Goal: Task Accomplishment & Management: Manage account settings

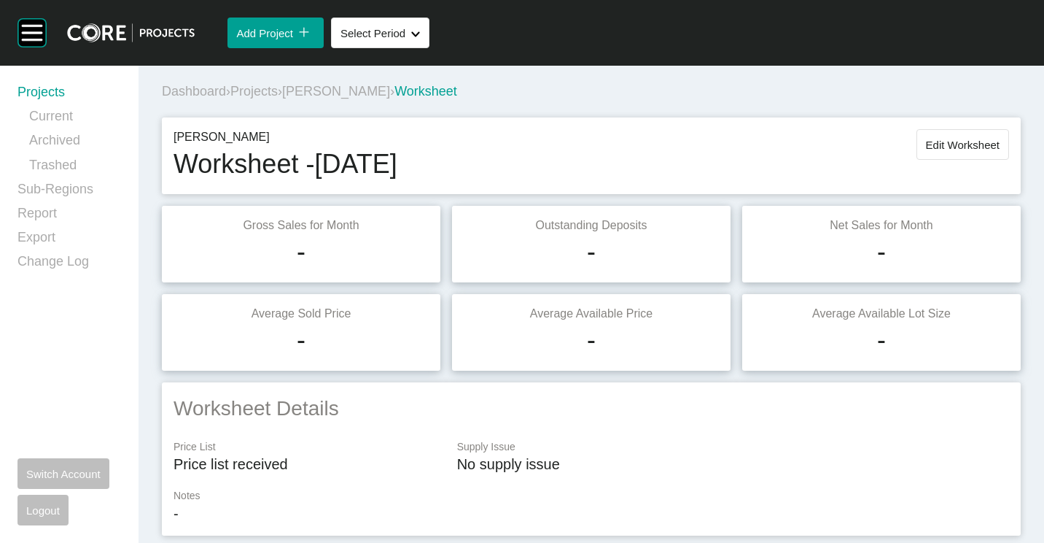
click at [61, 86] on link "Projects" at bounding box center [70, 95] width 104 height 24
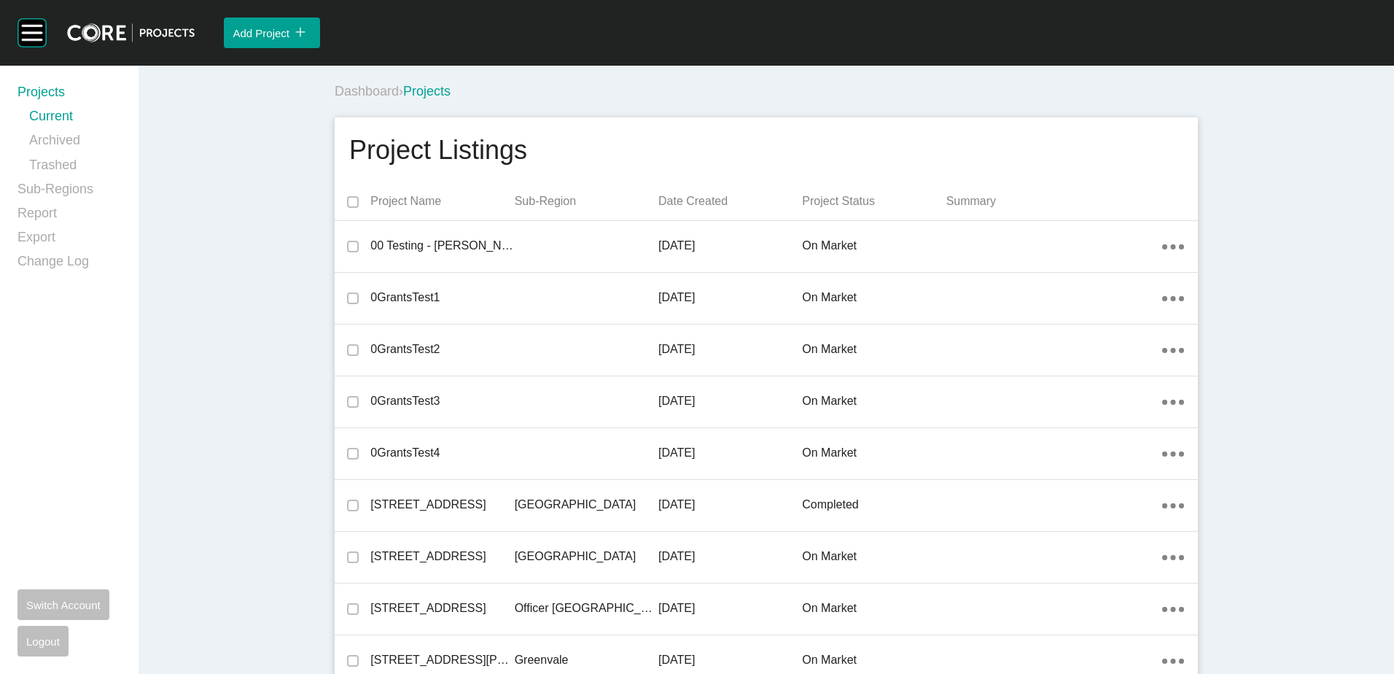
click at [567, 96] on div "Dashboard › Projects" at bounding box center [769, 91] width 869 height 18
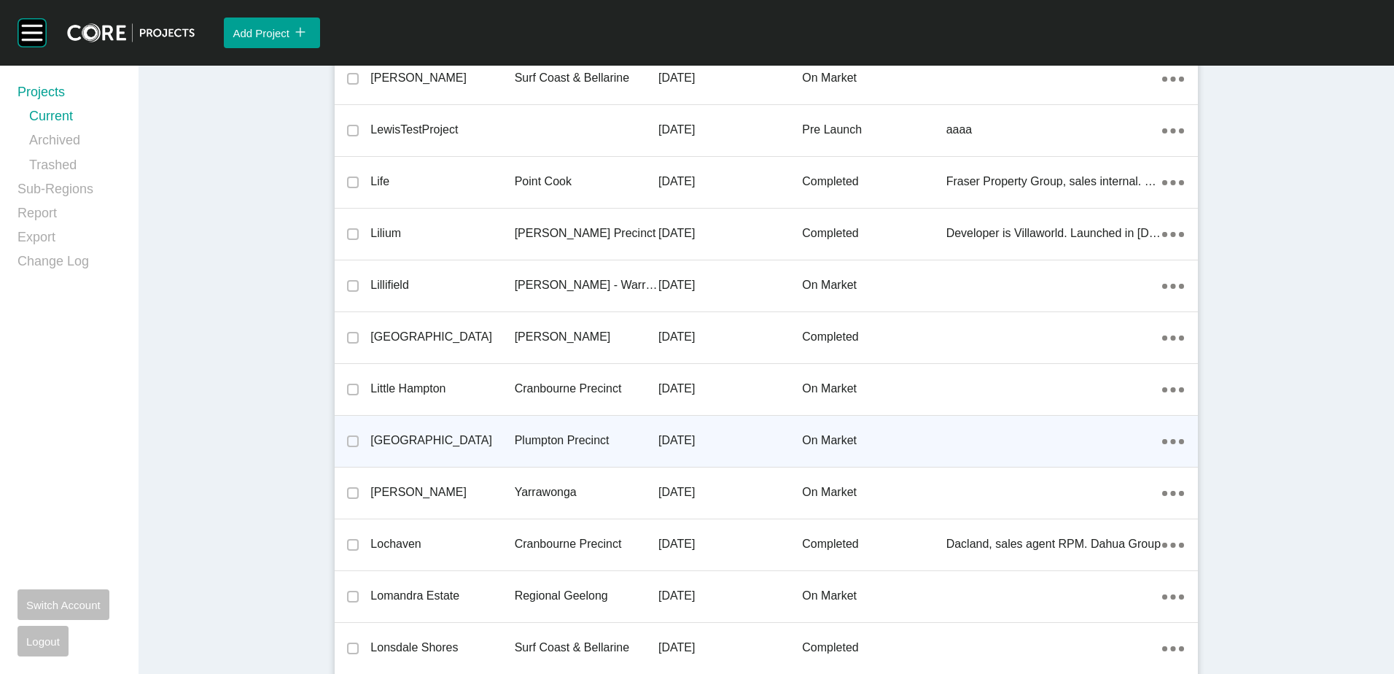
click at [497, 452] on div "[GEOGRAPHIC_DATA]" at bounding box center [442, 440] width 144 height 45
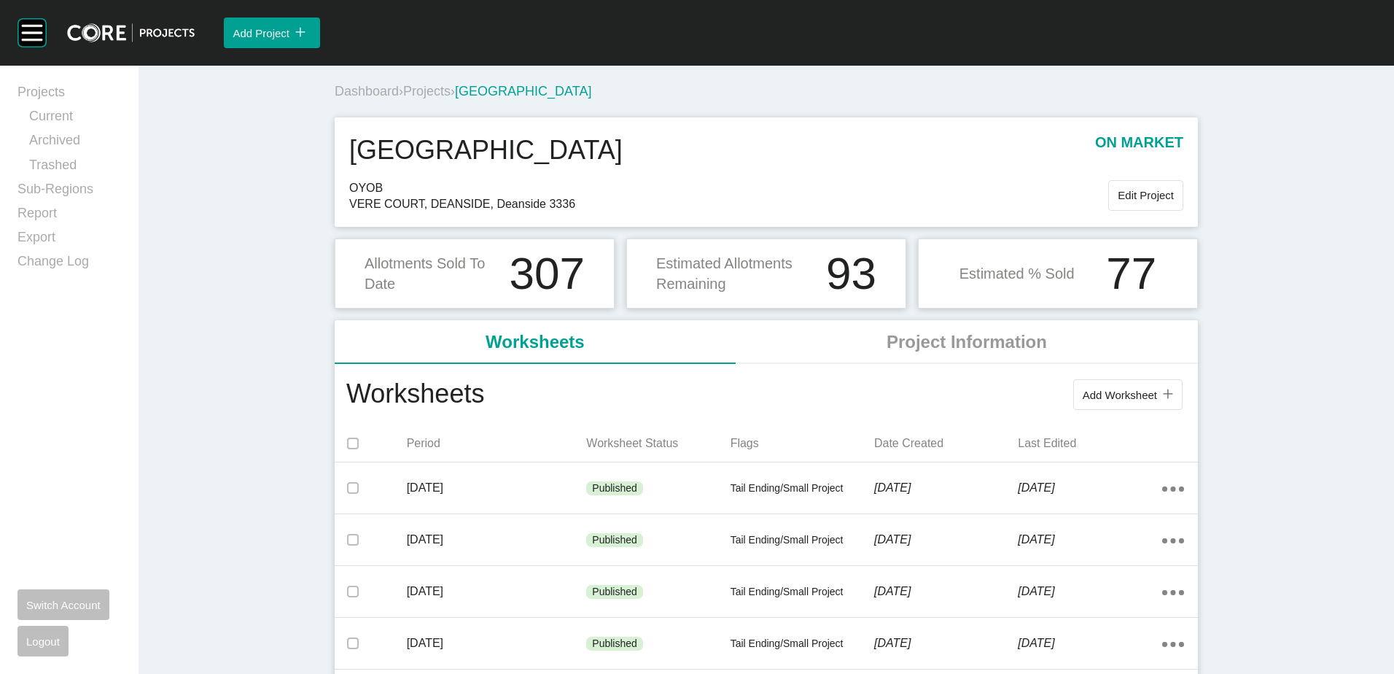
click at [438, 90] on span "Projects" at bounding box center [426, 91] width 47 height 15
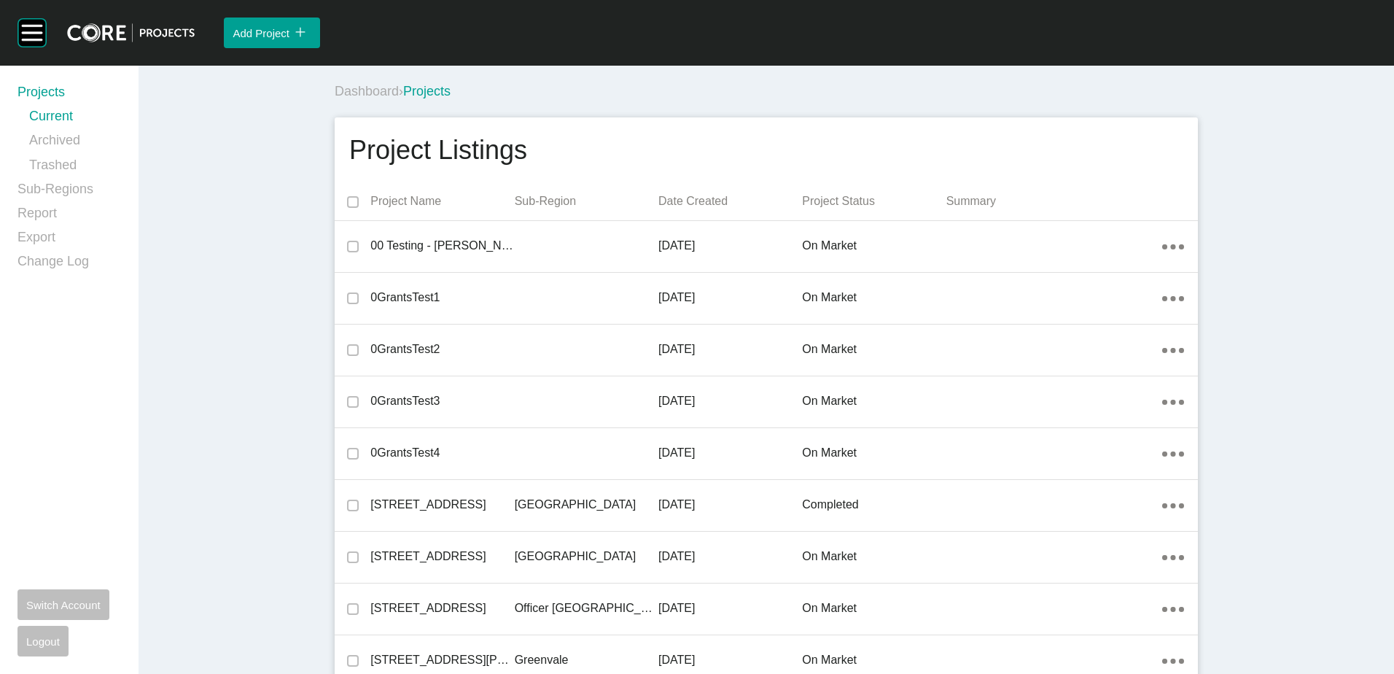
scroll to position [1410, 0]
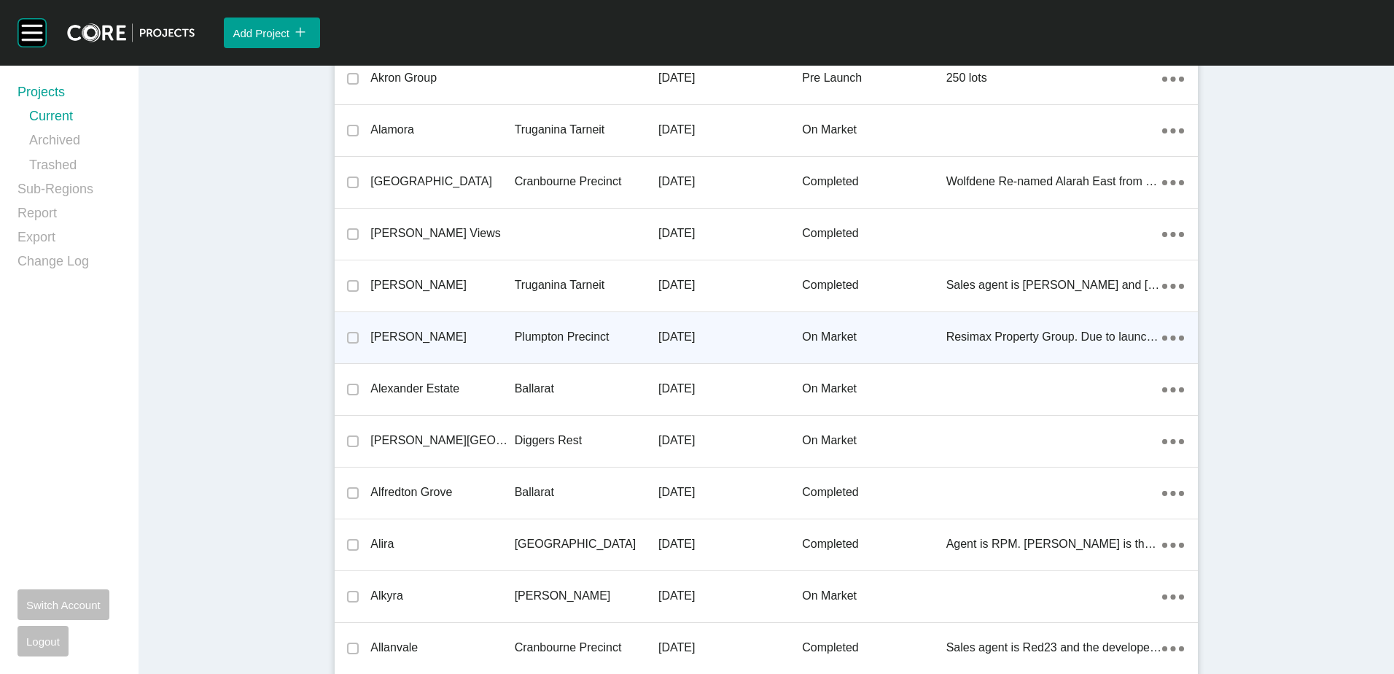
click at [543, 331] on p "Plumpton Precinct" at bounding box center [587, 337] width 144 height 16
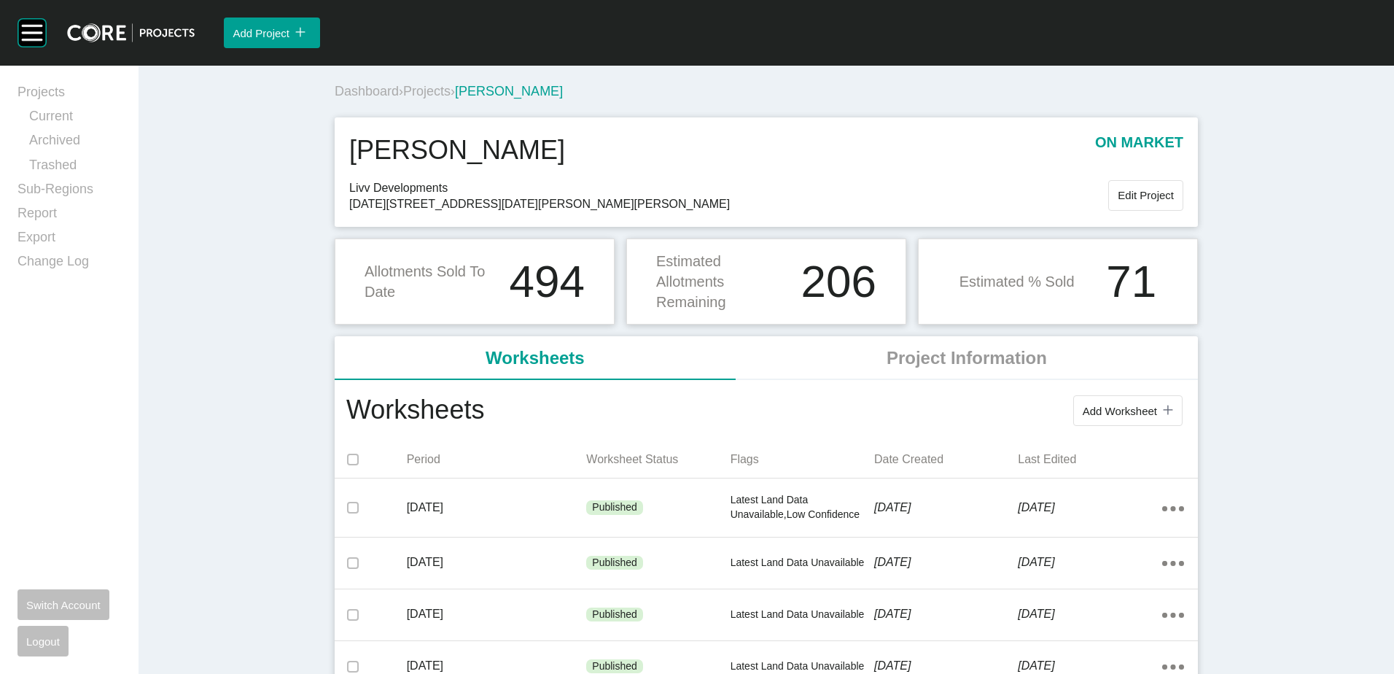
click at [431, 96] on span "Projects" at bounding box center [426, 91] width 47 height 15
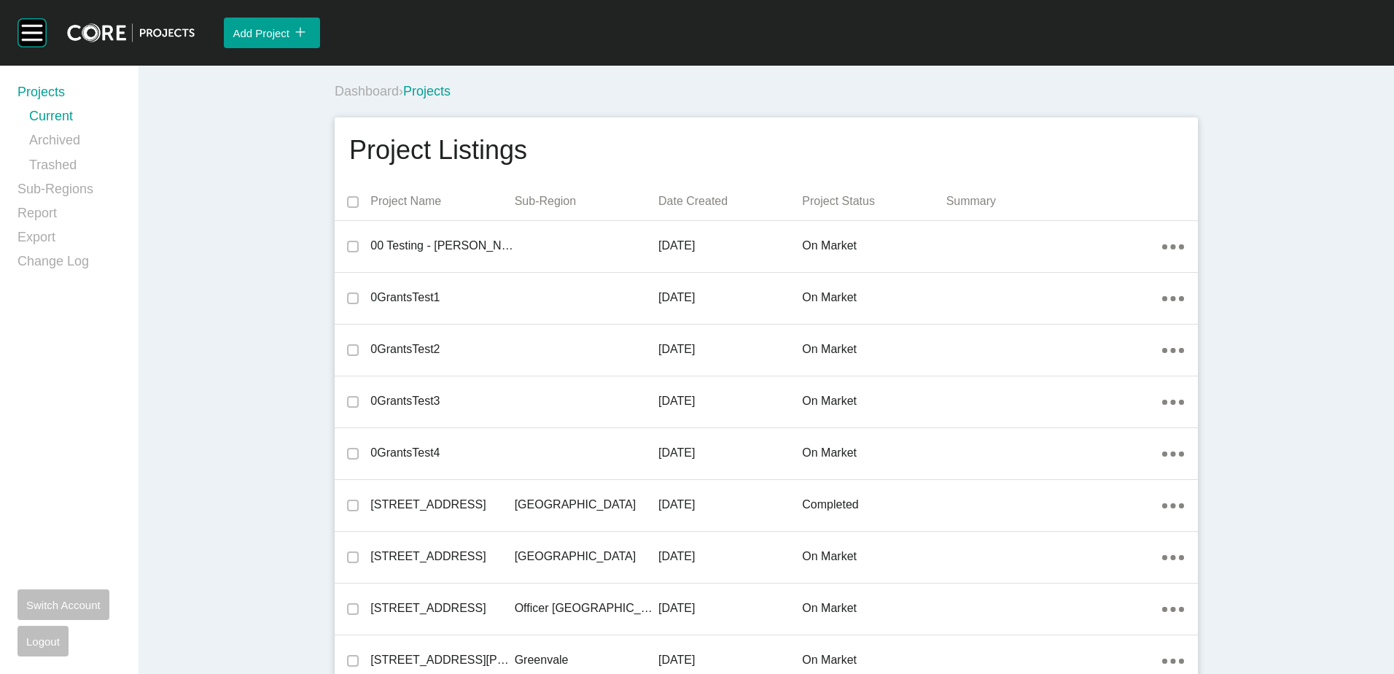
scroll to position [3636, 0]
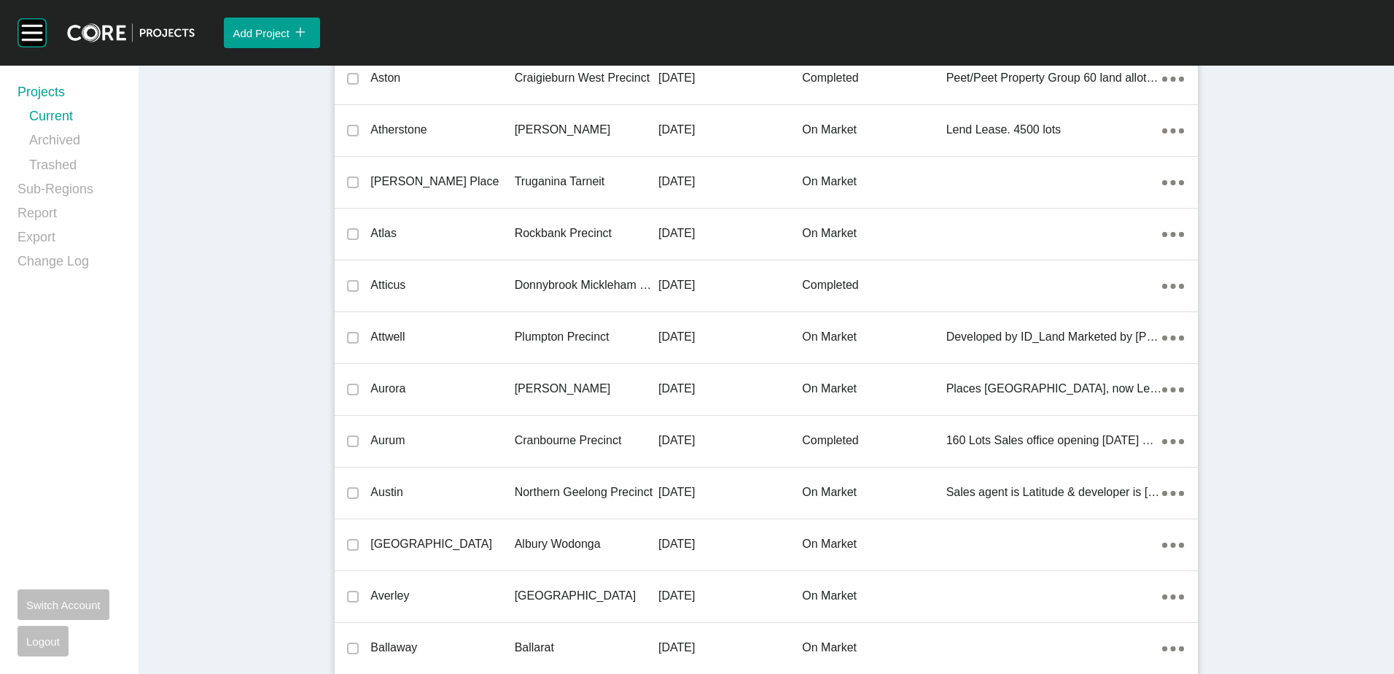
drag, startPoint x: 538, startPoint y: 346, endPoint x: 735, endPoint y: 343, distance: 196.9
click at [538, 346] on div "Plumpton Precinct" at bounding box center [587, 336] width 144 height 45
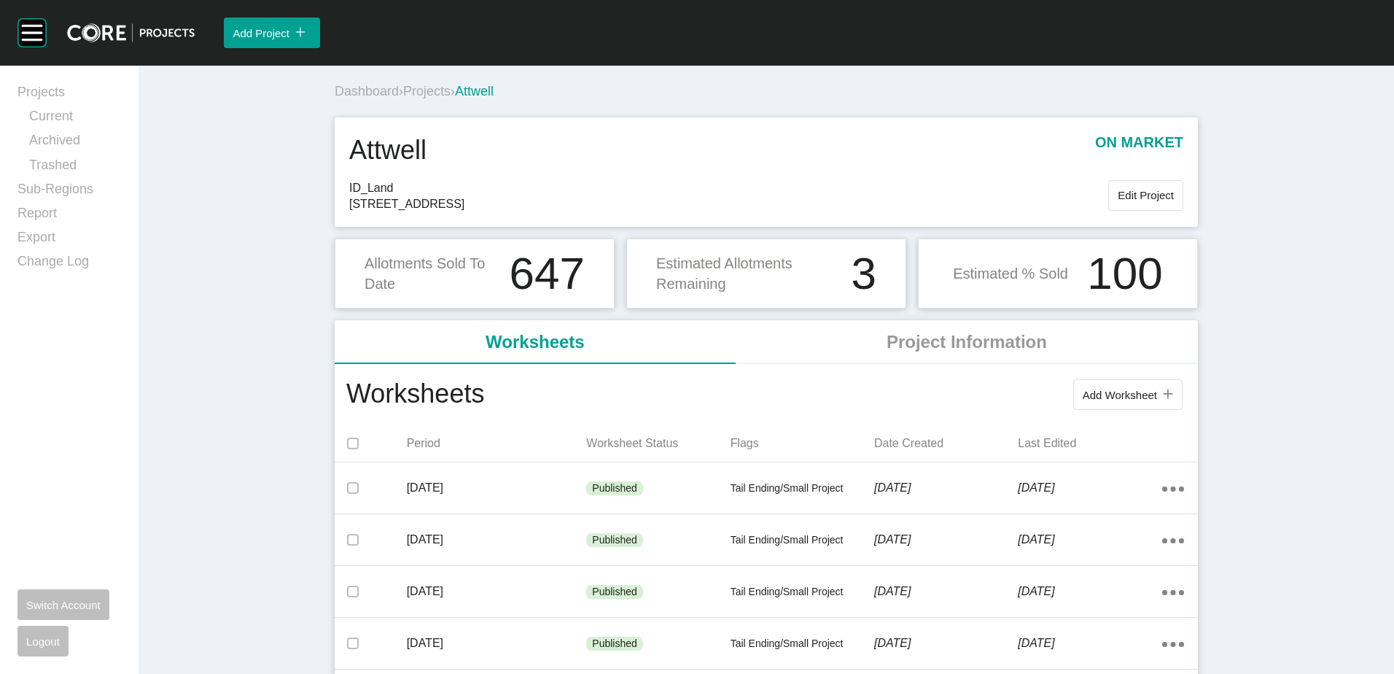
click at [440, 86] on span "Projects" at bounding box center [426, 91] width 47 height 15
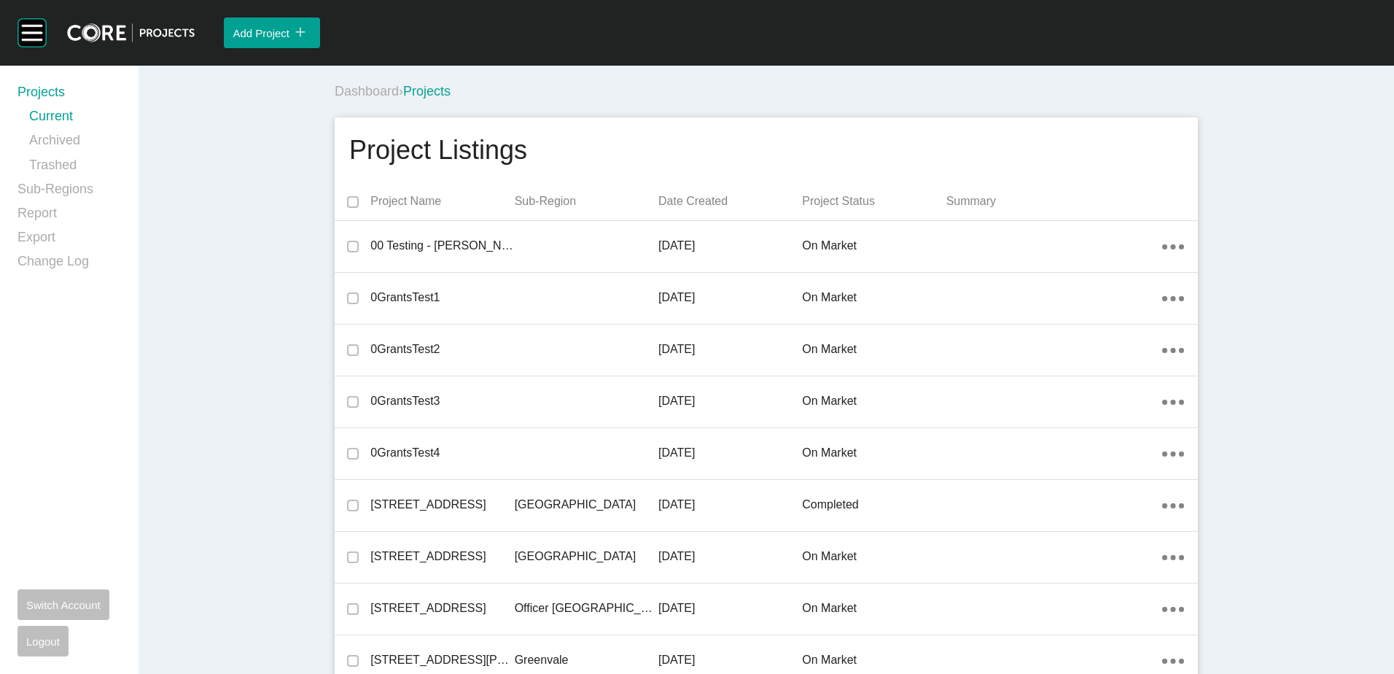
scroll to position [17563, 0]
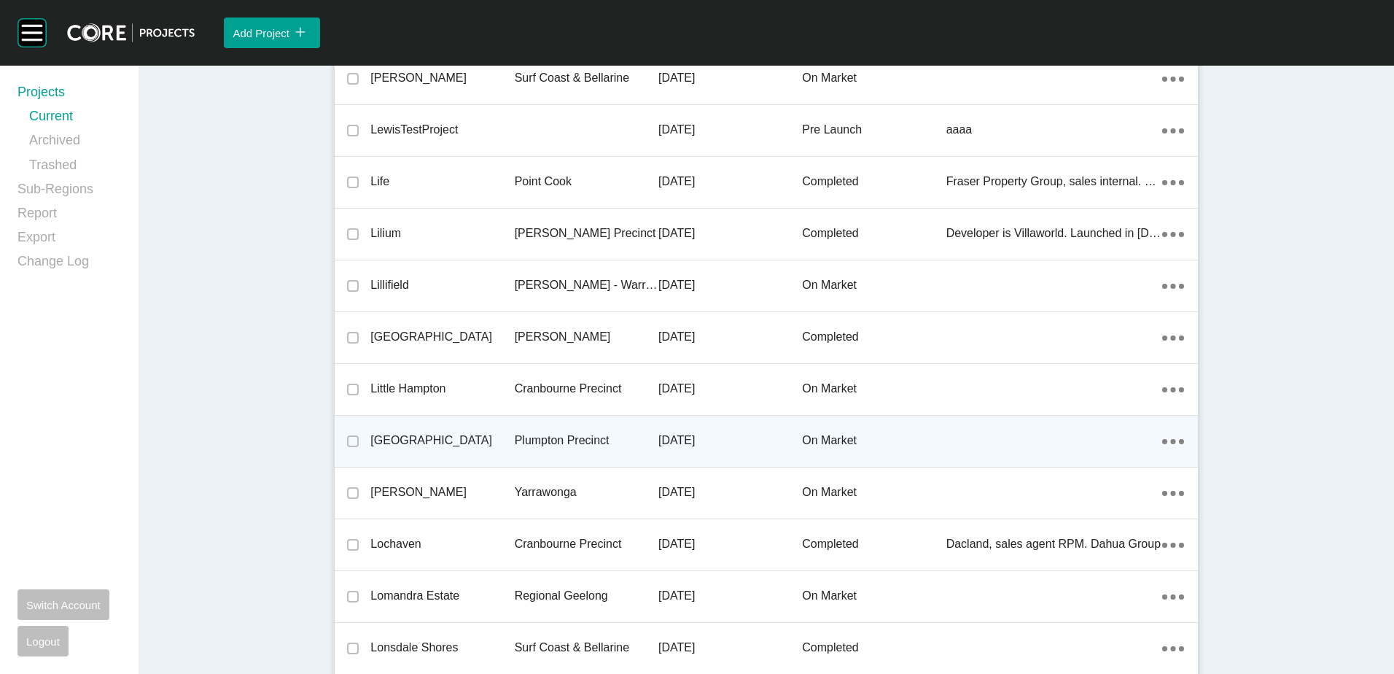
click at [599, 432] on div "Plumpton Precinct" at bounding box center [587, 440] width 144 height 45
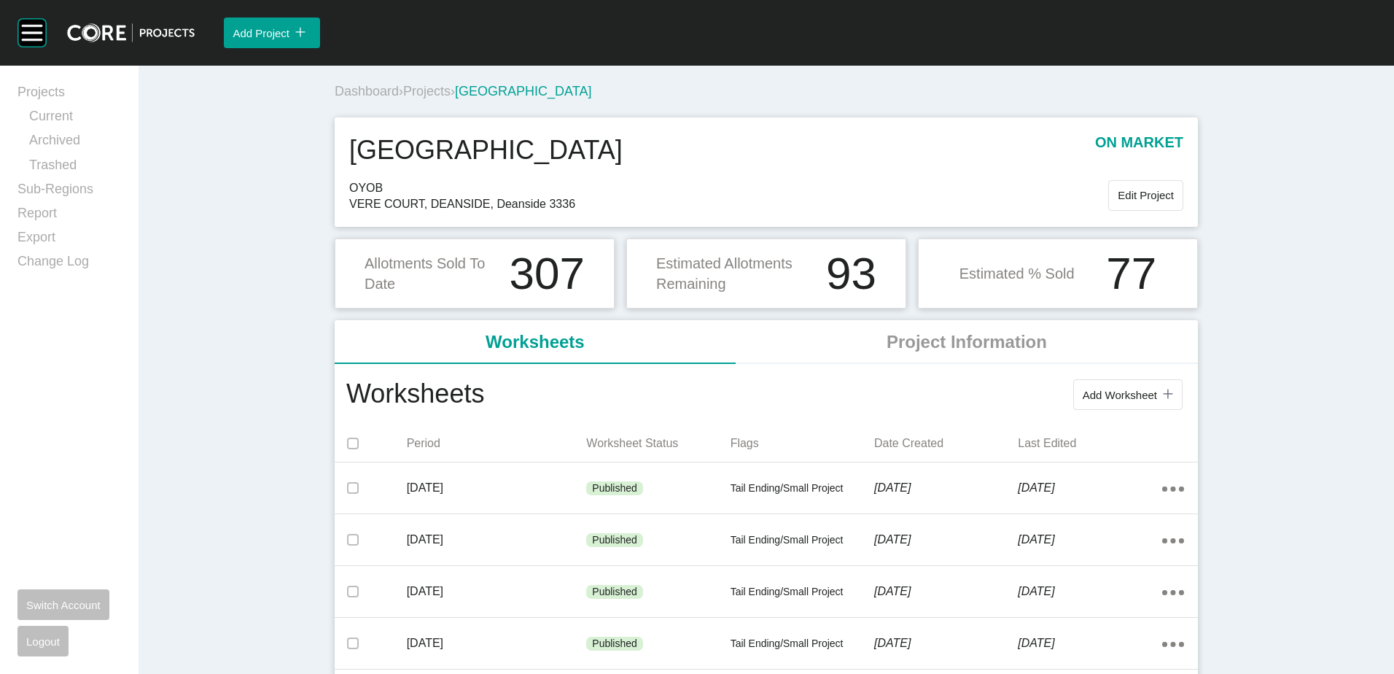
click at [424, 88] on span "Projects" at bounding box center [426, 91] width 47 height 15
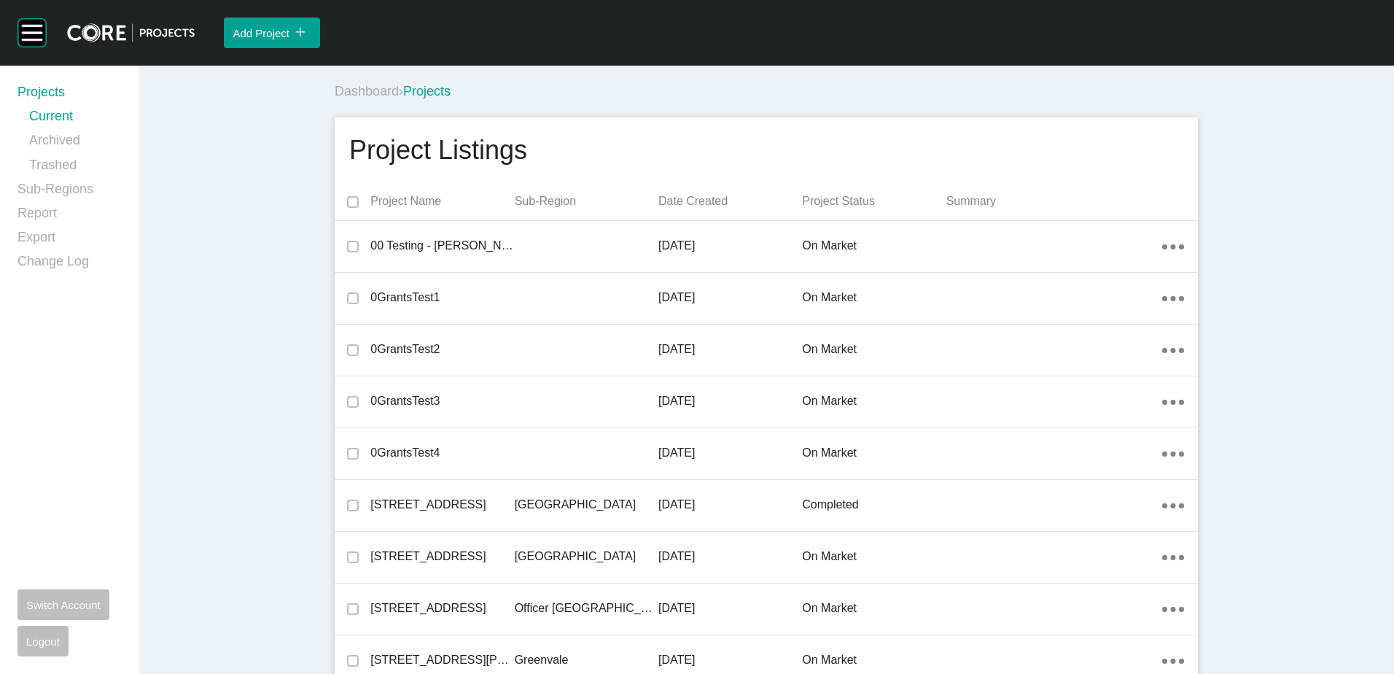
scroll to position [29264, 0]
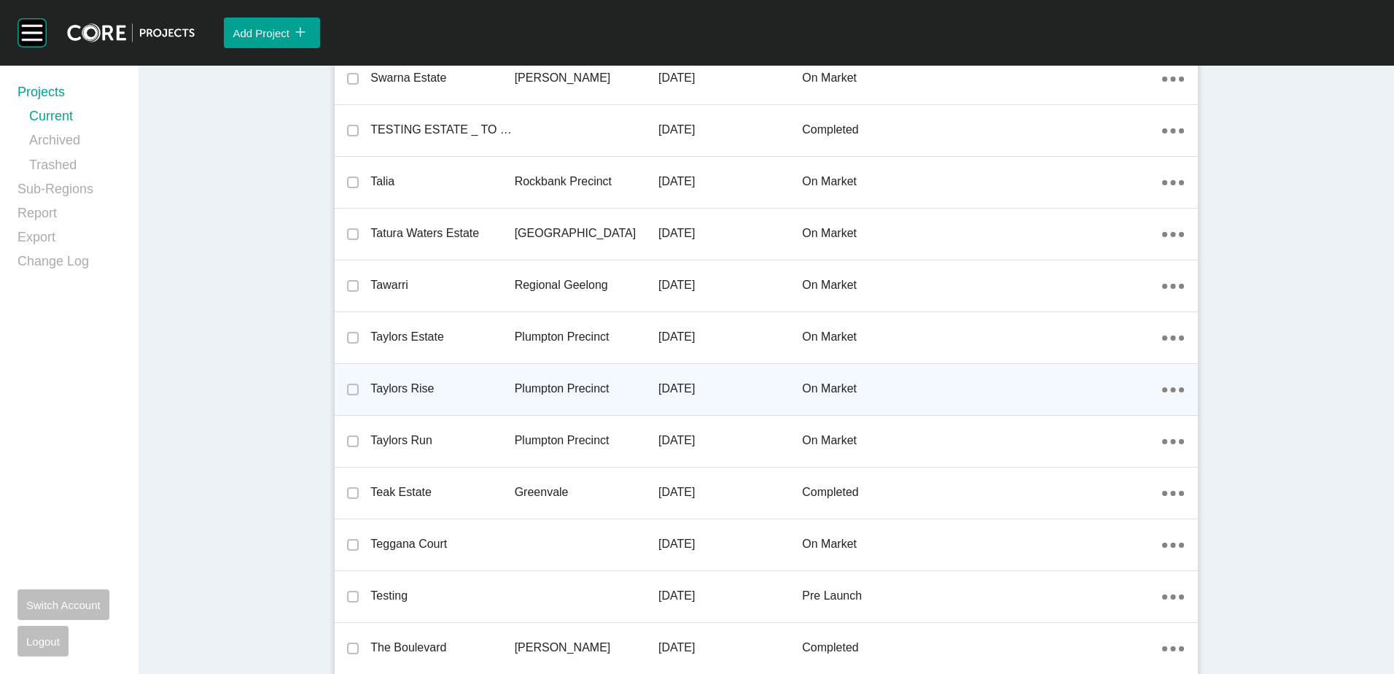
click at [430, 380] on div "Taylors Rise" at bounding box center [442, 388] width 144 height 45
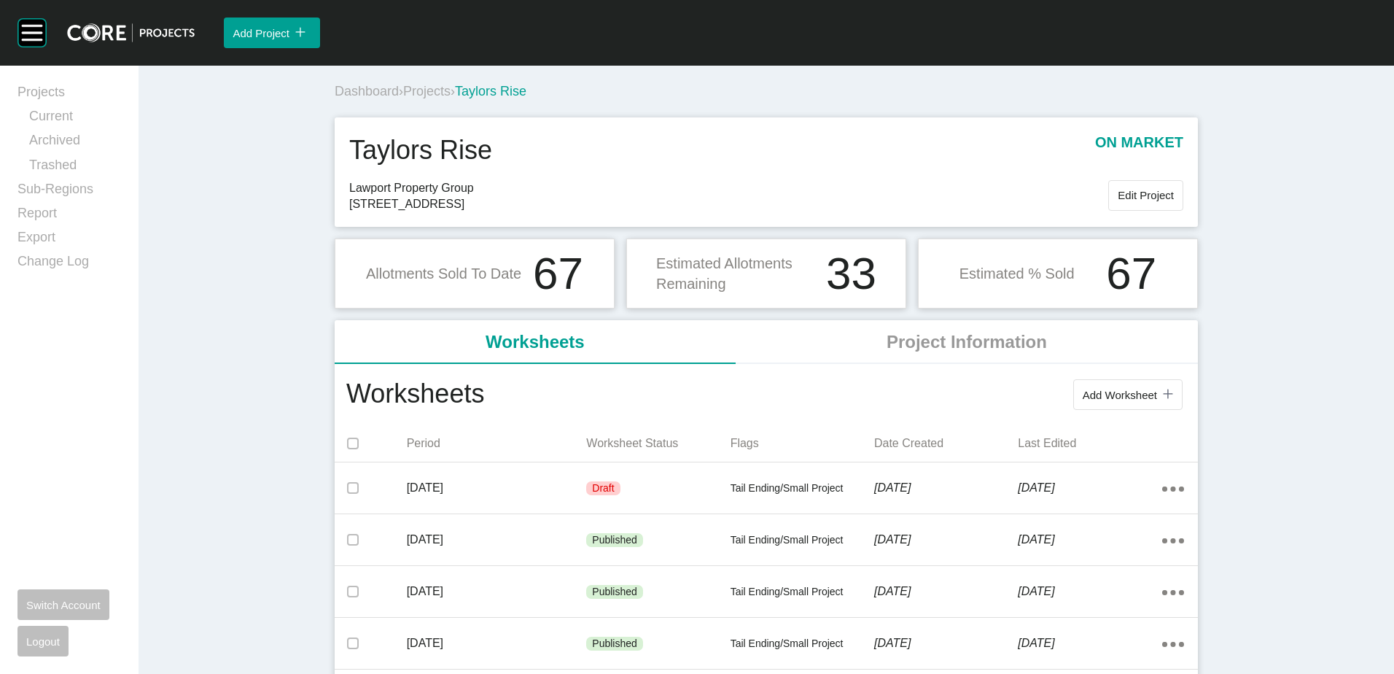
click at [429, 88] on span "Projects" at bounding box center [426, 91] width 47 height 15
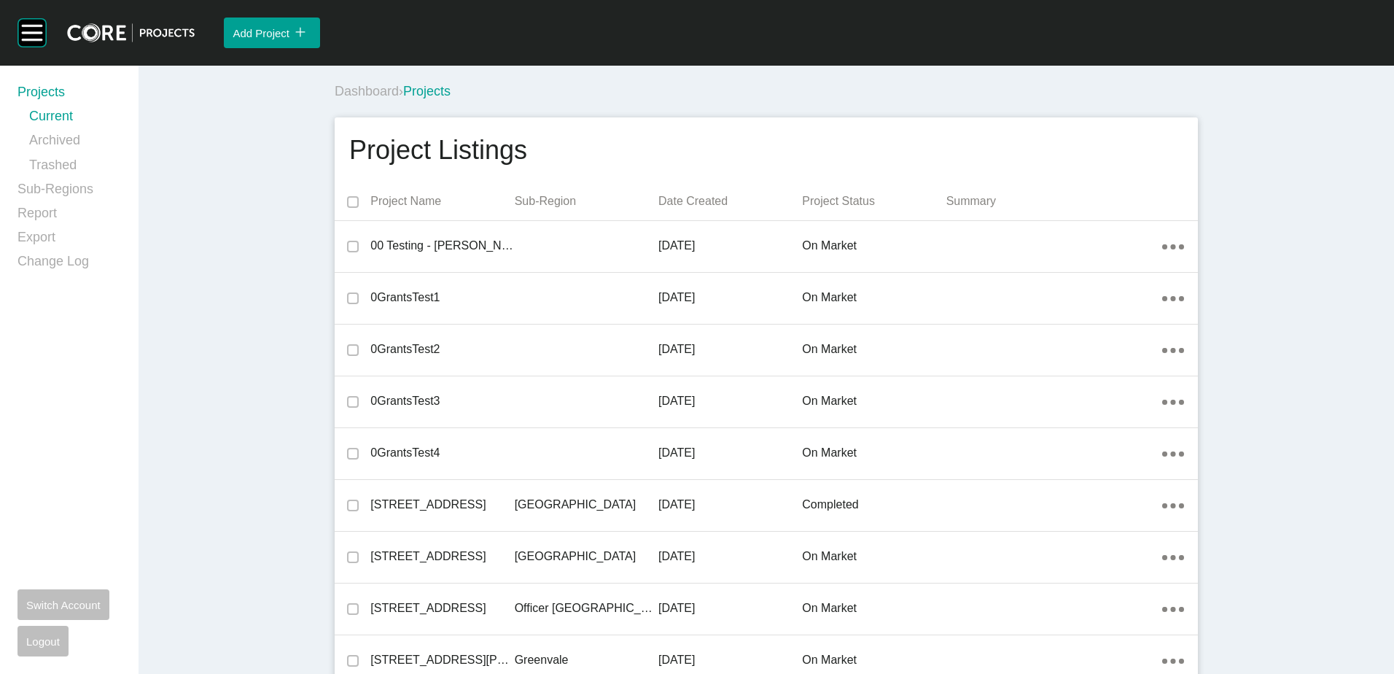
scroll to position [29316, 0]
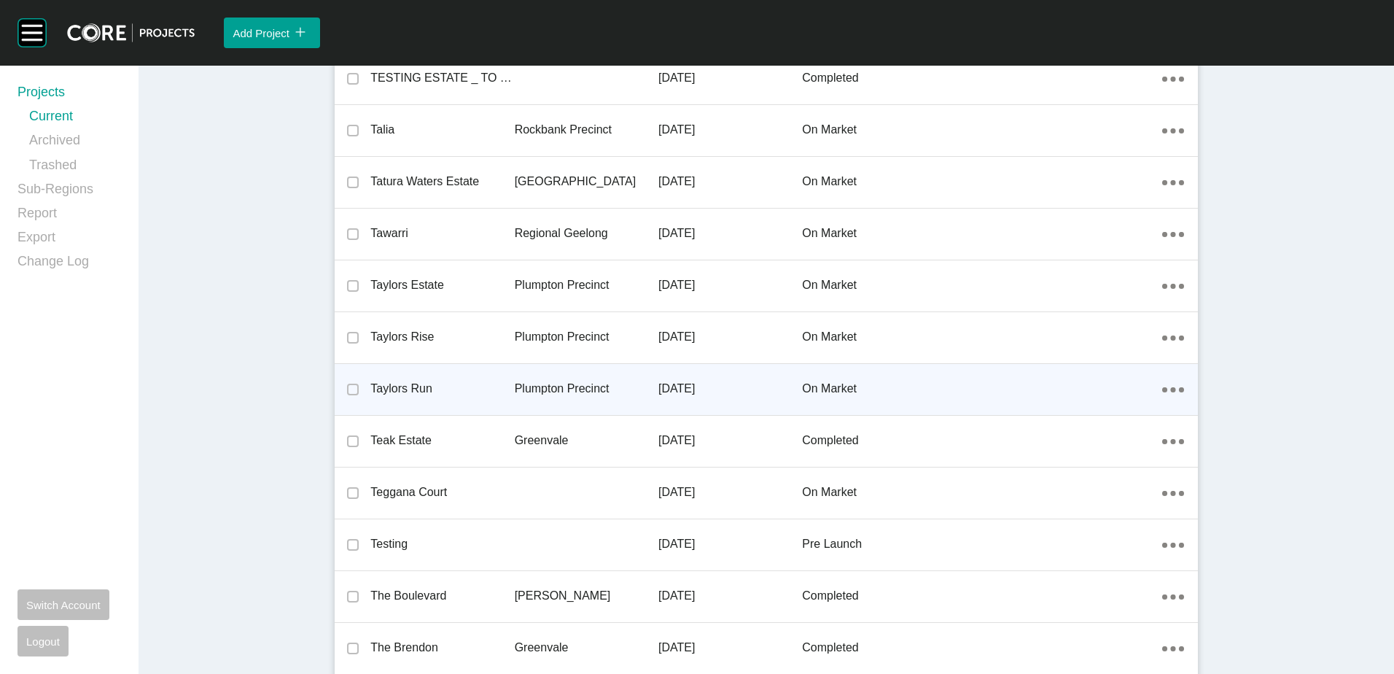
click at [538, 385] on p "Plumpton Precinct" at bounding box center [587, 389] width 144 height 16
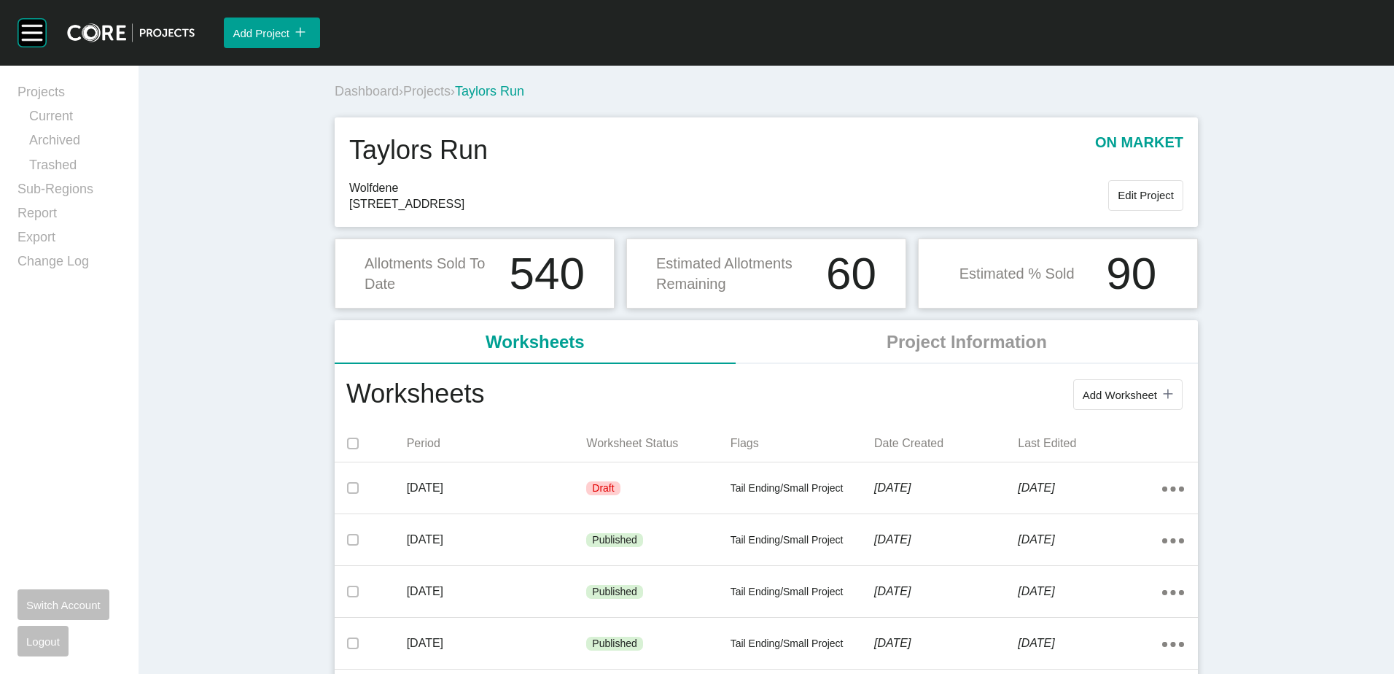
click at [431, 88] on span "Projects" at bounding box center [426, 91] width 47 height 15
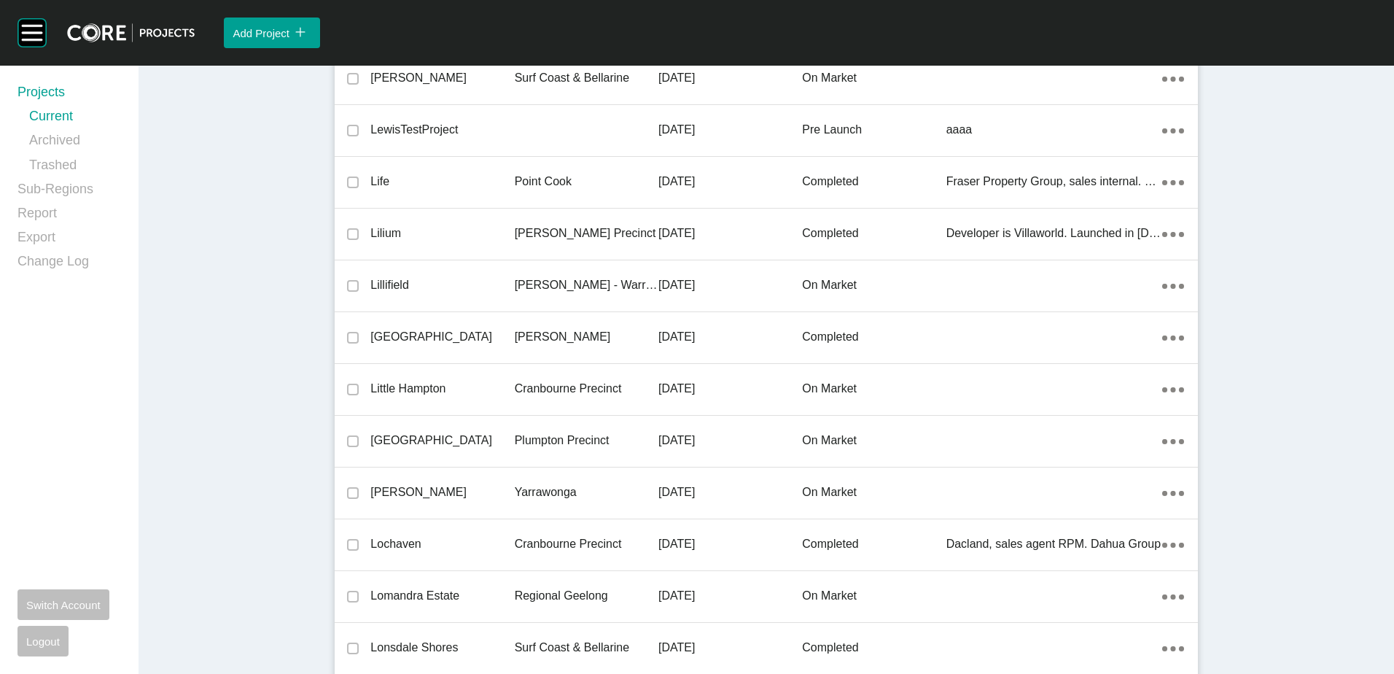
scroll to position [33975, 0]
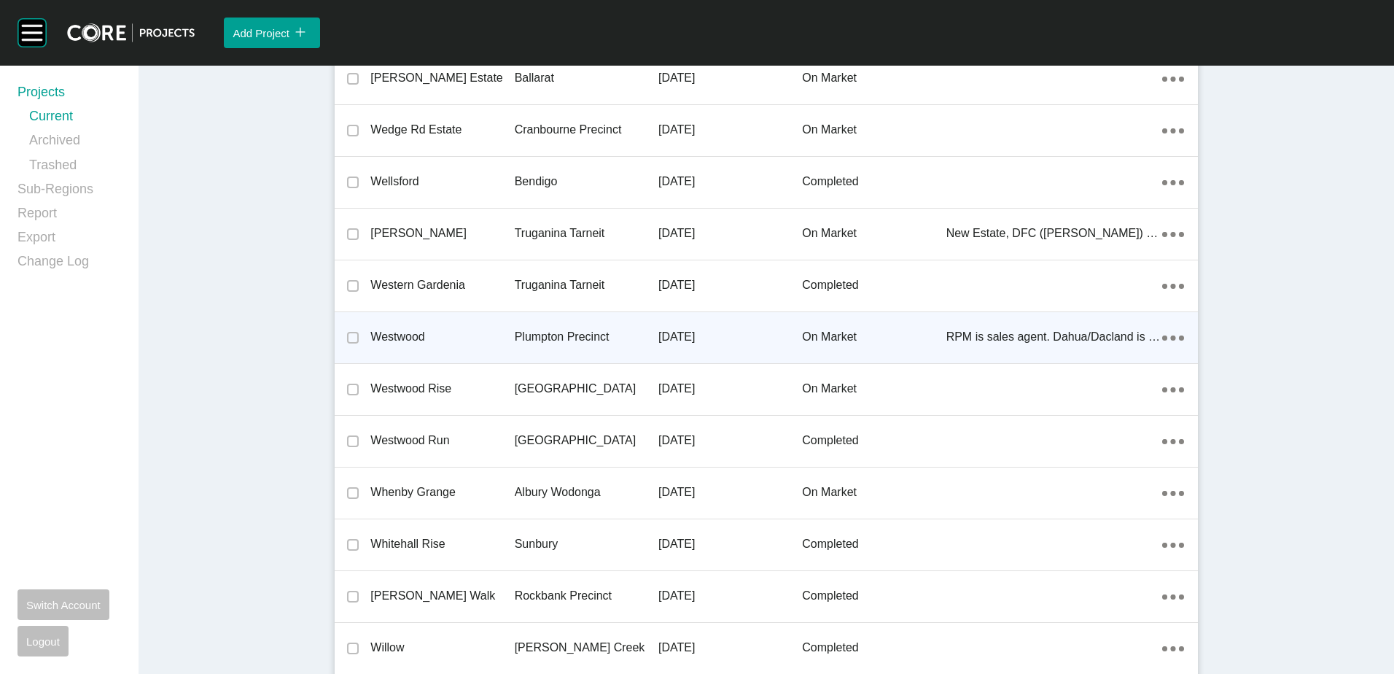
click at [442, 342] on p "Westwood" at bounding box center [442, 337] width 144 height 16
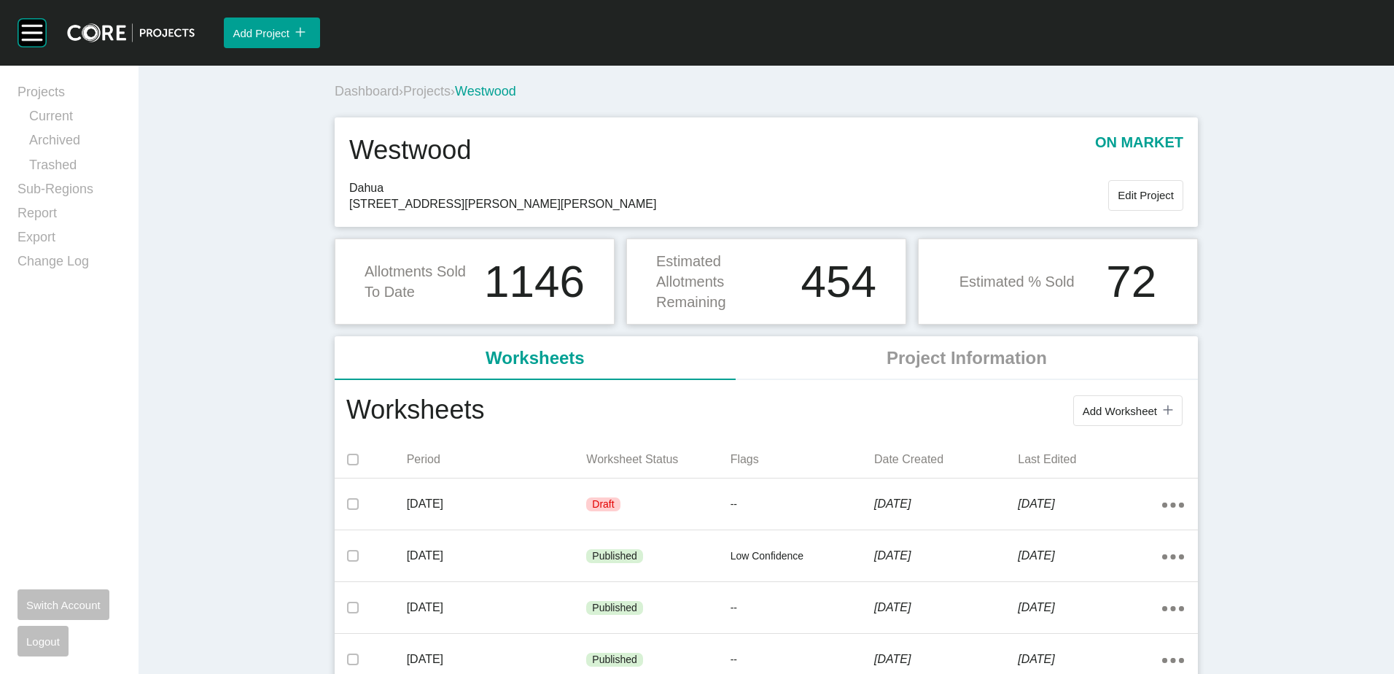
click at [427, 88] on span "Projects" at bounding box center [426, 91] width 47 height 15
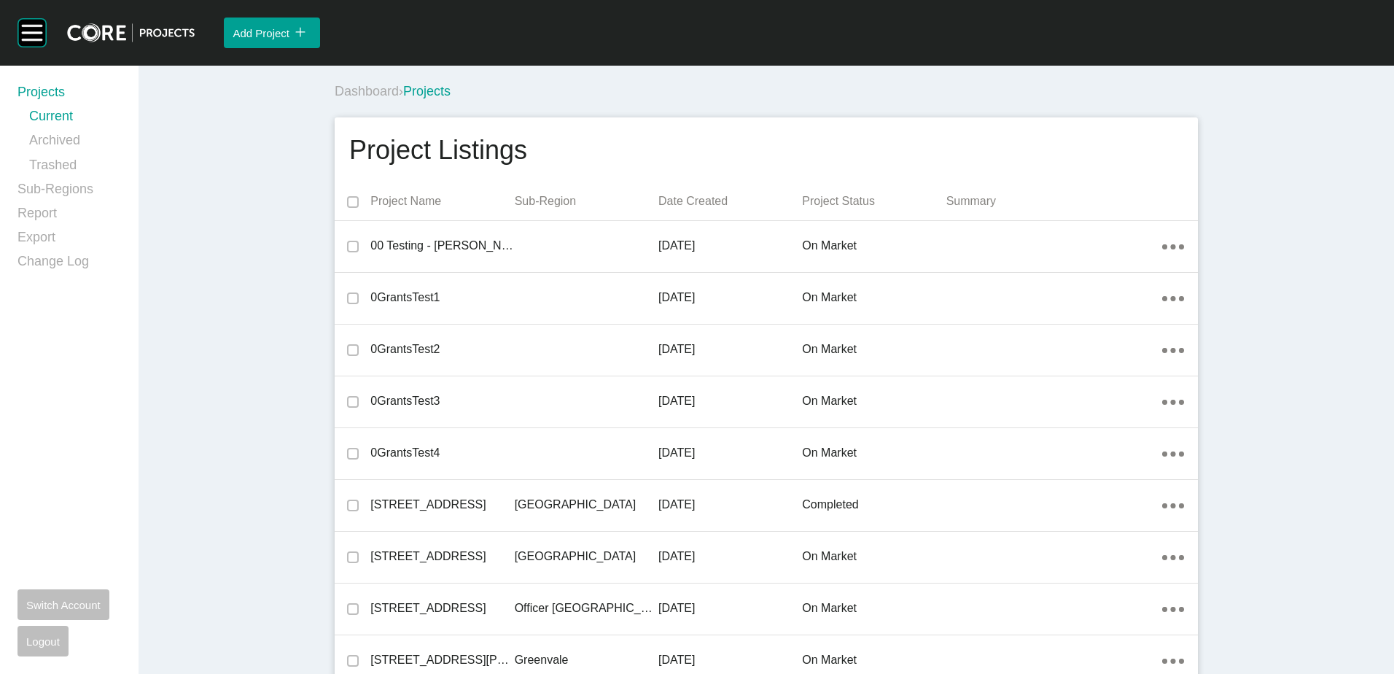
scroll to position [17563, 0]
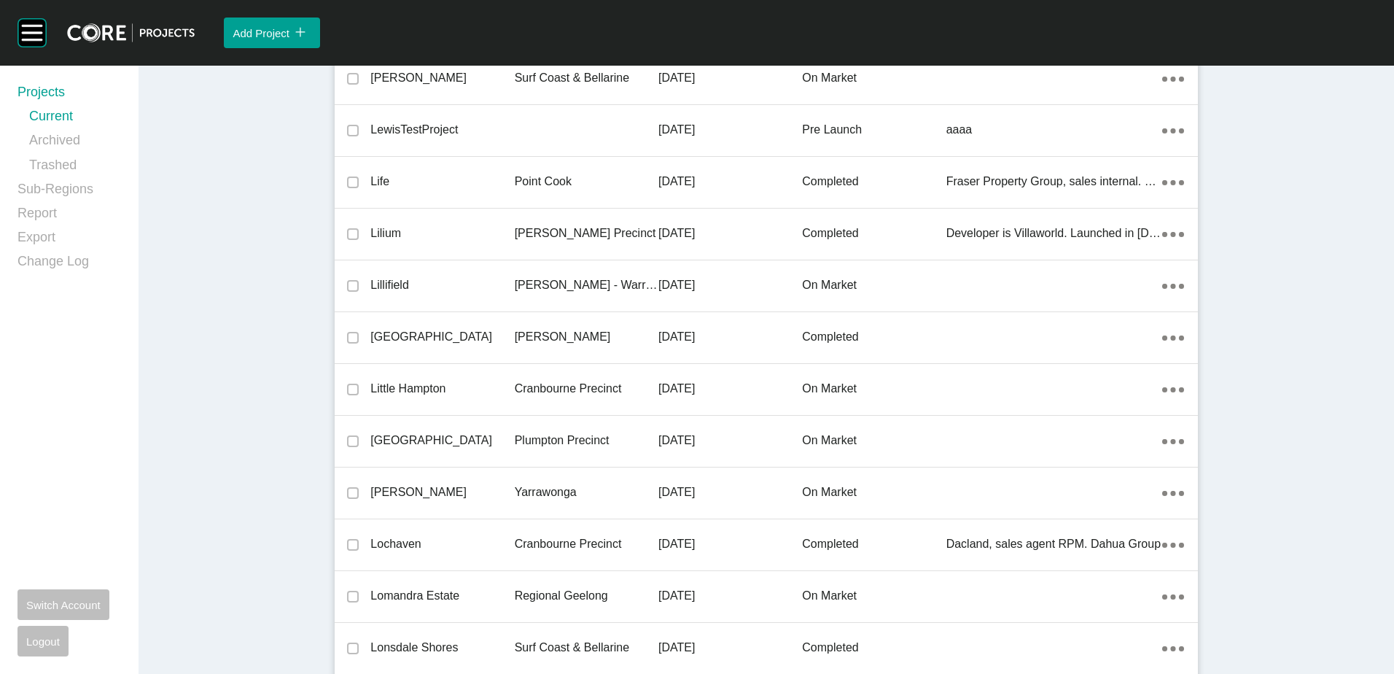
drag, startPoint x: 518, startPoint y: 433, endPoint x: 175, endPoint y: 377, distance: 347.3
click at [518, 433] on p "Plumpton Precinct" at bounding box center [587, 440] width 144 height 16
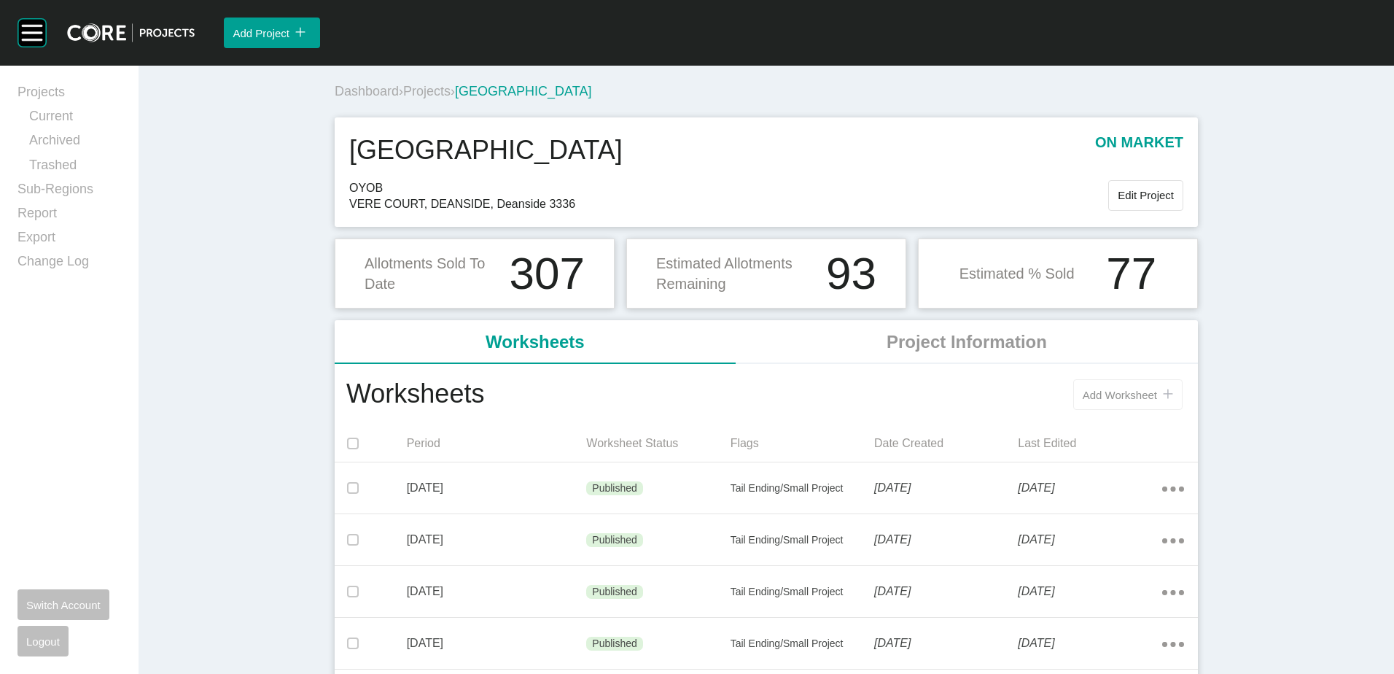
click at [1043, 402] on button "Add Worksheet icon/tick copy 11 Created with Sketch." at bounding box center [1127, 394] width 109 height 31
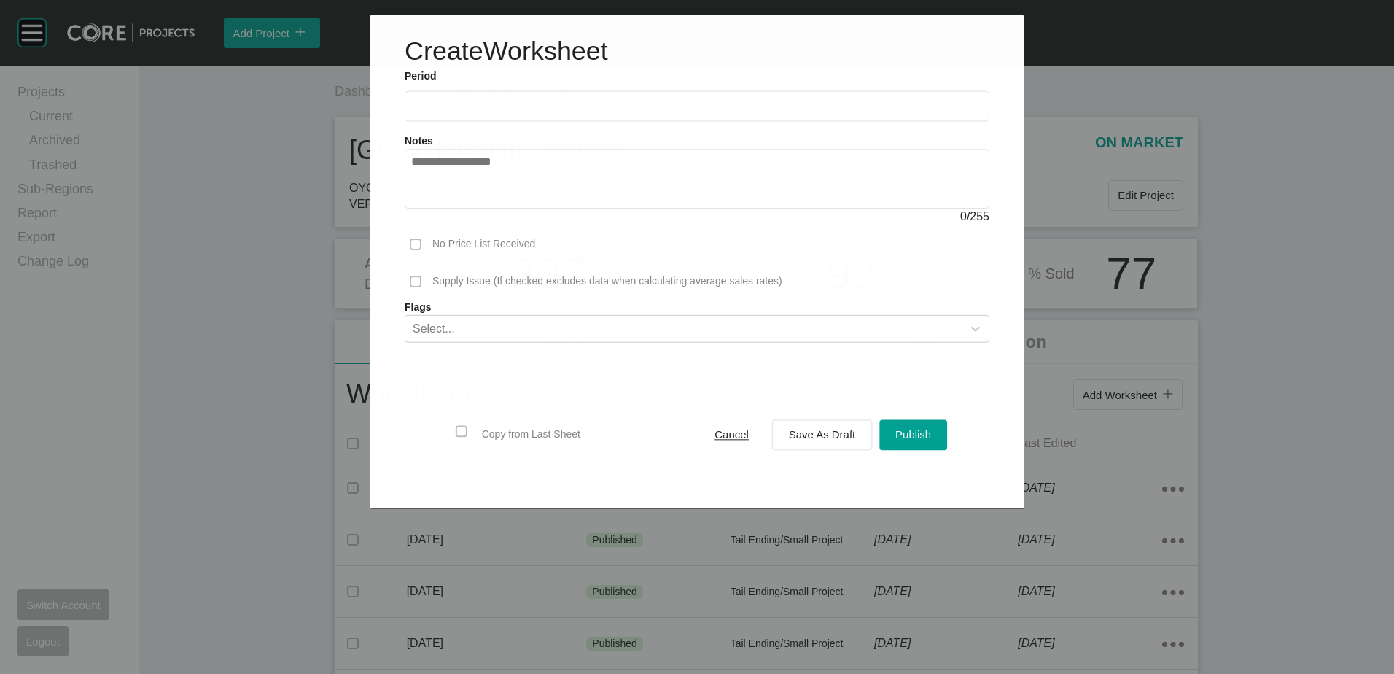
click at [537, 100] on input "text" at bounding box center [697, 106] width 572 height 12
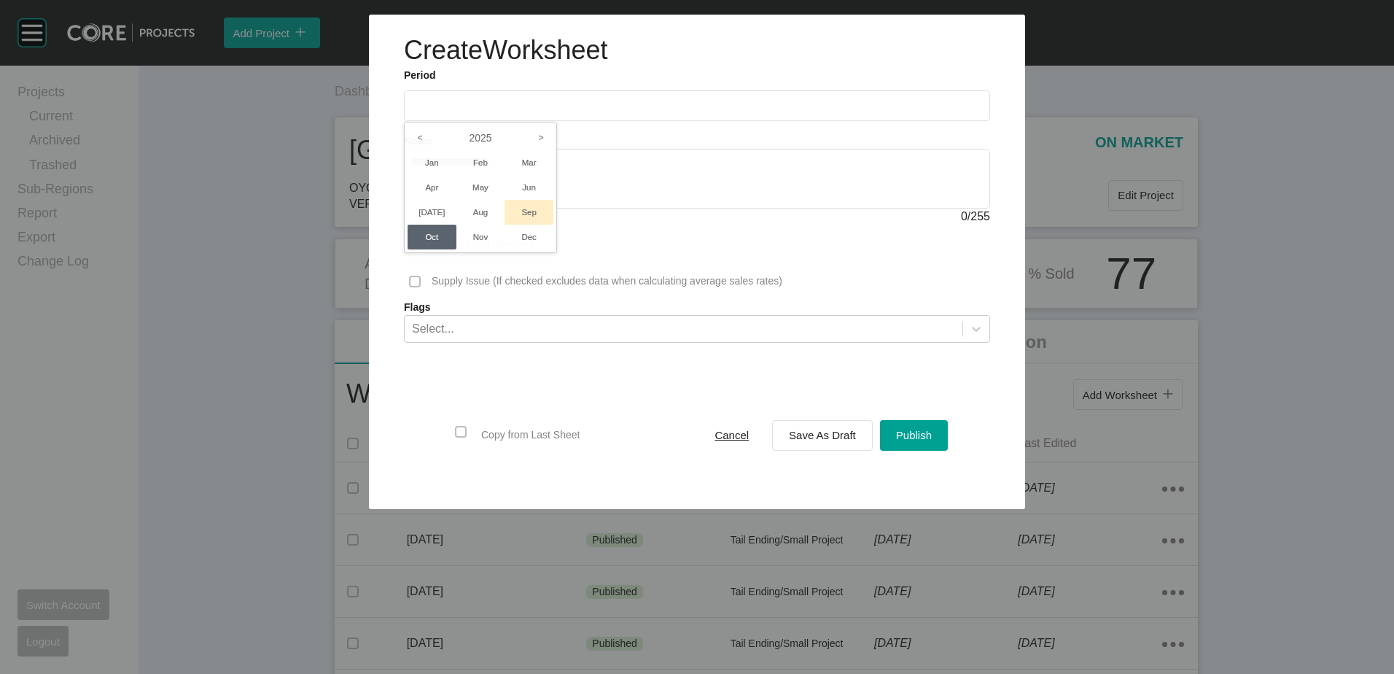
click at [534, 210] on li "Sep" at bounding box center [529, 212] width 49 height 25
type input "**********"
drag, startPoint x: 833, startPoint y: 425, endPoint x: 798, endPoint y: 400, distance: 43.5
click at [833, 426] on div "Save As Draft" at bounding box center [822, 435] width 74 height 20
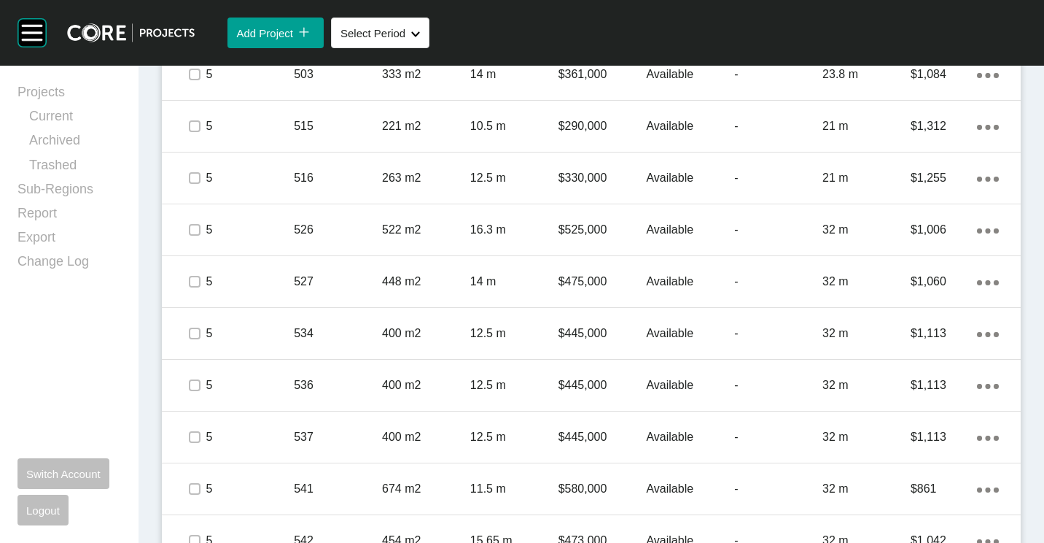
scroll to position [1021, 0]
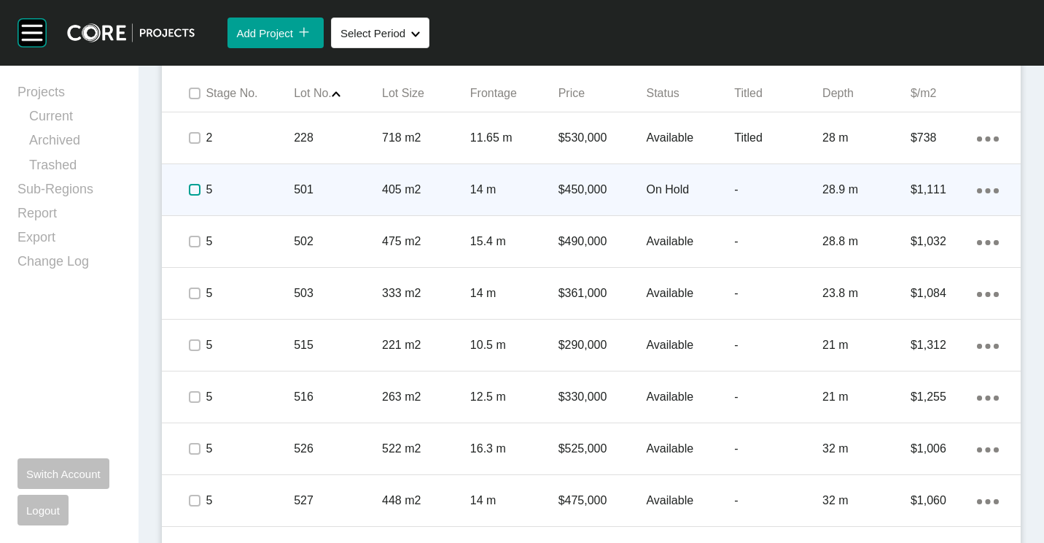
click at [190, 186] on label at bounding box center [195, 190] width 12 height 12
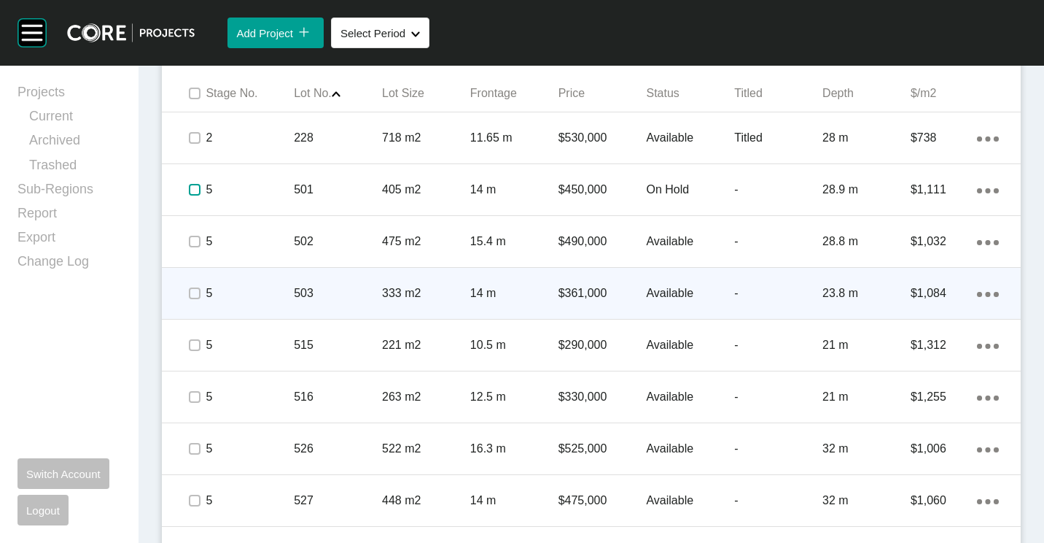
scroll to position [1094, 0]
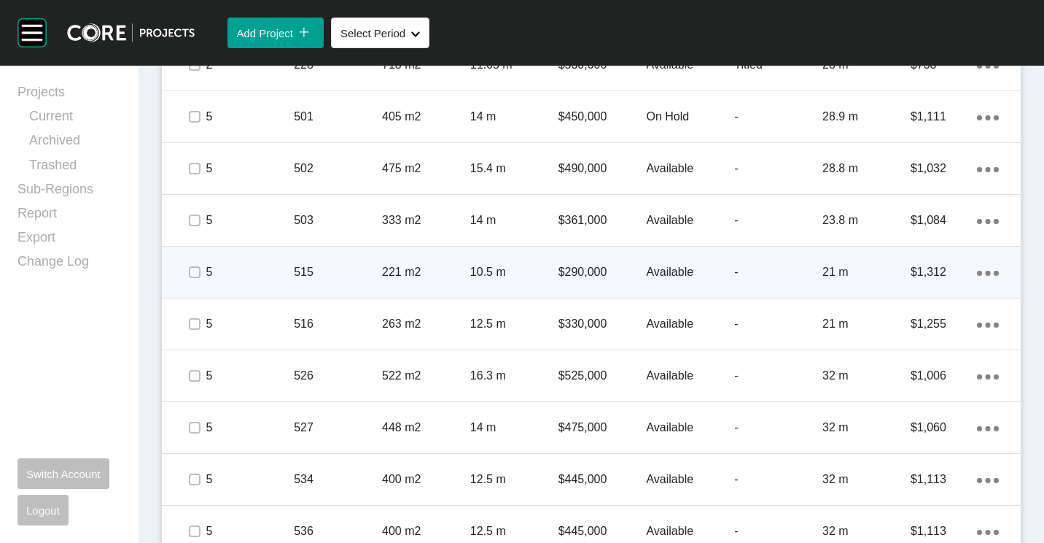
click at [187, 270] on span at bounding box center [195, 272] width 22 height 22
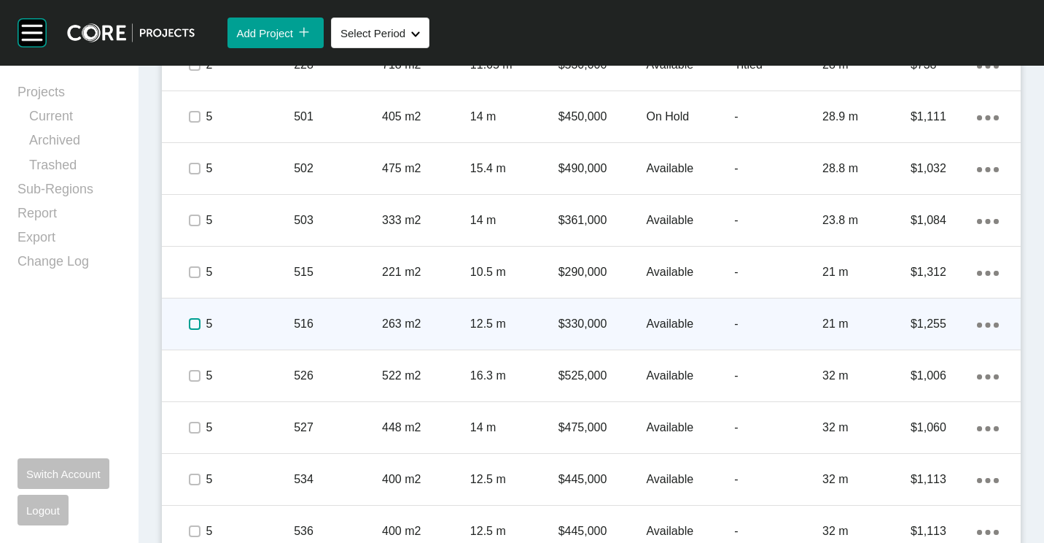
click at [195, 328] on label at bounding box center [195, 324] width 12 height 12
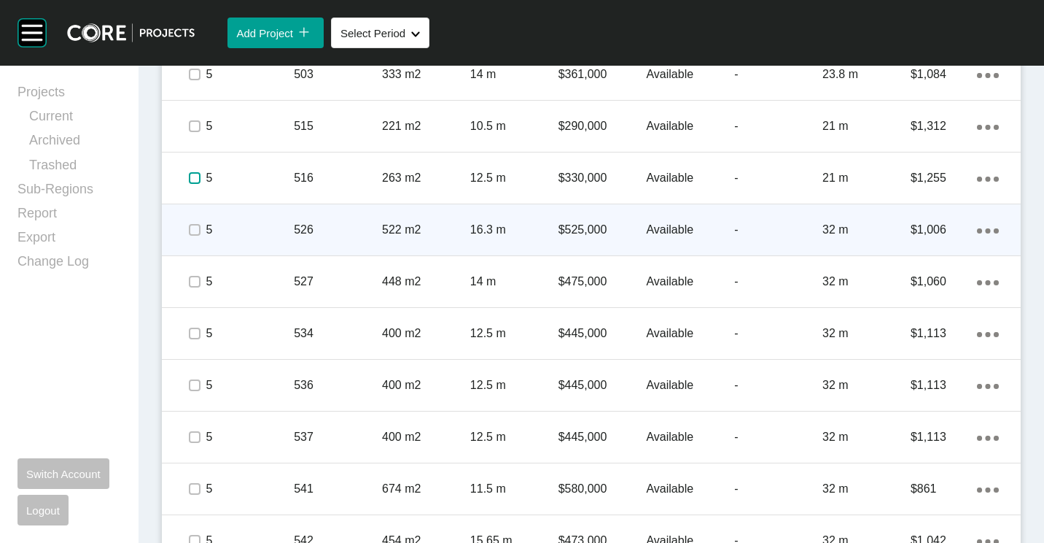
scroll to position [1167, 0]
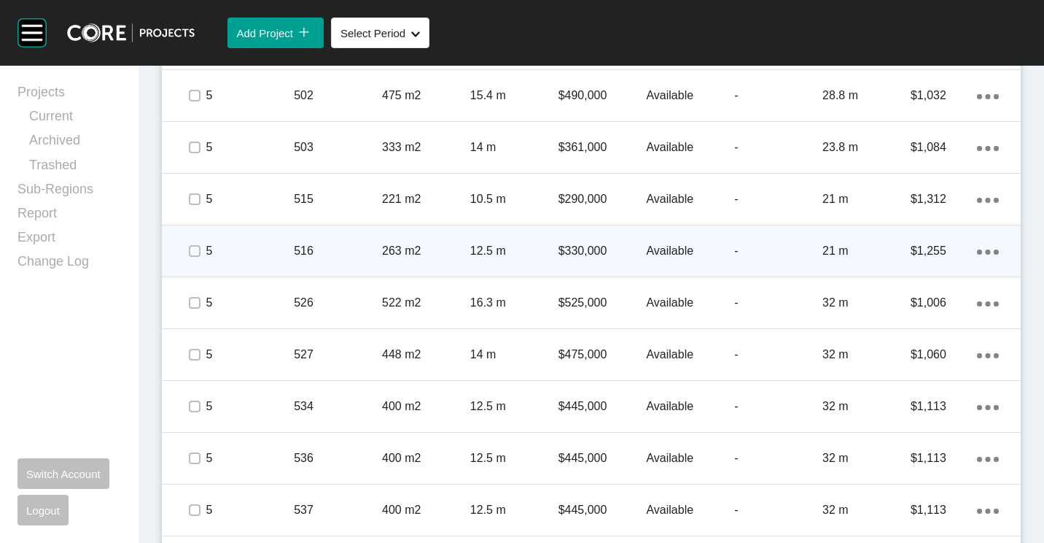
click at [985, 253] on ellipse at bounding box center [987, 251] width 5 height 5
click at [926, 257] on link "Duplicate" at bounding box center [917, 254] width 55 height 22
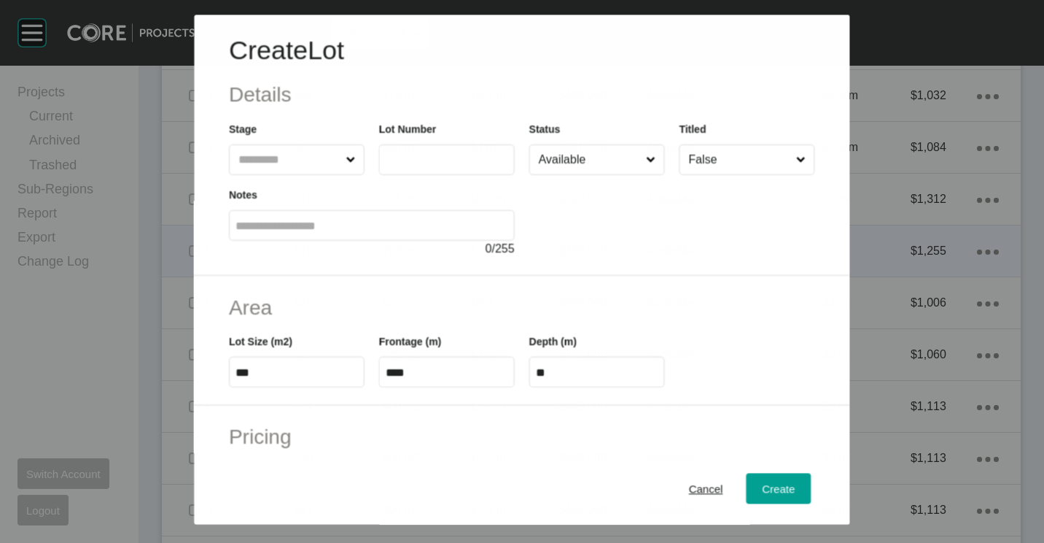
scroll to position [1121, 0]
click at [434, 149] on label at bounding box center [447, 159] width 136 height 31
click at [434, 153] on input "text" at bounding box center [447, 159] width 123 height 12
type input "***"
type input "*****"
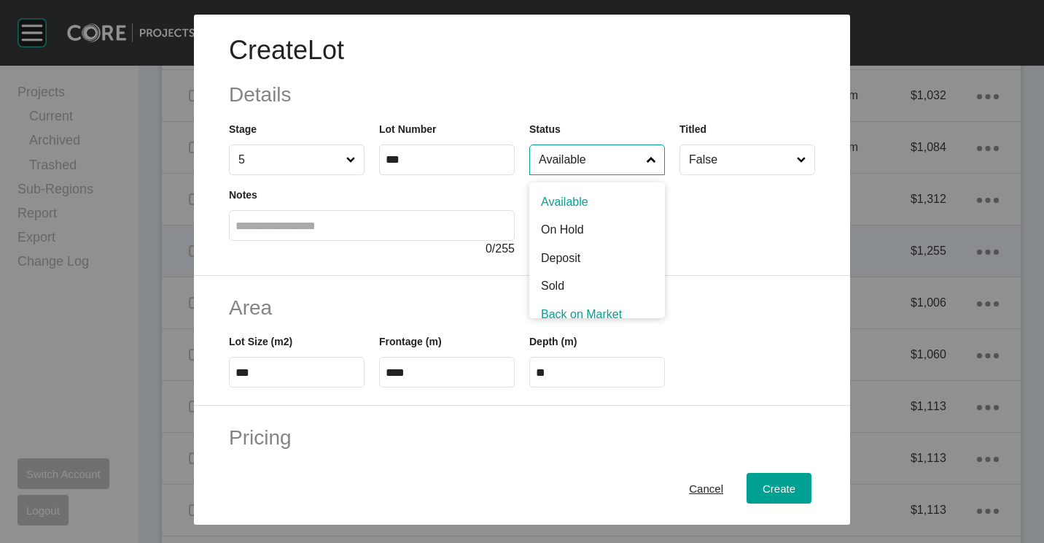
scroll to position [10, 0]
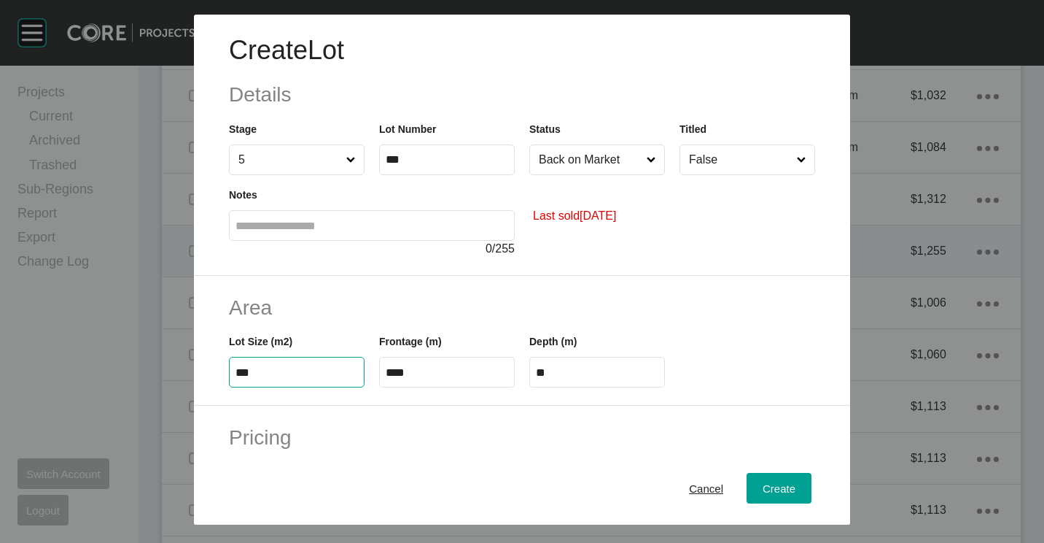
type input "***"
type input "****"
type input "*****"
type input "**"
type input "****"
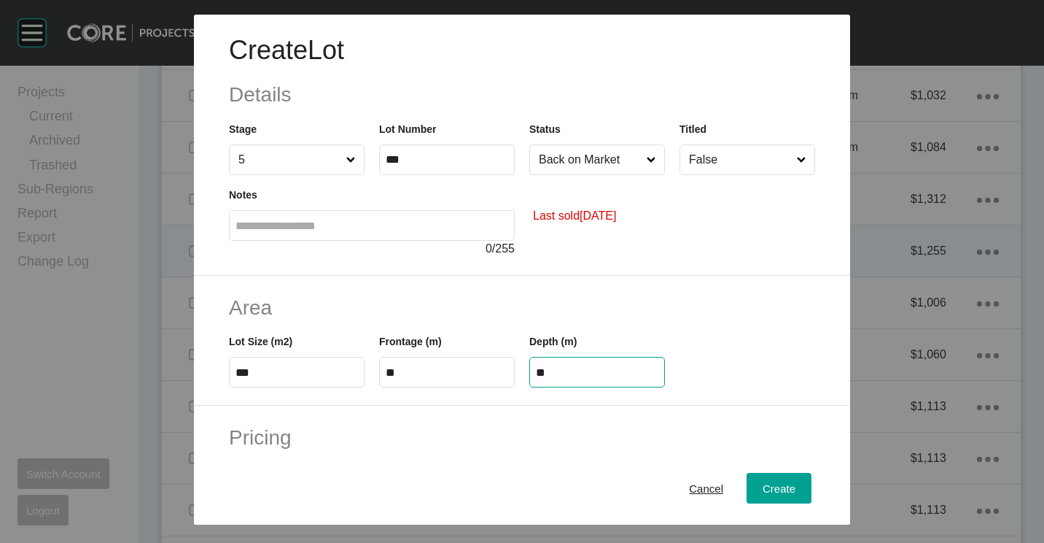
type input "**"
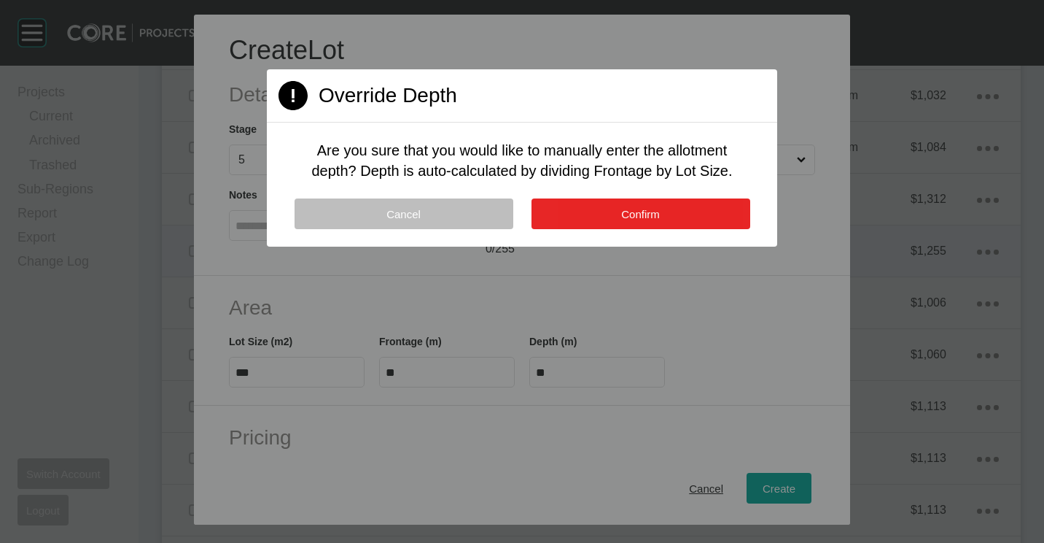
click at [661, 225] on button "Confirm" at bounding box center [641, 213] width 219 height 31
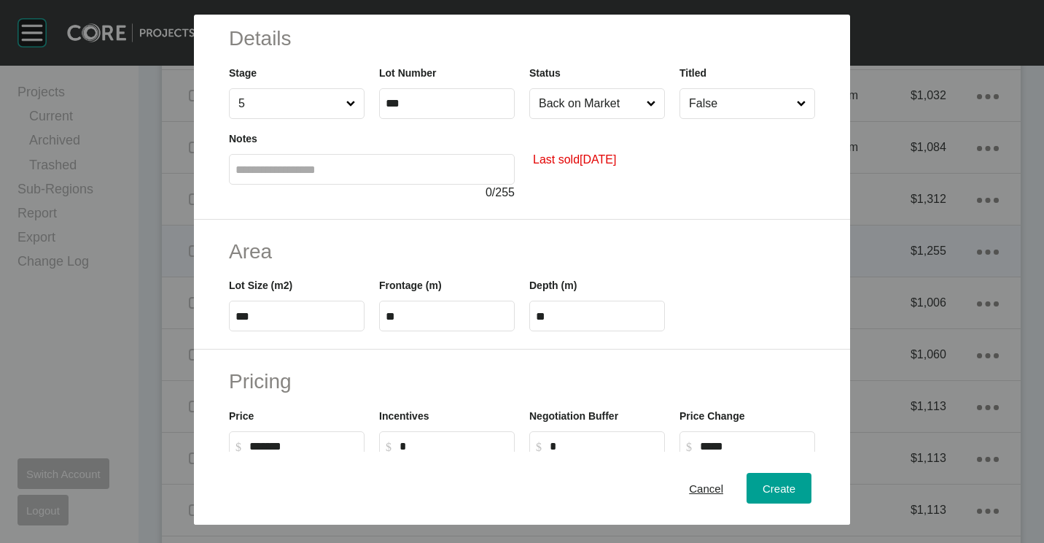
scroll to position [73, 0]
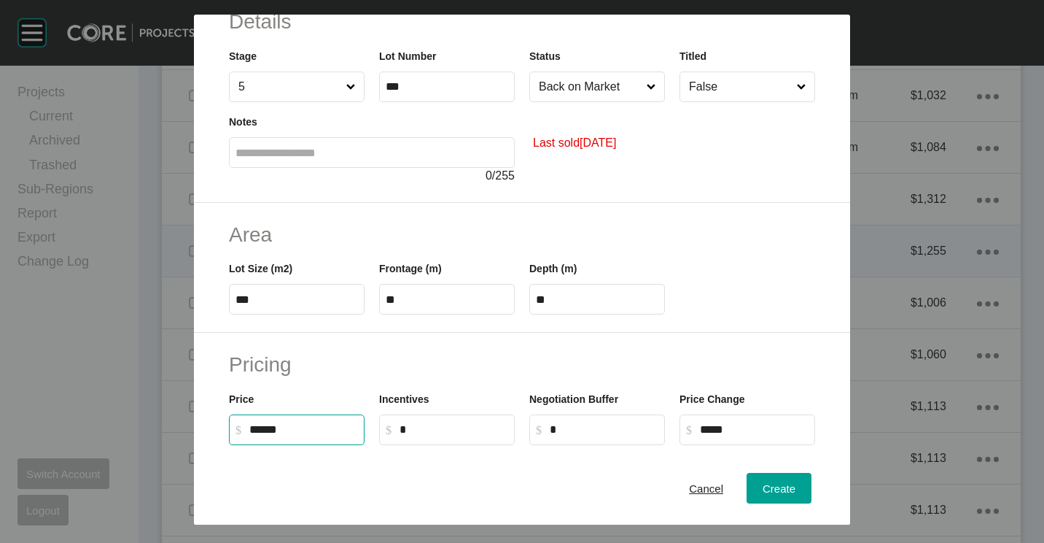
click at [315, 427] on input "******" at bounding box center [303, 429] width 109 height 12
type input "*******"
type input "*****"
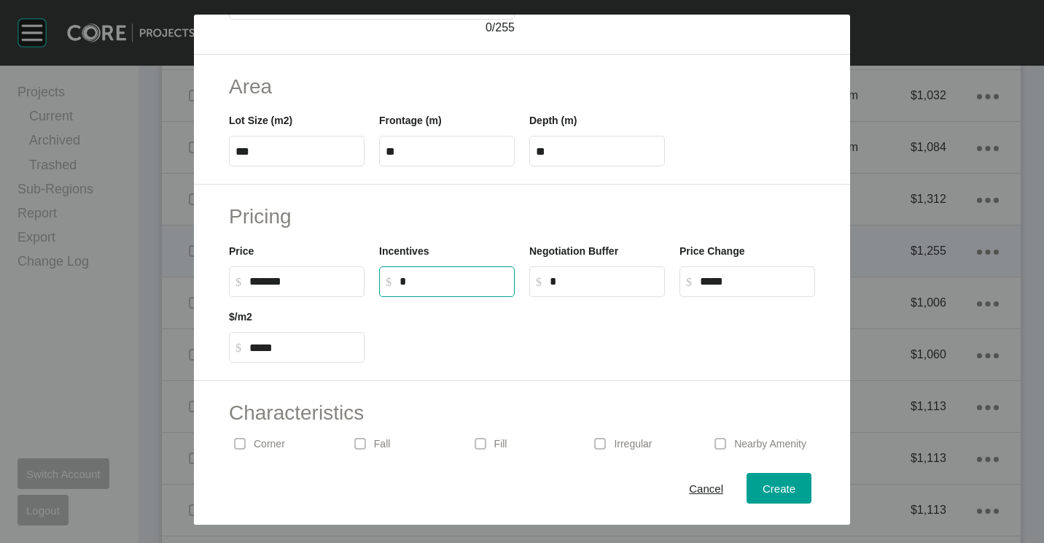
scroll to position [347, 0]
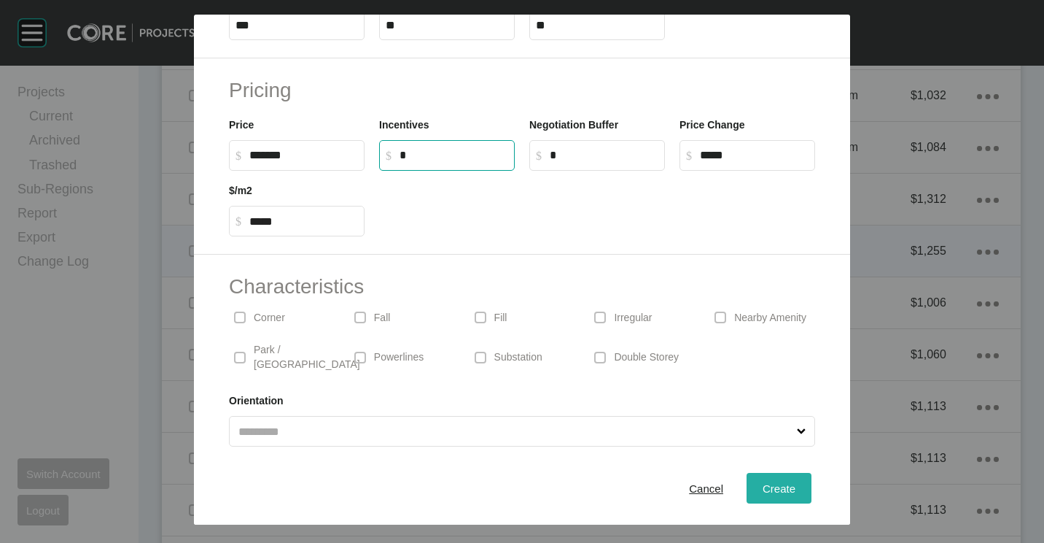
click at [759, 481] on div "Create" at bounding box center [779, 488] width 40 height 20
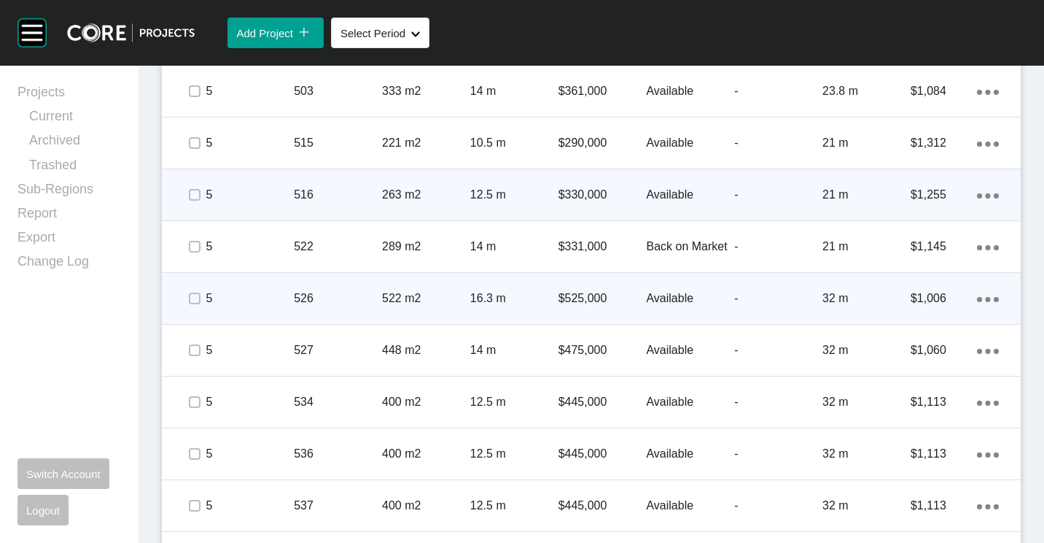
scroll to position [1240, 0]
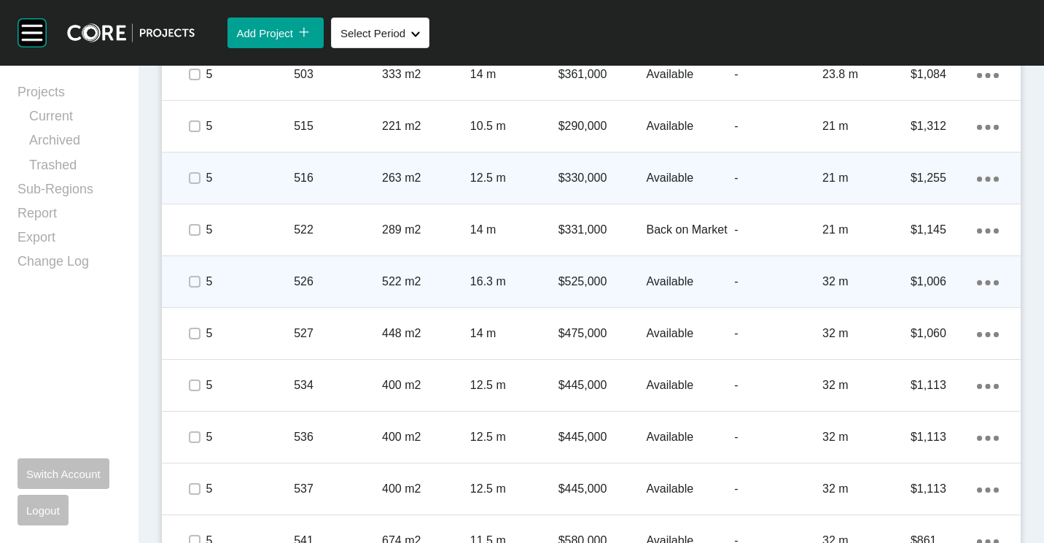
click at [402, 278] on p "522 m2" at bounding box center [426, 281] width 88 height 16
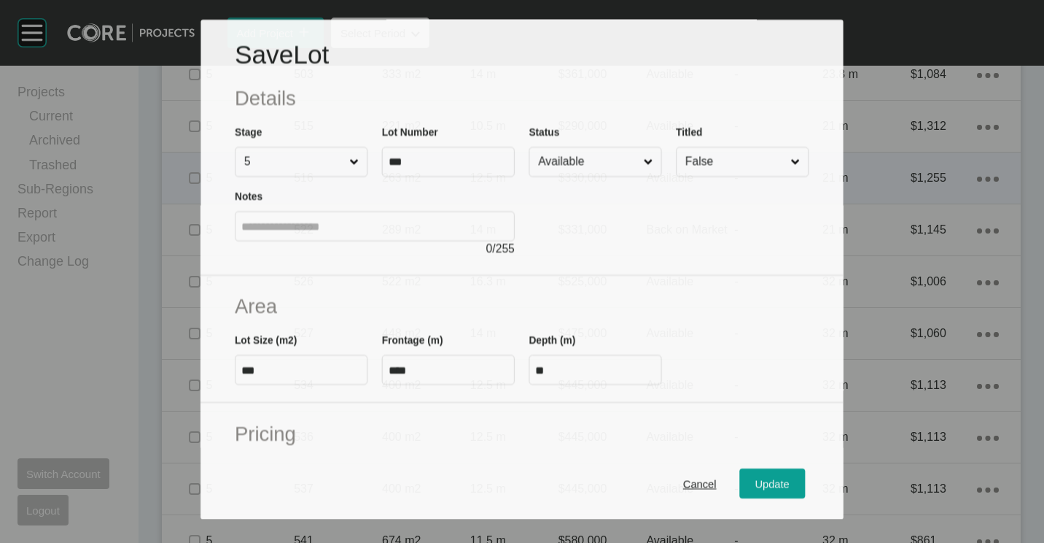
scroll to position [219, 0]
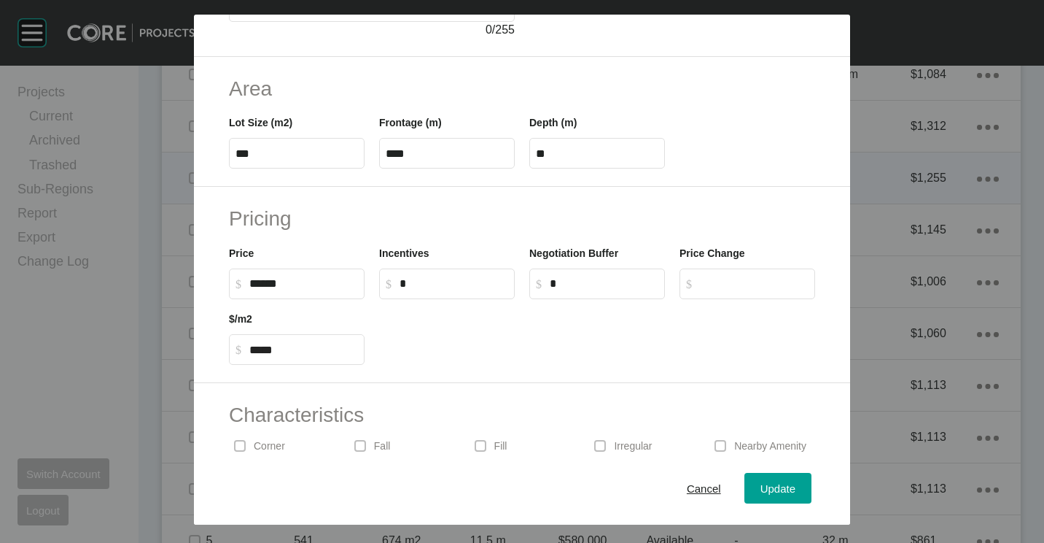
click at [303, 277] on input "******" at bounding box center [303, 283] width 109 height 12
click at [223, 278] on div "Price $ Created with Sketch. $ ******" at bounding box center [297, 266] width 150 height 66
type input "*"
type input "*******"
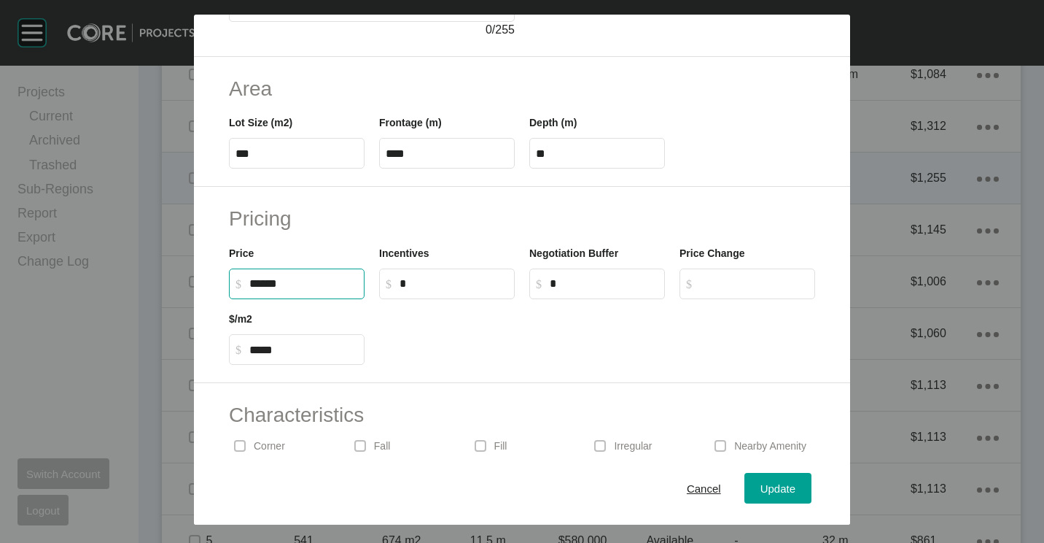
type input "***"
click at [763, 491] on span "Update" at bounding box center [778, 488] width 35 height 12
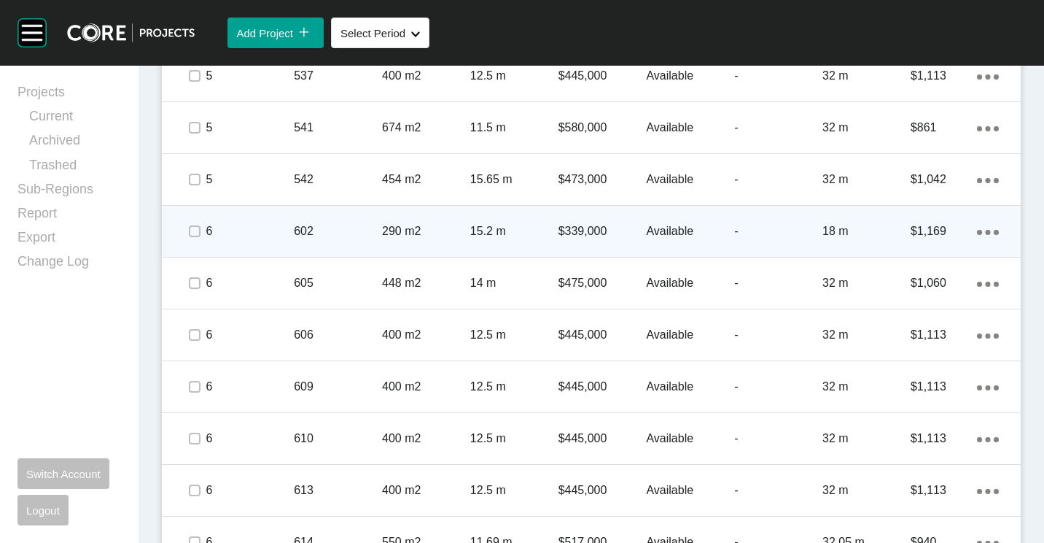
scroll to position [1677, 0]
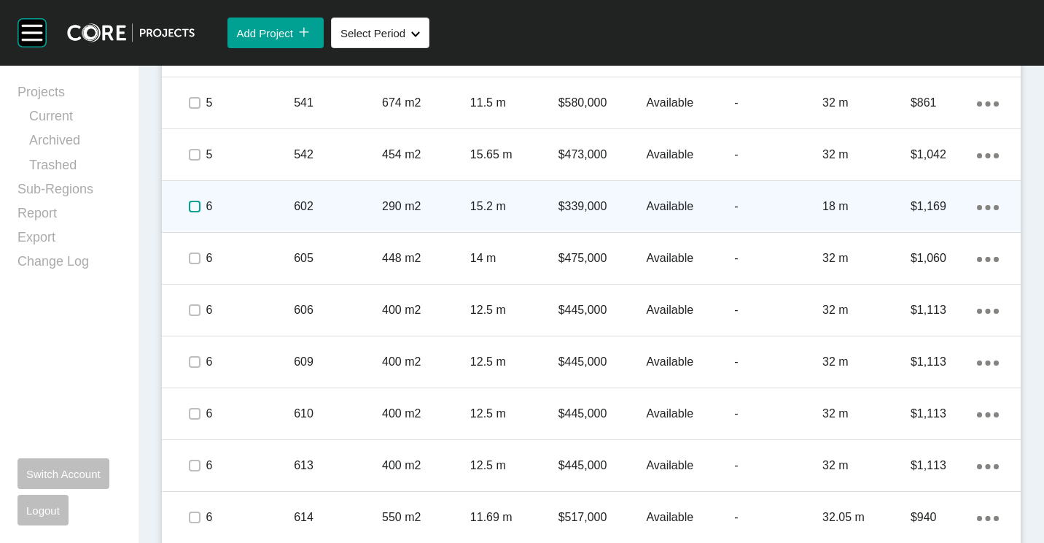
drag, startPoint x: 192, startPoint y: 206, endPoint x: 214, endPoint y: 225, distance: 29.0
click at [192, 206] on label at bounding box center [195, 207] width 12 height 12
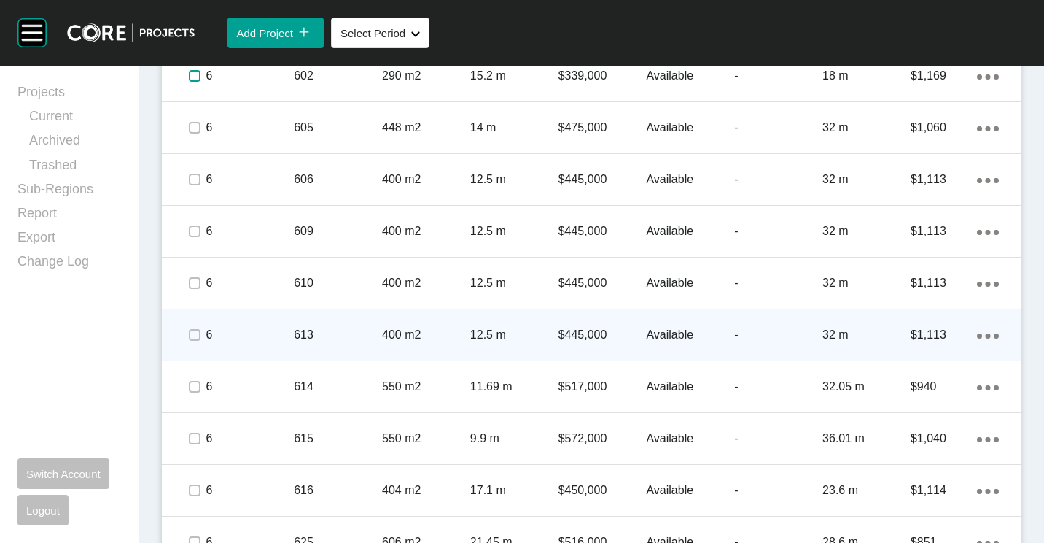
scroll to position [1823, 0]
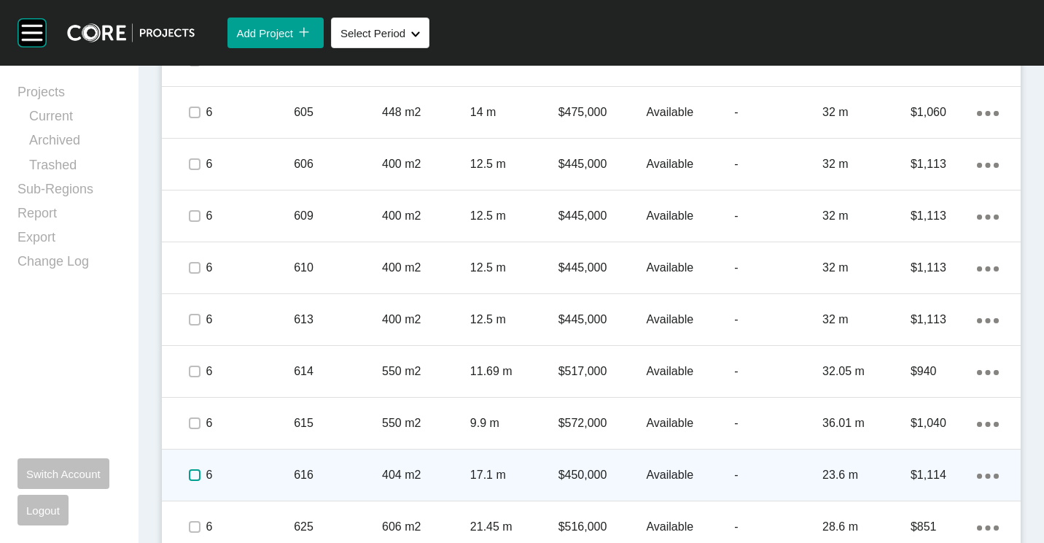
click at [194, 472] on label at bounding box center [195, 475] width 12 height 12
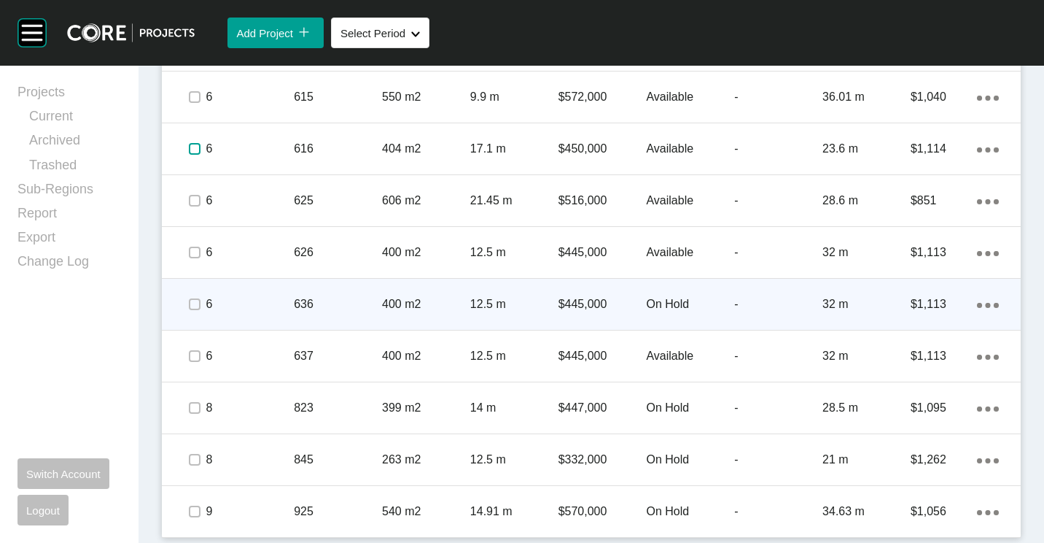
scroll to position [2150, 0]
click at [190, 306] on label at bounding box center [195, 304] width 12 height 12
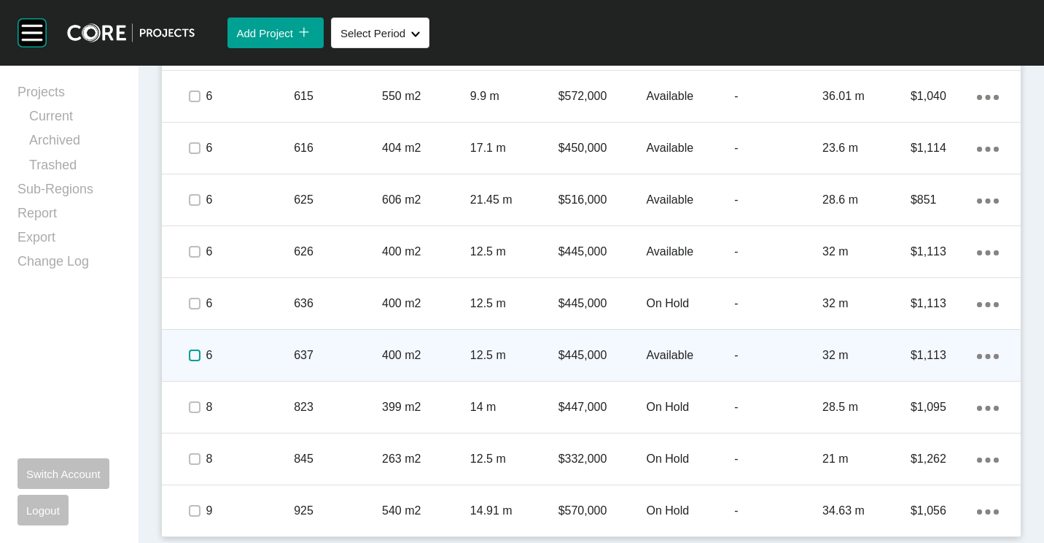
drag, startPoint x: 191, startPoint y: 349, endPoint x: 187, endPoint y: 369, distance: 20.9
click at [190, 351] on label at bounding box center [195, 355] width 12 height 12
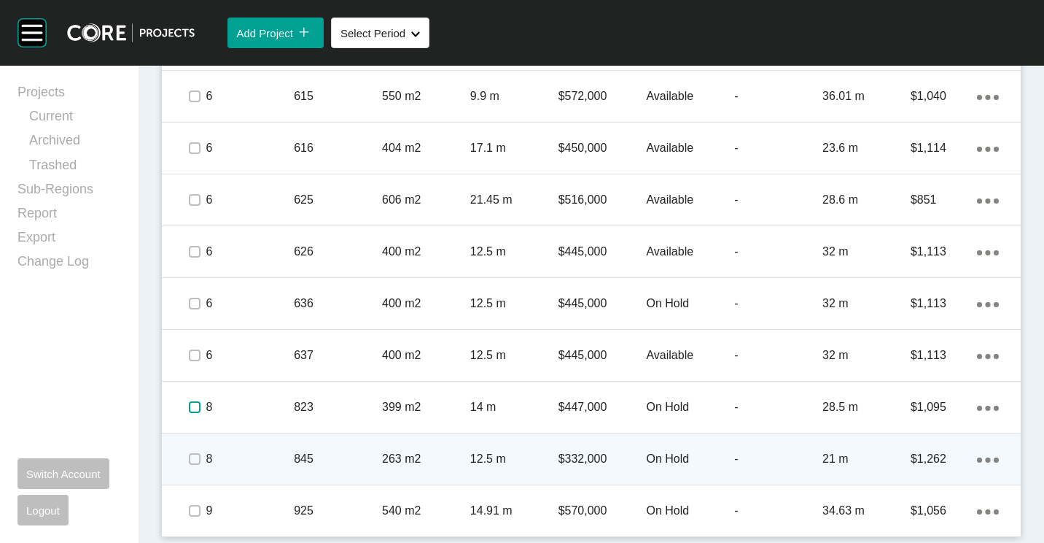
drag, startPoint x: 190, startPoint y: 405, endPoint x: 201, endPoint y: 443, distance: 39.5
click at [192, 412] on label at bounding box center [195, 407] width 12 height 12
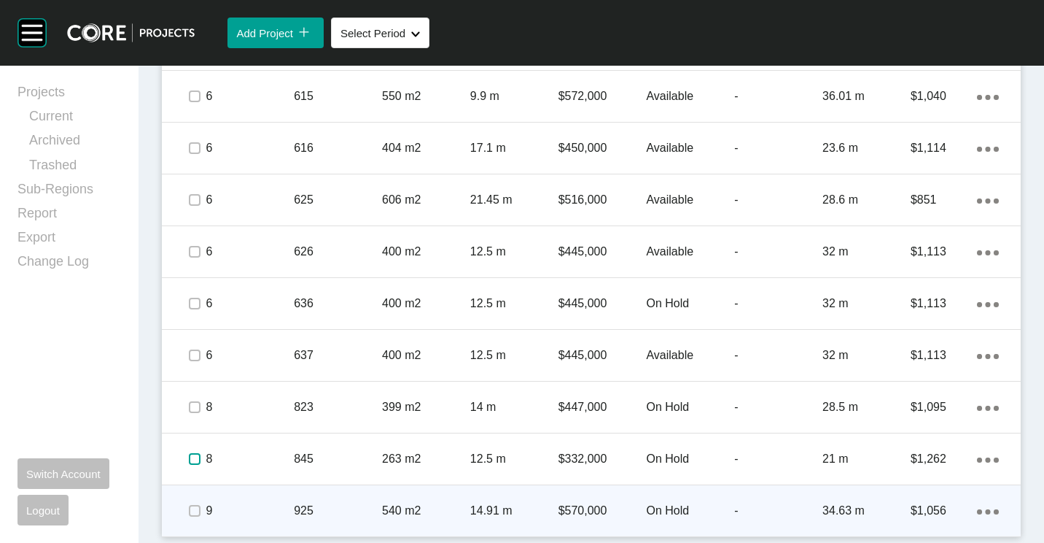
drag, startPoint x: 198, startPoint y: 456, endPoint x: 190, endPoint y: 510, distance: 53.9
click at [198, 458] on label at bounding box center [195, 459] width 12 height 12
click at [192, 512] on label at bounding box center [195, 511] width 12 height 12
click at [194, 507] on label at bounding box center [195, 511] width 12 height 12
click at [302, 504] on p "925" at bounding box center [338, 510] width 88 height 16
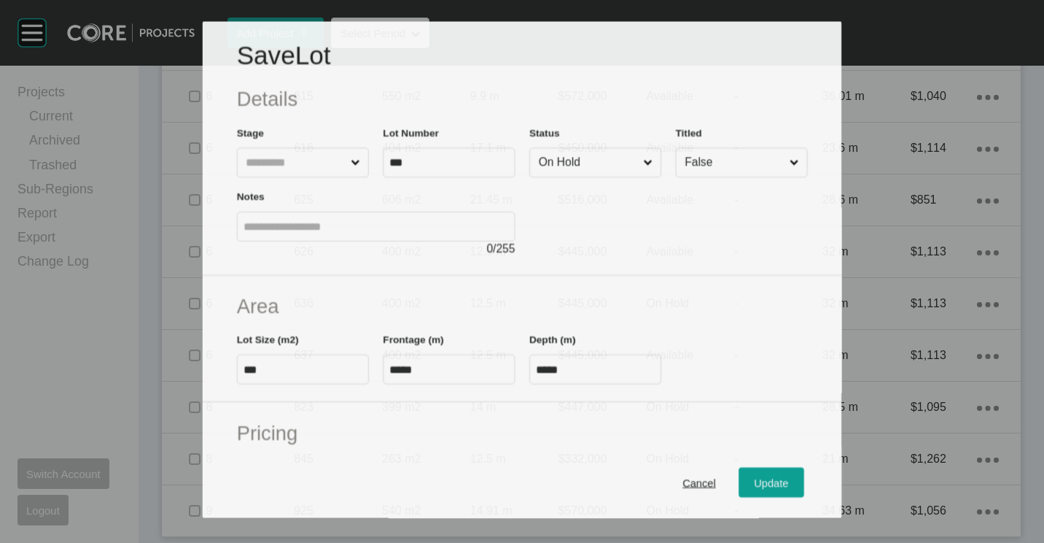
scroll to position [2104, 0]
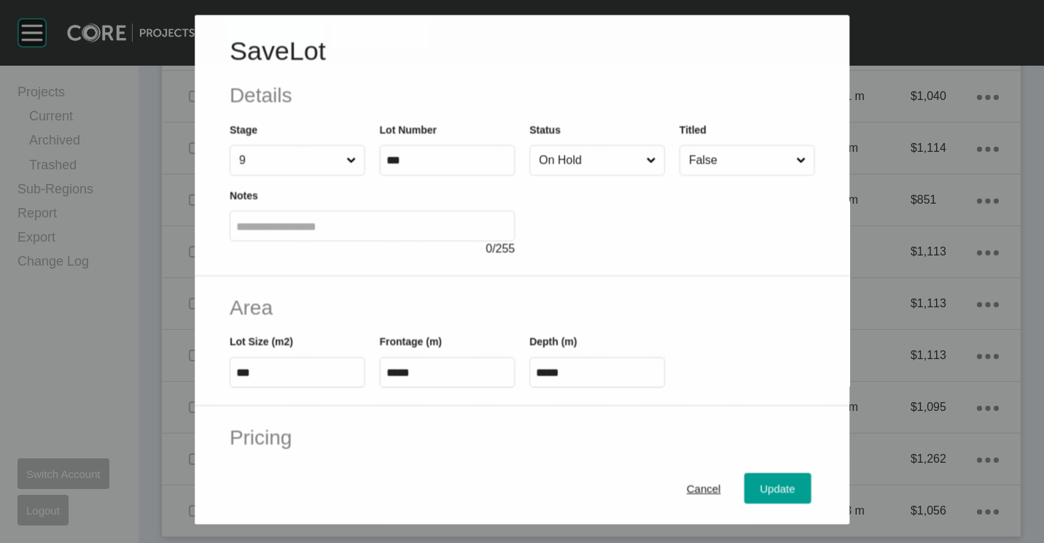
drag, startPoint x: 586, startPoint y: 166, endPoint x: 582, endPoint y: 176, distance: 11.5
click at [586, 165] on input "On Hold" at bounding box center [589, 159] width 107 height 29
click at [761, 483] on span "Update" at bounding box center [778, 488] width 35 height 12
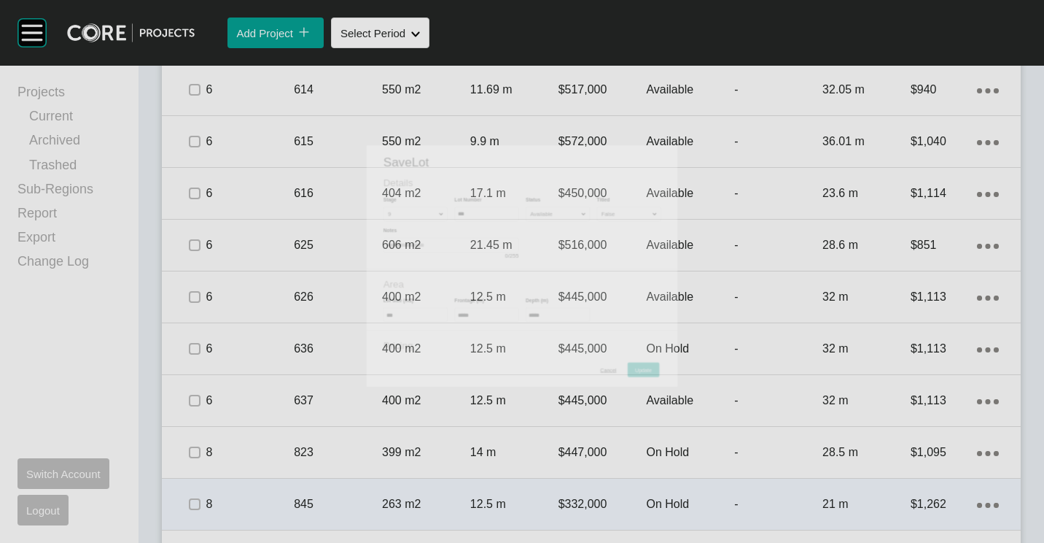
scroll to position [2150, 0]
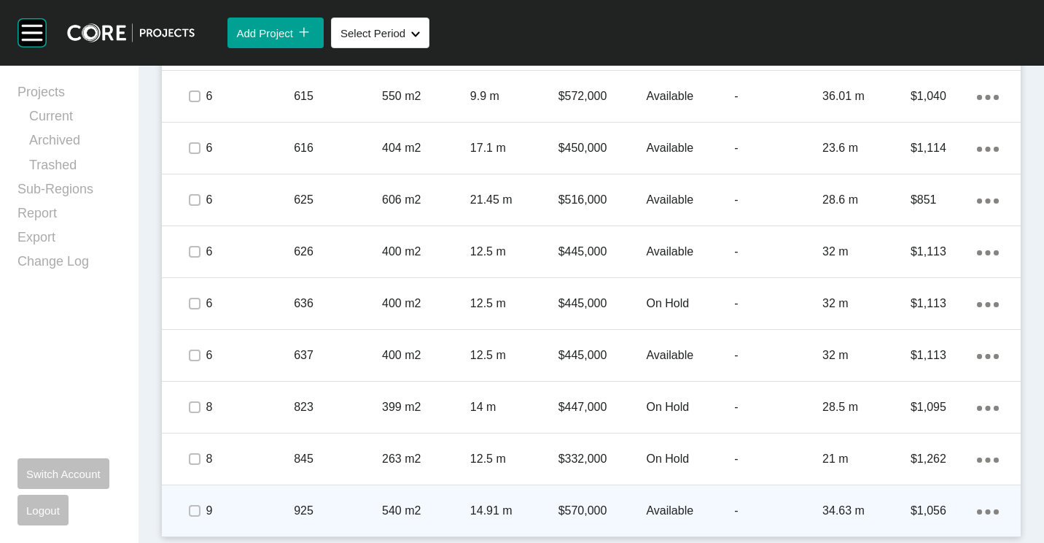
click at [977, 506] on div "Action Menu Dots Copy 6 Created with Sketch." at bounding box center [988, 510] width 22 height 16
drag, startPoint x: 922, startPoint y: 505, endPoint x: 862, endPoint y: 454, distance: 79.1
click at [921, 505] on link "Duplicate" at bounding box center [917, 498] width 55 height 22
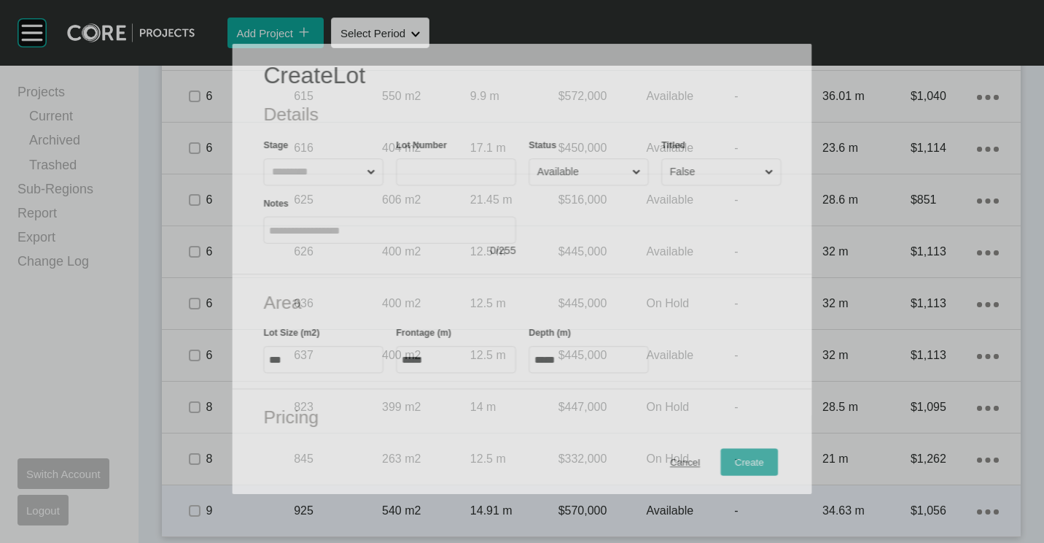
scroll to position [2104, 0]
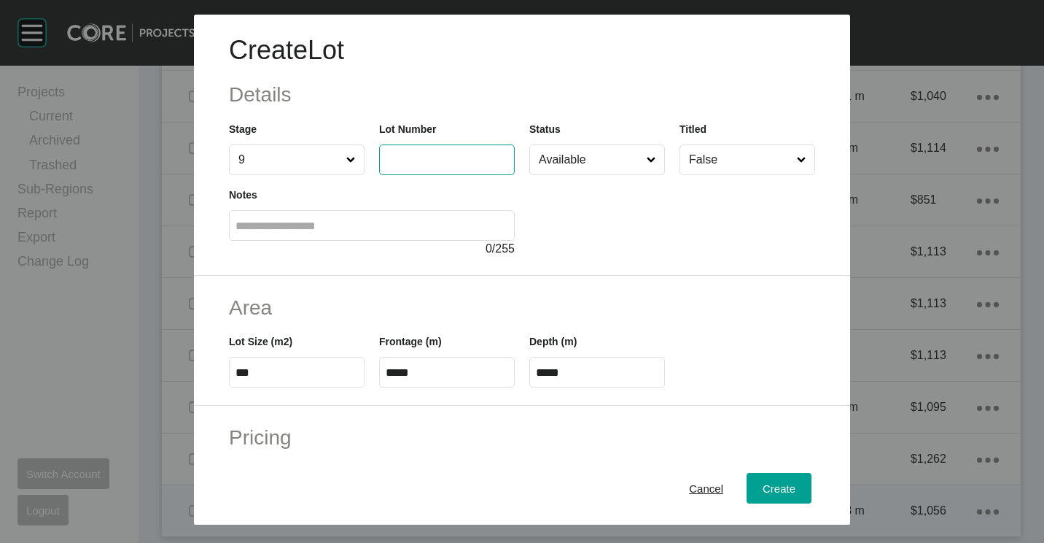
click at [443, 163] on input "text" at bounding box center [447, 159] width 123 height 12
click at [688, 480] on div "Cancel" at bounding box center [706, 488] width 42 height 20
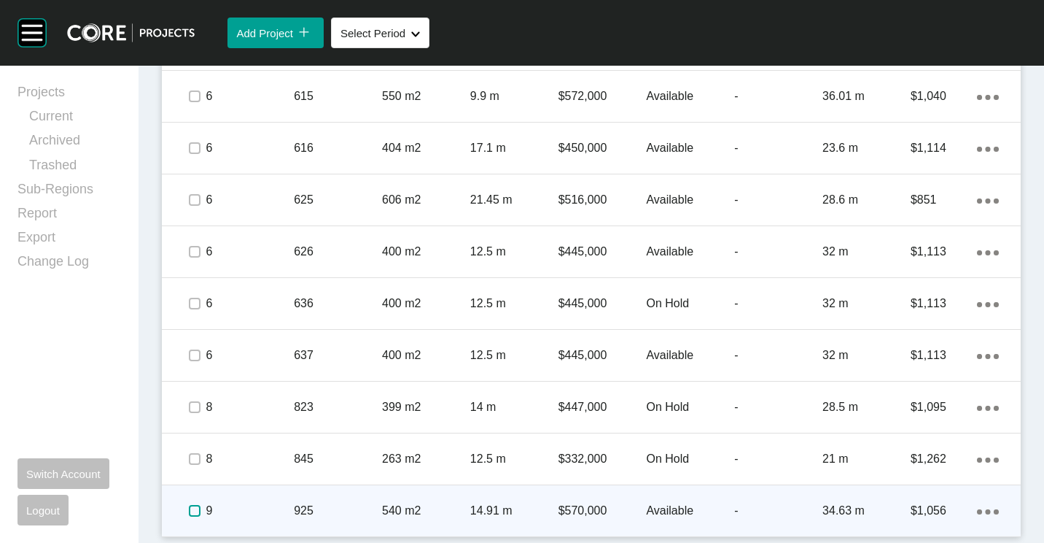
click at [190, 505] on label at bounding box center [195, 511] width 12 height 12
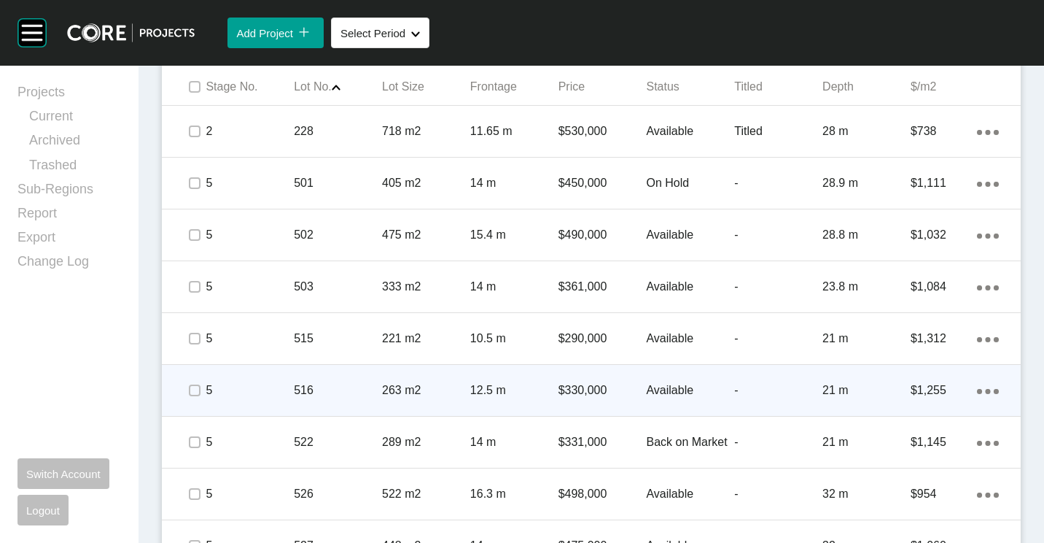
scroll to position [1011, 0]
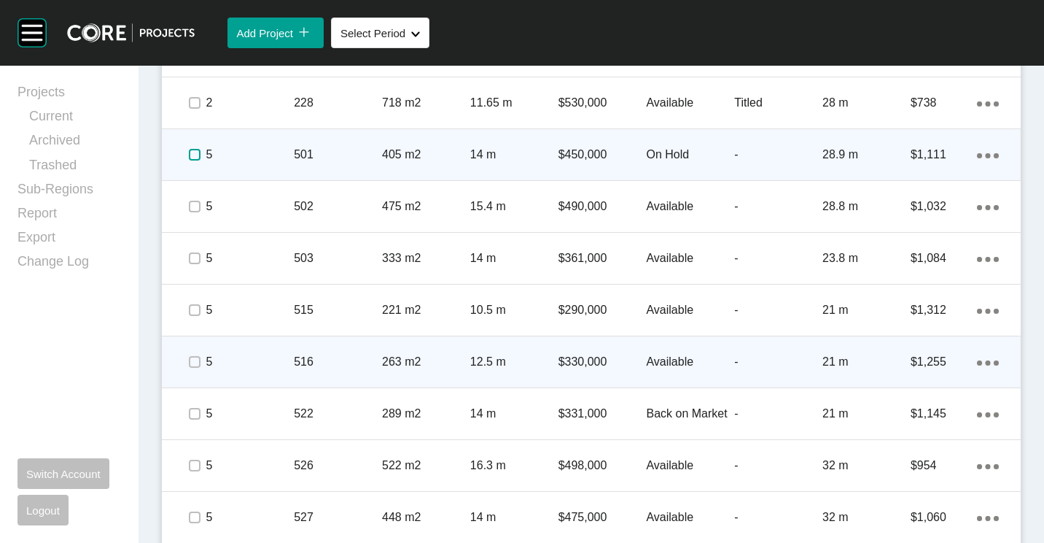
click at [196, 156] on label at bounding box center [195, 155] width 12 height 12
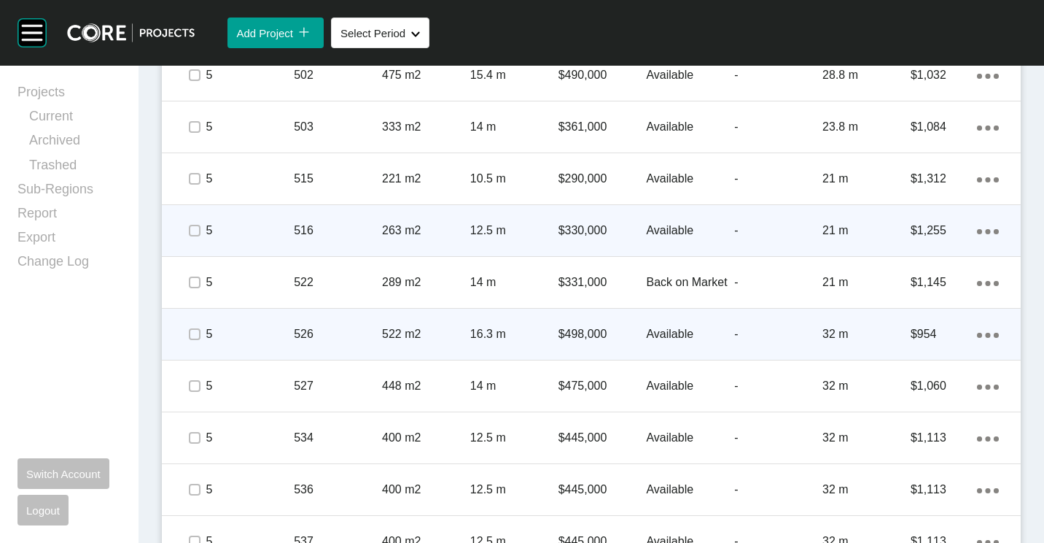
scroll to position [1156, 0]
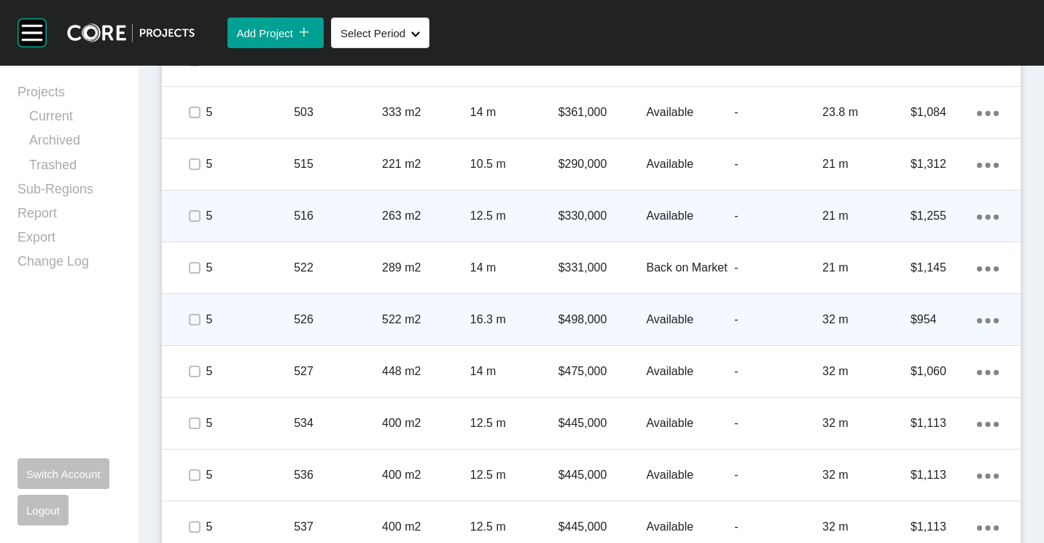
click at [307, 327] on p "526" at bounding box center [338, 319] width 88 height 16
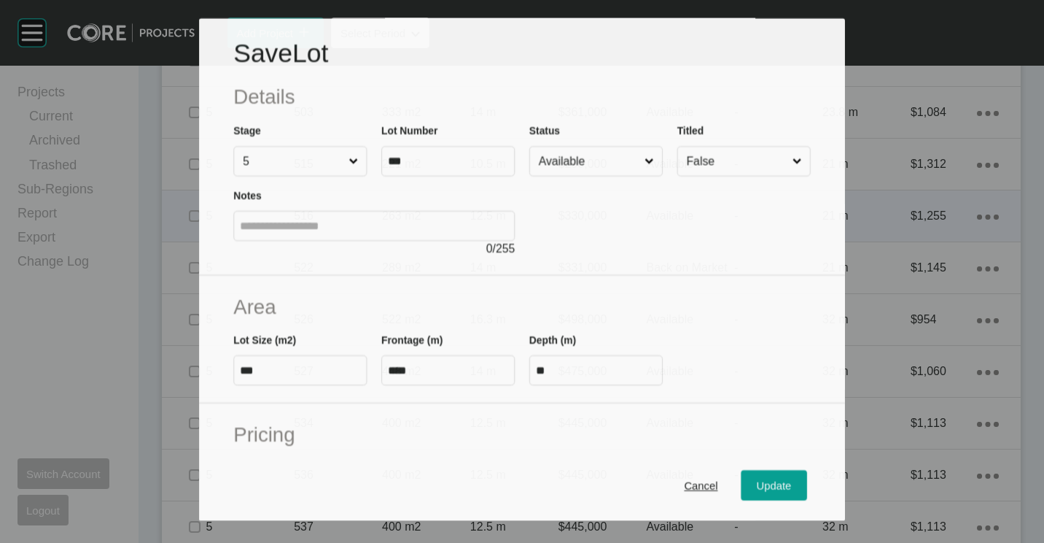
click at [595, 171] on input "Available" at bounding box center [589, 161] width 106 height 28
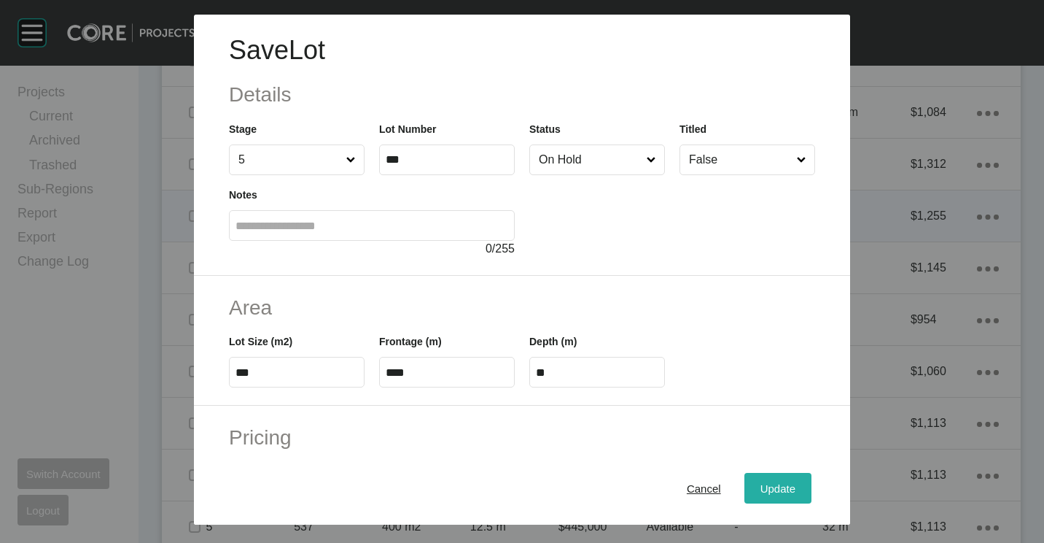
click at [777, 480] on div "Update" at bounding box center [778, 488] width 42 height 20
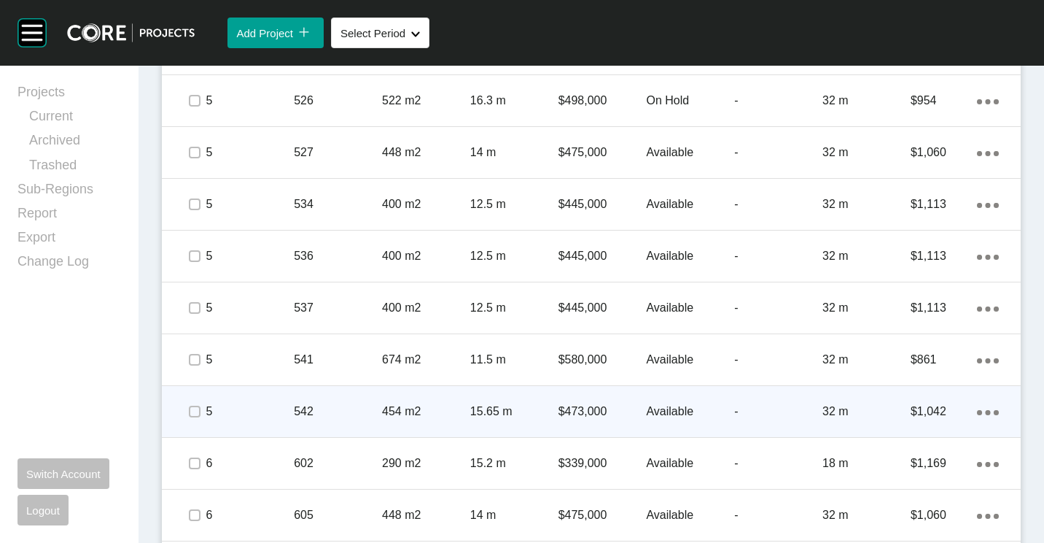
scroll to position [1493, 0]
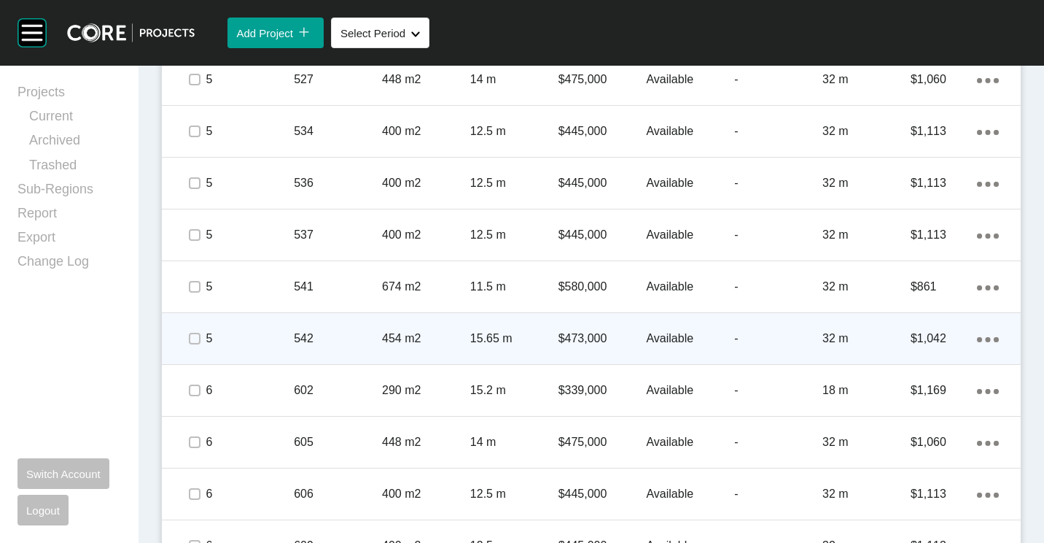
click at [328, 341] on p "542" at bounding box center [338, 338] width 88 height 16
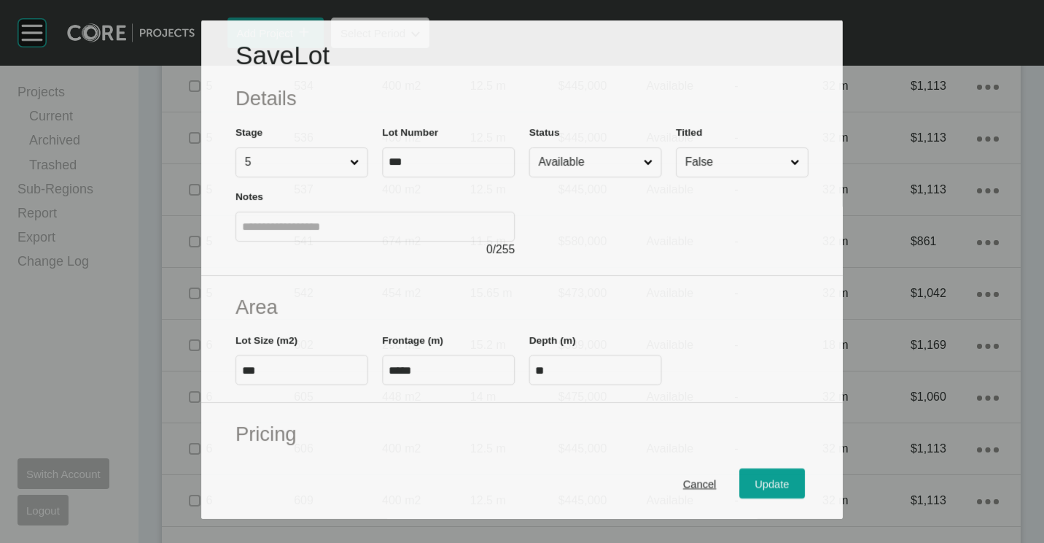
scroll to position [1448, 0]
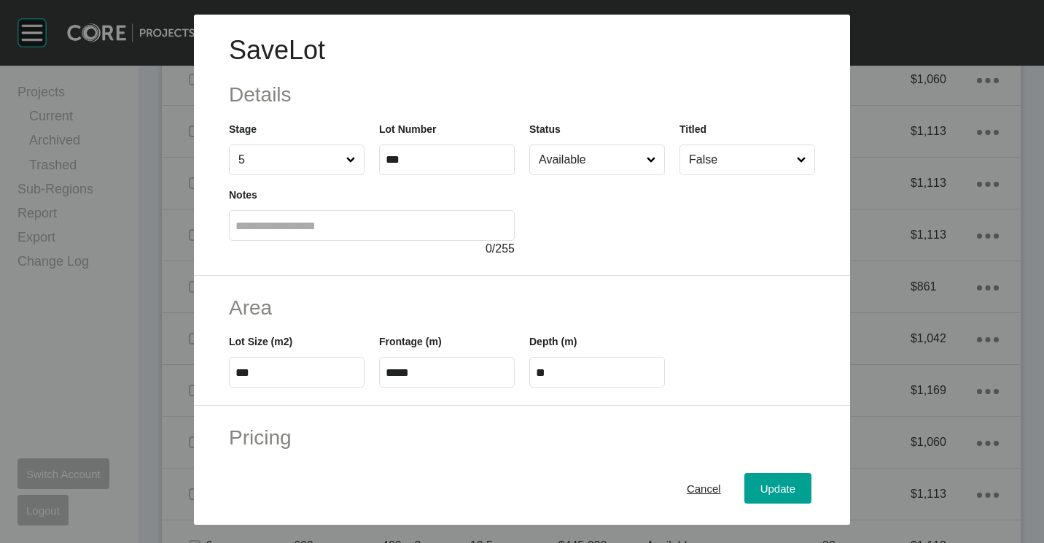
click at [585, 160] on input "Available" at bounding box center [590, 159] width 108 height 29
click at [780, 487] on span "Update" at bounding box center [778, 488] width 35 height 12
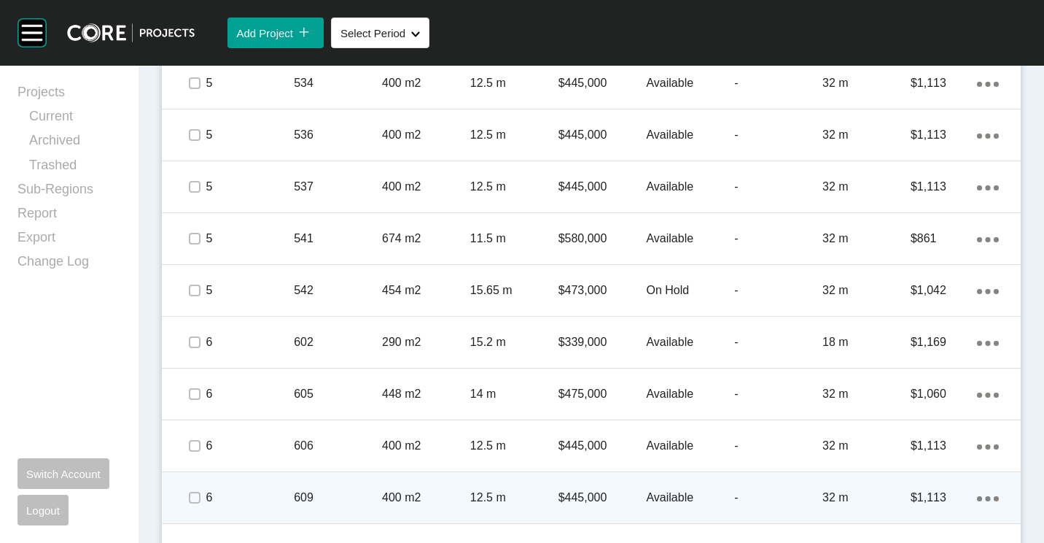
scroll to position [1639, 0]
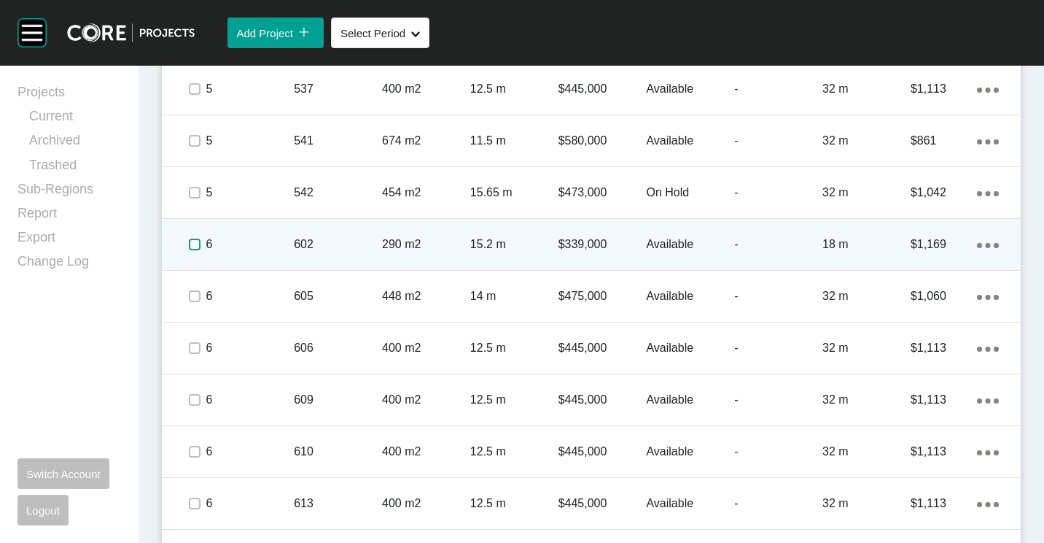
drag, startPoint x: 189, startPoint y: 245, endPoint x: 319, endPoint y: 245, distance: 129.8
click at [190, 245] on label at bounding box center [195, 244] width 12 height 12
click at [376, 245] on p "602" at bounding box center [338, 244] width 88 height 16
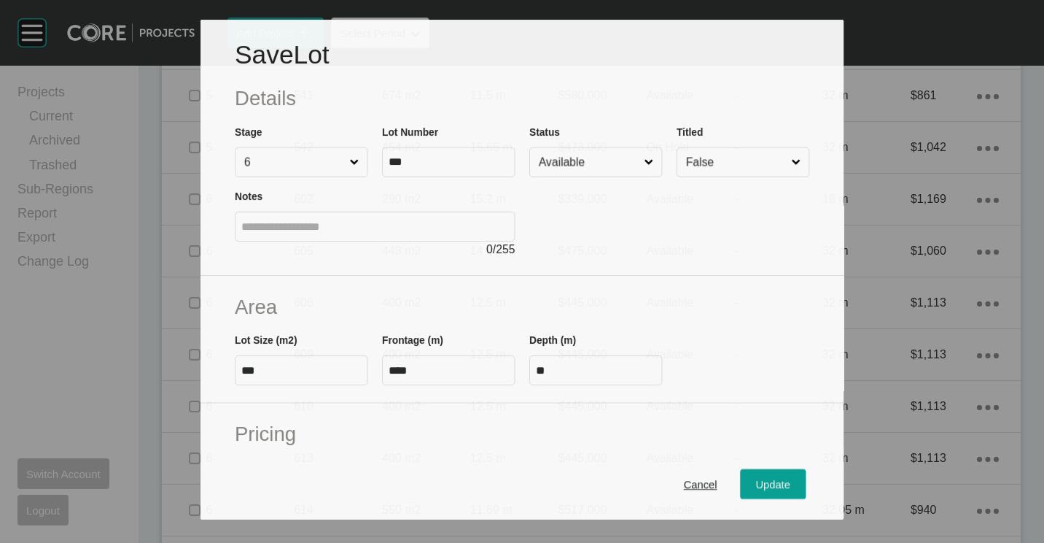
scroll to position [1594, 0]
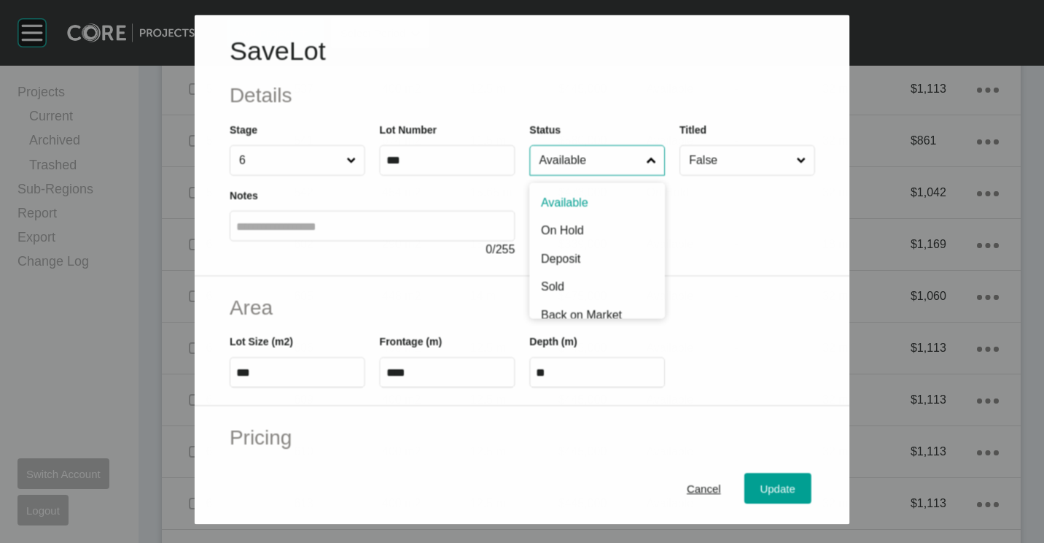
click at [553, 152] on input "Available" at bounding box center [589, 159] width 107 height 29
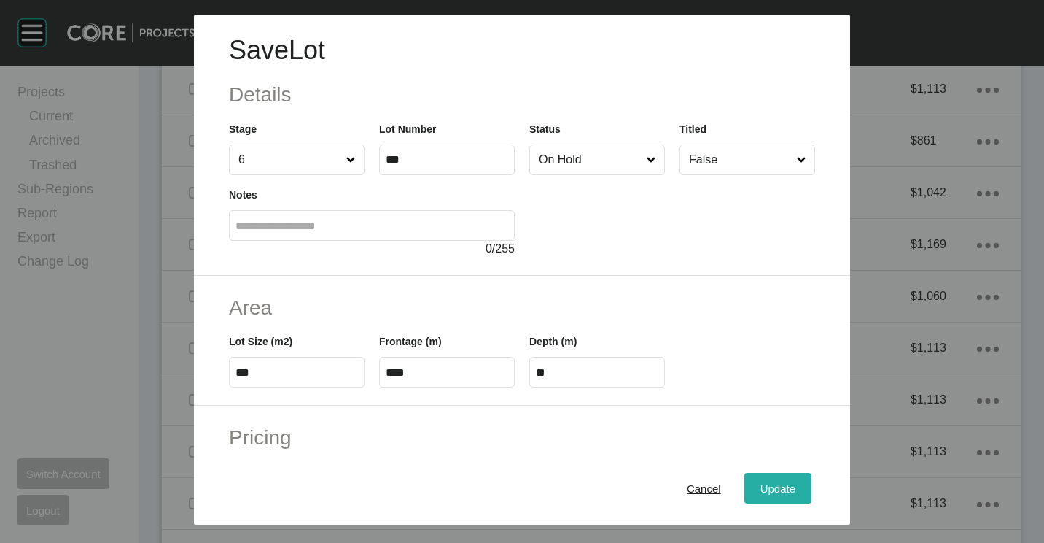
click at [758, 477] on button "Update" at bounding box center [778, 488] width 67 height 31
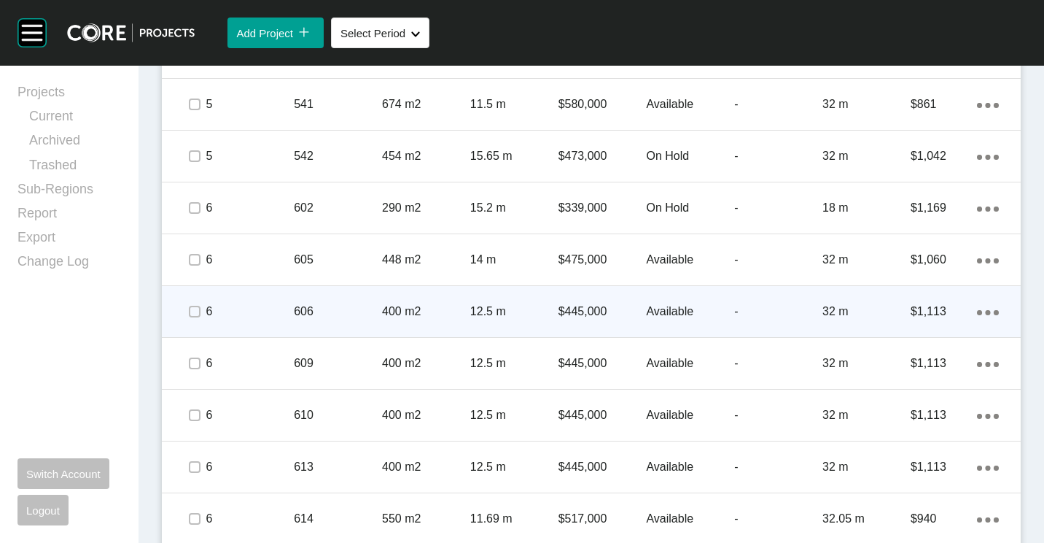
scroll to position [1712, 0]
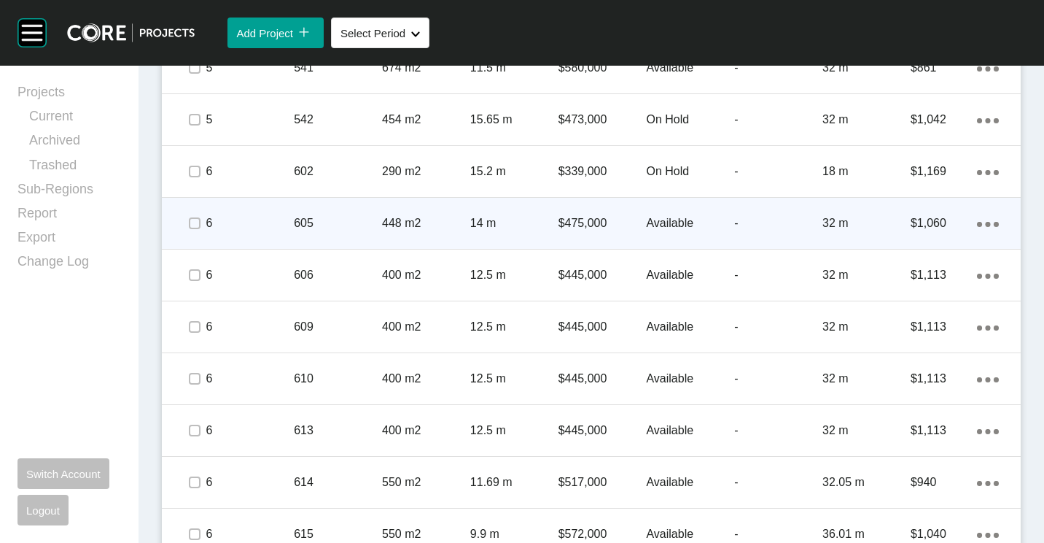
click at [431, 213] on div "448 m2" at bounding box center [426, 223] width 88 height 45
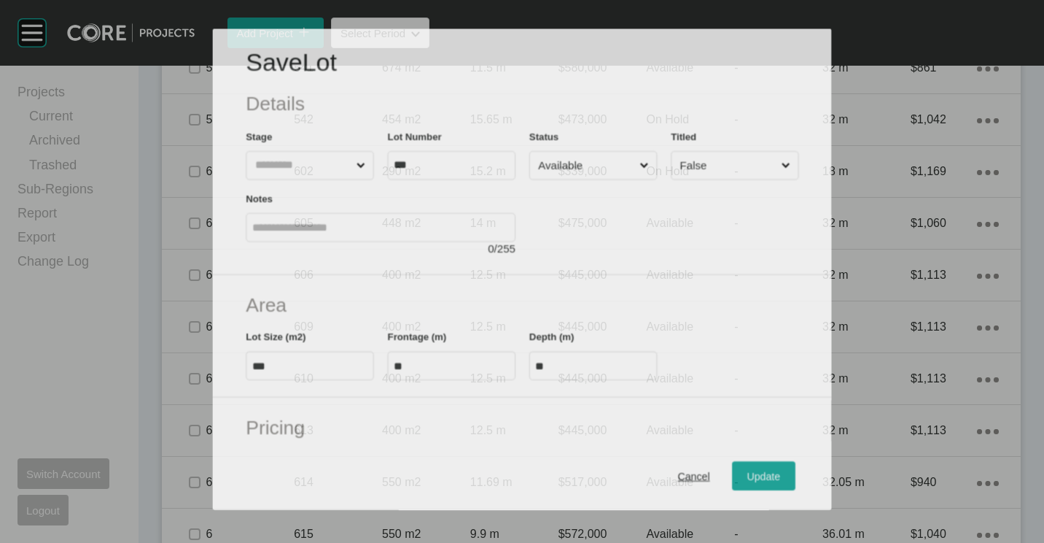
scroll to position [1667, 0]
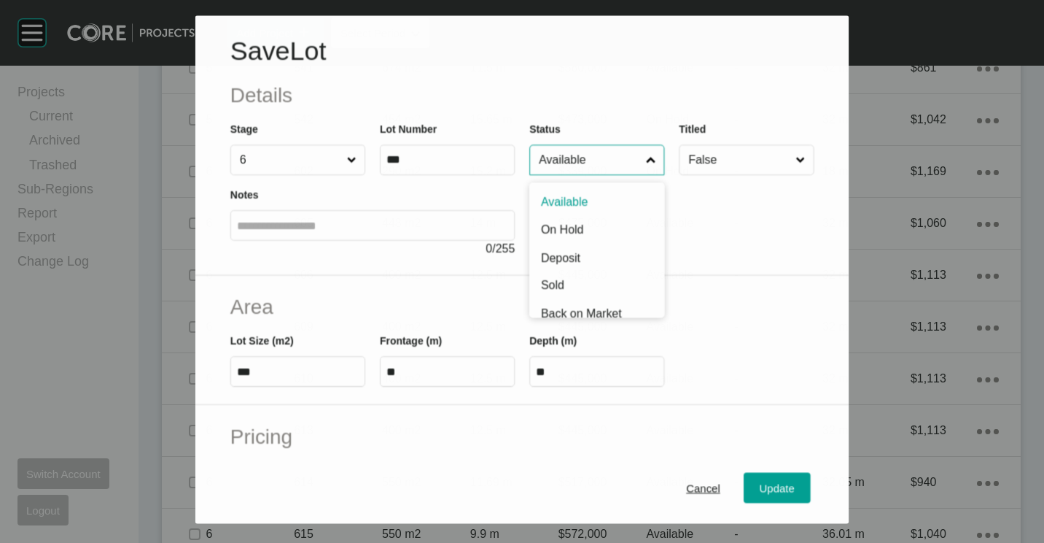
click at [570, 164] on input "Available" at bounding box center [589, 160] width 107 height 29
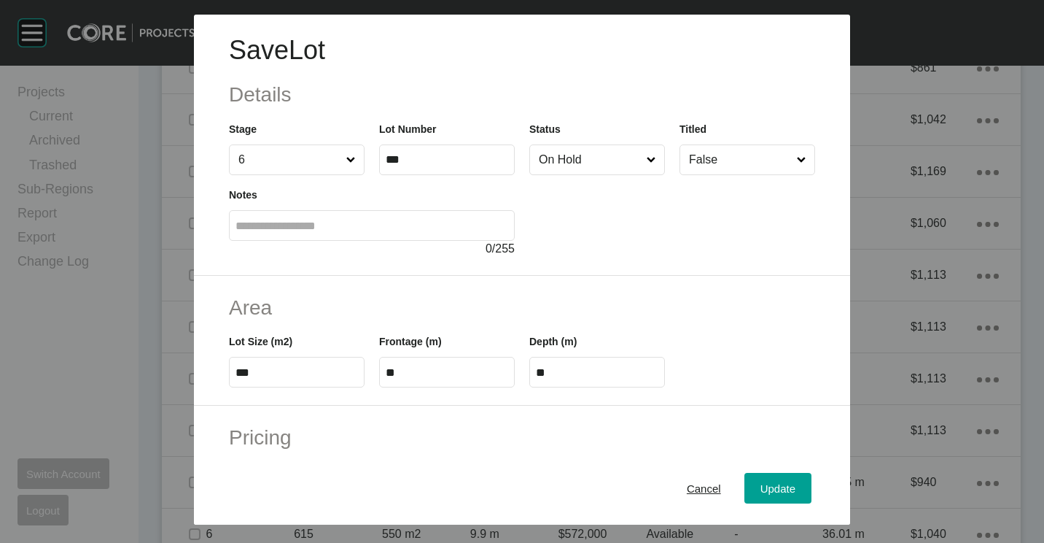
drag, startPoint x: 768, startPoint y: 489, endPoint x: 683, endPoint y: 365, distance: 149.9
click at [767, 489] on span "Update" at bounding box center [778, 488] width 35 height 12
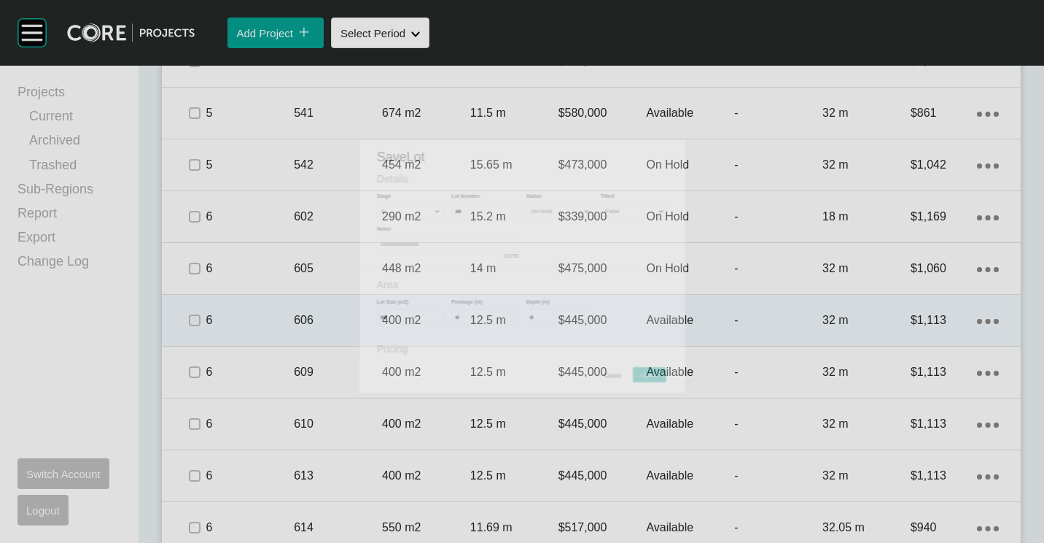
scroll to position [1712, 0]
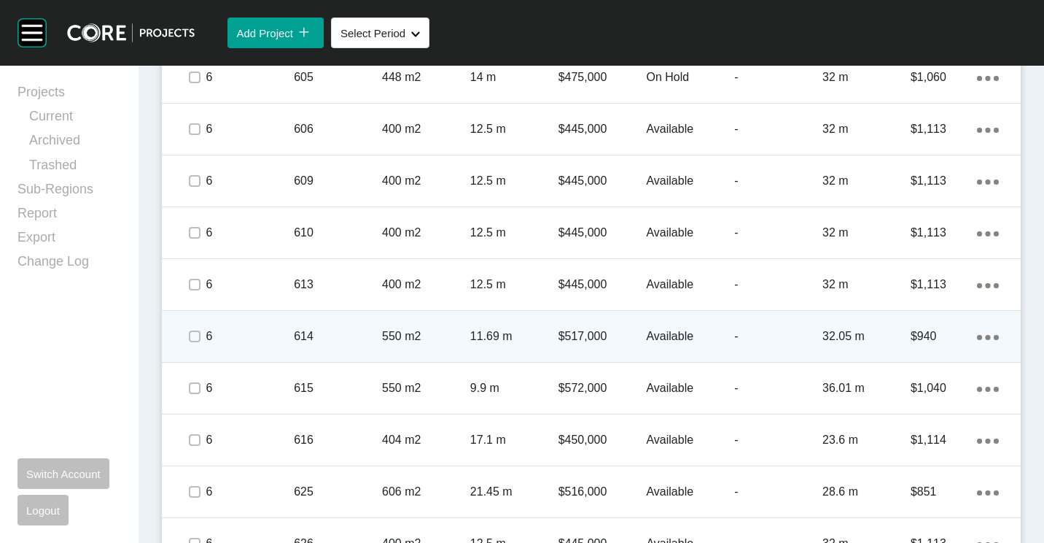
drag, startPoint x: 315, startPoint y: 352, endPoint x: 322, endPoint y: 347, distance: 8.9
click at [322, 347] on div "614" at bounding box center [338, 336] width 88 height 45
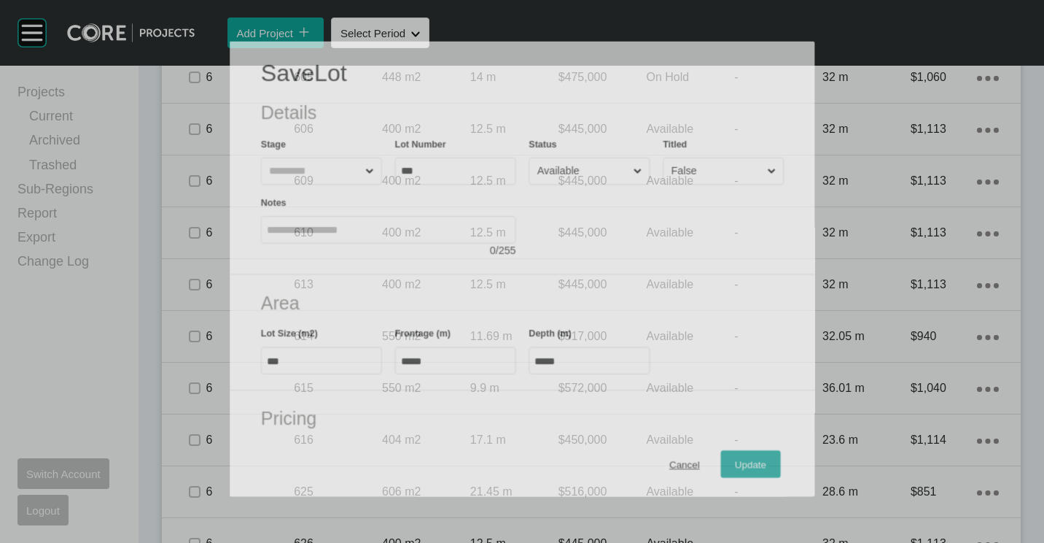
scroll to position [1813, 0]
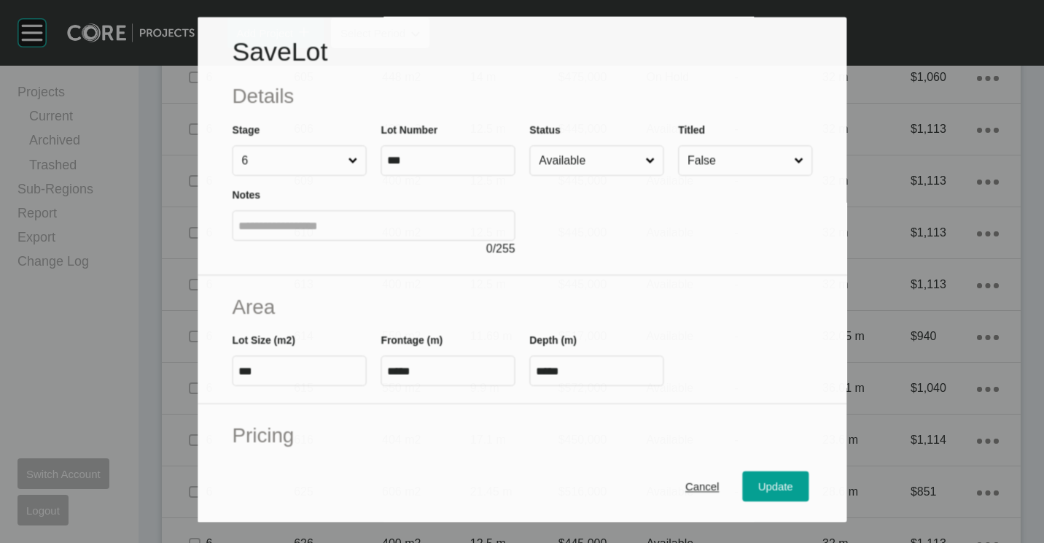
click at [562, 161] on input "Available" at bounding box center [589, 161] width 106 height 29
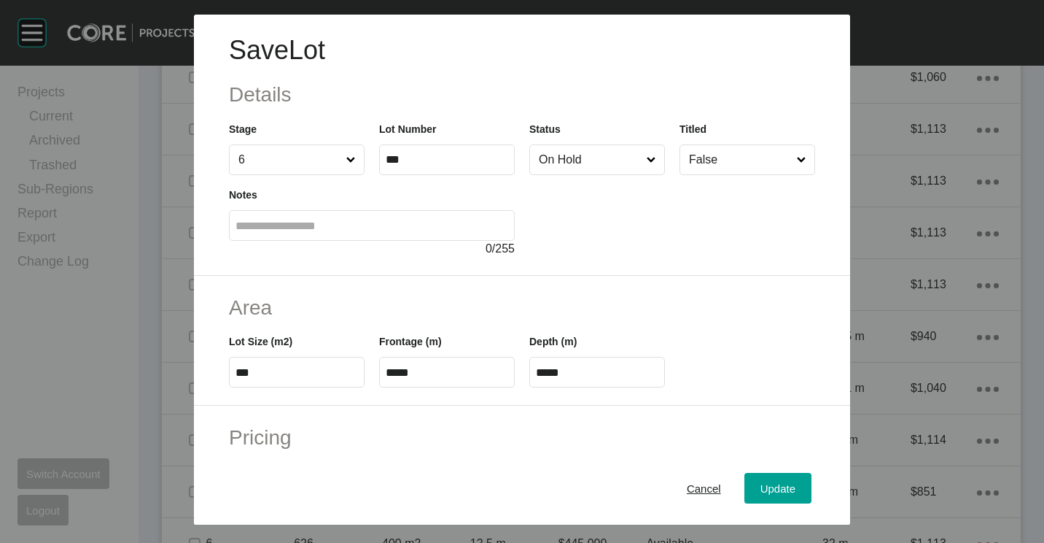
click at [764, 486] on span "Update" at bounding box center [778, 488] width 35 height 12
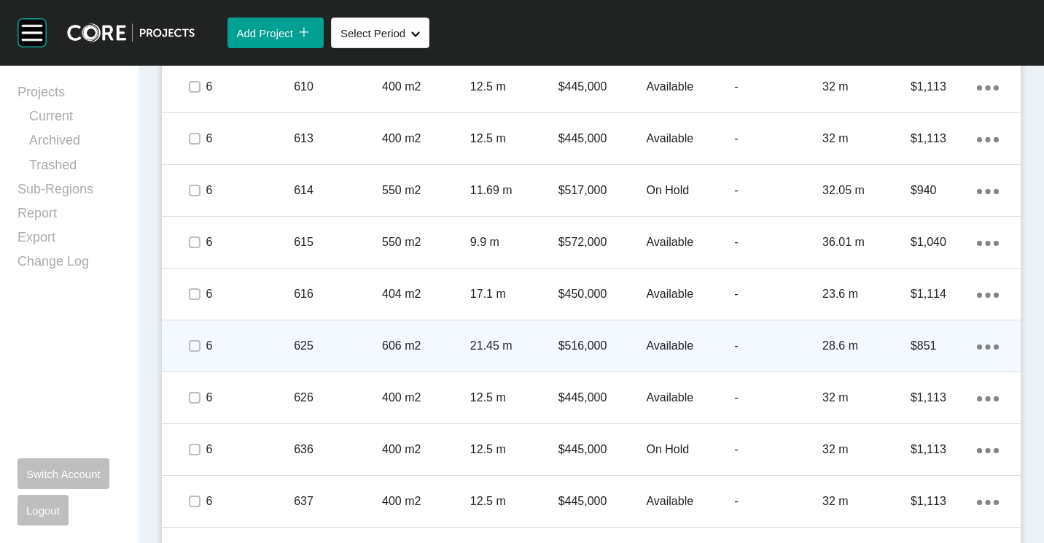
scroll to position [2077, 0]
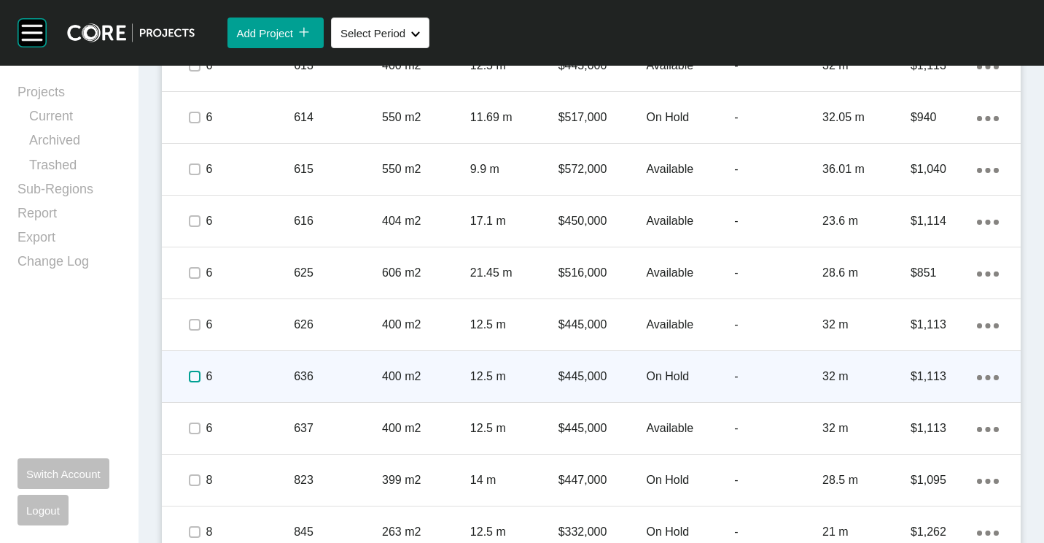
drag, startPoint x: 195, startPoint y: 374, endPoint x: 269, endPoint y: 397, distance: 78.0
click at [195, 374] on label at bounding box center [195, 376] width 12 height 12
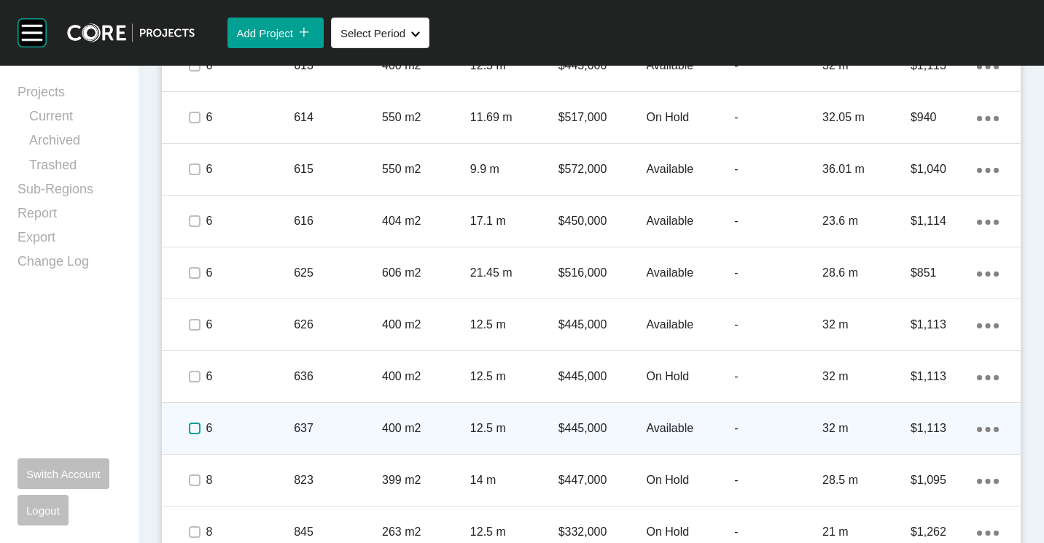
drag, startPoint x: 191, startPoint y: 433, endPoint x: 218, endPoint y: 426, distance: 27.9
click at [193, 432] on label at bounding box center [195, 428] width 12 height 12
click at [311, 424] on p "637" at bounding box center [338, 428] width 88 height 16
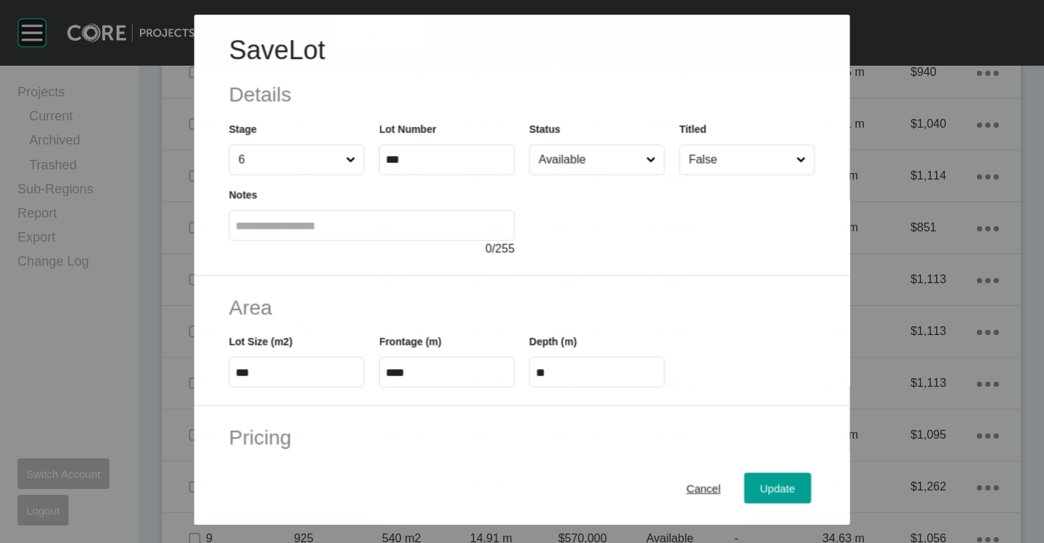
scroll to position [2032, 0]
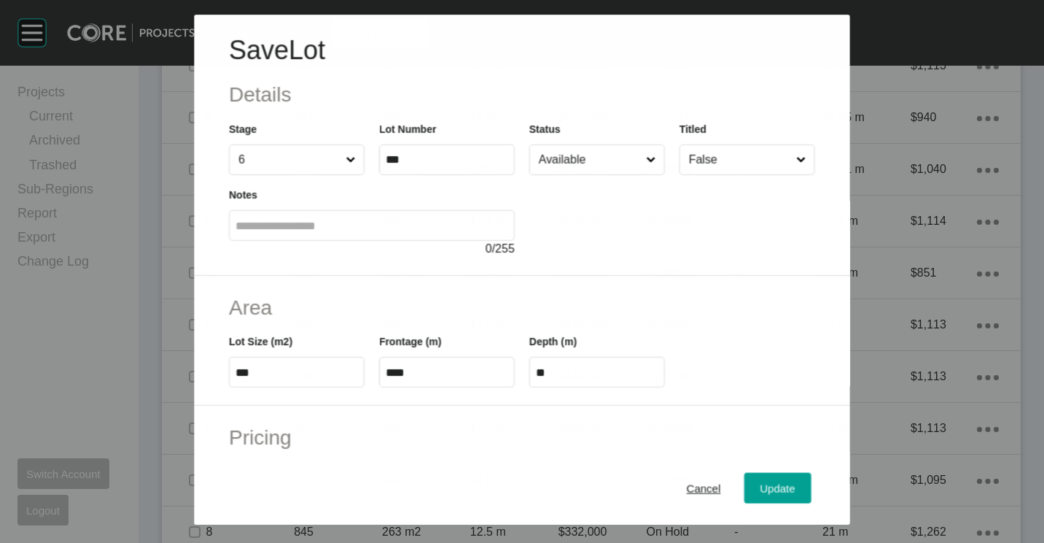
click at [602, 163] on input "Available" at bounding box center [589, 159] width 107 height 29
click at [761, 482] on span "Update" at bounding box center [778, 488] width 35 height 12
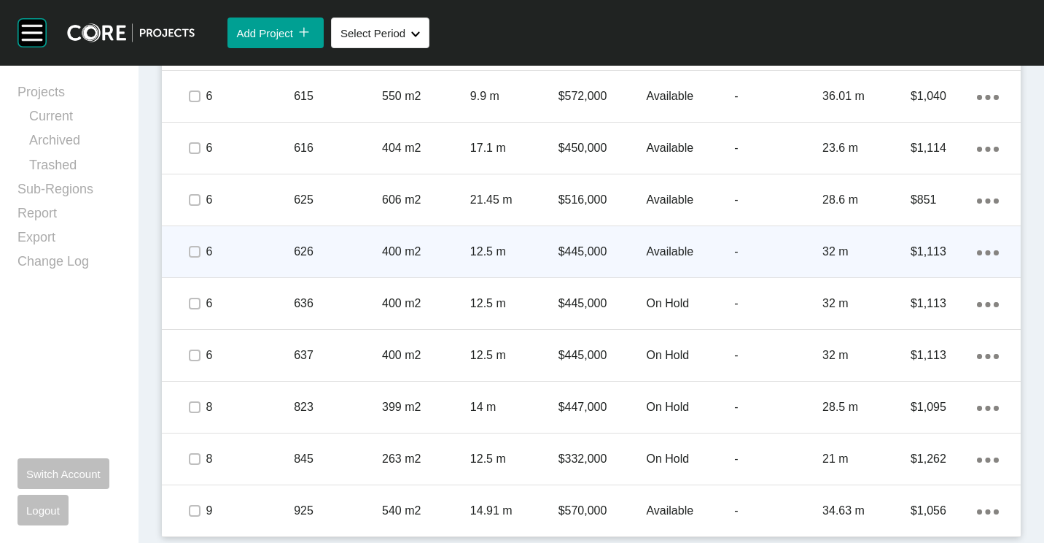
scroll to position [2077, 0]
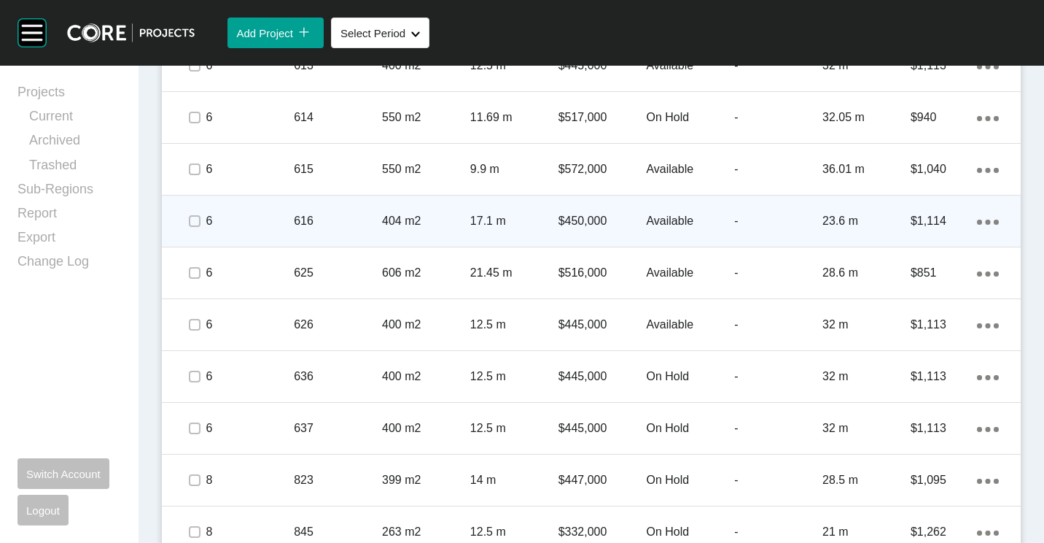
click at [977, 219] on icon "Action Menu Dots Copy 6 Created with Sketch." at bounding box center [988, 221] width 22 height 5
click at [922, 219] on link "Duplicate" at bounding box center [917, 224] width 55 height 22
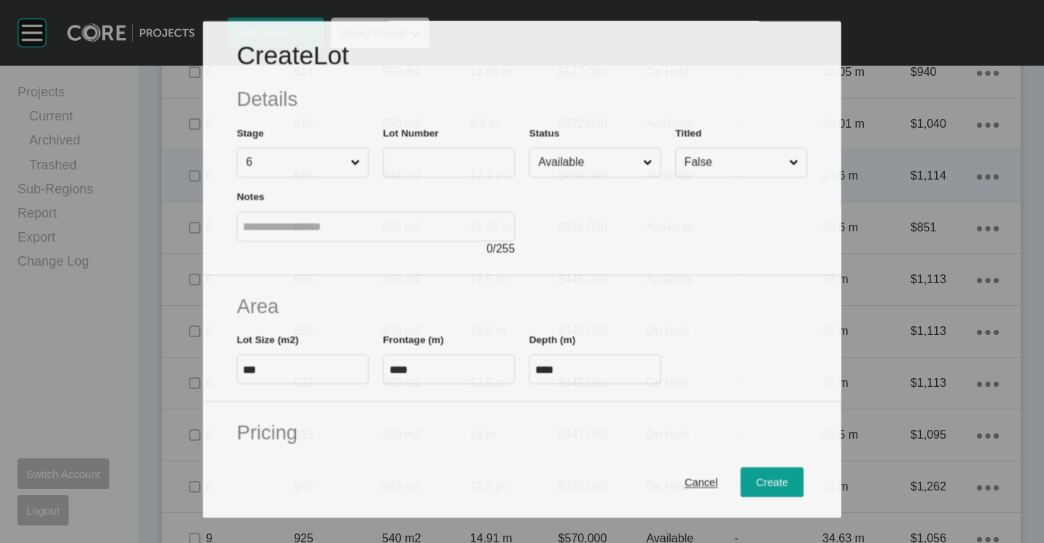
scroll to position [2032, 0]
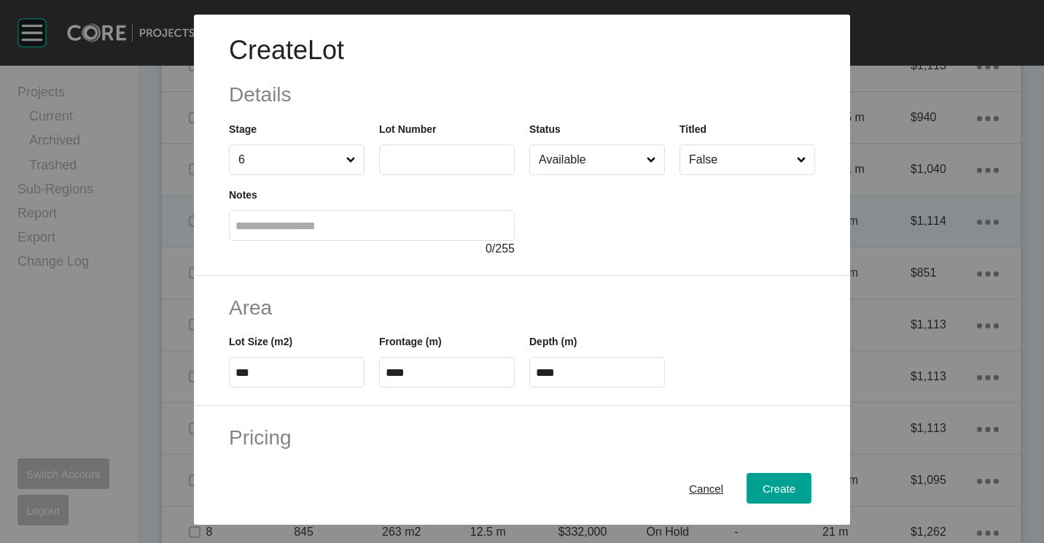
click at [455, 152] on label at bounding box center [447, 159] width 136 height 31
click at [455, 153] on input "text" at bounding box center [447, 159] width 123 height 12
type input "***"
type input "******"
click at [694, 477] on button "Cancel" at bounding box center [706, 488] width 66 height 31
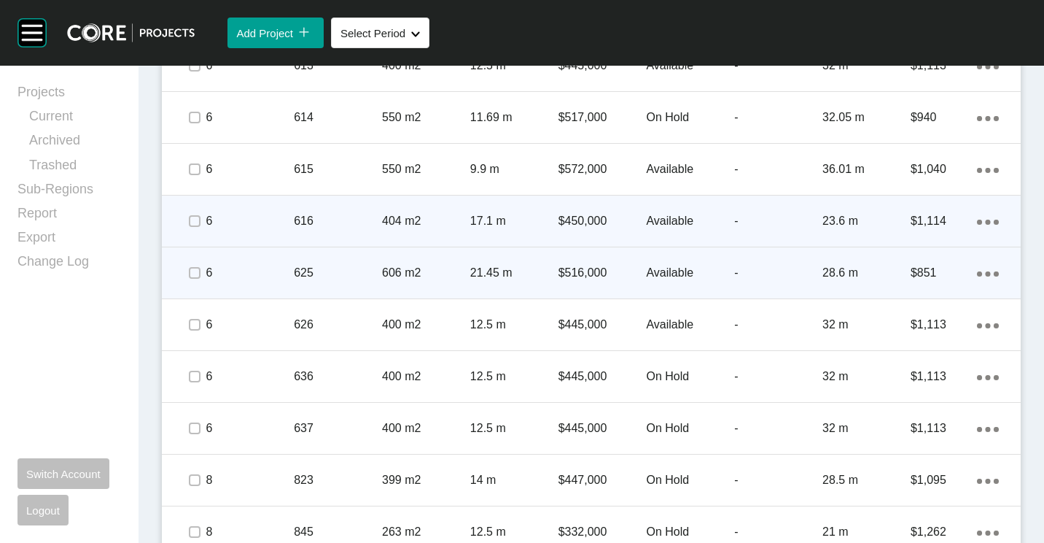
scroll to position [2104, 0]
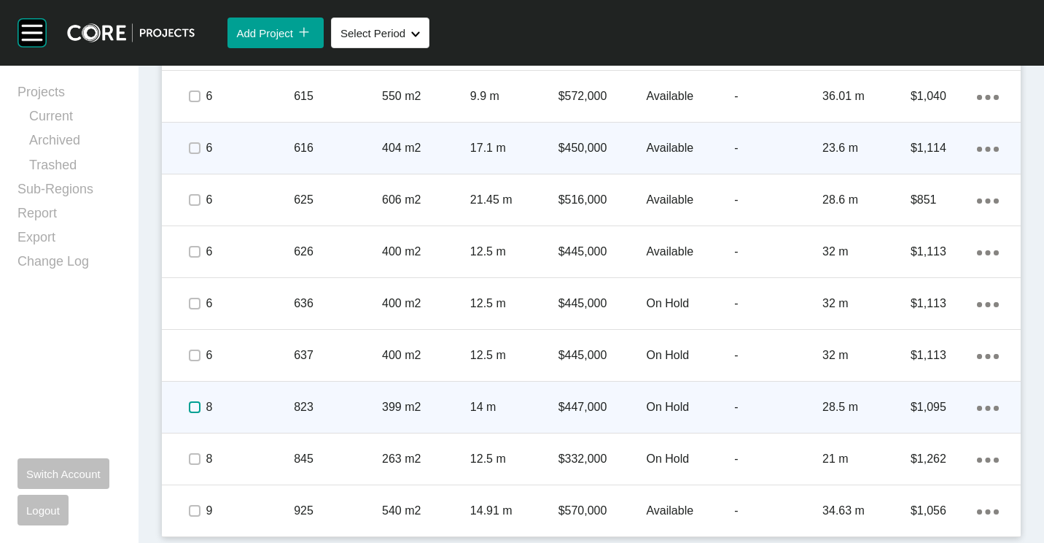
click at [195, 404] on label at bounding box center [195, 407] width 12 height 12
click at [310, 403] on p "823" at bounding box center [338, 407] width 88 height 16
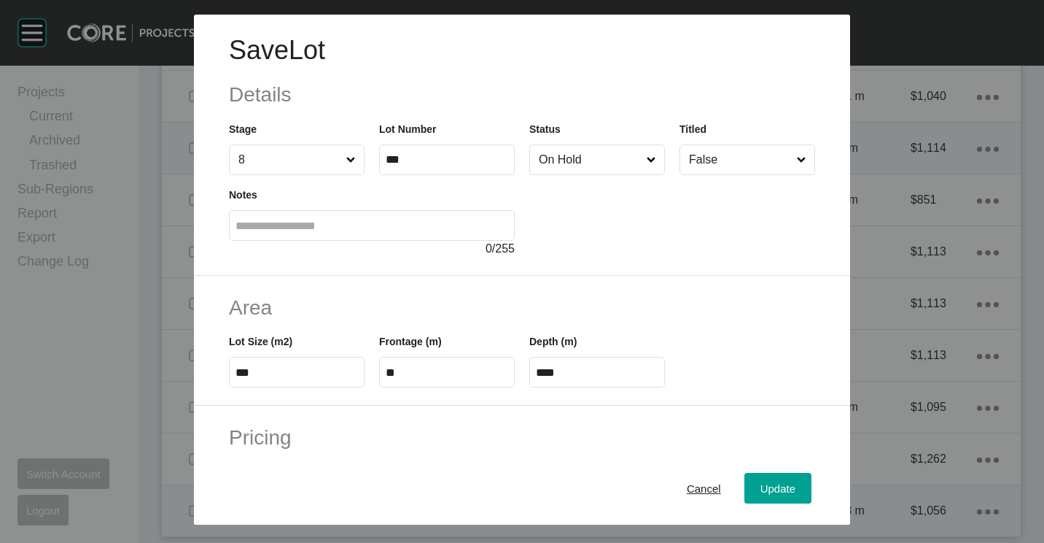
click at [697, 489] on span "Cancel" at bounding box center [704, 488] width 34 height 12
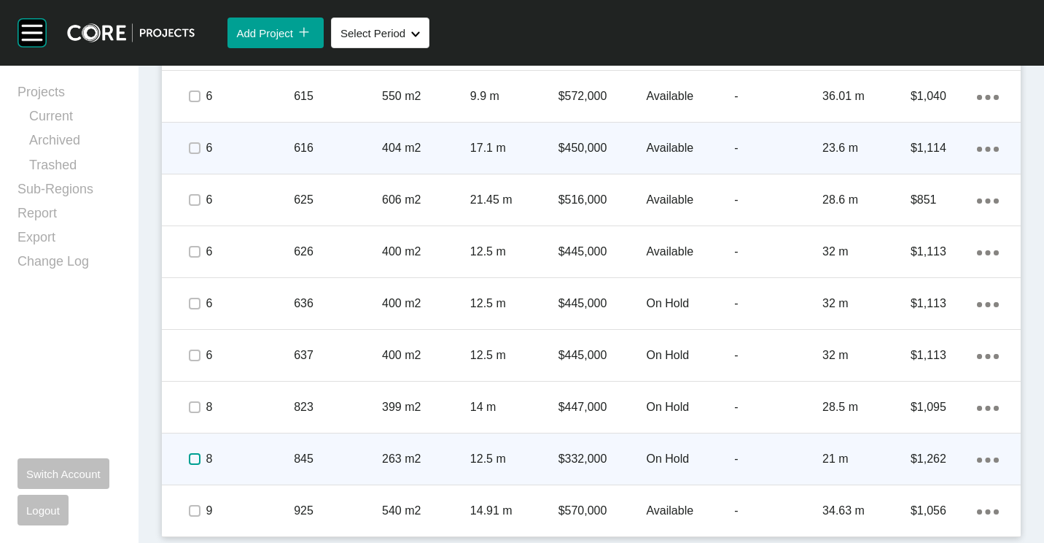
drag, startPoint x: 189, startPoint y: 456, endPoint x: 214, endPoint y: 455, distance: 24.8
click at [189, 456] on label at bounding box center [195, 459] width 12 height 12
click at [354, 452] on p "845" at bounding box center [338, 459] width 88 height 16
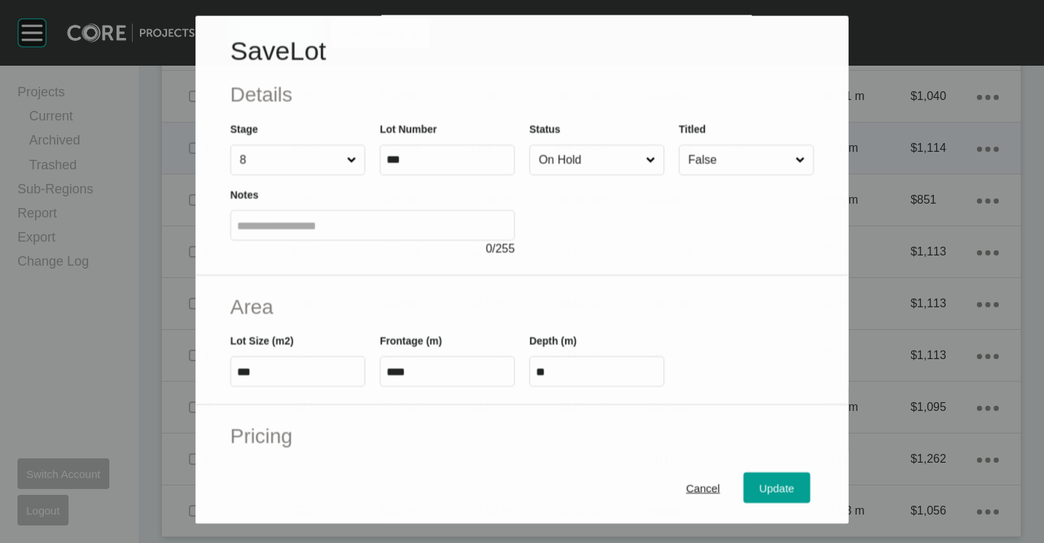
click at [578, 152] on input "On Hold" at bounding box center [589, 160] width 107 height 29
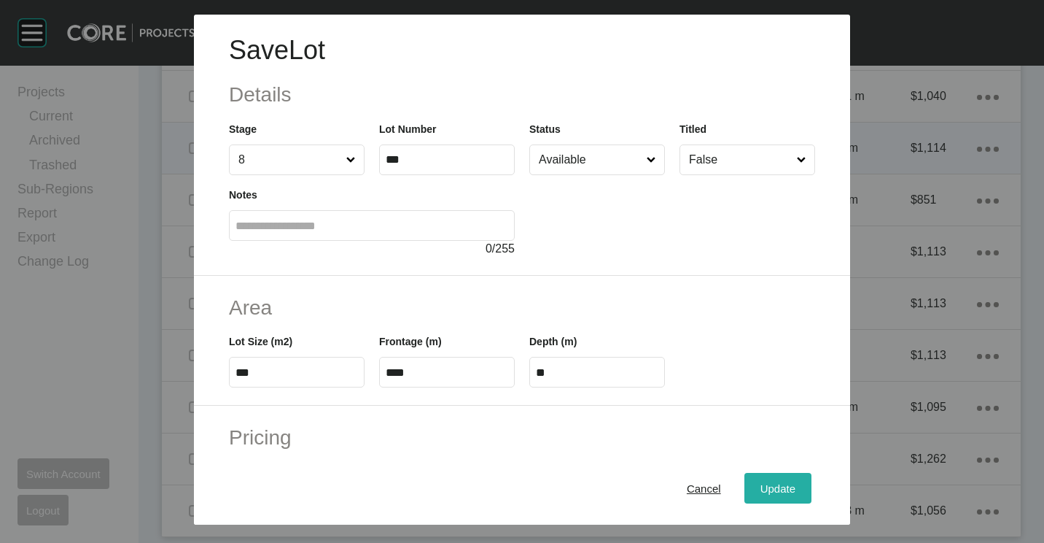
click at [761, 489] on span "Update" at bounding box center [778, 488] width 35 height 12
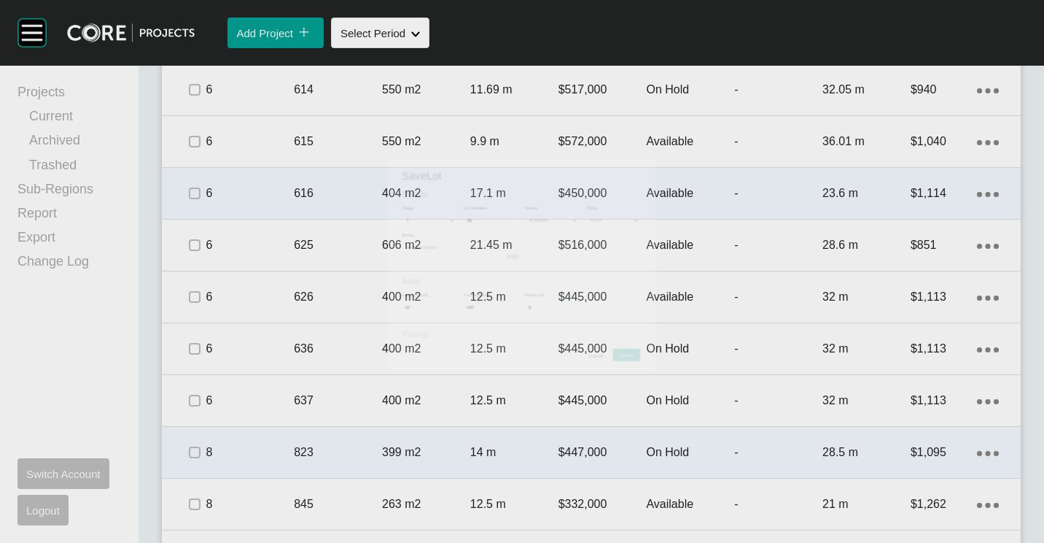
scroll to position [2150, 0]
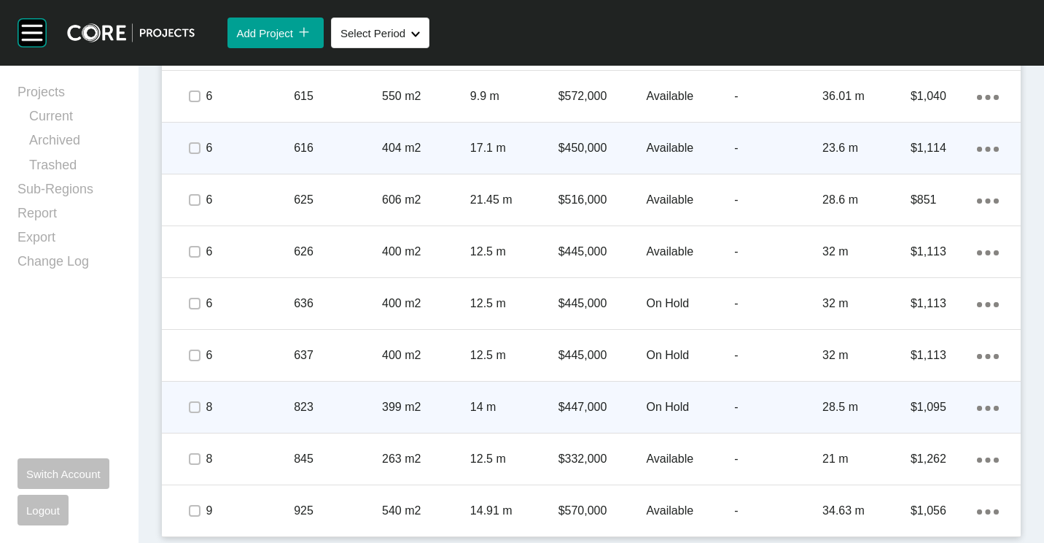
click at [411, 421] on div "399 m2" at bounding box center [426, 406] width 88 height 45
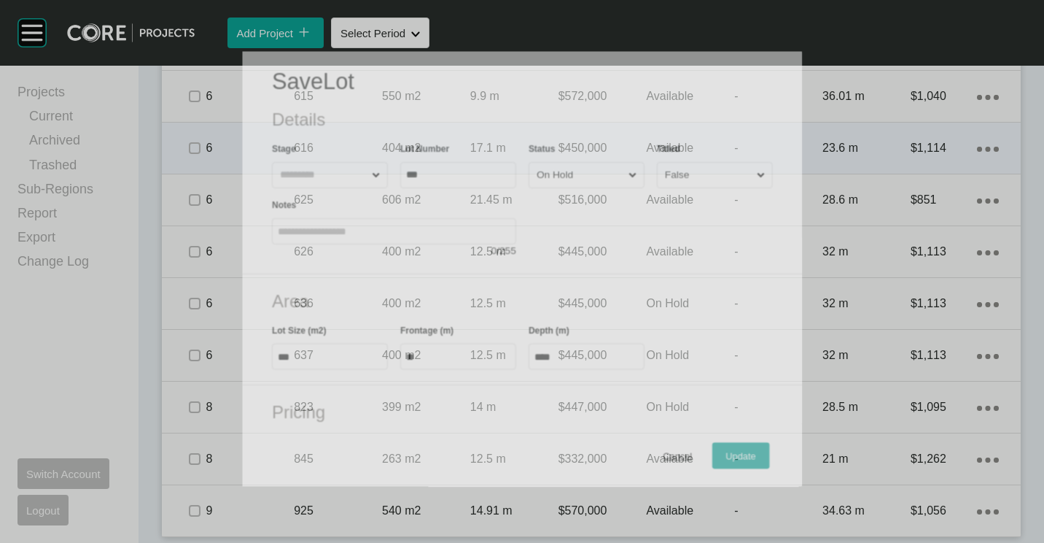
scroll to position [2104, 0]
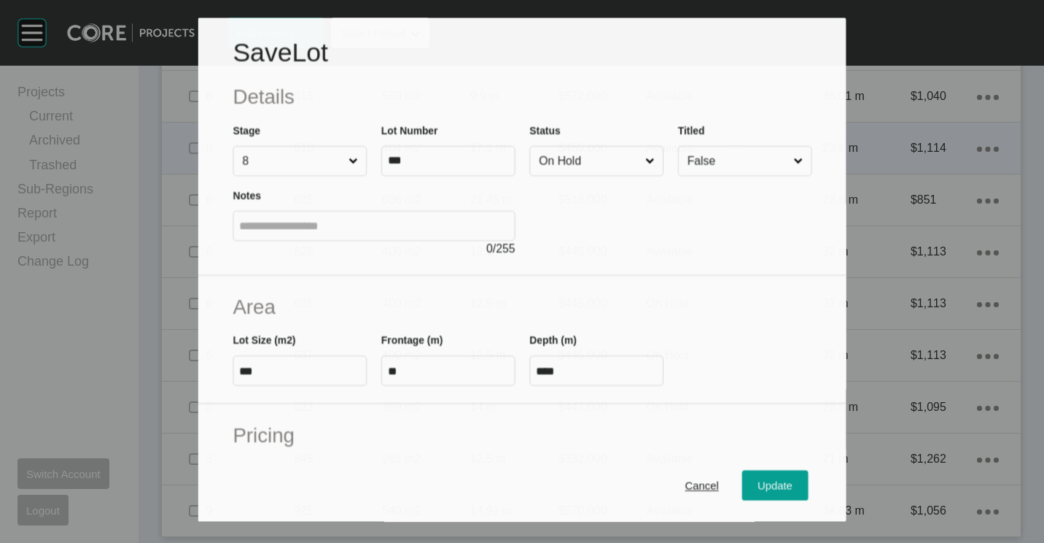
click at [583, 159] on input "On Hold" at bounding box center [589, 161] width 106 height 29
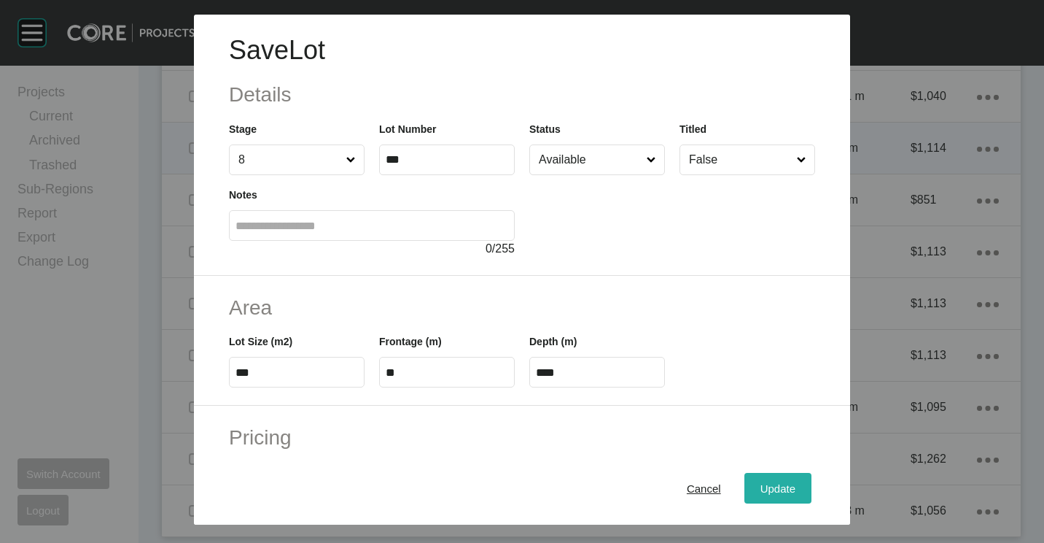
click at [788, 497] on button "Update" at bounding box center [778, 488] width 67 height 31
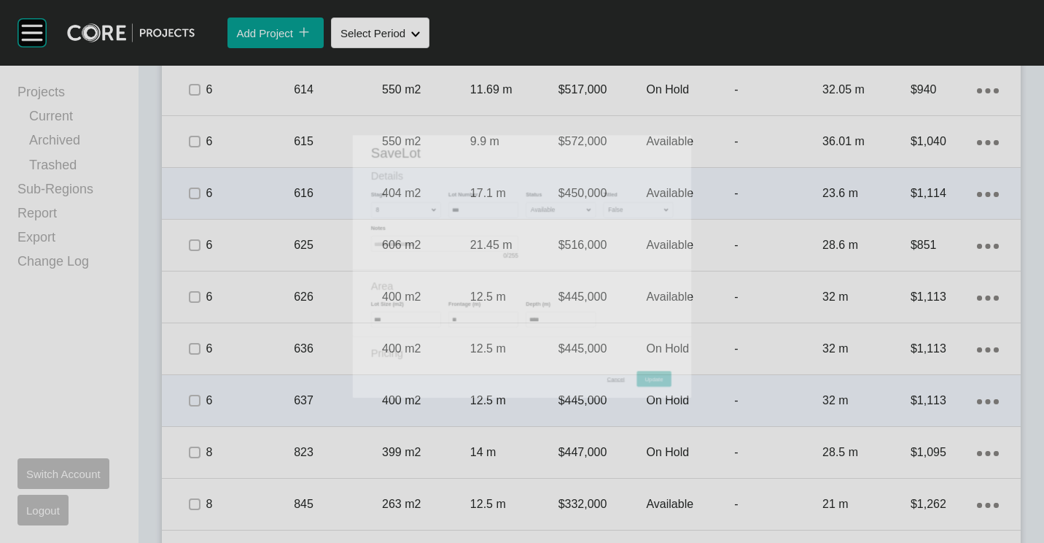
scroll to position [2150, 0]
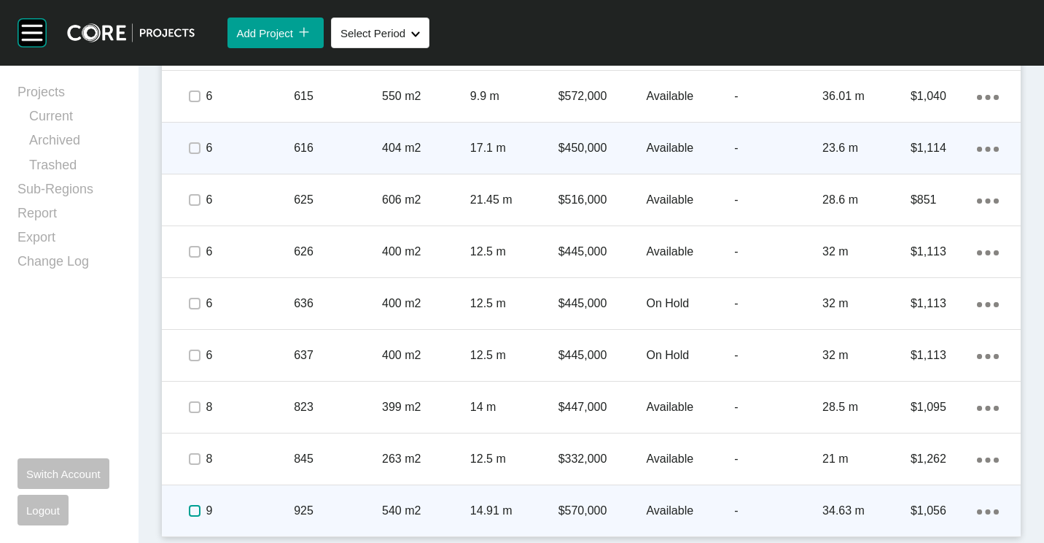
drag, startPoint x: 187, startPoint y: 512, endPoint x: 287, endPoint y: 508, distance: 100.0
click at [189, 512] on label at bounding box center [195, 511] width 12 height 12
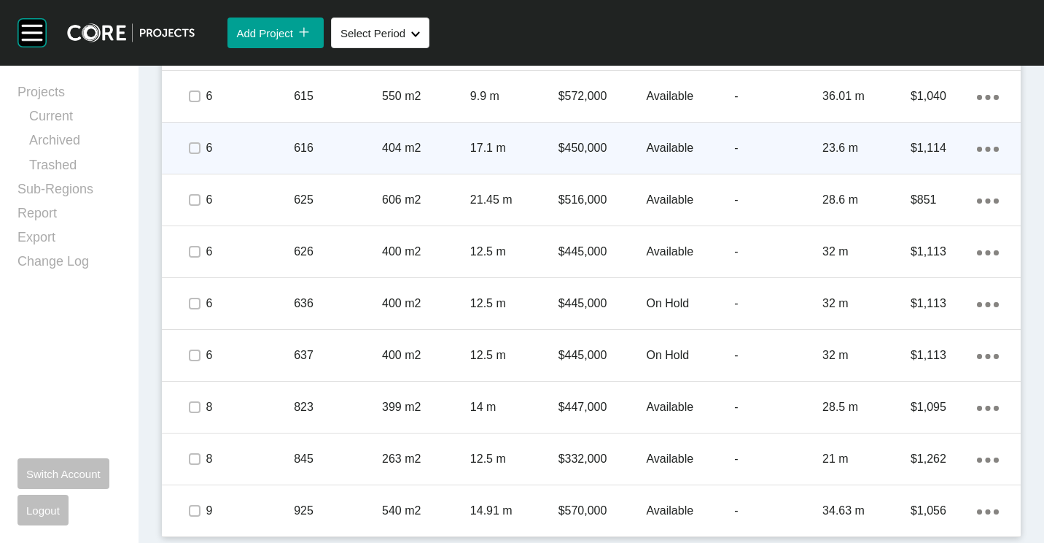
click at [982, 512] on icon "Action Menu Dots Copy 6 Created with Sketch." at bounding box center [988, 511] width 22 height 5
drag, startPoint x: 926, startPoint y: 501, endPoint x: 876, endPoint y: 470, distance: 58.9
click at [925, 500] on link "Duplicate" at bounding box center [917, 498] width 55 height 22
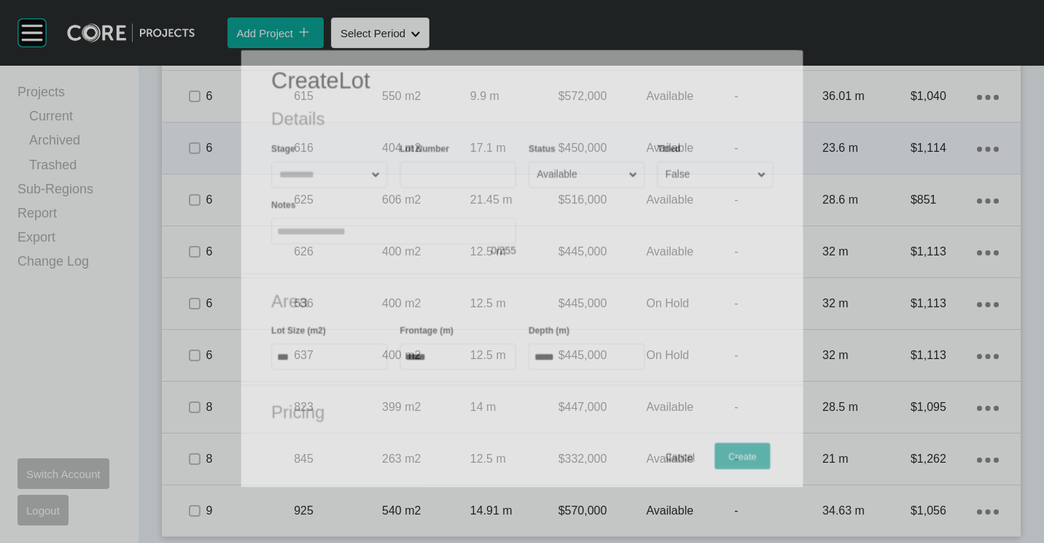
scroll to position [2104, 0]
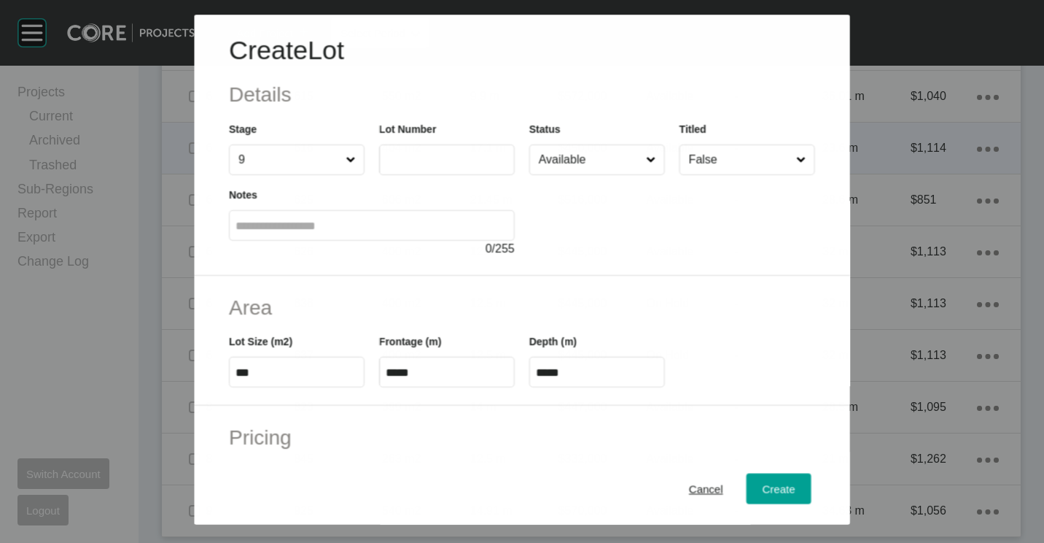
click at [439, 154] on input "text" at bounding box center [447, 160] width 123 height 12
type input "***"
type input "******"
click at [685, 495] on div "Cancel" at bounding box center [706, 488] width 42 height 20
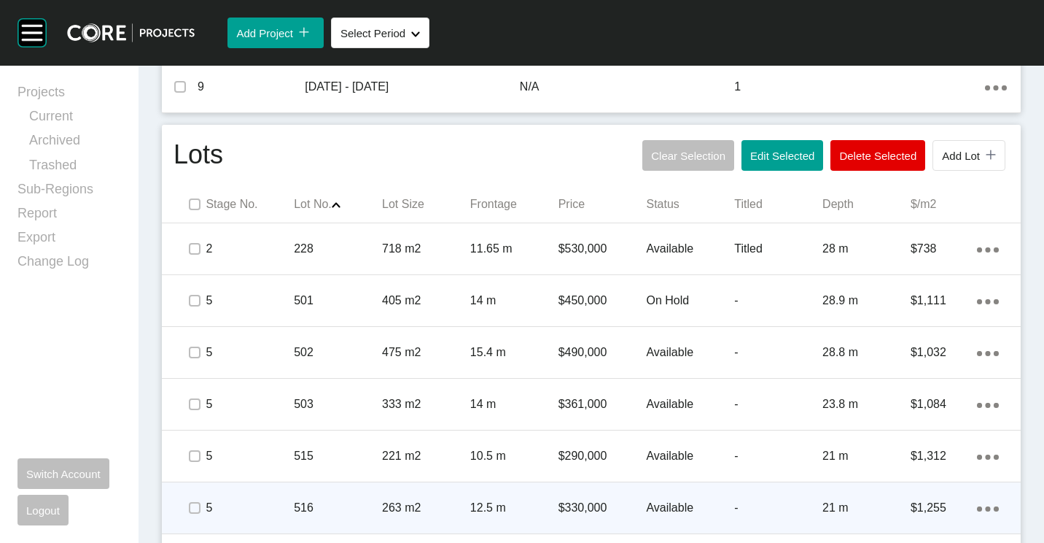
scroll to position [646, 0]
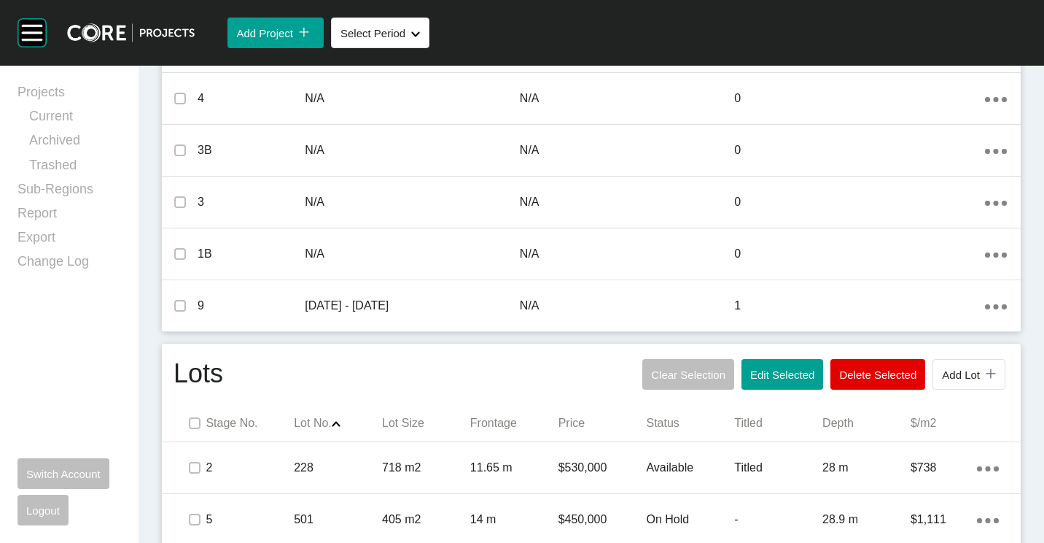
drag, startPoint x: 784, startPoint y: 380, endPoint x: 753, endPoint y: 319, distance: 68.8
click at [784, 380] on span "Edit Selected" at bounding box center [782, 374] width 64 height 12
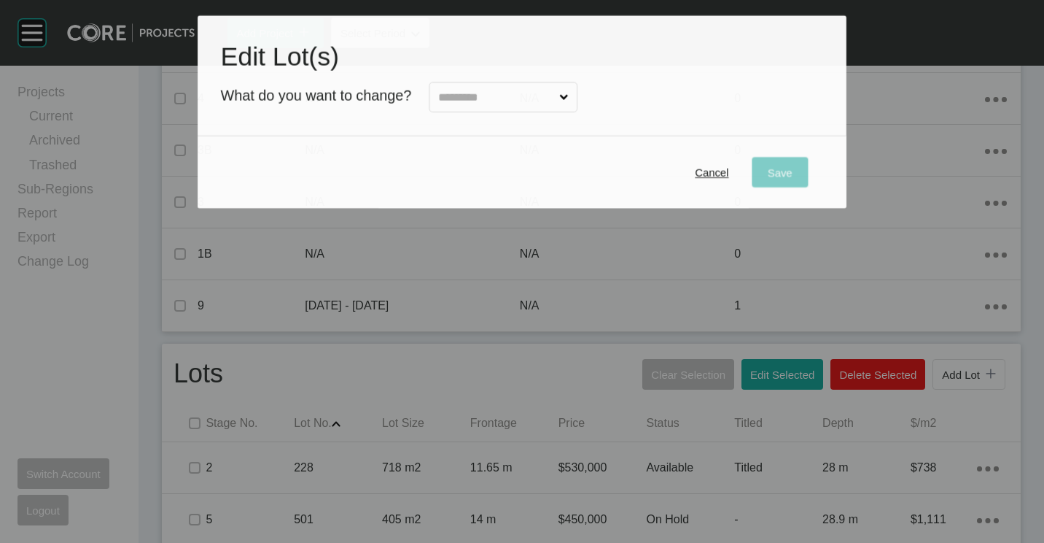
click at [520, 100] on input "text" at bounding box center [495, 97] width 121 height 29
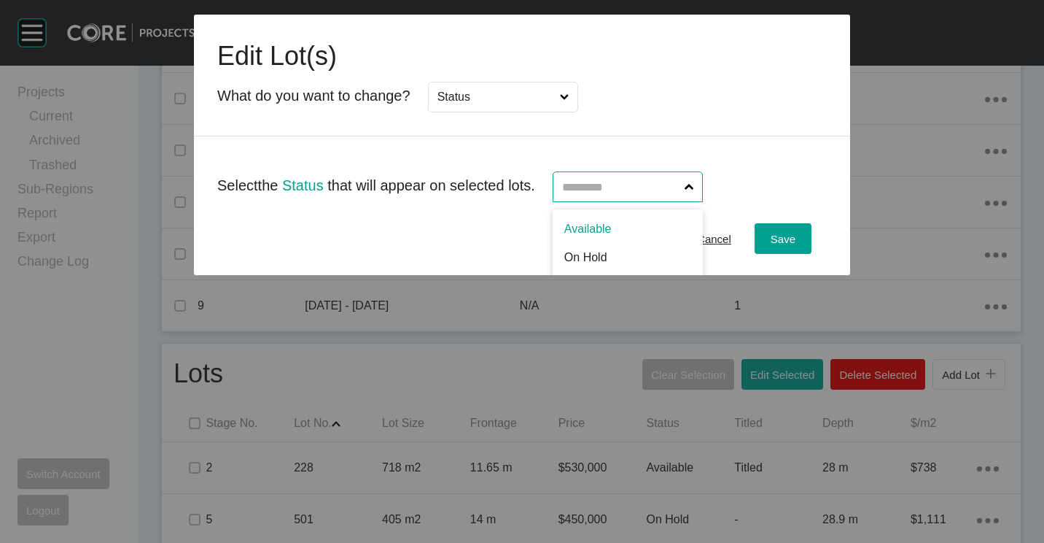
click at [656, 183] on input "text" at bounding box center [620, 186] width 123 height 29
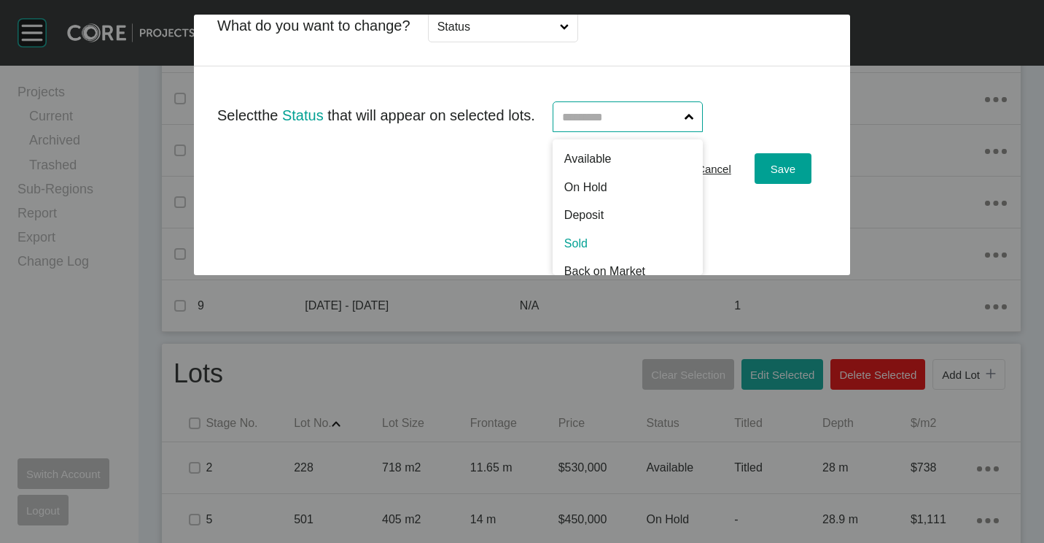
scroll to position [0, 0]
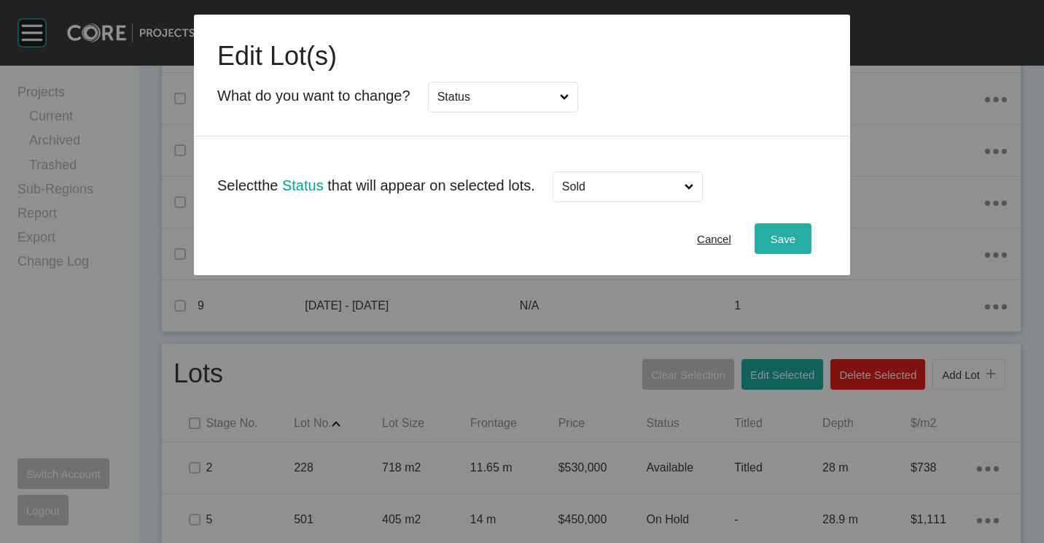
click at [761, 224] on button "Save" at bounding box center [783, 238] width 57 height 31
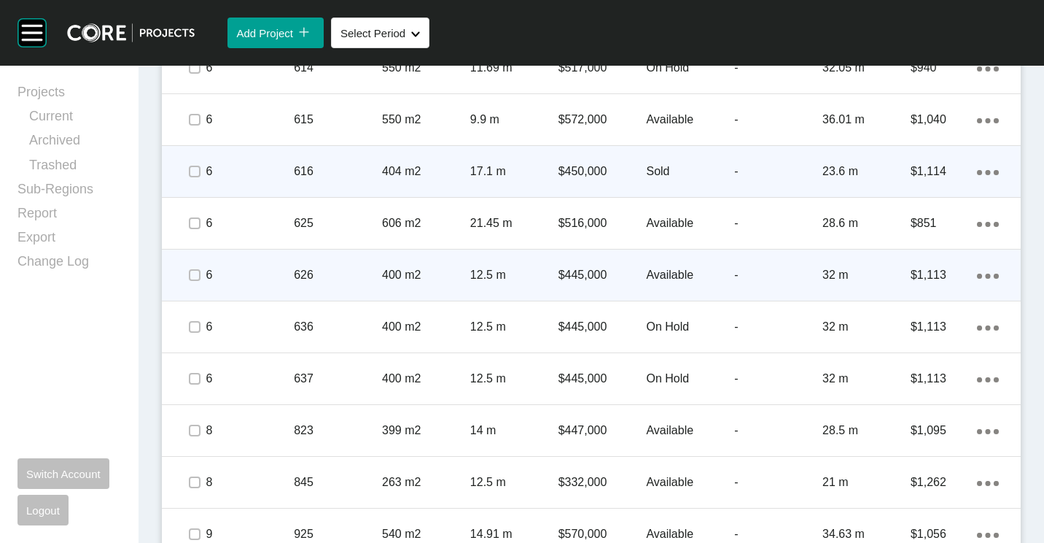
scroll to position [2104, 0]
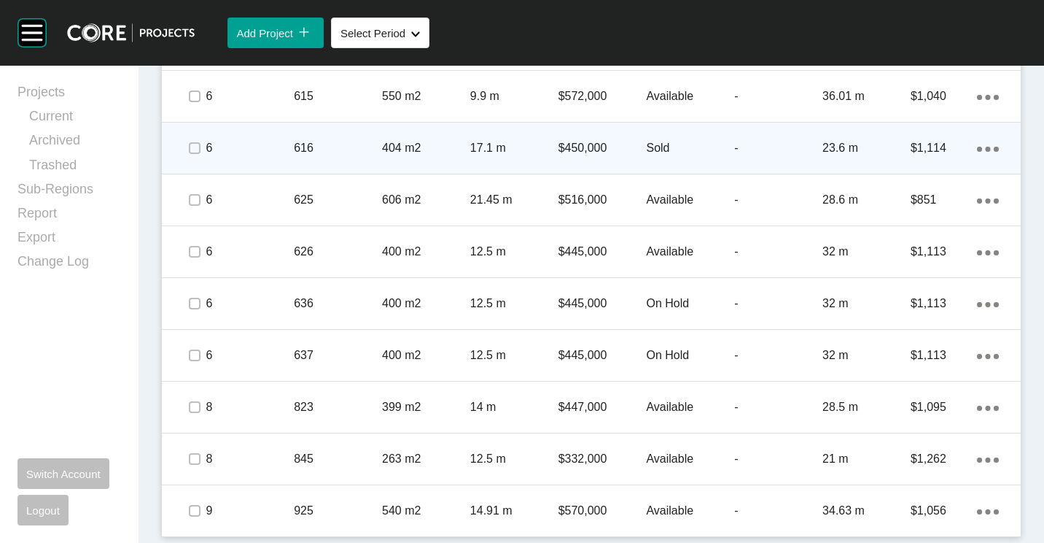
click at [982, 508] on div "Action Menu Dots Copy 6 Created with Sketch." at bounding box center [988, 510] width 22 height 16
drag, startPoint x: 935, startPoint y: 499, endPoint x: 892, endPoint y: 464, distance: 55.0
click at [935, 499] on link "Duplicate" at bounding box center [917, 498] width 55 height 22
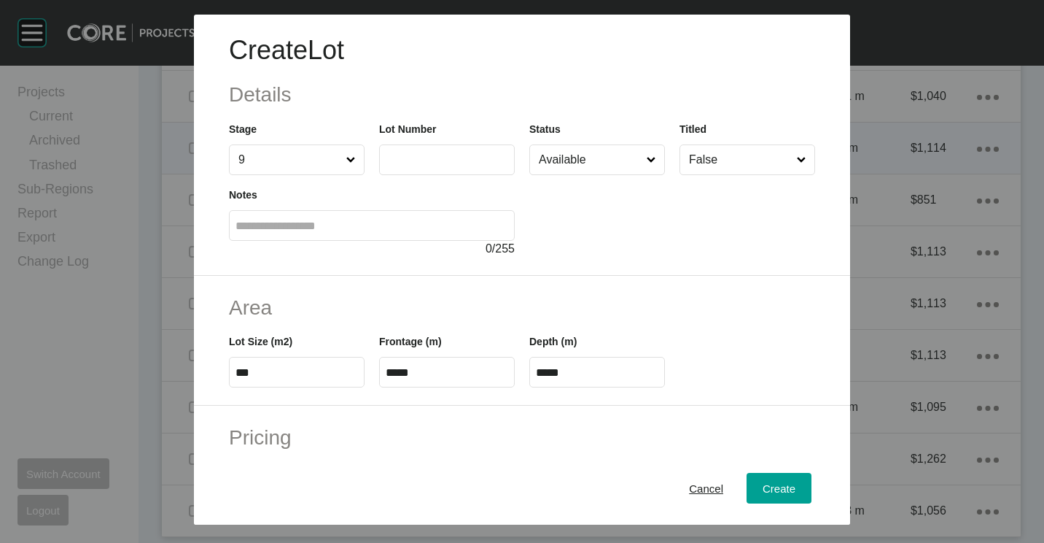
click at [433, 144] on div "Lot Number" at bounding box center [447, 148] width 136 height 54
click at [432, 164] on input "text" at bounding box center [447, 159] width 123 height 12
type input "***"
type input "******"
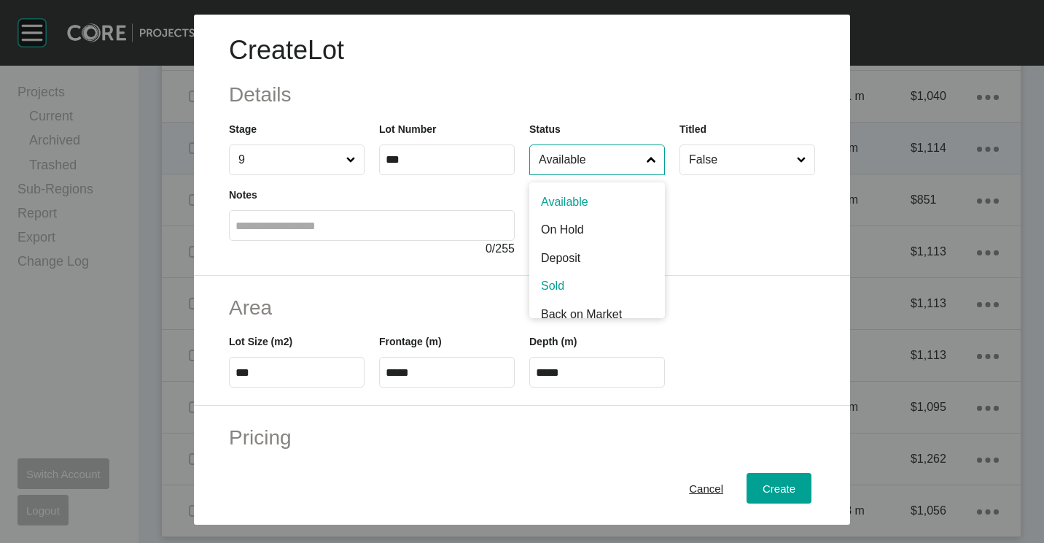
scroll to position [10, 0]
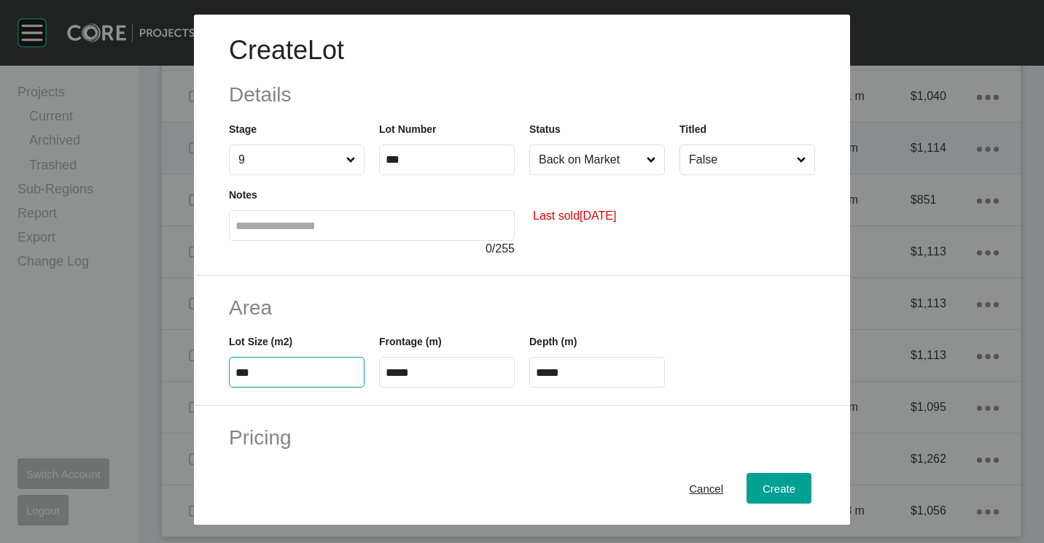
type input "***"
type input "****"
type input "*****"
type input "**"
type input "****"
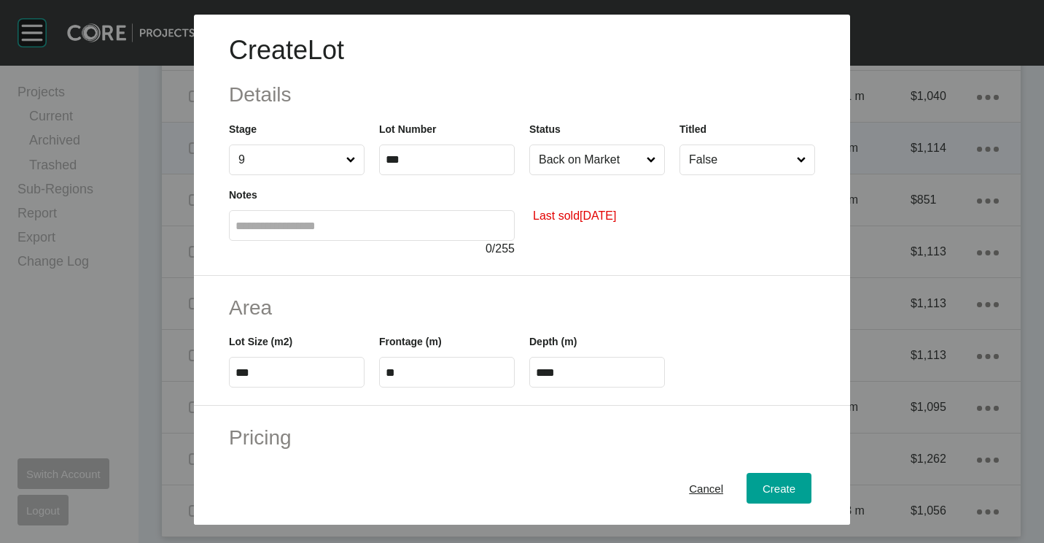
type input "*"
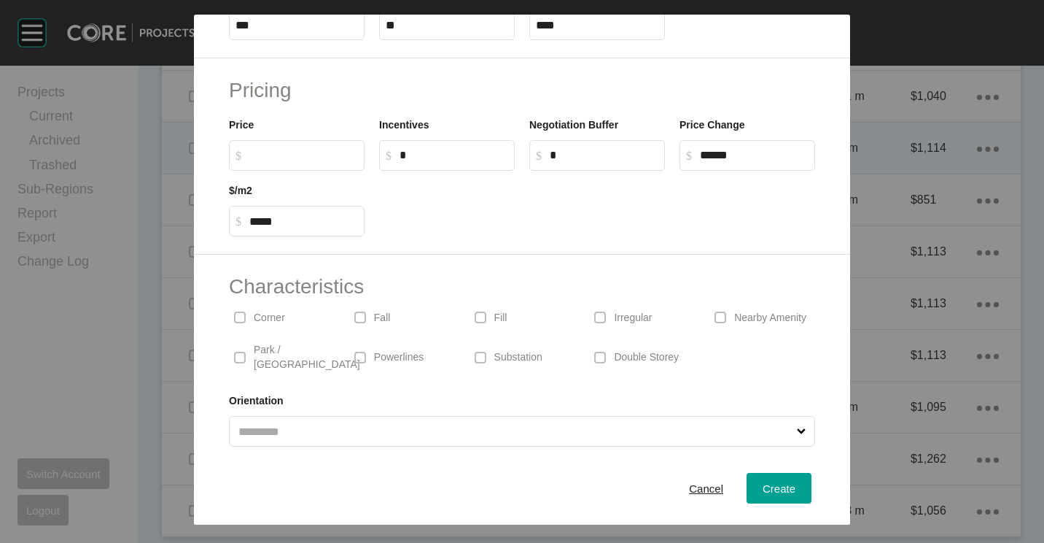
scroll to position [347, 0]
click at [583, 314] on div "Irregular" at bounding box center [642, 317] width 120 height 34
click at [786, 490] on div "Create" at bounding box center [779, 488] width 40 height 20
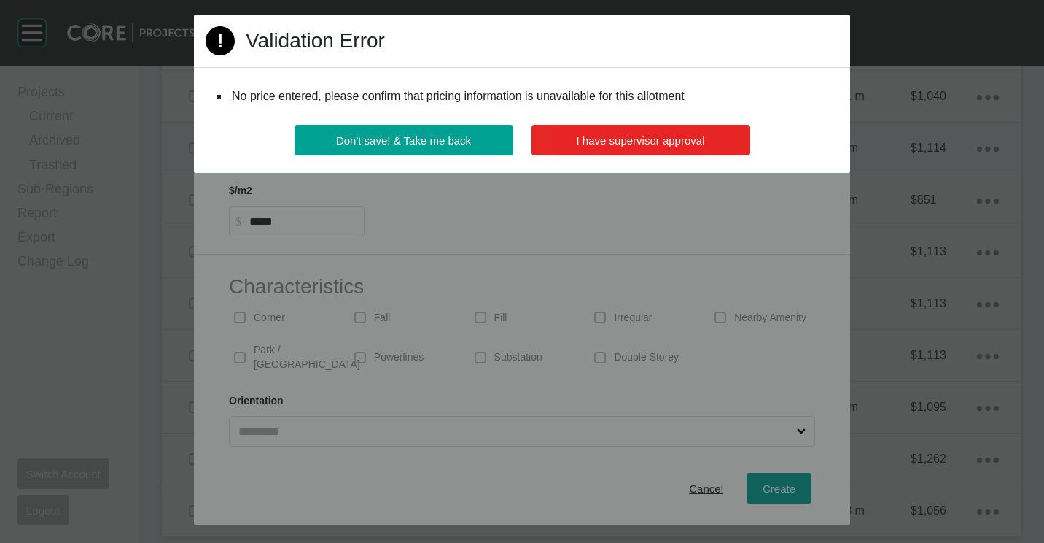
click at [657, 148] on button "I have supervisor approval" at bounding box center [641, 140] width 219 height 31
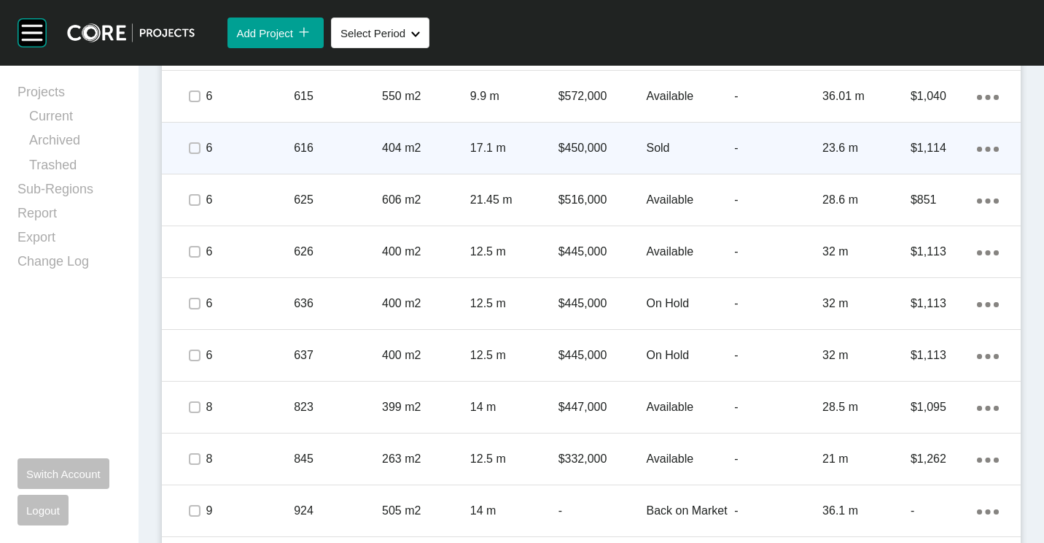
scroll to position [2201, 0]
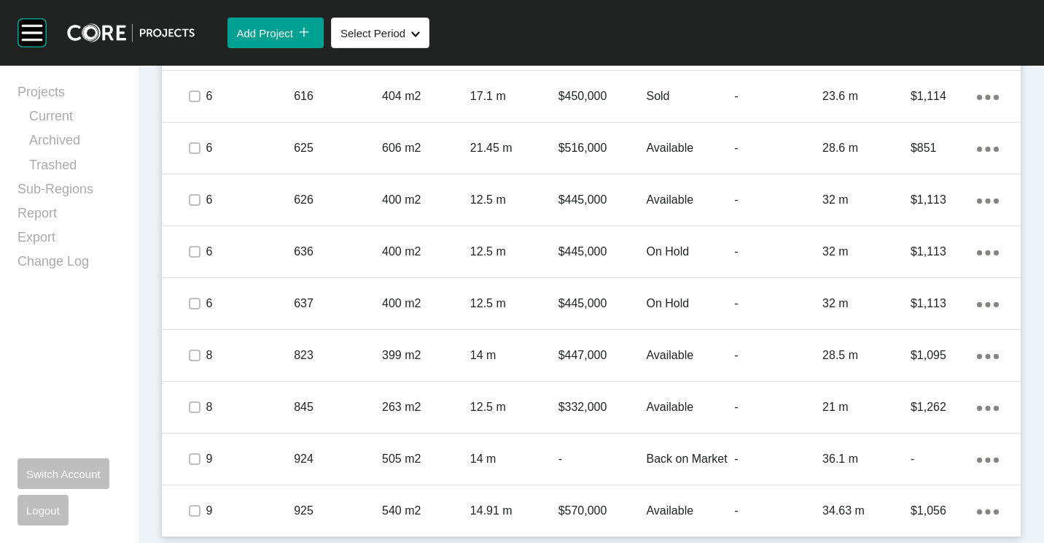
click at [978, 456] on div "Action Menu Dots Copy 6 Created with Sketch." at bounding box center [988, 459] width 22 height 16
click at [929, 453] on link "Duplicate" at bounding box center [917, 462] width 55 height 22
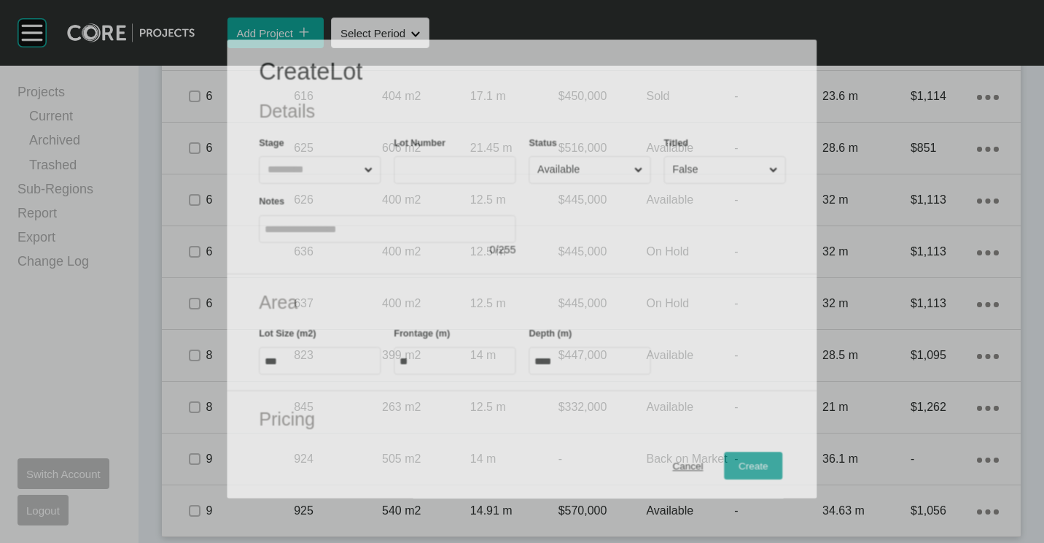
scroll to position [2156, 0]
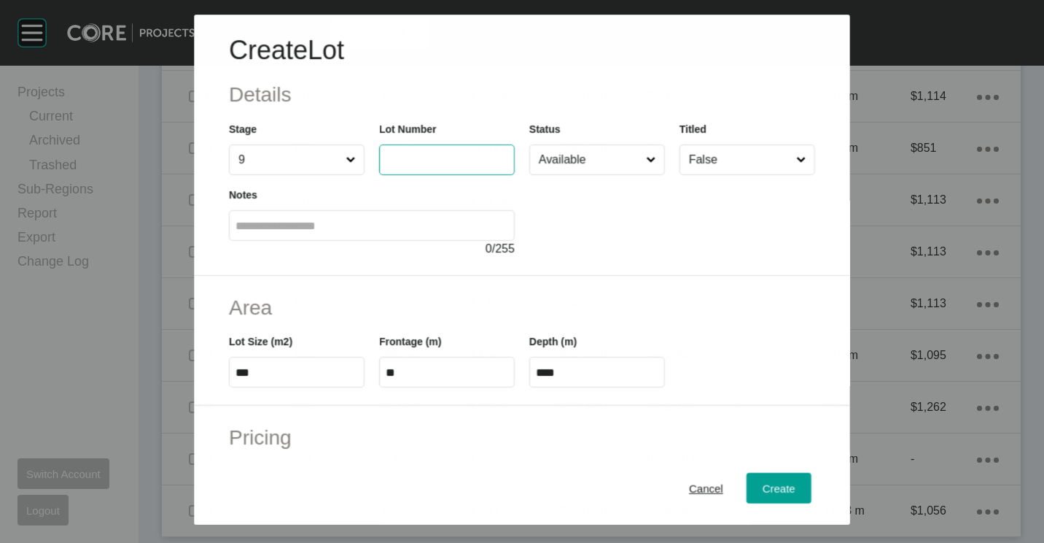
click at [466, 162] on input "text" at bounding box center [447, 160] width 123 height 12
type input "***"
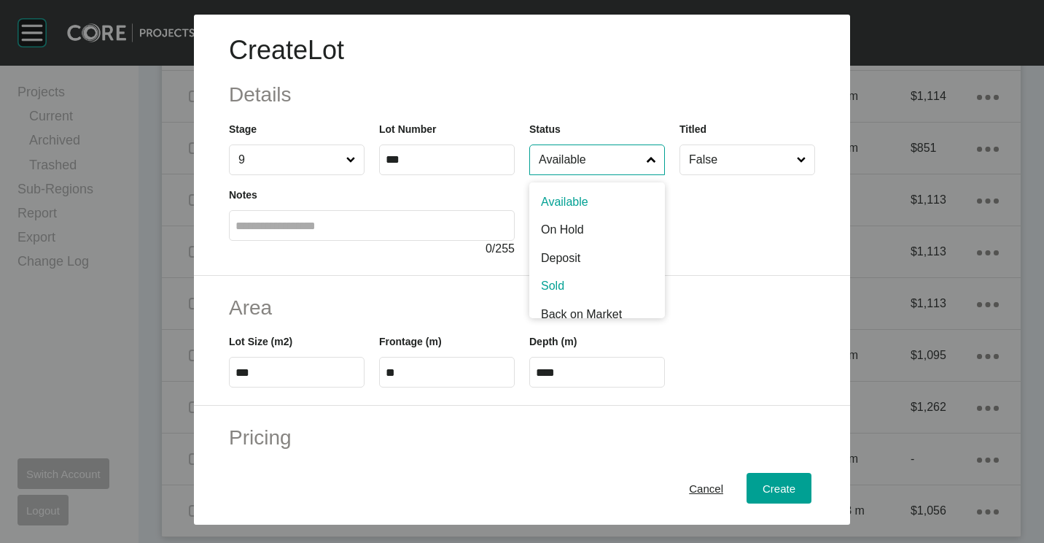
scroll to position [10, 0]
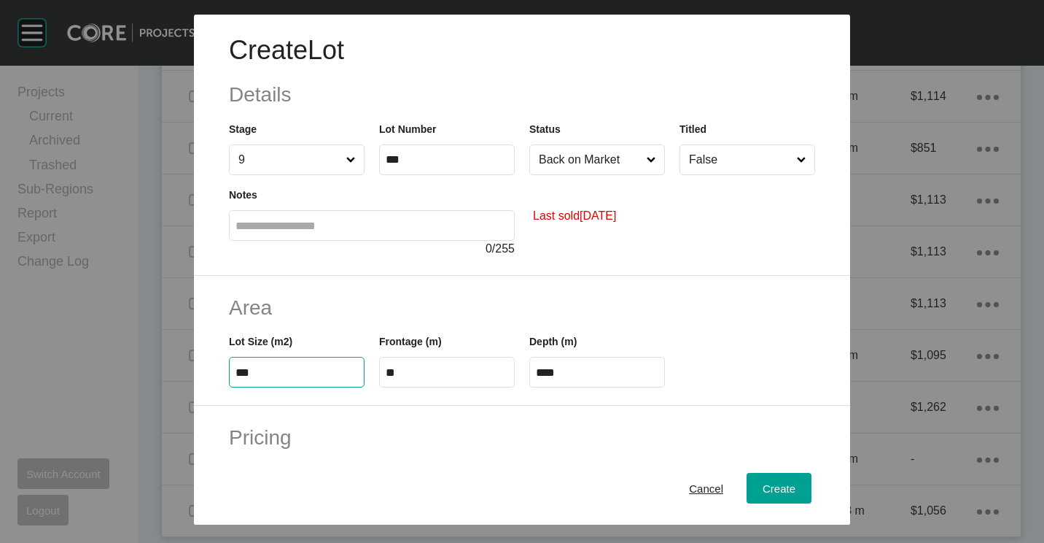
type input "***"
type input "****"
type input "**"
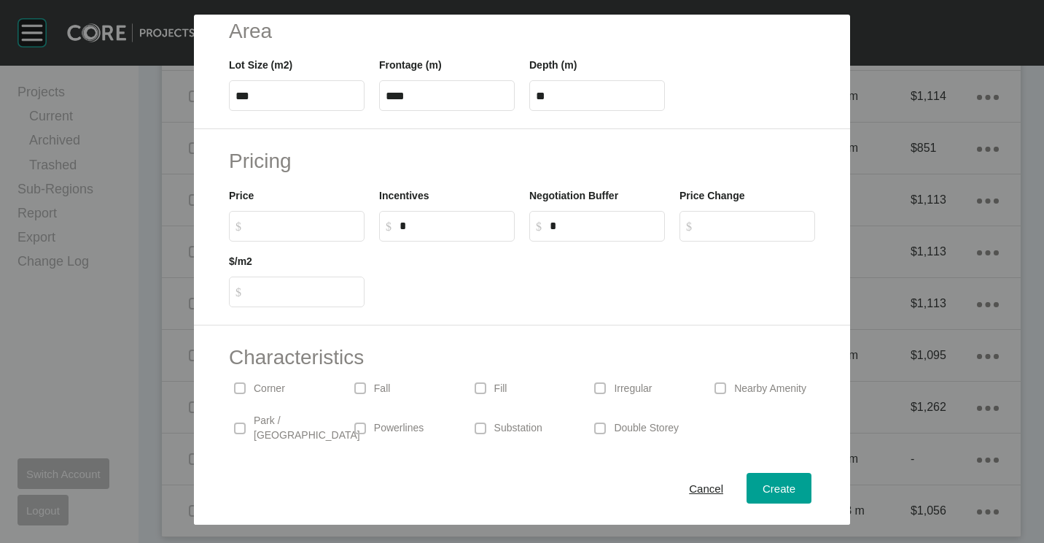
scroll to position [292, 0]
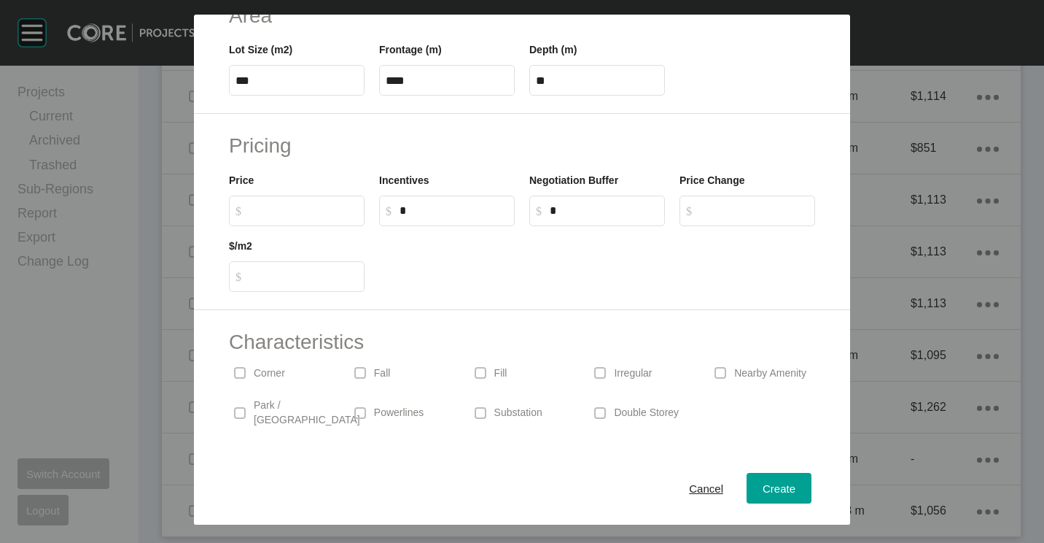
drag, startPoint x: 606, startPoint y: 373, endPoint x: 622, endPoint y: 390, distance: 23.7
click at [608, 376] on div "Irregular" at bounding box center [642, 373] width 106 height 34
click at [763, 486] on span "Create" at bounding box center [779, 488] width 33 height 12
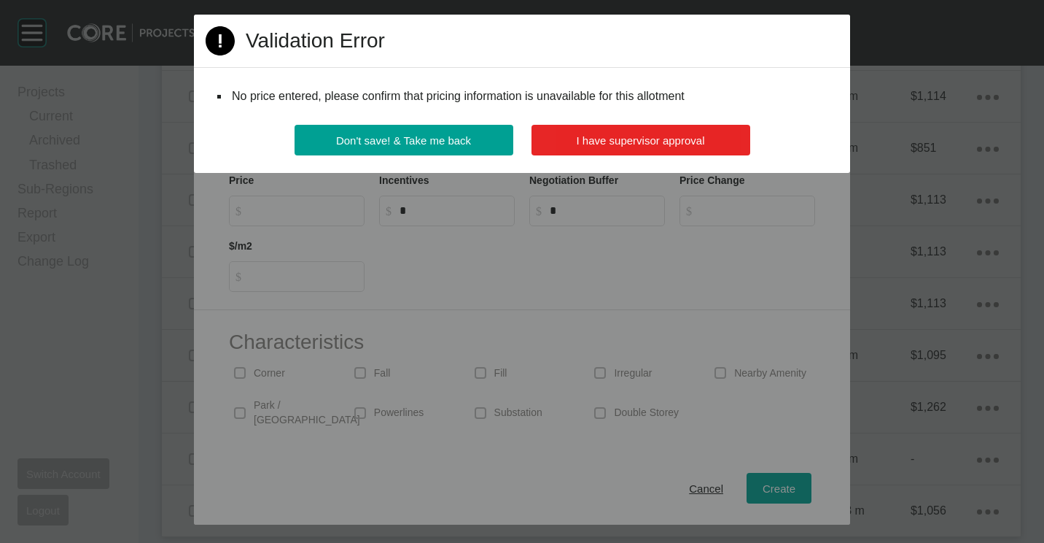
click at [664, 144] on span "I have supervisor approval" at bounding box center [641, 140] width 128 height 12
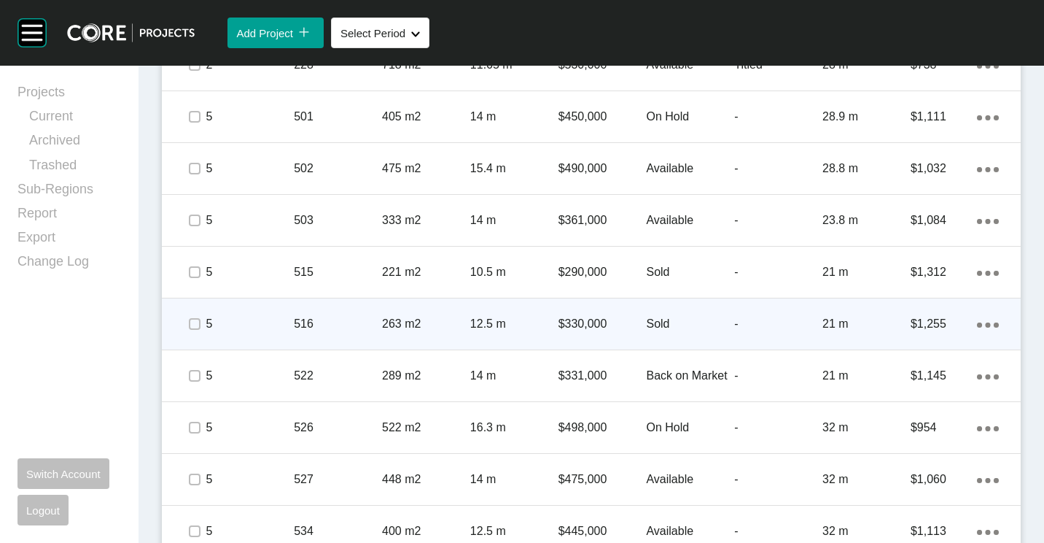
scroll to position [1313, 0]
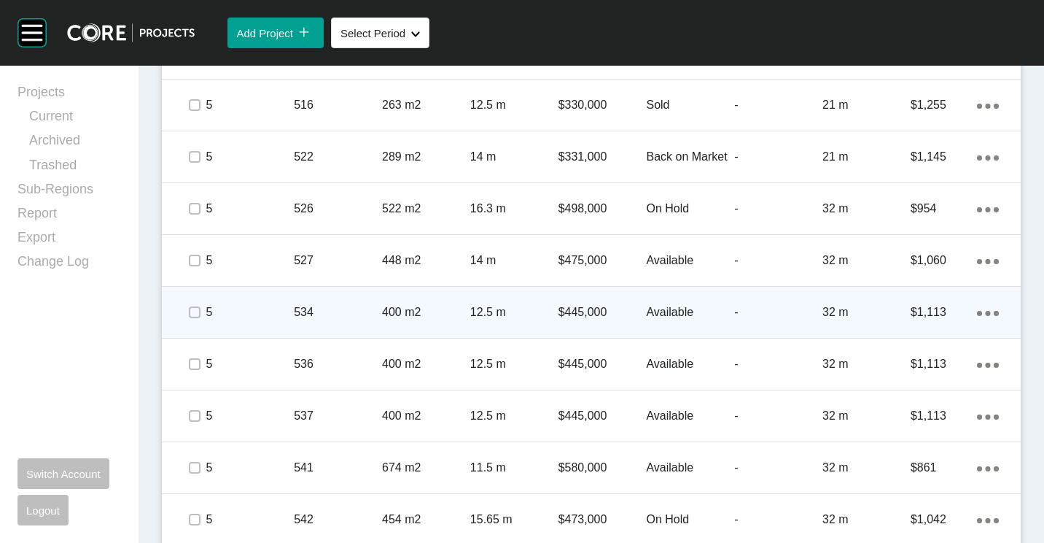
click at [981, 308] on div "Action Menu Dots Copy 6 Created with Sketch." at bounding box center [988, 312] width 22 height 16
click at [938, 311] on link "Duplicate" at bounding box center [917, 315] width 55 height 22
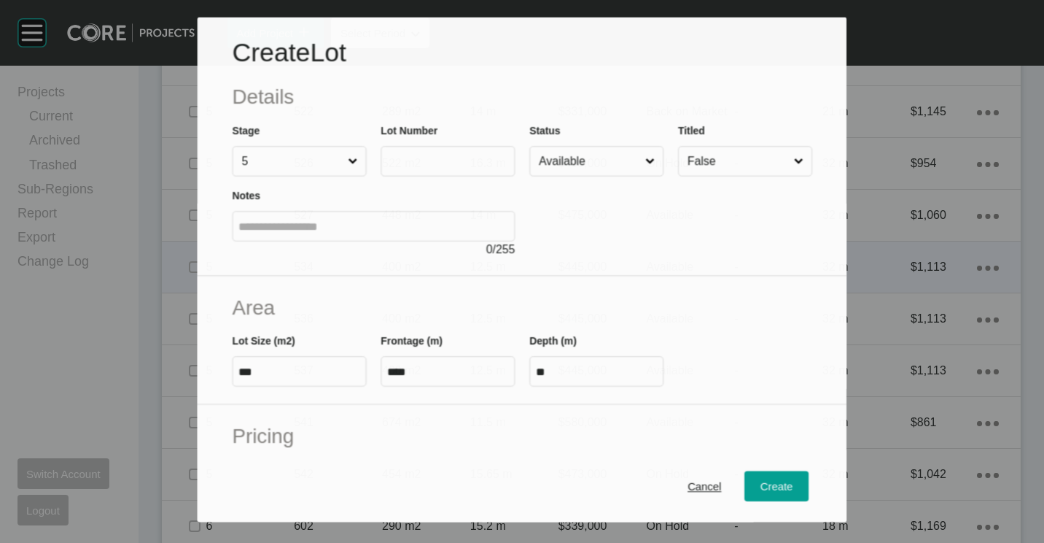
scroll to position [1267, 0]
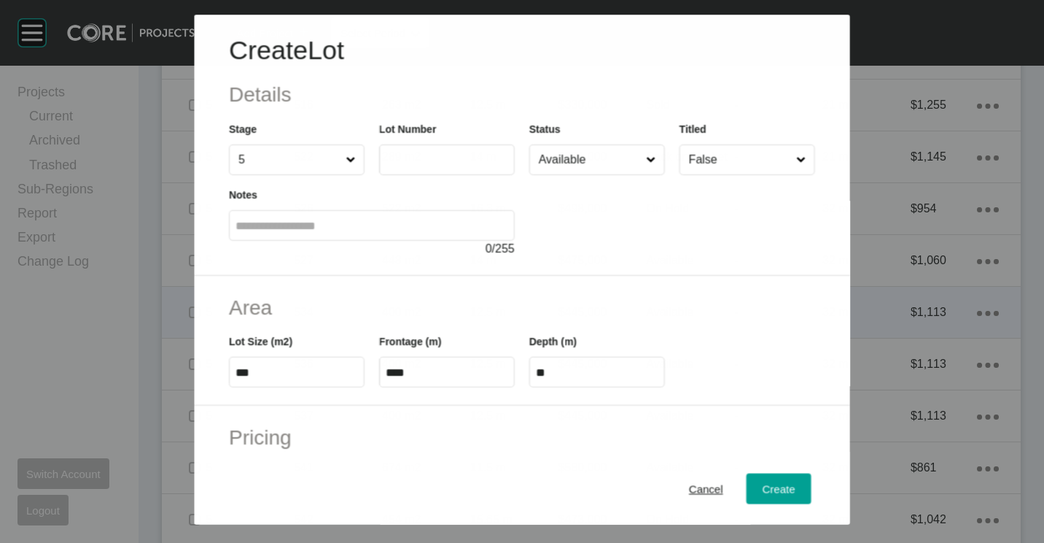
click at [478, 148] on label at bounding box center [447, 159] width 136 height 31
click at [478, 154] on input "text" at bounding box center [447, 160] width 123 height 12
type input "***"
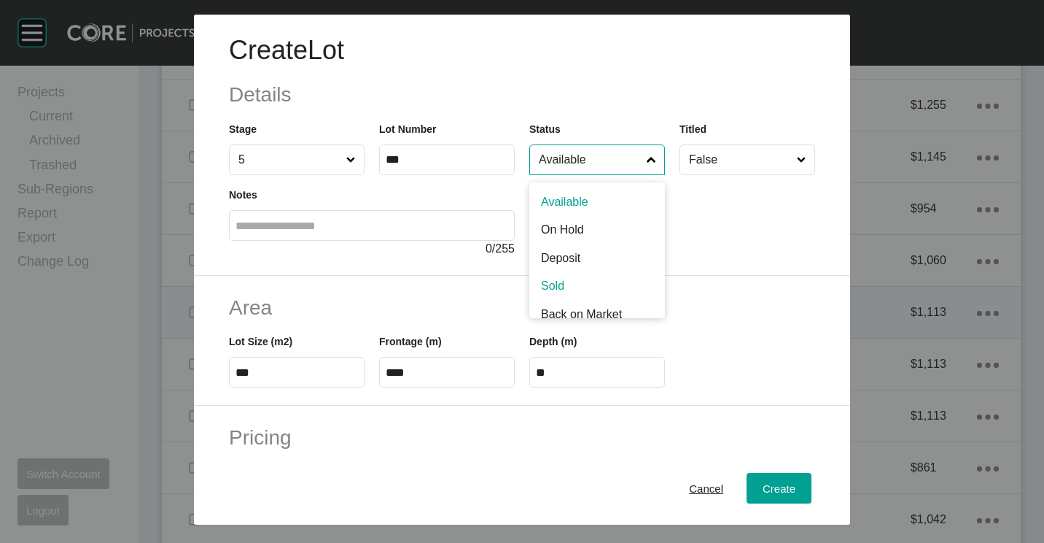
scroll to position [10, 0]
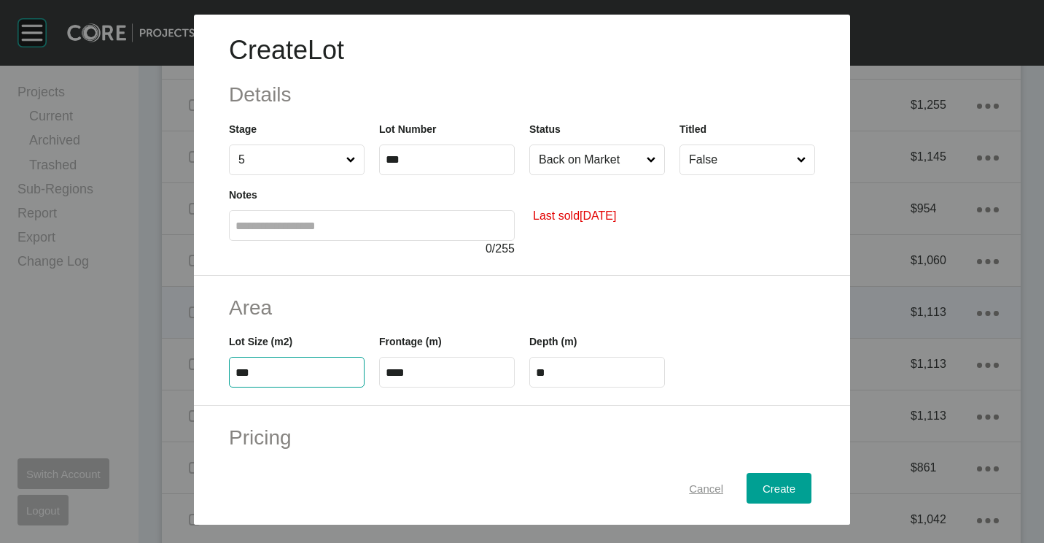
click at [689, 492] on span "Cancel" at bounding box center [706, 488] width 34 height 12
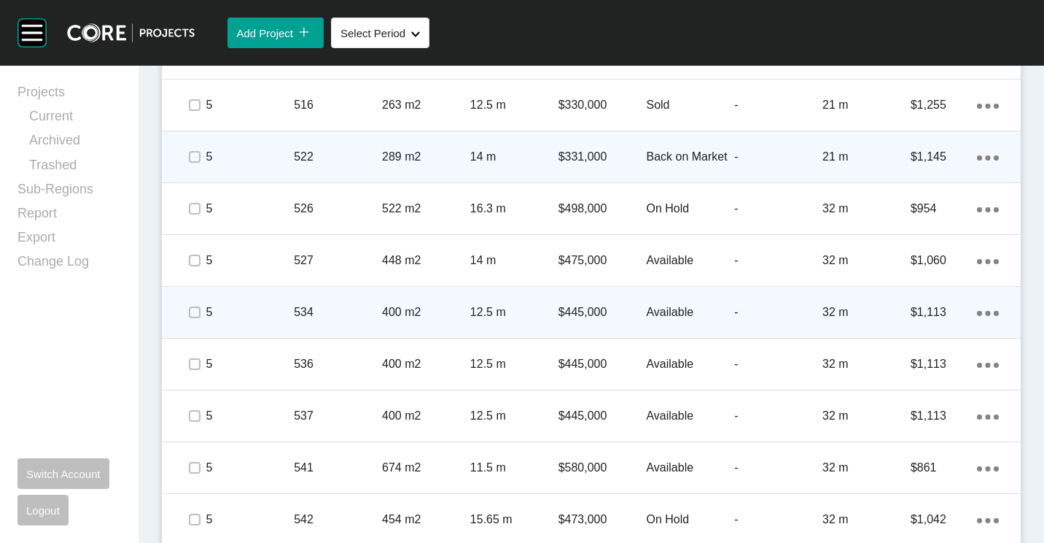
click at [767, 152] on p "-" at bounding box center [778, 157] width 88 height 16
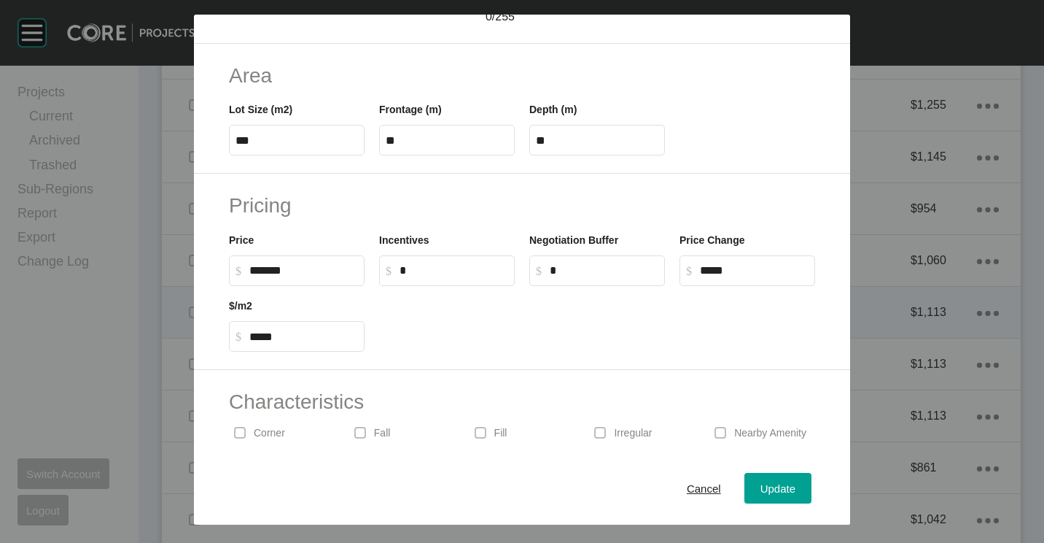
scroll to position [347, 0]
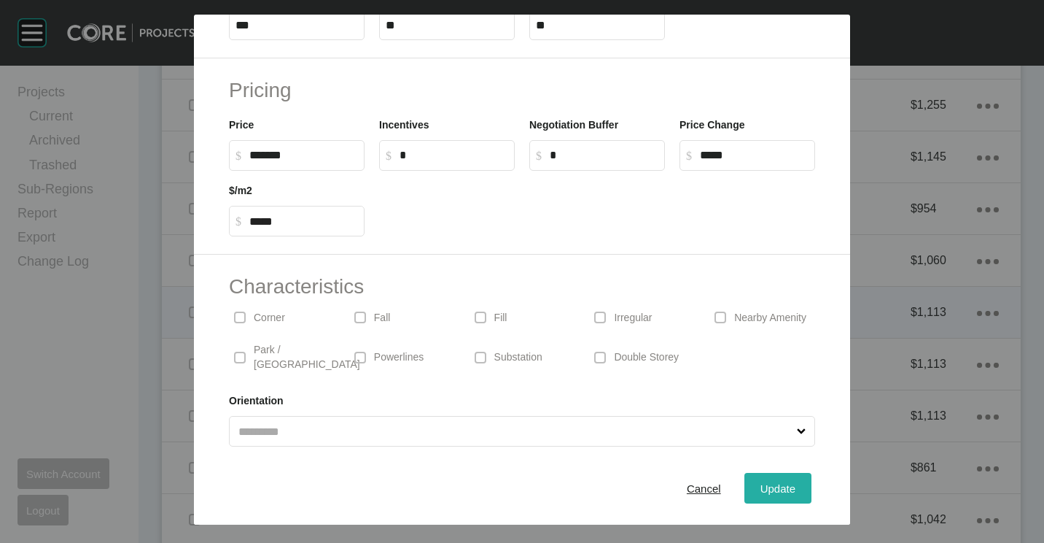
click at [763, 475] on button "Update" at bounding box center [778, 488] width 67 height 31
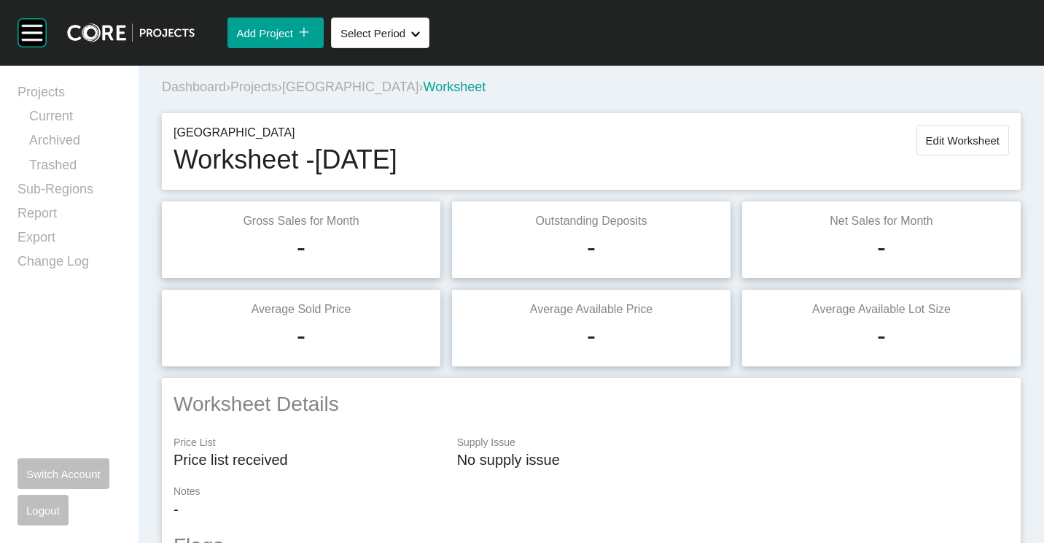
scroll to position [0, 0]
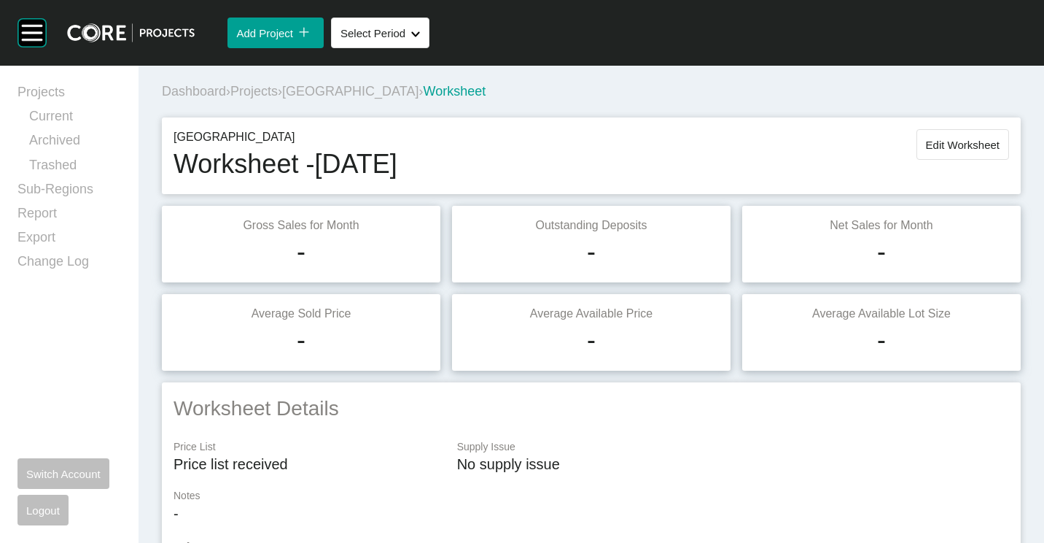
click at [945, 151] on button "Edit Worksheet" at bounding box center [963, 144] width 93 height 31
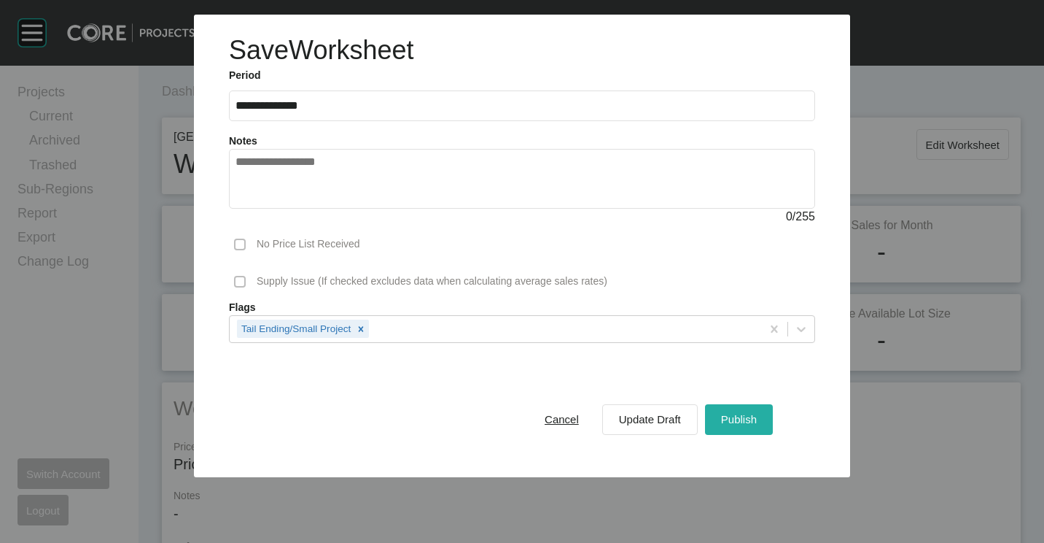
click at [728, 416] on span "Publish" at bounding box center [739, 419] width 36 height 12
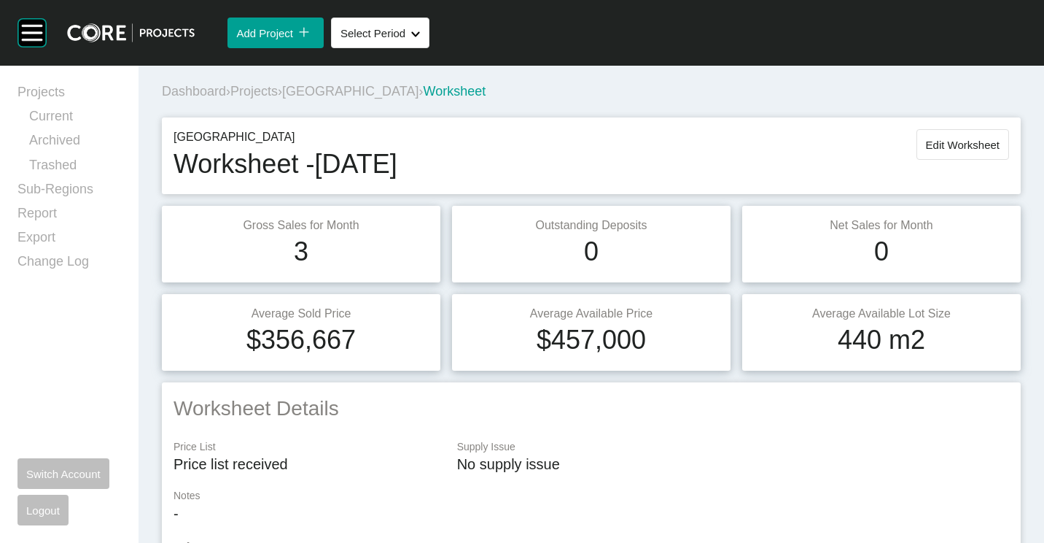
click at [252, 90] on span "Projects" at bounding box center [253, 91] width 47 height 15
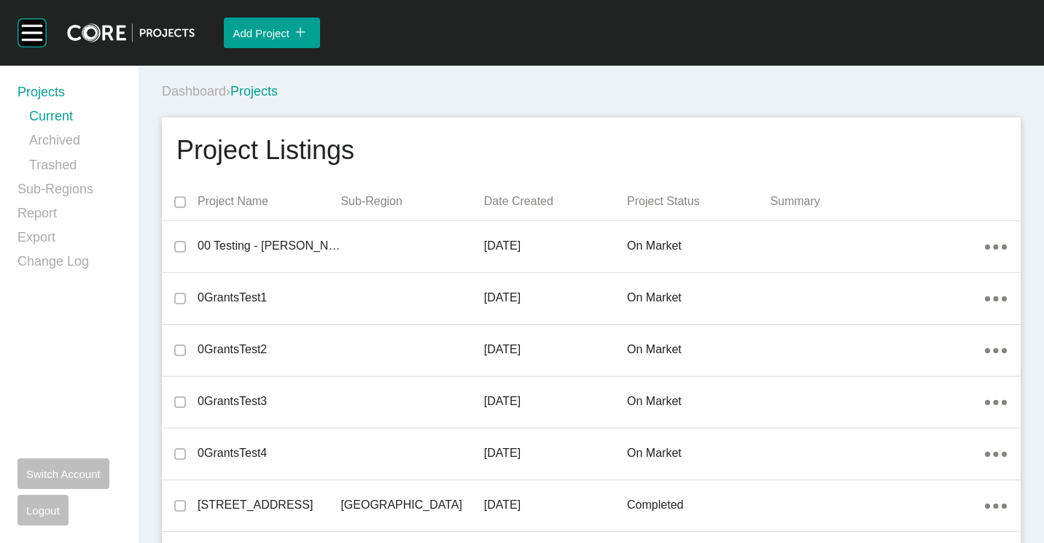
scroll to position [20269, 0]
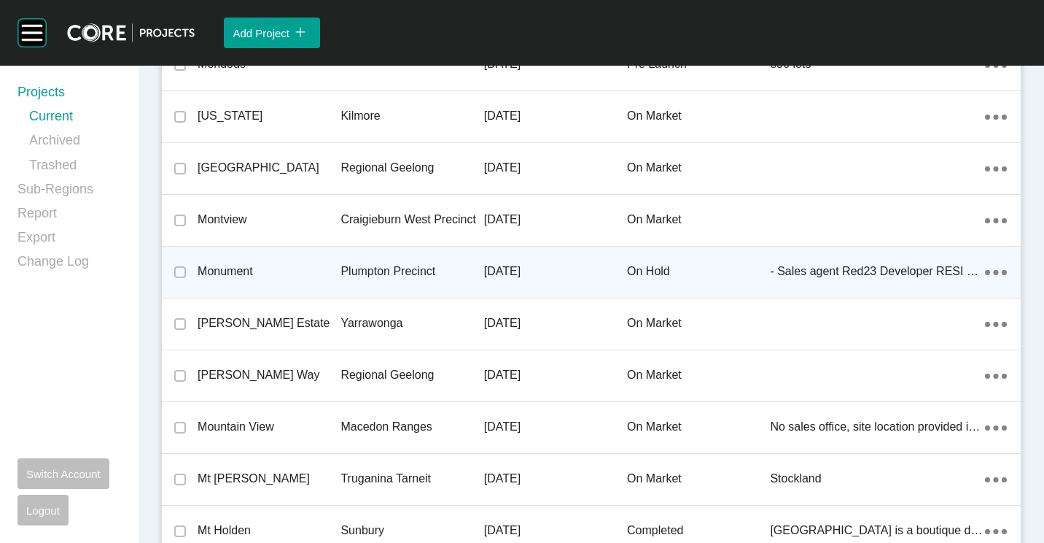
click at [308, 263] on p "Monument" at bounding box center [269, 271] width 143 height 16
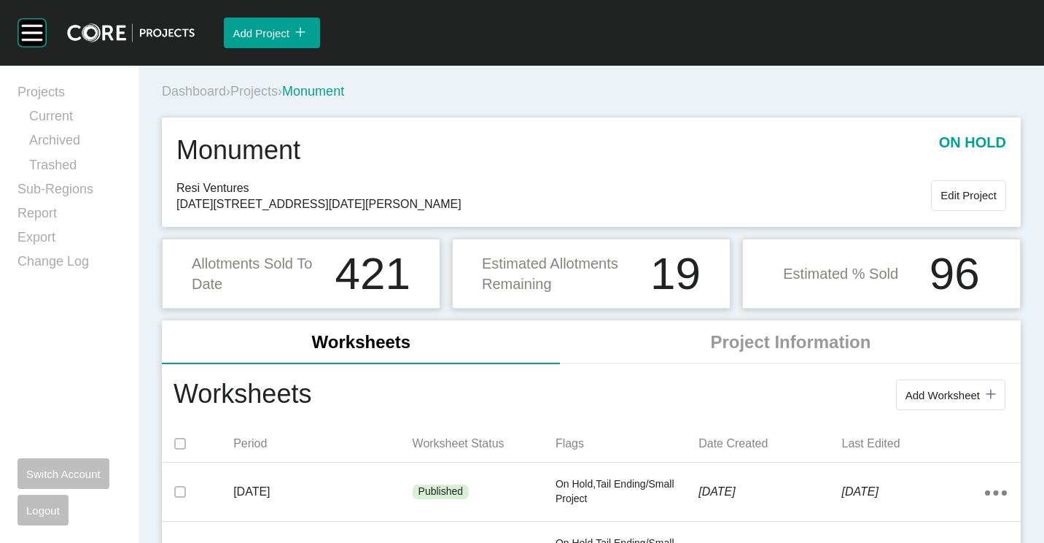
scroll to position [146, 0]
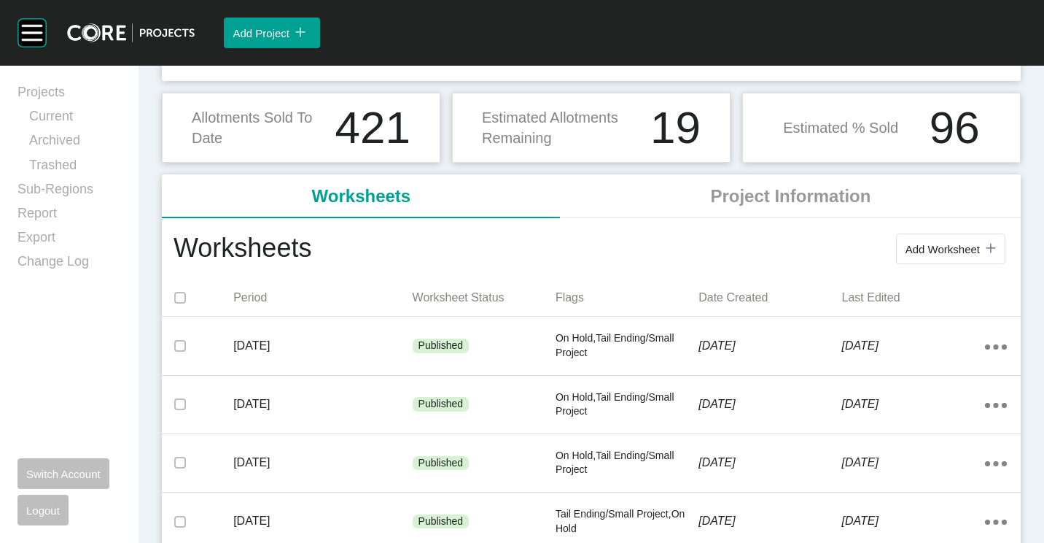
drag, startPoint x: 929, startPoint y: 254, endPoint x: 912, endPoint y: 248, distance: 18.0
click at [929, 254] on span "Add Worksheet" at bounding box center [943, 249] width 74 height 12
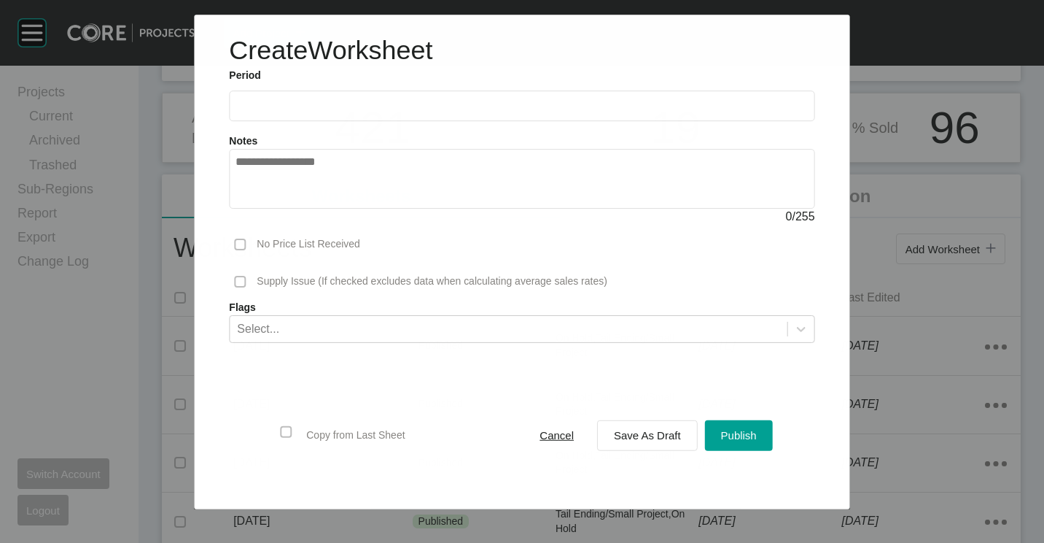
click at [308, 103] on input "text" at bounding box center [522, 106] width 572 height 12
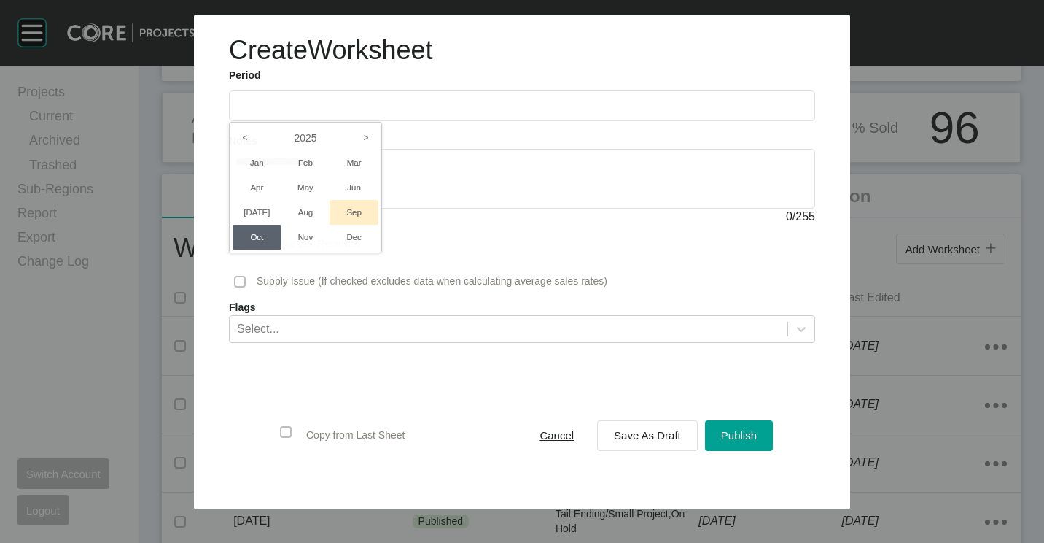
click at [351, 211] on li "Sep" at bounding box center [354, 212] width 49 height 25
type input "**********"
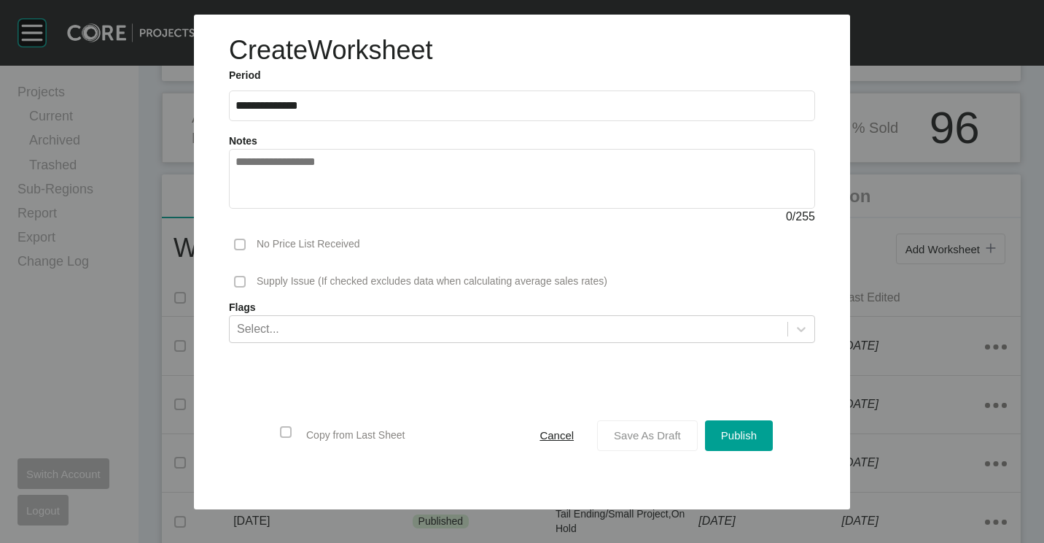
drag, startPoint x: 658, startPoint y: 456, endPoint x: 656, endPoint y: 446, distance: 10.4
click at [657, 456] on div "Copy from Last Sheet Cancel Save As Draft Publish" at bounding box center [522, 435] width 586 height 112
click at [649, 442] on div "Save As Draft" at bounding box center [647, 435] width 74 height 20
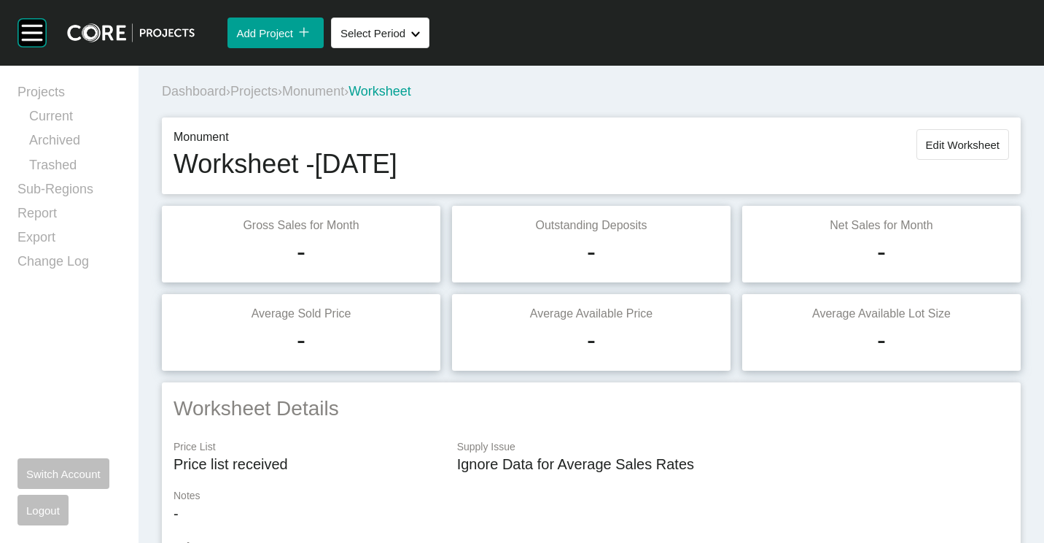
click at [327, 85] on span "Monument" at bounding box center [313, 91] width 62 height 15
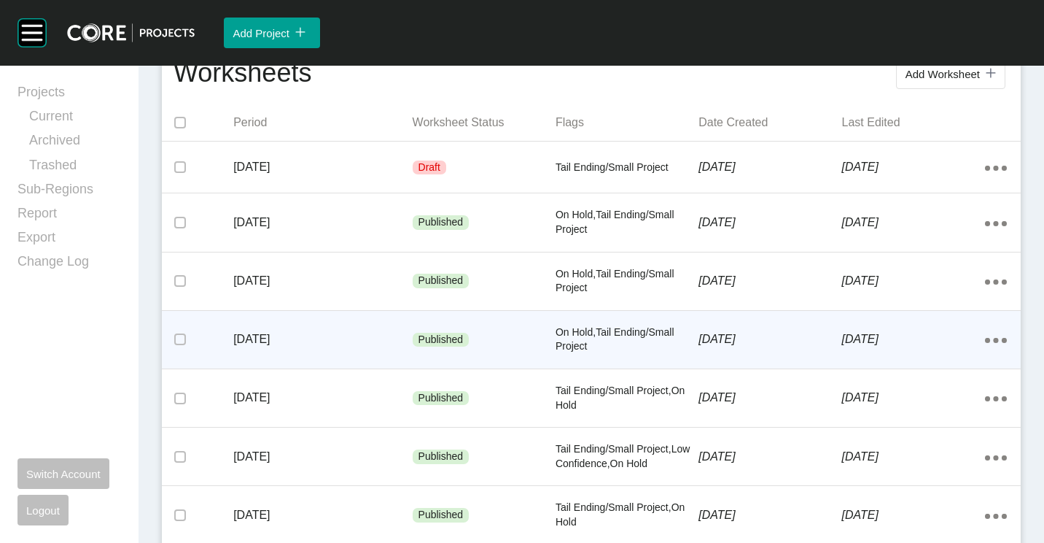
scroll to position [292, 0]
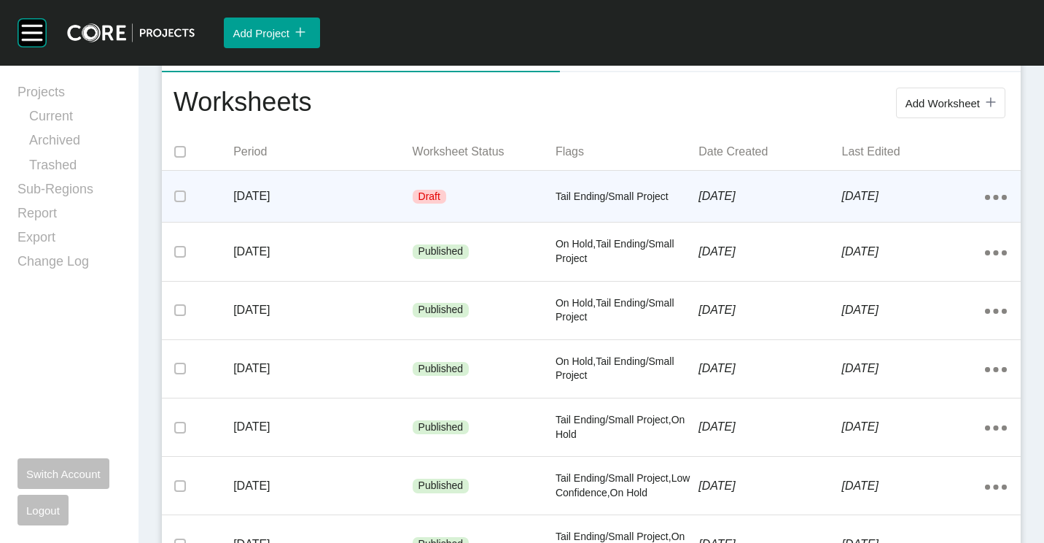
click at [618, 190] on p "Tail Ending/Small Project" at bounding box center [627, 197] width 143 height 15
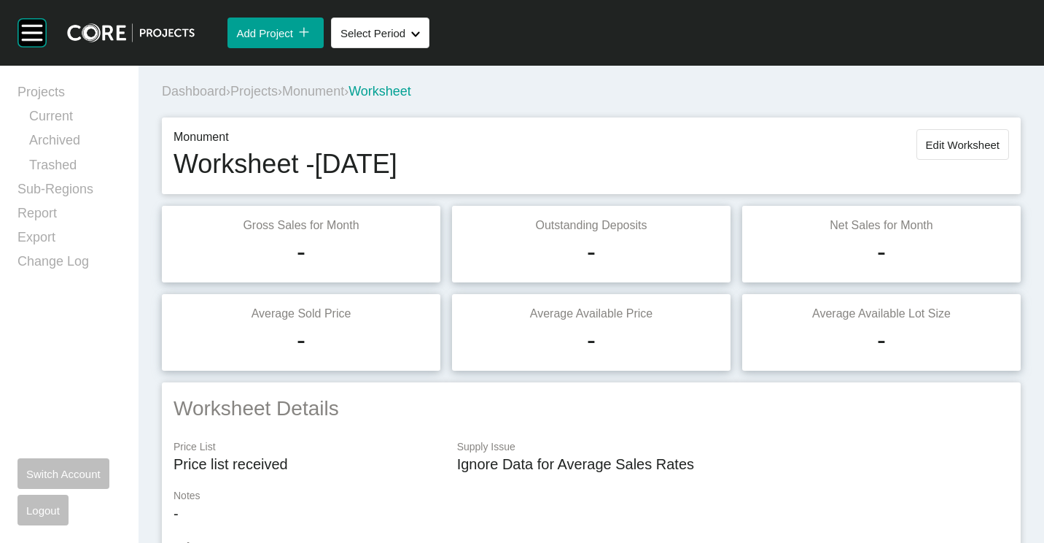
drag, startPoint x: 987, startPoint y: 149, endPoint x: 944, endPoint y: 146, distance: 43.9
click at [984, 148] on span "Edit Worksheet" at bounding box center [963, 145] width 74 height 12
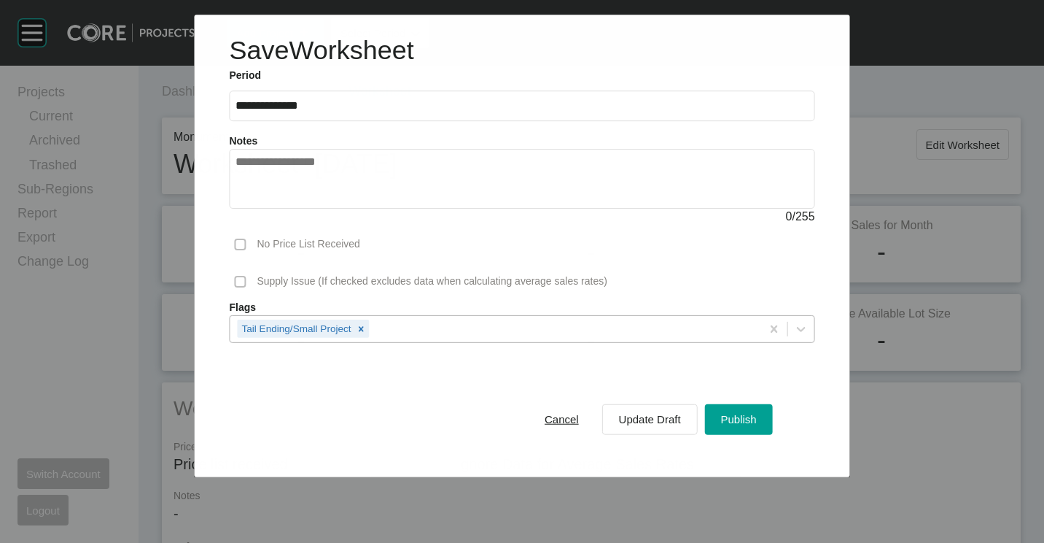
click at [505, 323] on div "Tail Ending/Small Project" at bounding box center [495, 328] width 531 height 25
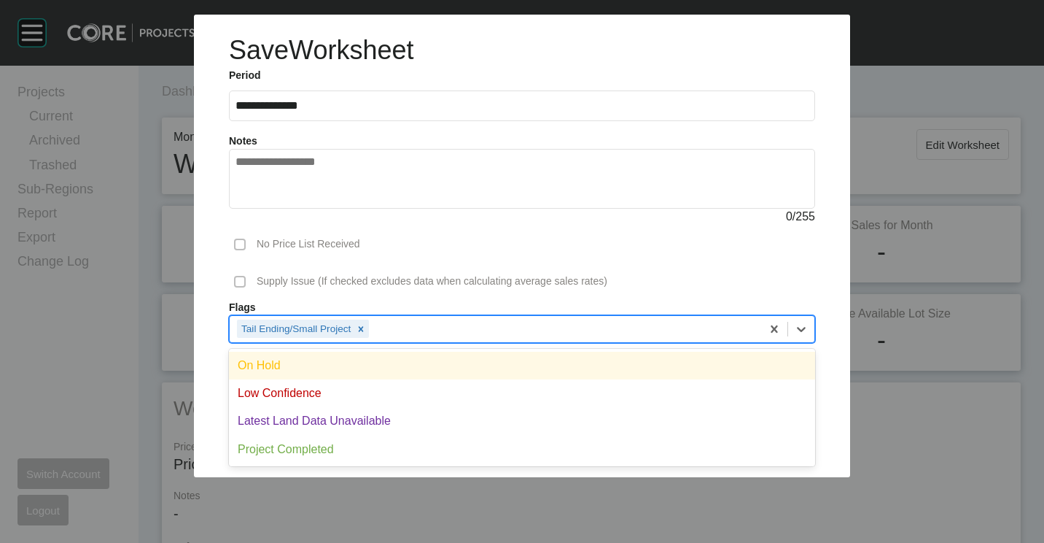
click at [316, 366] on div "On Hold" at bounding box center [522, 365] width 586 height 28
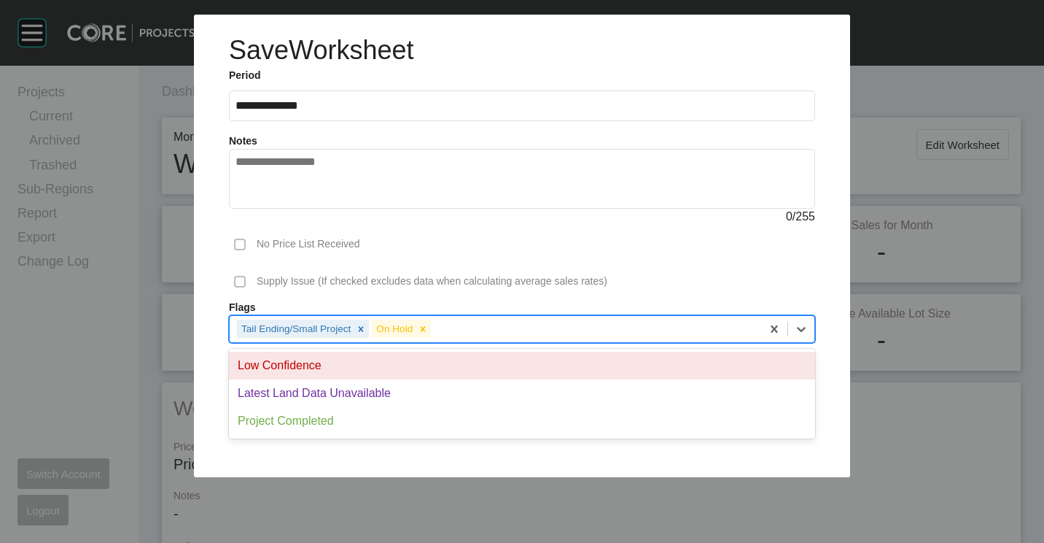
click at [495, 331] on div "Tail Ending/Small Project On Hold" at bounding box center [496, 328] width 532 height 25
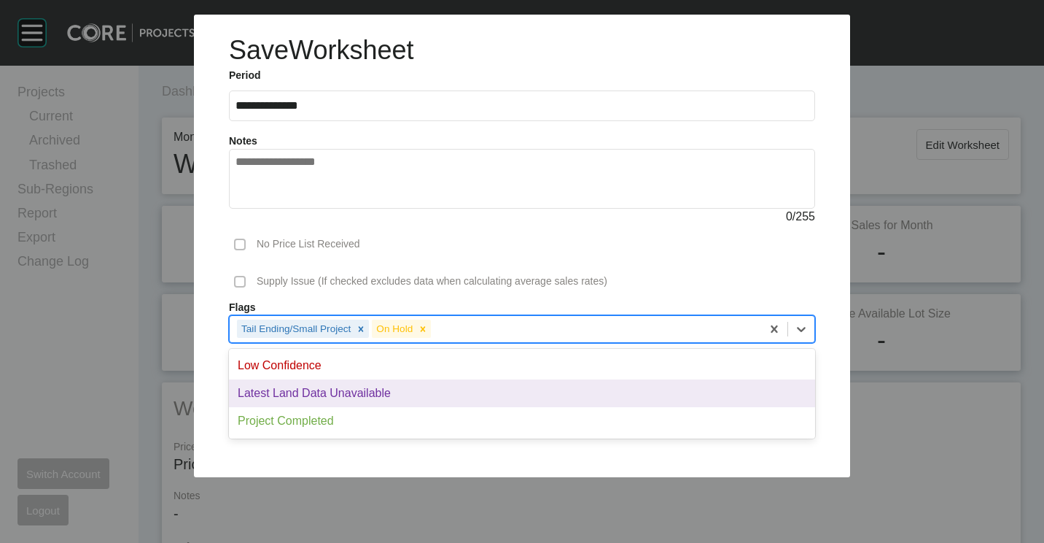
click at [427, 385] on div "Latest Land Data Unavailable" at bounding box center [522, 393] width 586 height 28
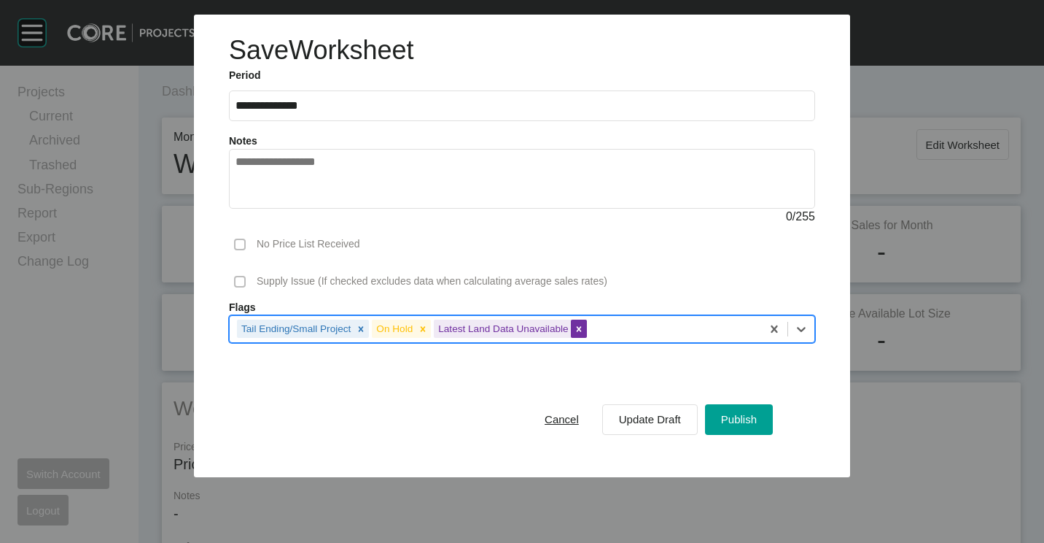
click at [578, 326] on icon at bounding box center [579, 329] width 10 height 10
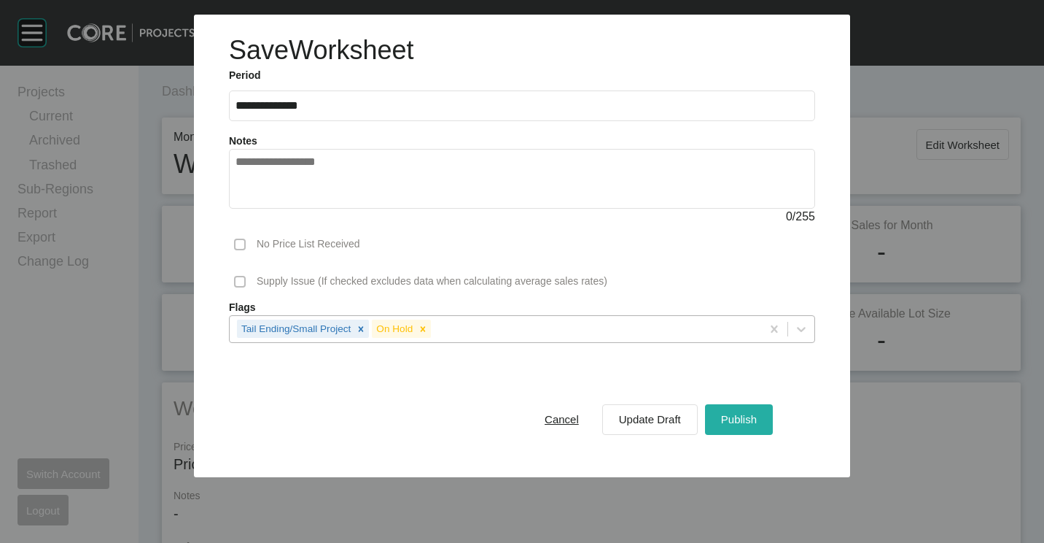
click at [742, 412] on div "Publish" at bounding box center [739, 419] width 43 height 20
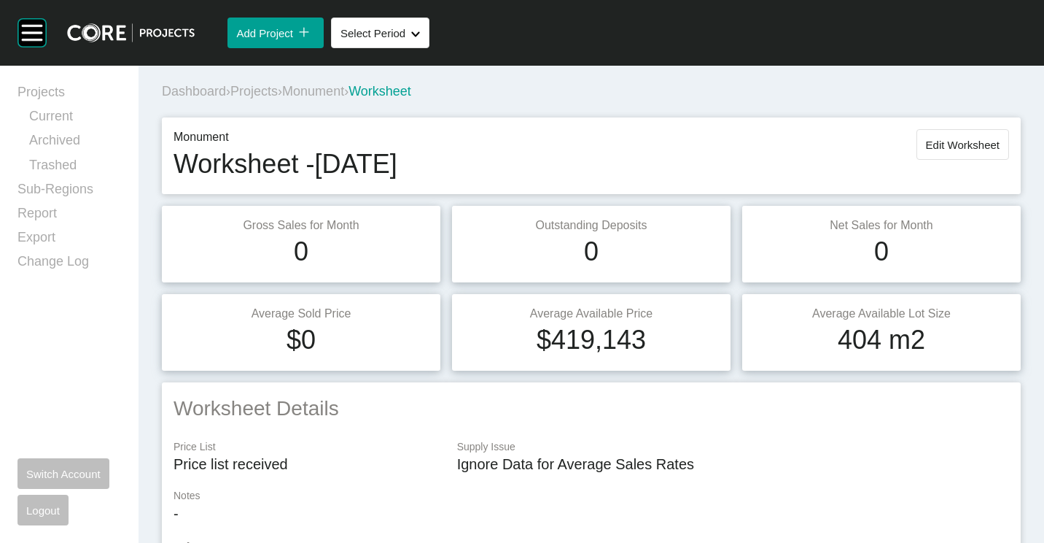
click at [269, 94] on span "Projects" at bounding box center [253, 91] width 47 height 15
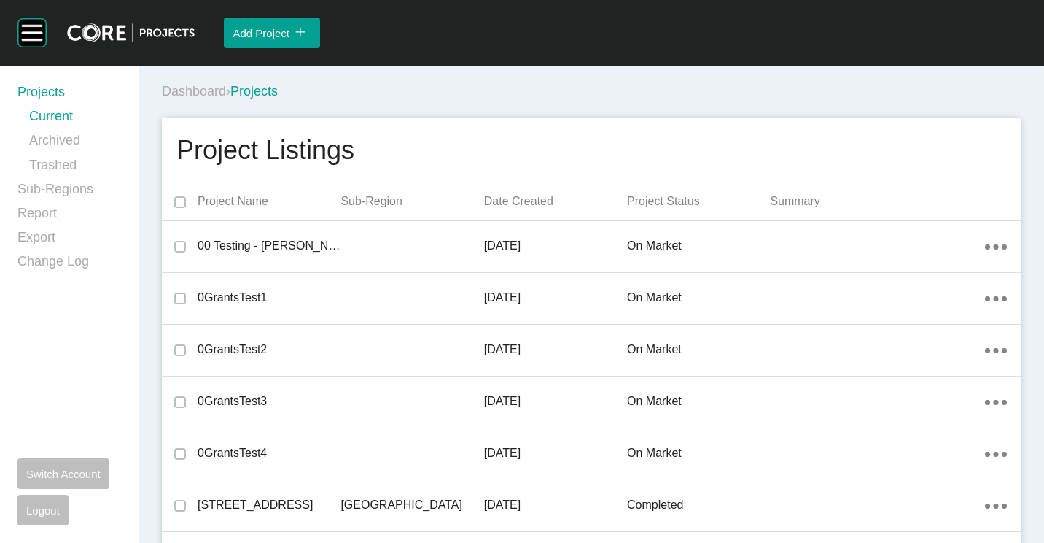
scroll to position [29329, 0]
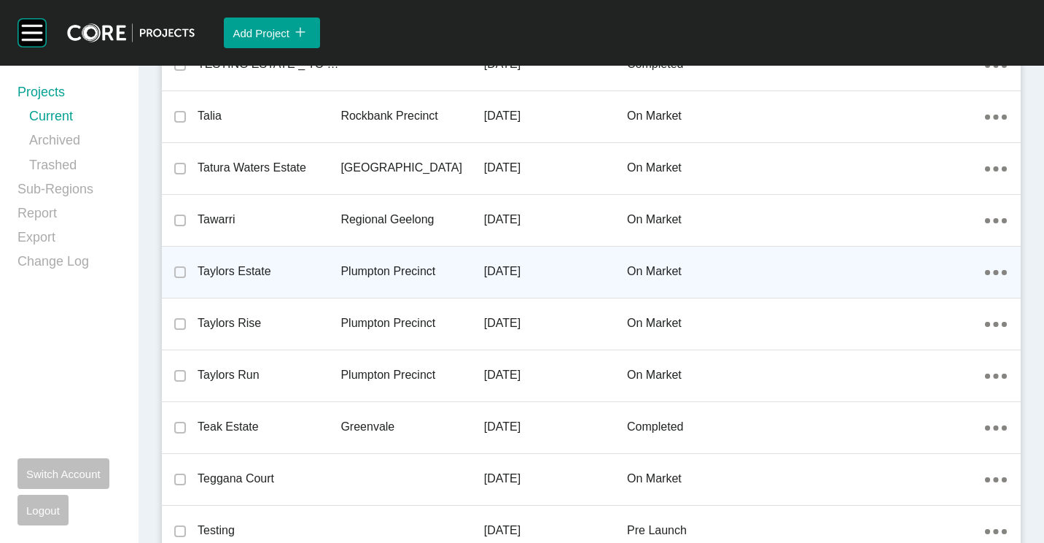
click at [225, 266] on p "Taylors Estate" at bounding box center [269, 271] width 143 height 16
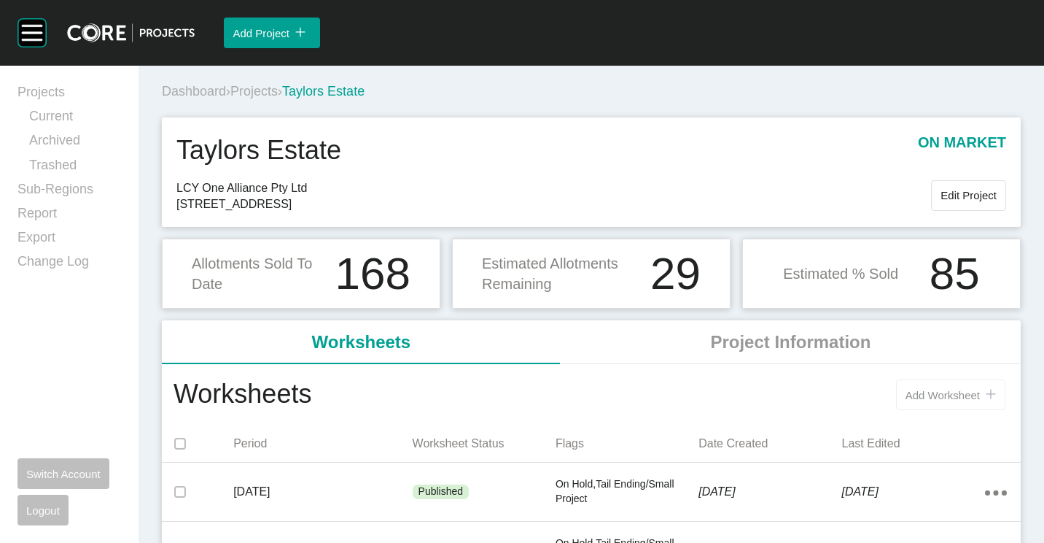
drag, startPoint x: 875, startPoint y: 379, endPoint x: 919, endPoint y: 397, distance: 47.1
click at [894, 389] on div "Add Worksheet icon/tick copy 11 Created with Sketch." at bounding box center [660, 395] width 698 height 38
click at [920, 397] on span "Add Worksheet" at bounding box center [943, 395] width 74 height 12
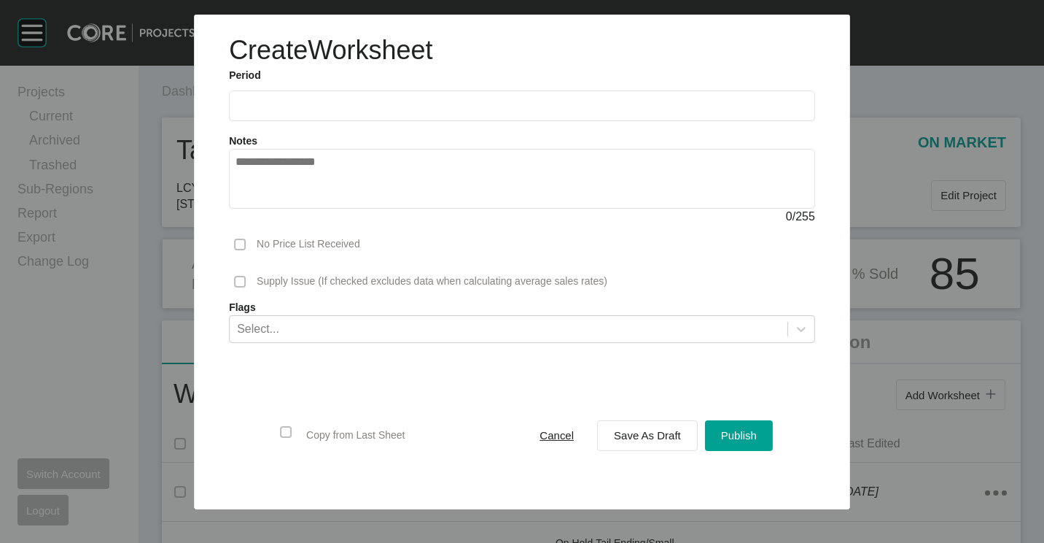
click at [338, 98] on label at bounding box center [522, 105] width 586 height 31
click at [338, 100] on input "text" at bounding box center [522, 106] width 573 height 12
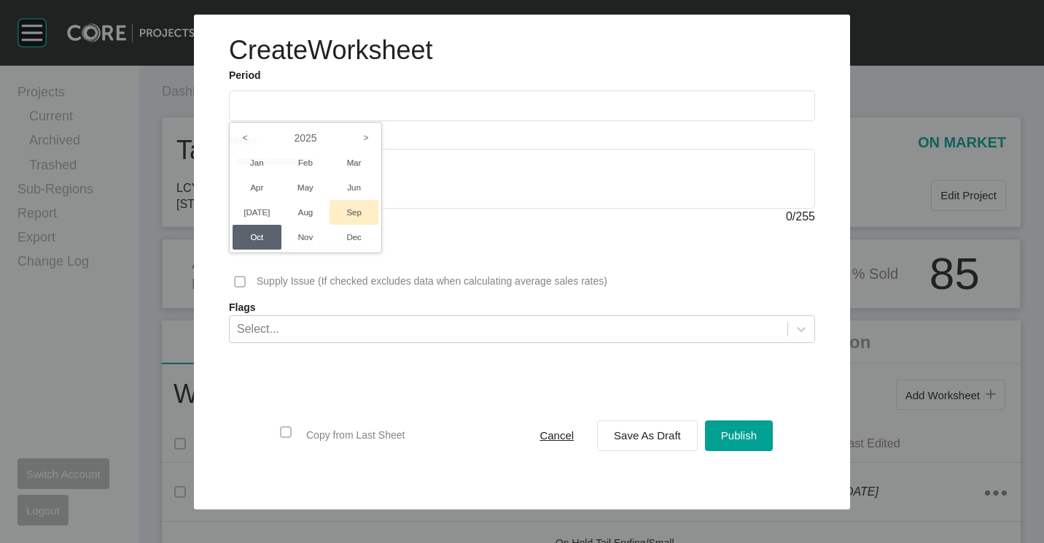
click at [351, 203] on li "Sep" at bounding box center [354, 212] width 49 height 25
type input "**********"
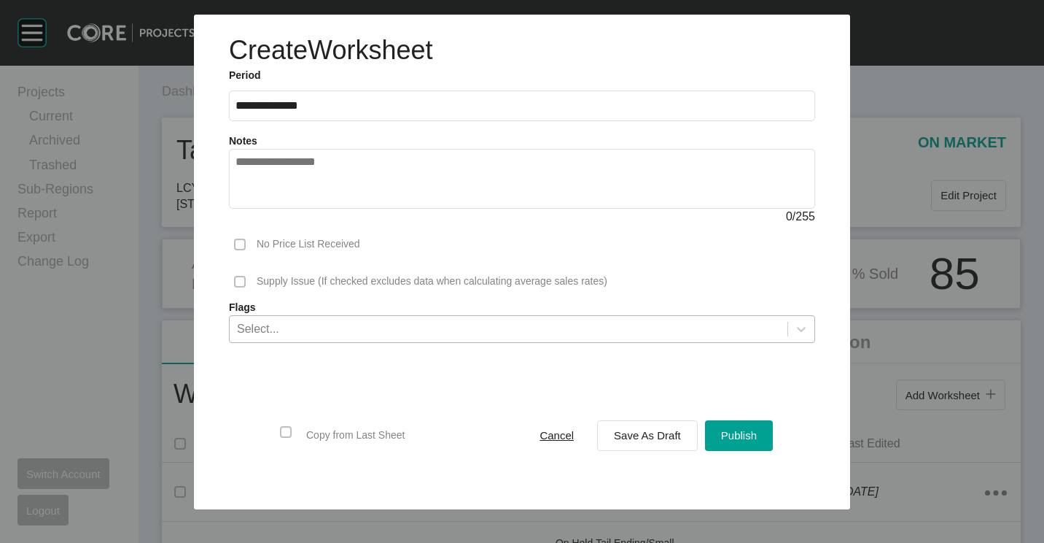
click at [295, 331] on div "Select..." at bounding box center [509, 328] width 558 height 25
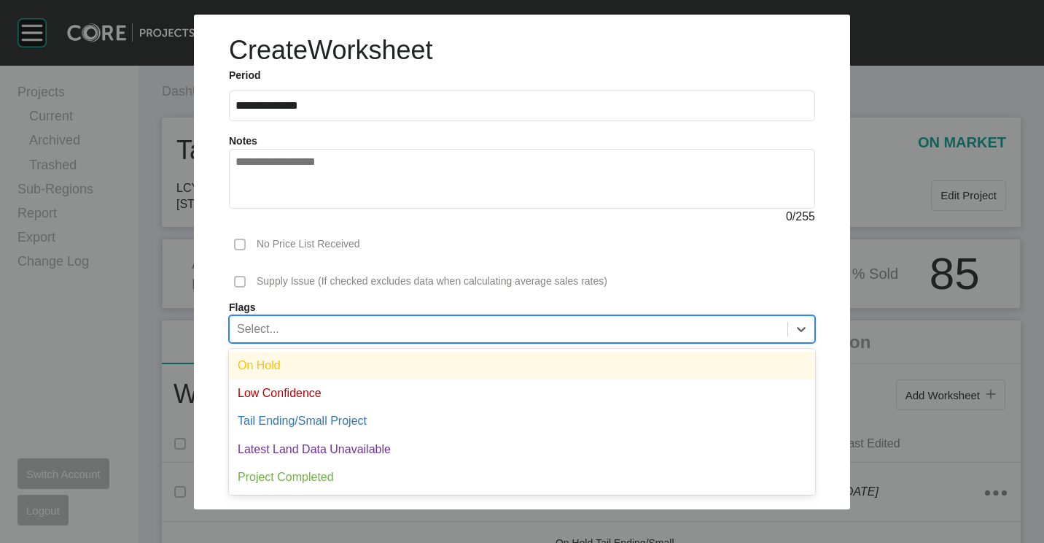
click at [284, 358] on div "On Hold" at bounding box center [522, 365] width 586 height 28
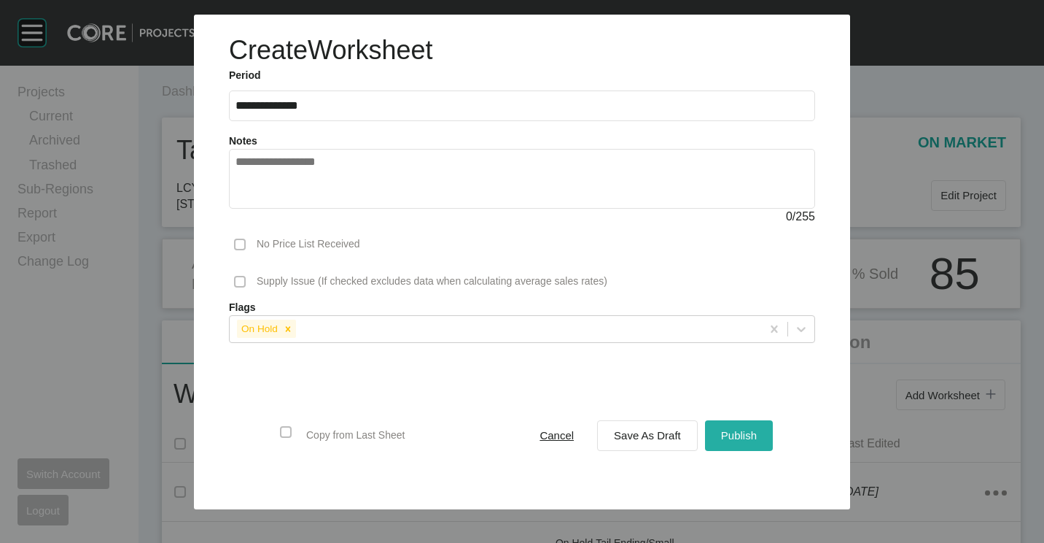
click at [723, 437] on span "Publish" at bounding box center [739, 435] width 36 height 12
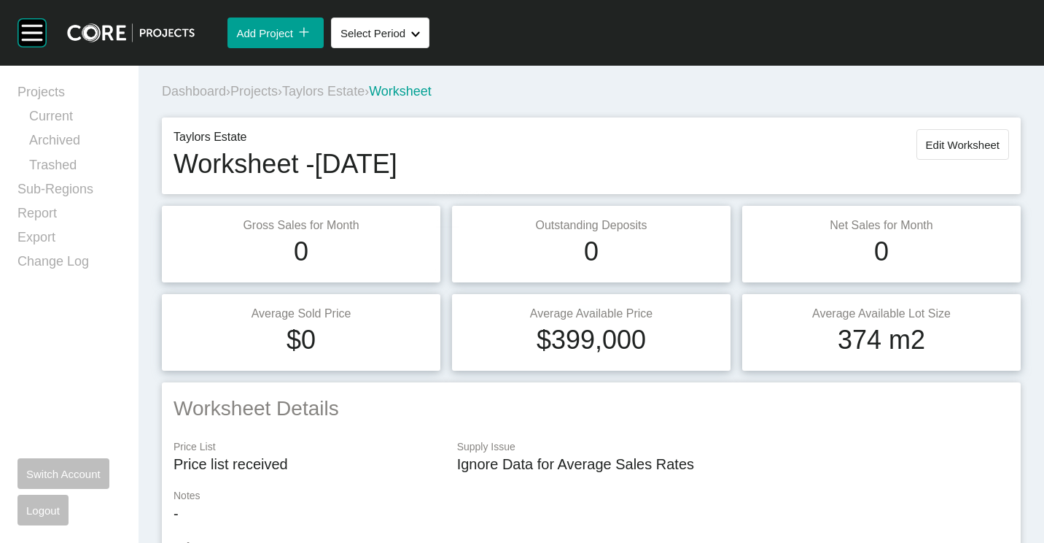
click at [264, 91] on span "Projects" at bounding box center [253, 91] width 47 height 15
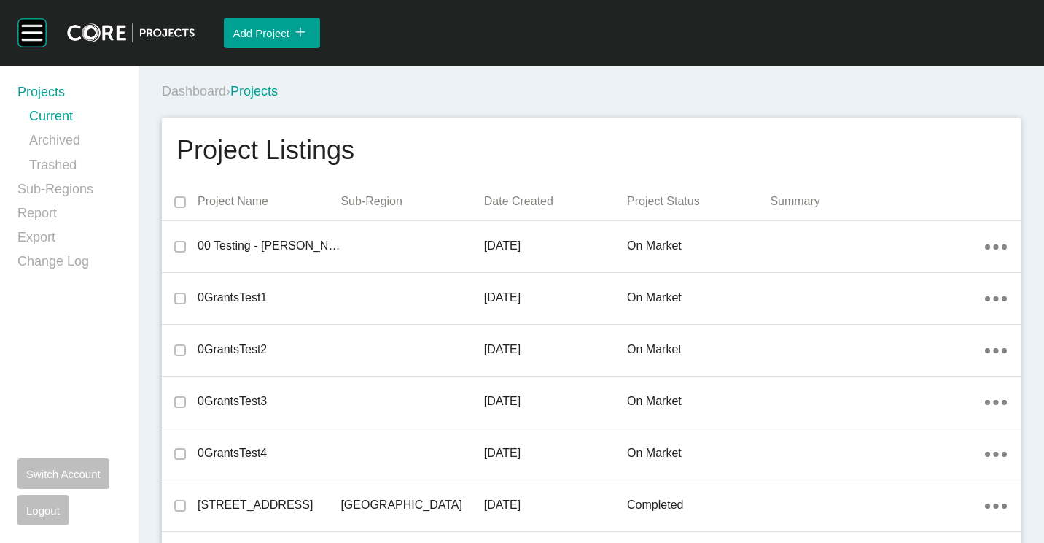
scroll to position [29329, 0]
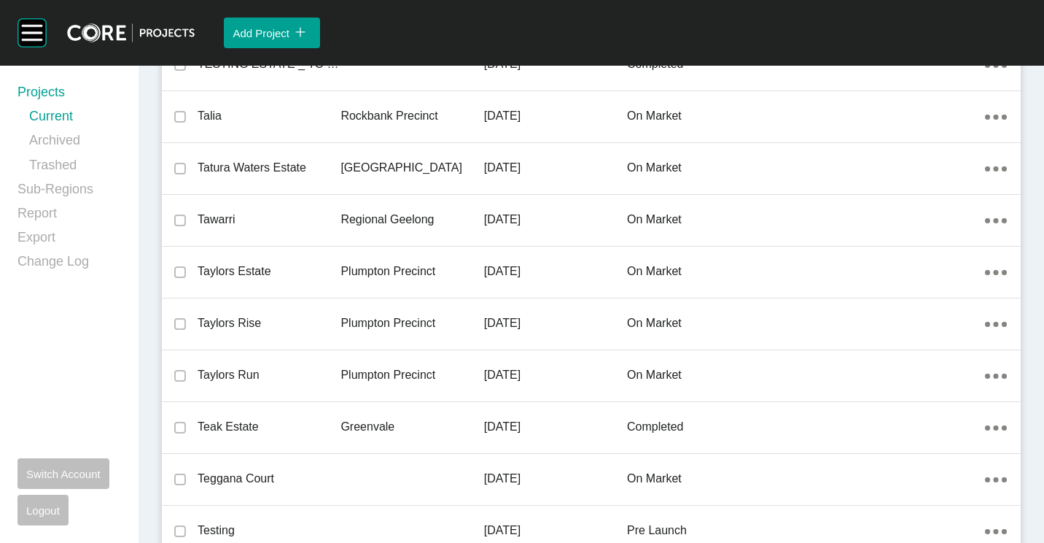
drag, startPoint x: 394, startPoint y: 376, endPoint x: 976, endPoint y: 322, distance: 585.2
click at [394, 376] on p "Plumpton Precinct" at bounding box center [412, 375] width 143 height 16
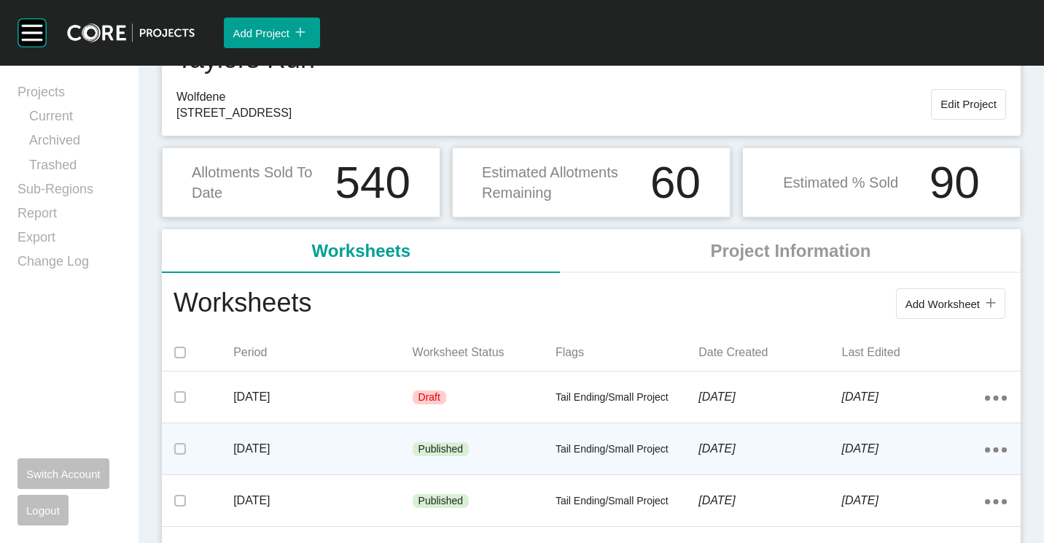
scroll to position [146, 0]
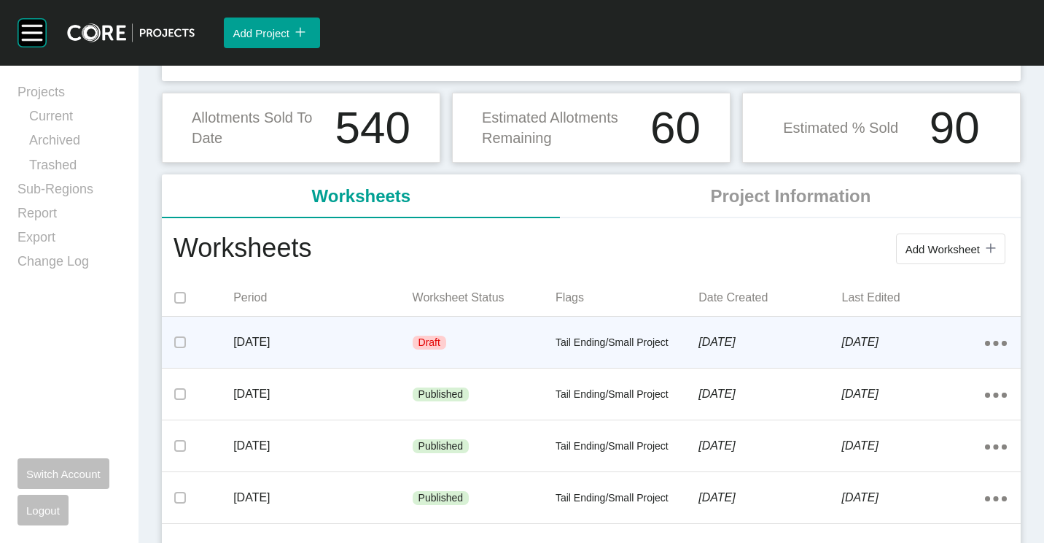
click at [444, 328] on div "Draft" at bounding box center [484, 343] width 143 height 44
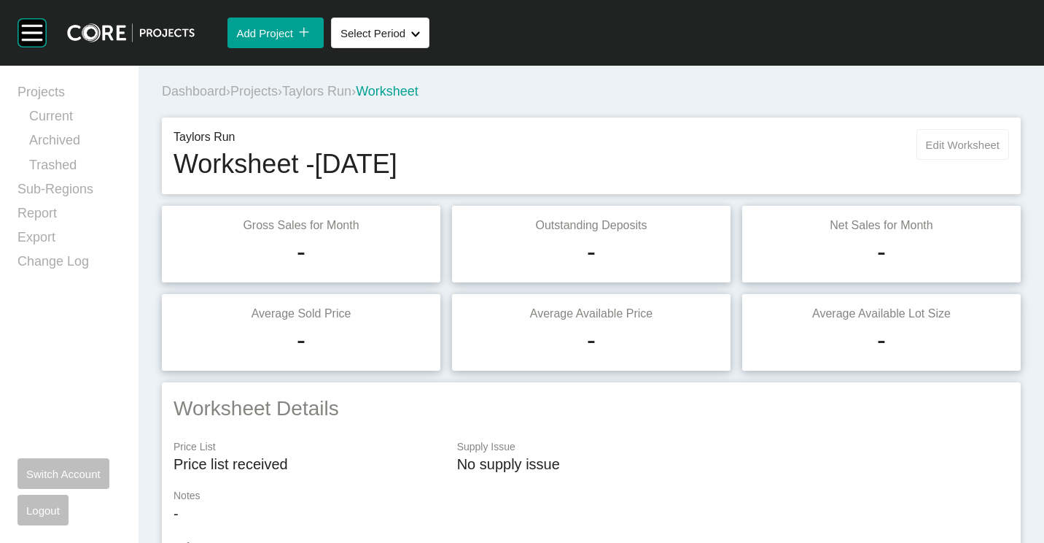
drag, startPoint x: 993, startPoint y: 144, endPoint x: 932, endPoint y: 153, distance: 62.0
click at [993, 144] on button "Edit Worksheet" at bounding box center [963, 144] width 93 height 31
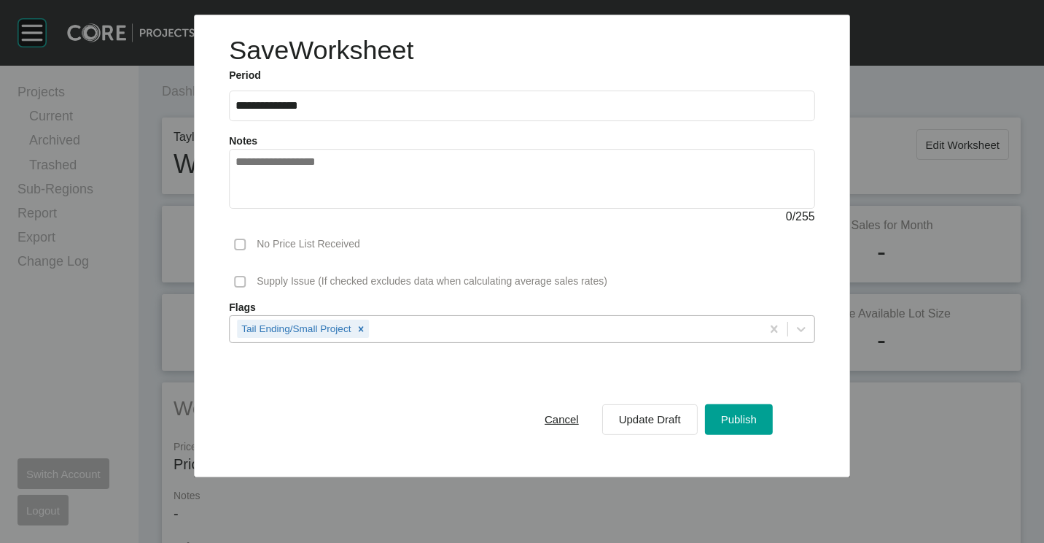
click at [540, 319] on div "Tail Ending/Small Project" at bounding box center [496, 328] width 532 height 25
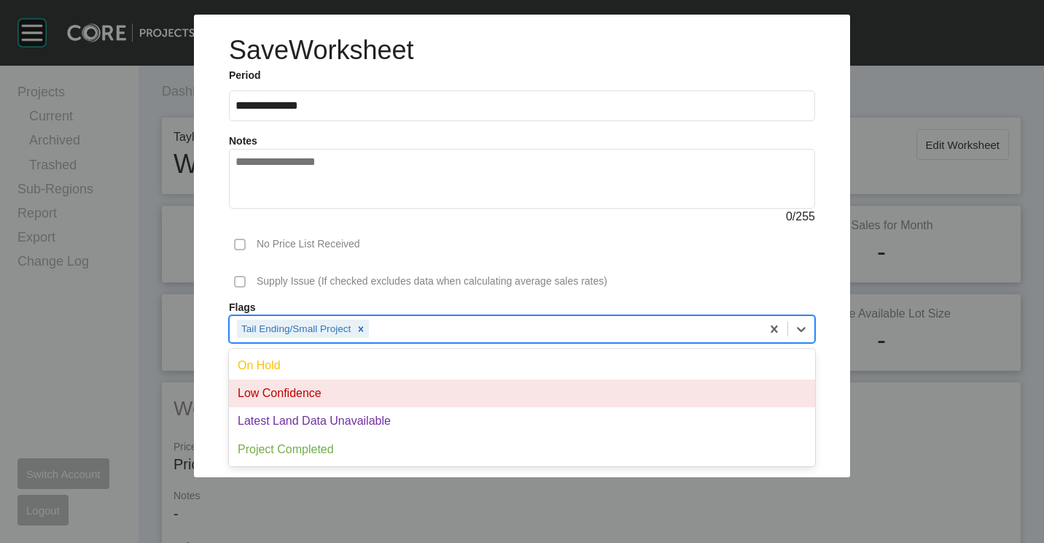
click at [374, 384] on div "Low Confidence" at bounding box center [522, 393] width 586 height 28
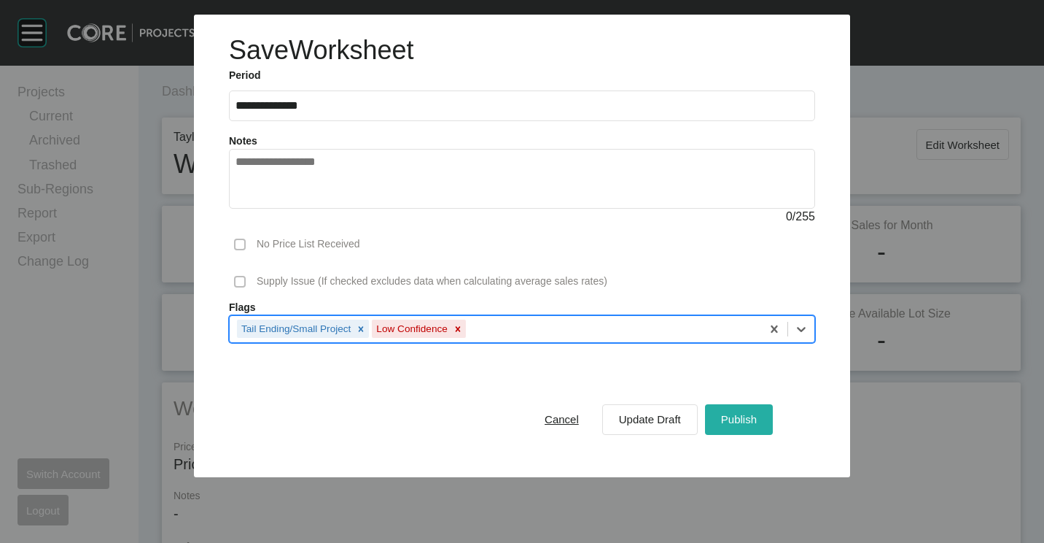
click at [723, 411] on div "Publish" at bounding box center [739, 419] width 43 height 20
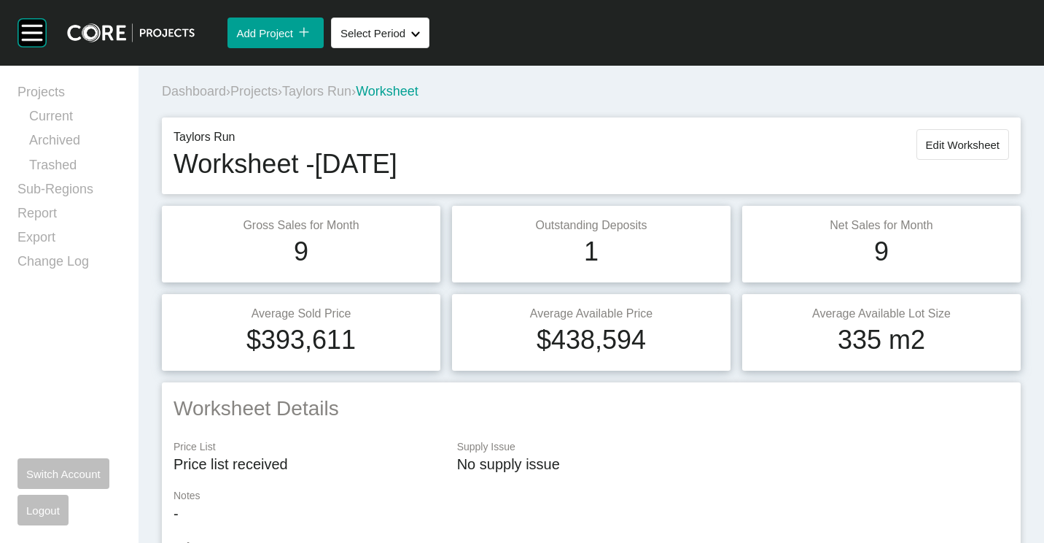
click at [316, 90] on span "Taylors Run" at bounding box center [316, 91] width 69 height 15
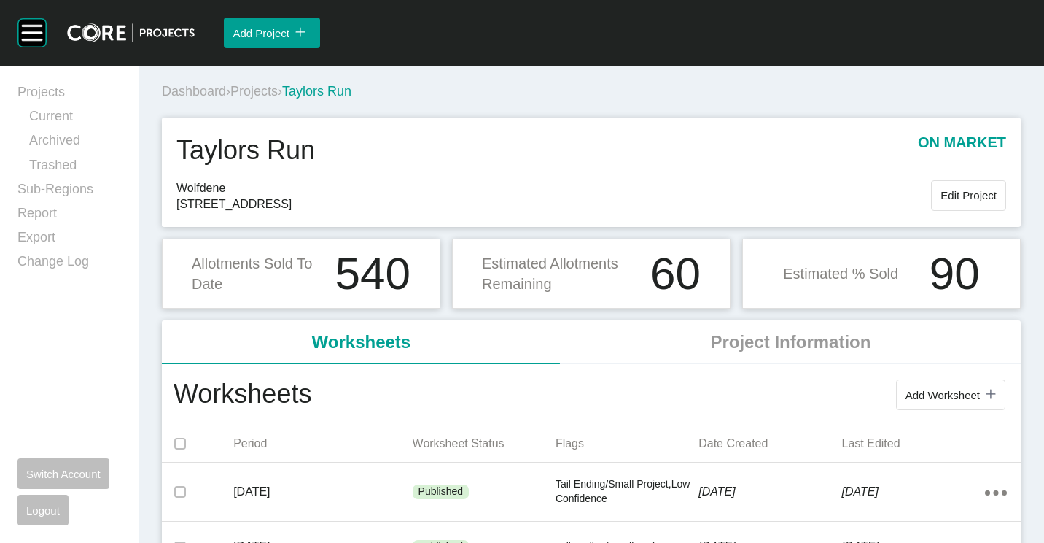
click at [268, 95] on span "Projects" at bounding box center [253, 91] width 47 height 15
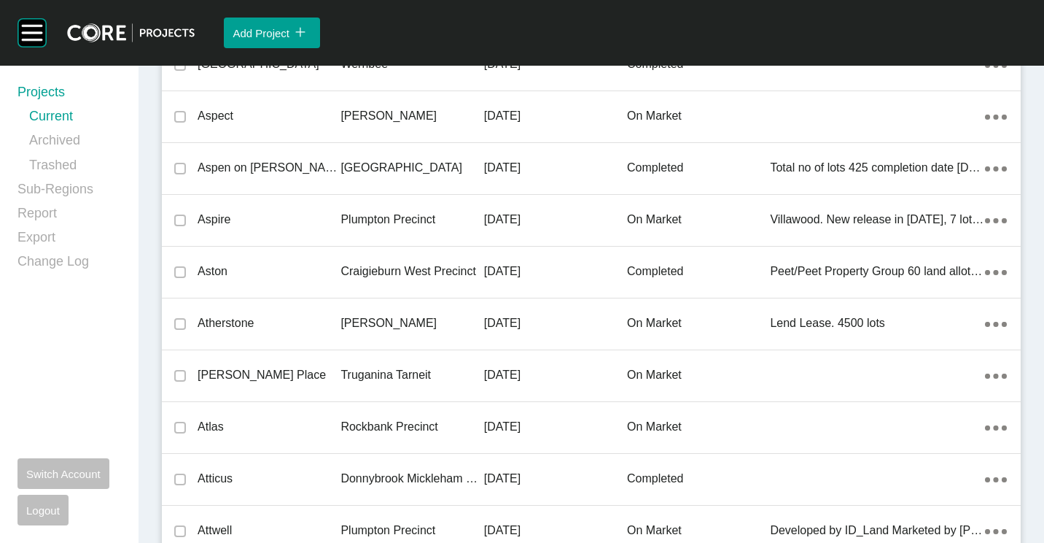
scroll to position [34041, 0]
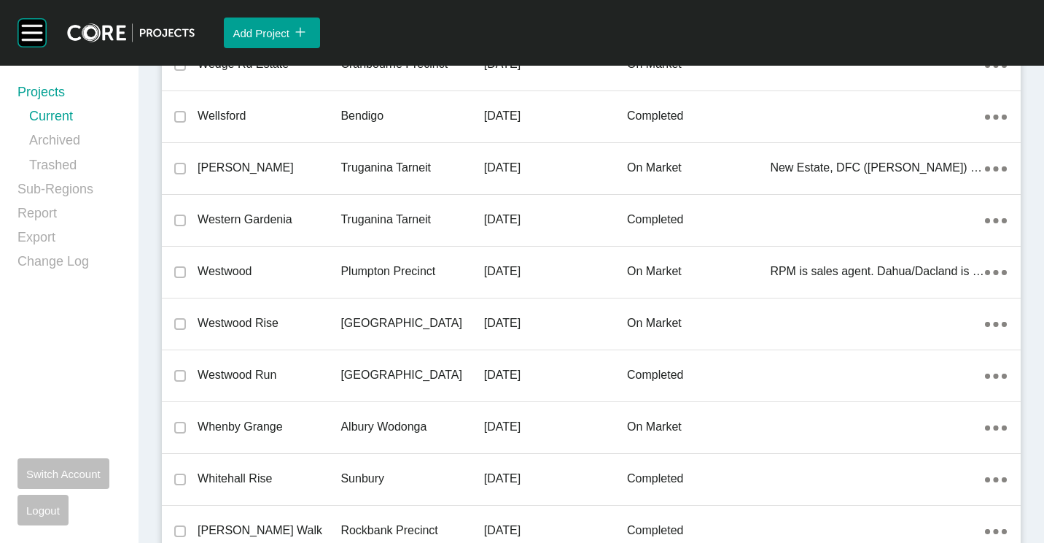
click at [292, 272] on p "Westwood" at bounding box center [269, 271] width 143 height 16
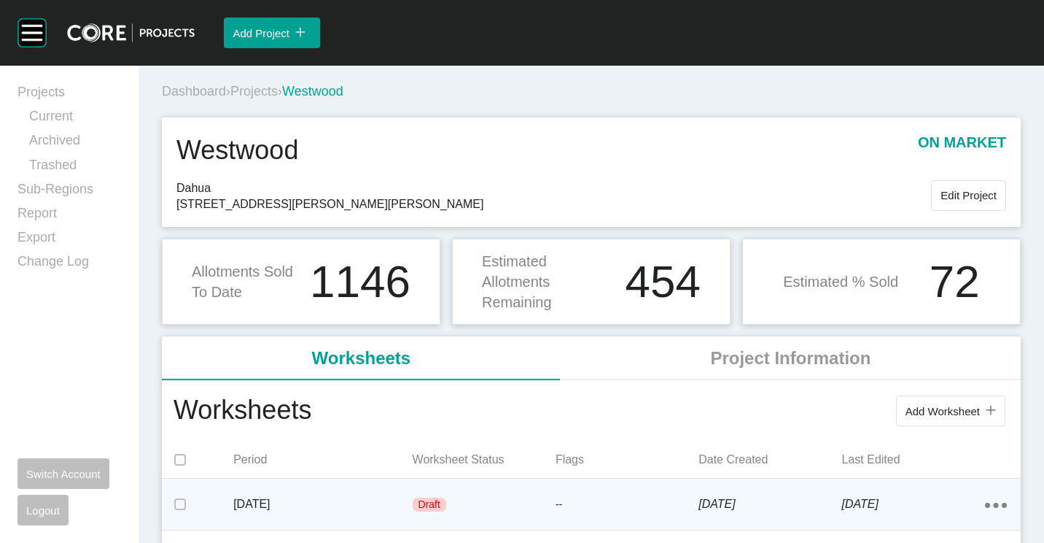
click at [419, 510] on p "Draft" at bounding box center [430, 504] width 22 height 15
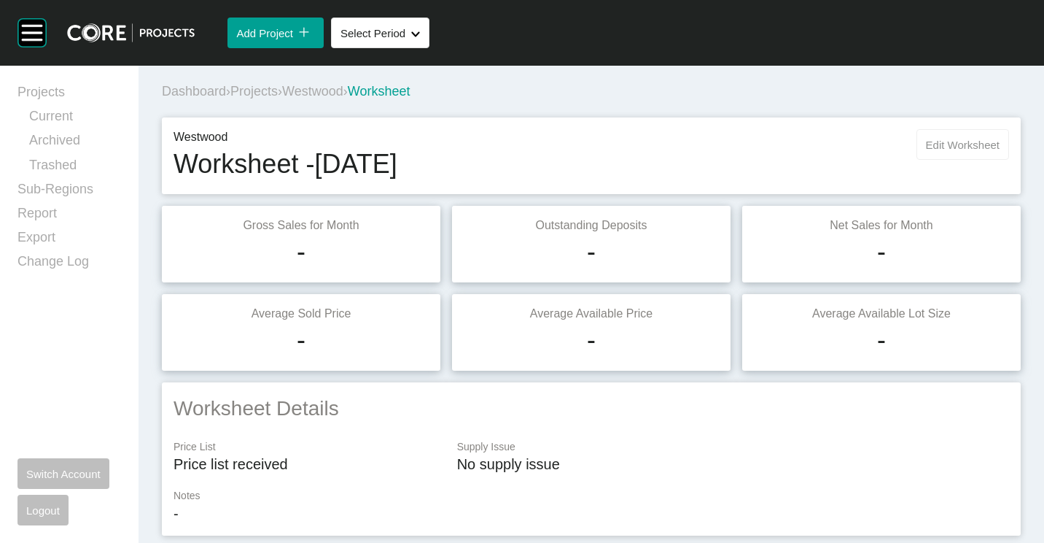
drag, startPoint x: 938, startPoint y: 145, endPoint x: 925, endPoint y: 152, distance: 14.0
click at [938, 145] on span "Edit Worksheet" at bounding box center [963, 145] width 74 height 12
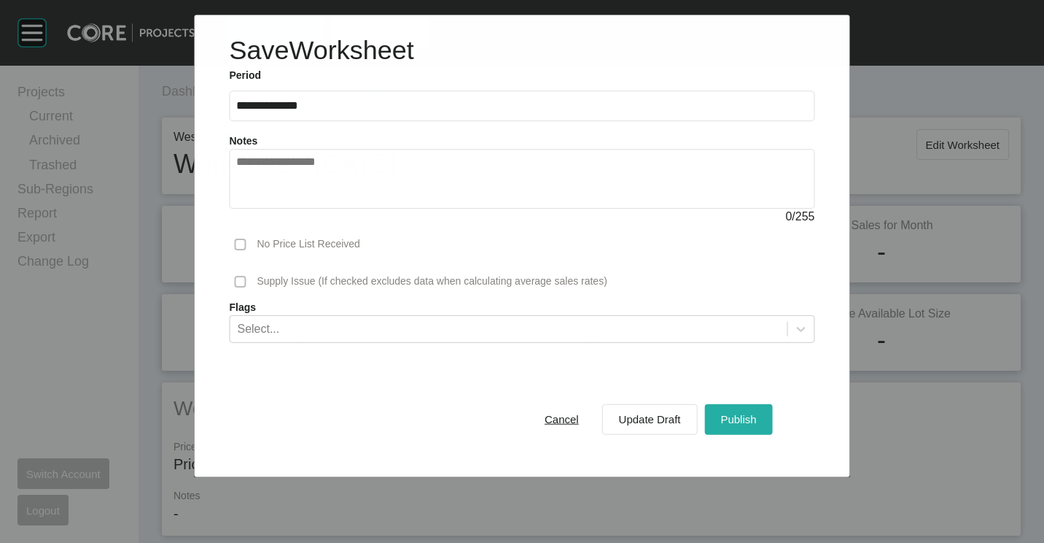
click at [715, 414] on button "Publish" at bounding box center [738, 418] width 68 height 31
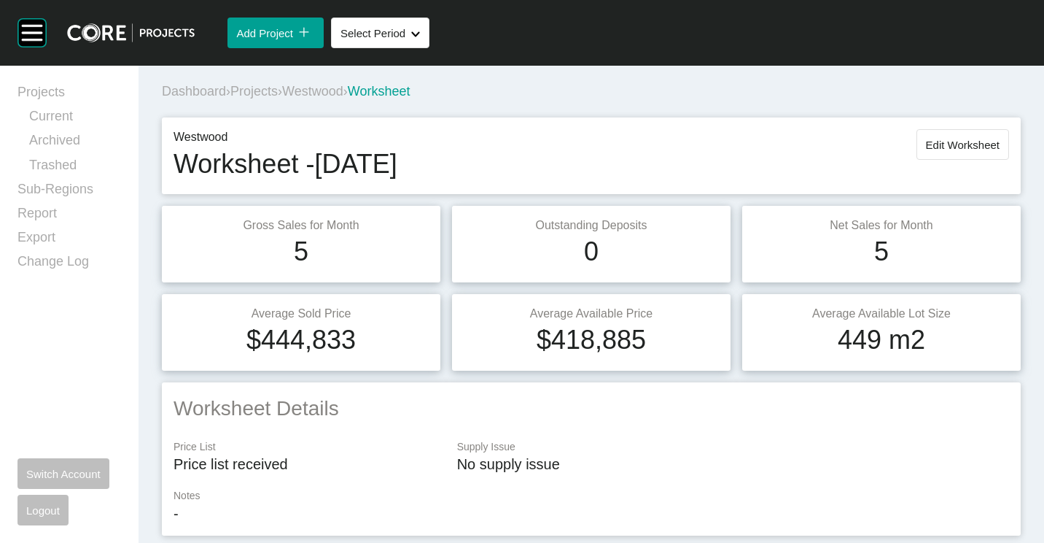
click at [255, 90] on span "Projects" at bounding box center [253, 91] width 47 height 15
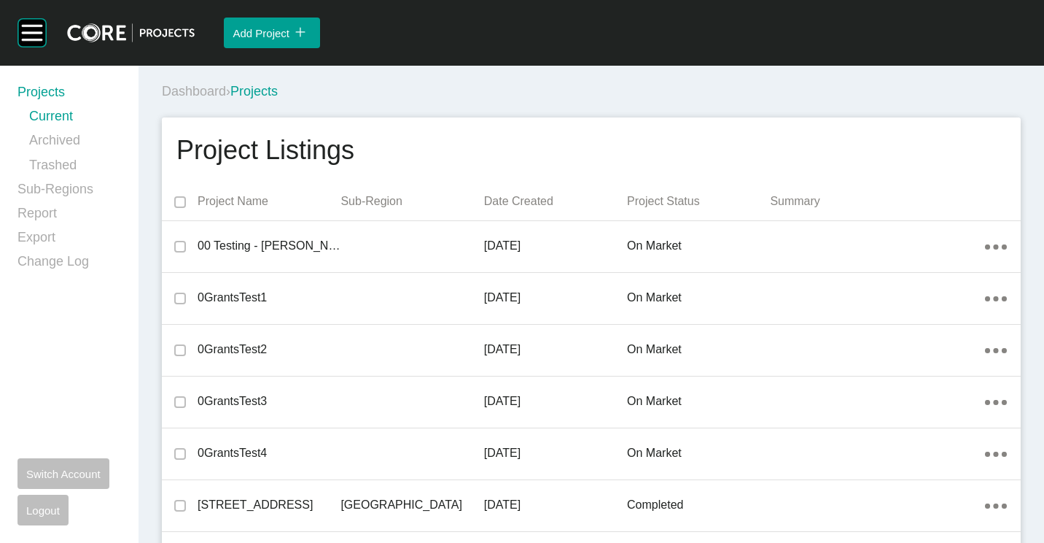
scroll to position [21667, 0]
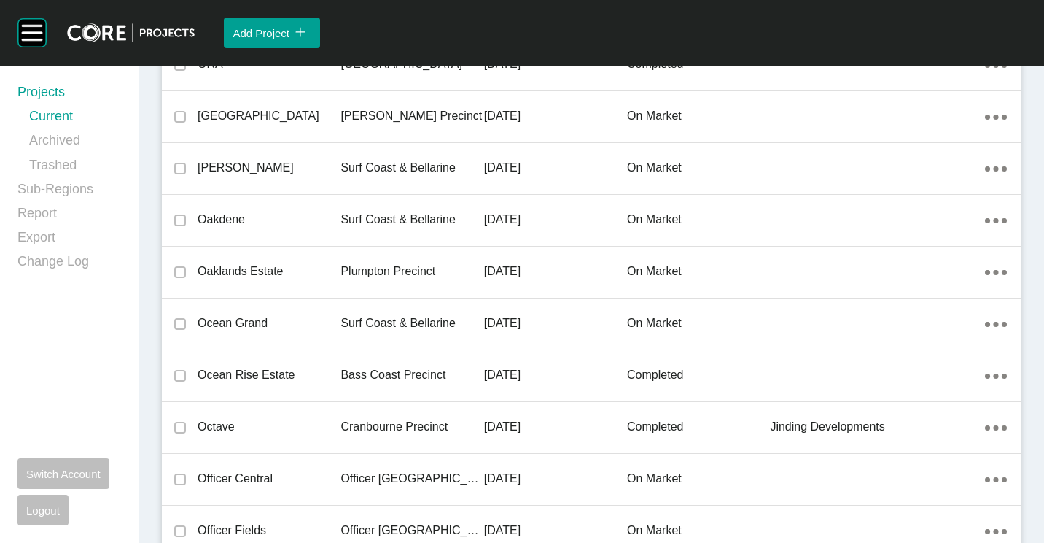
drag, startPoint x: 359, startPoint y: 266, endPoint x: 987, endPoint y: 404, distance: 643.5
click at [359, 266] on p "Plumpton Precinct" at bounding box center [412, 271] width 143 height 16
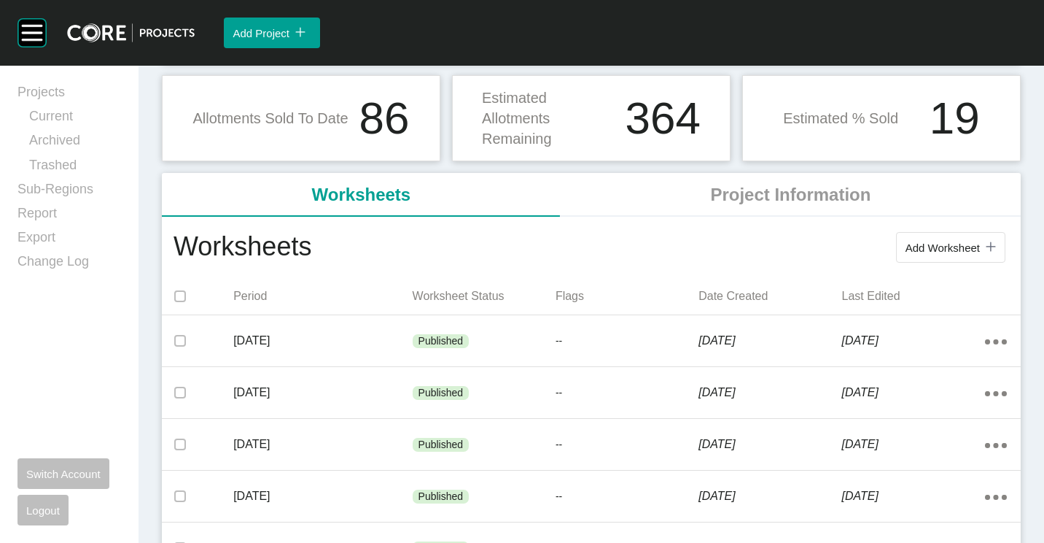
scroll to position [219, 0]
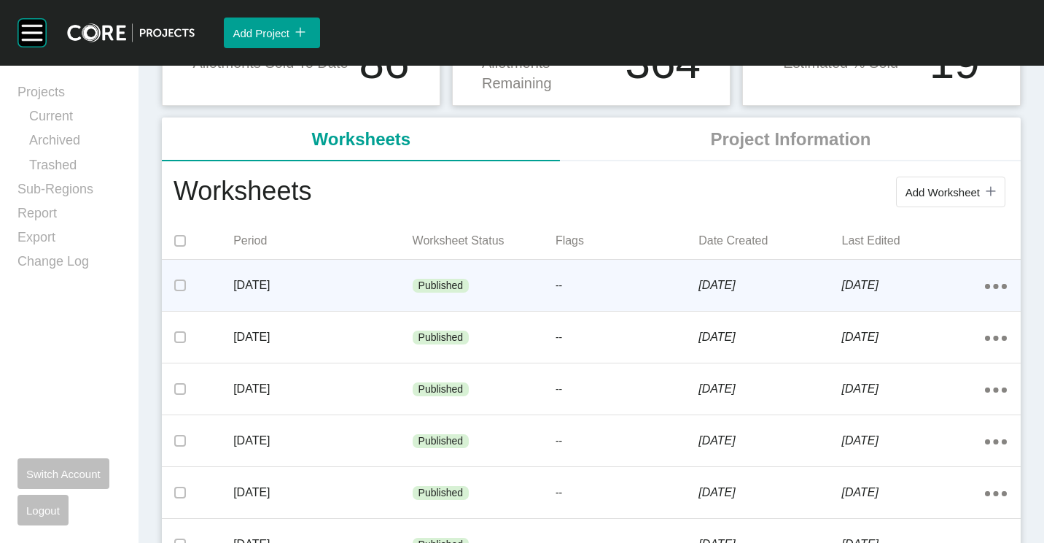
click at [404, 282] on p "[DATE]" at bounding box center [322, 285] width 179 height 16
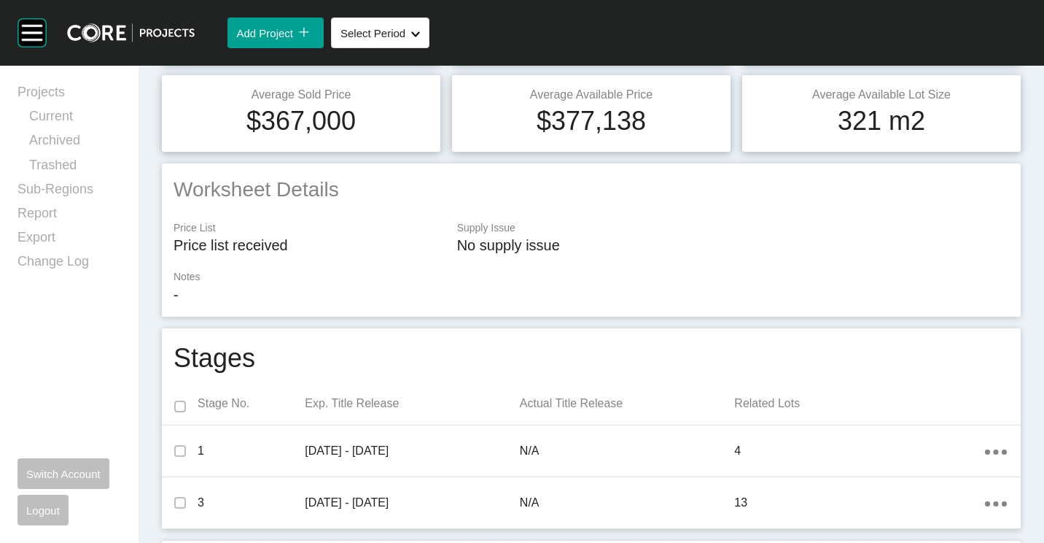
scroll to position [729, 0]
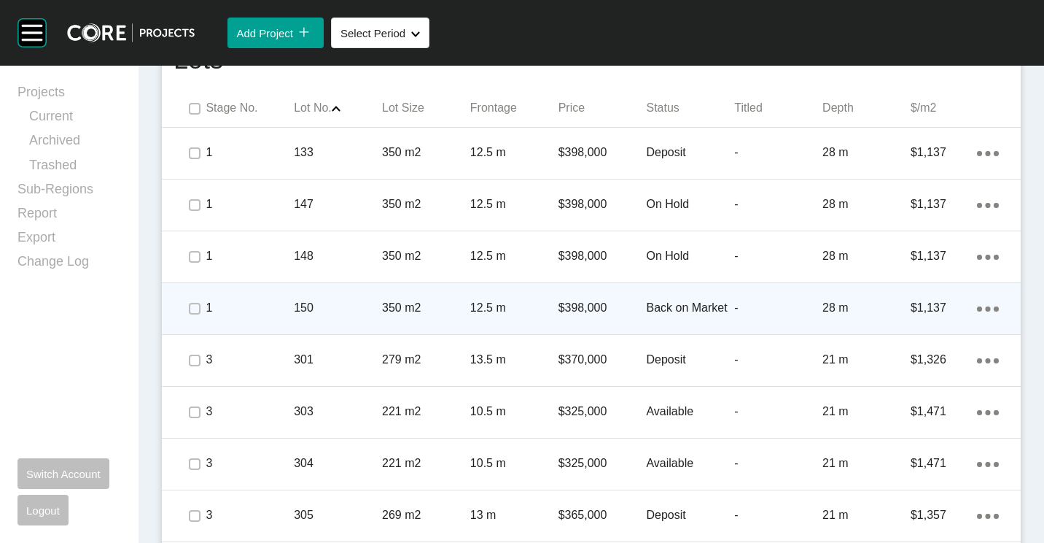
click at [474, 324] on div "12.5 m" at bounding box center [514, 307] width 88 height 45
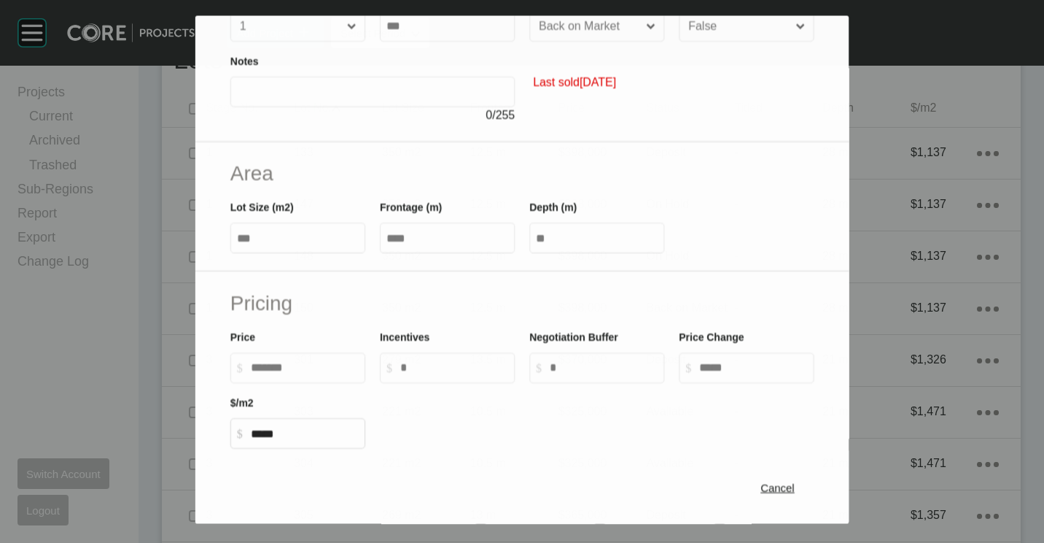
scroll to position [292, 0]
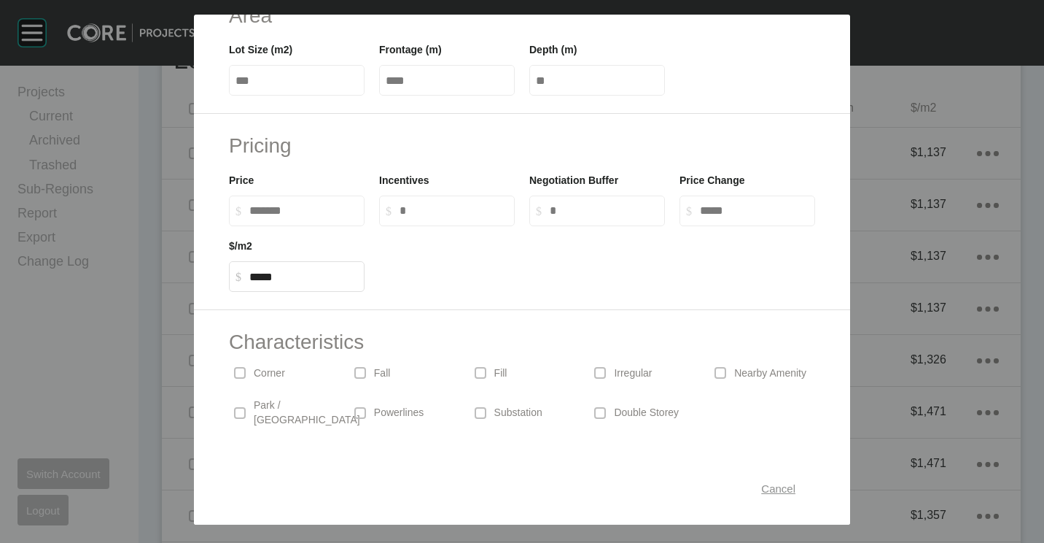
click at [761, 491] on span "Cancel" at bounding box center [778, 488] width 34 height 12
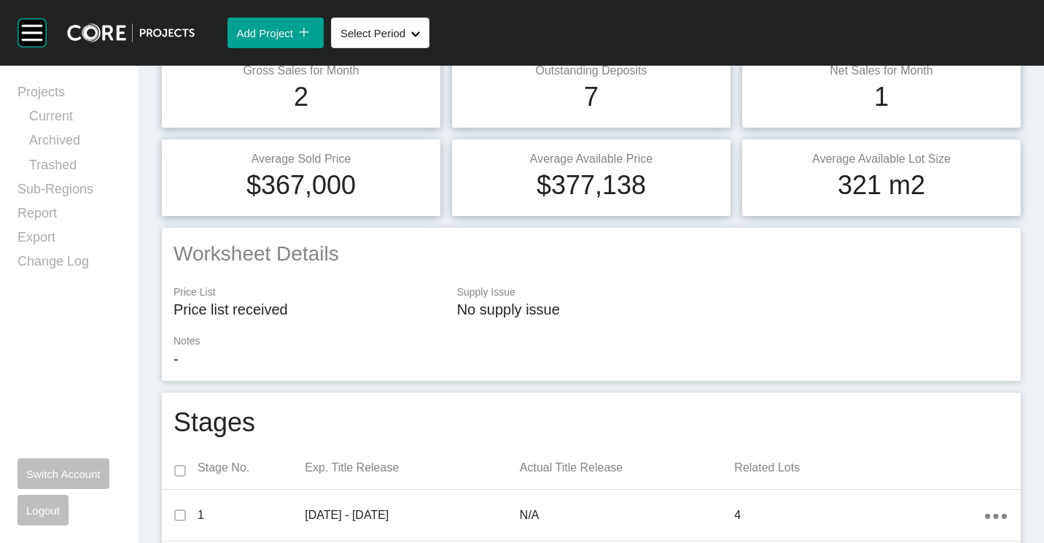
scroll to position [0, 0]
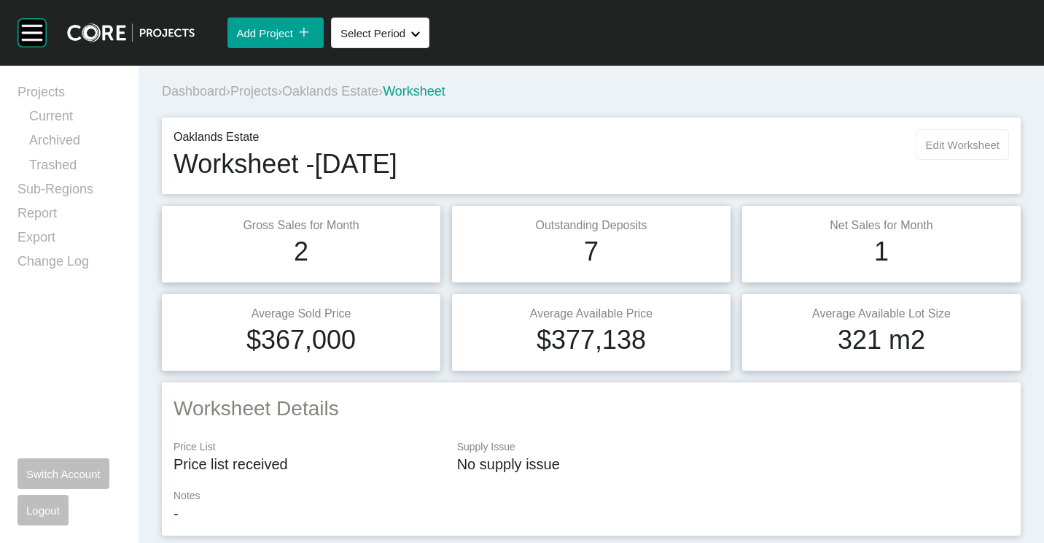
click at [919, 151] on button "Edit Worksheet" at bounding box center [963, 144] width 93 height 31
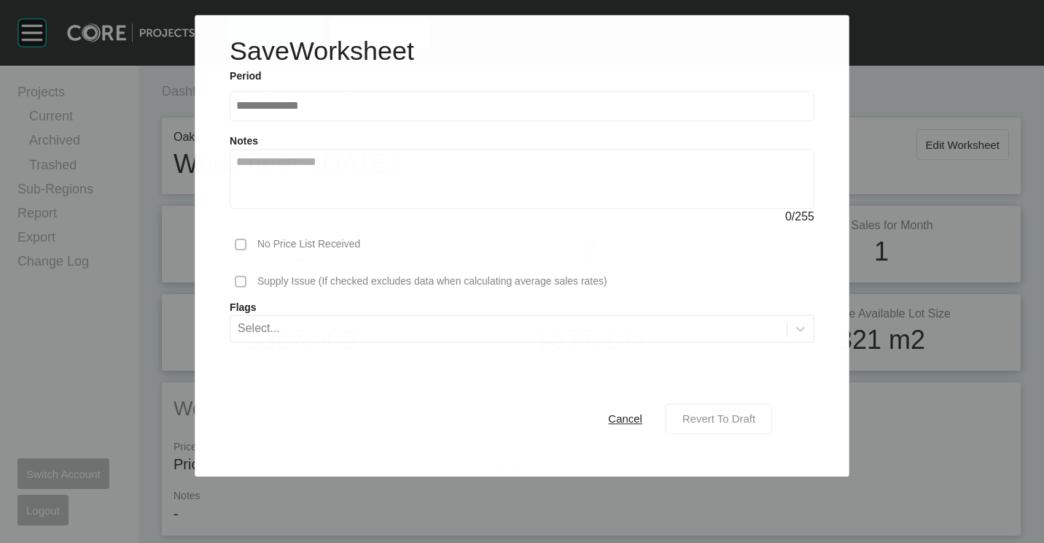
click at [733, 419] on span "Revert To Draft" at bounding box center [719, 418] width 73 height 12
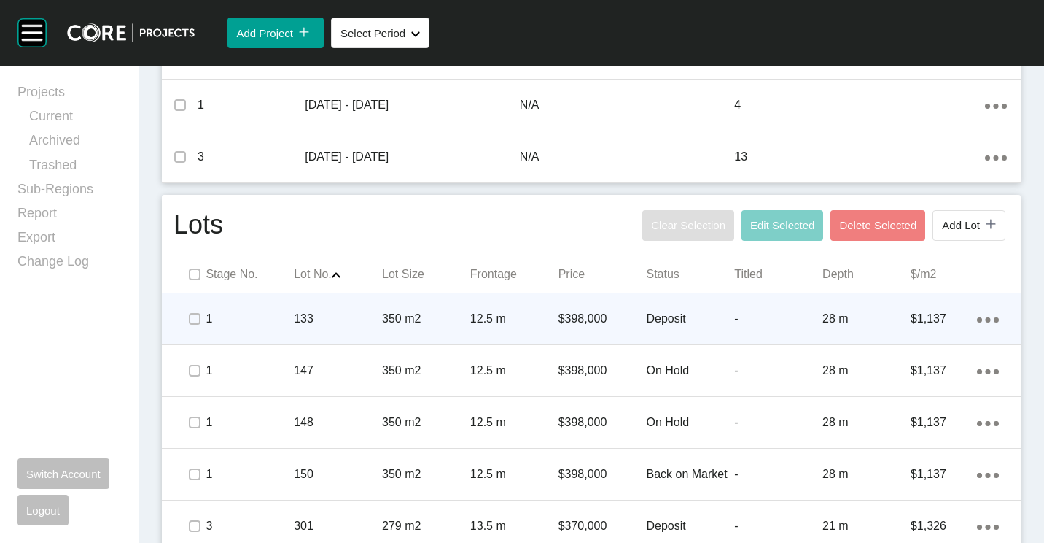
scroll to position [583, 0]
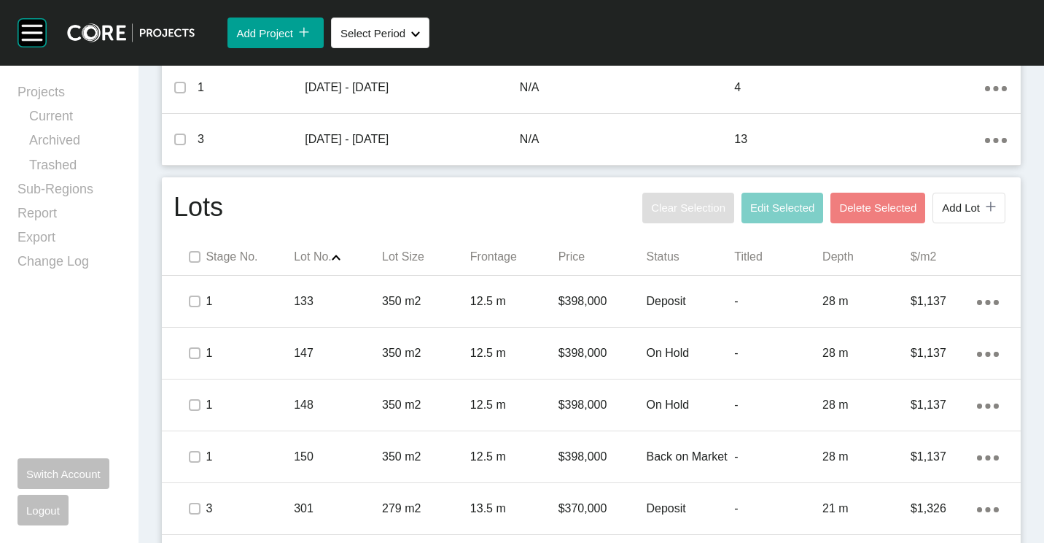
click at [192, 265] on span at bounding box center [195, 257] width 22 height 22
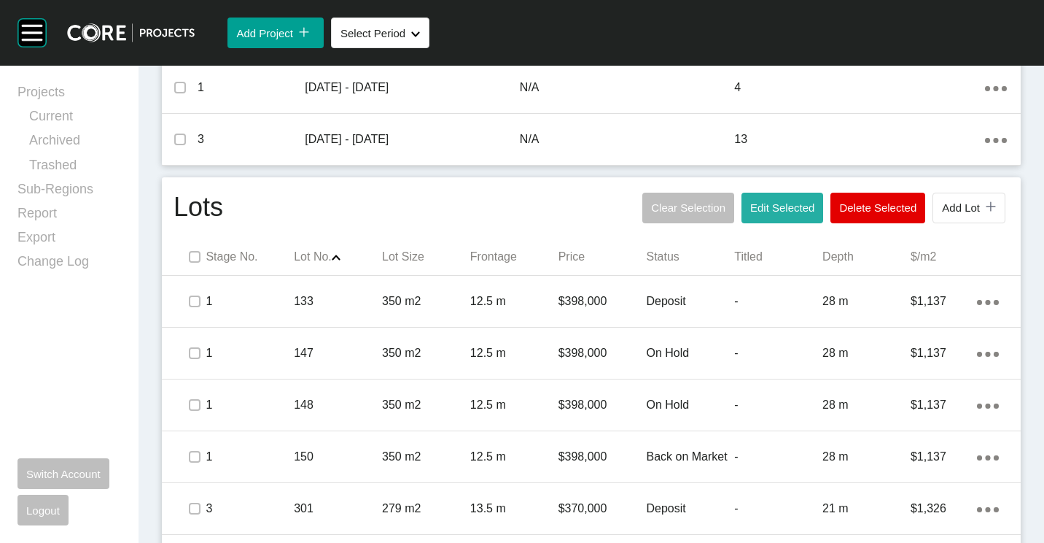
drag, startPoint x: 769, startPoint y: 207, endPoint x: 723, endPoint y: 195, distance: 46.7
click at [769, 206] on span "Edit Selected" at bounding box center [782, 207] width 64 height 12
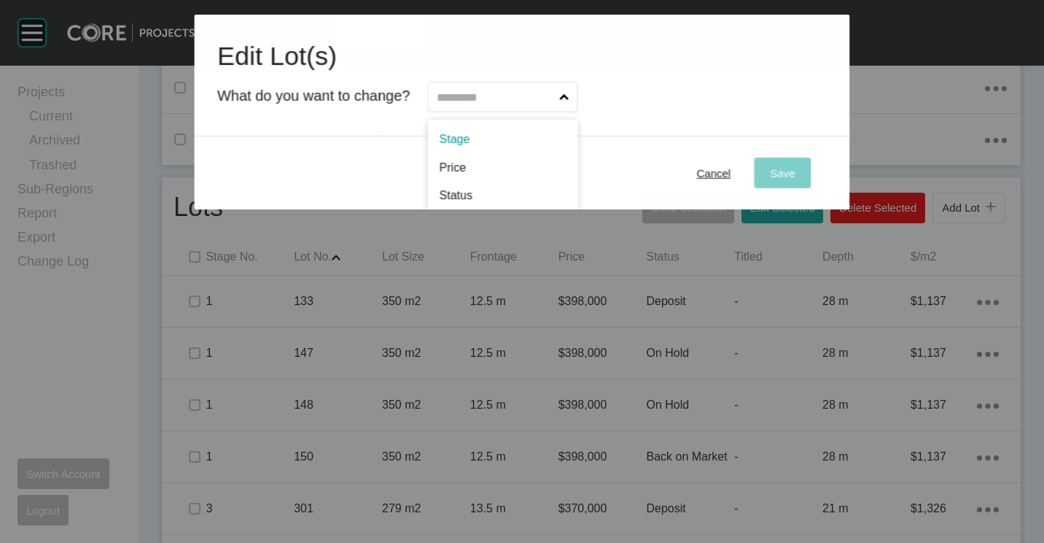
click at [467, 109] on input "text" at bounding box center [496, 96] width 123 height 29
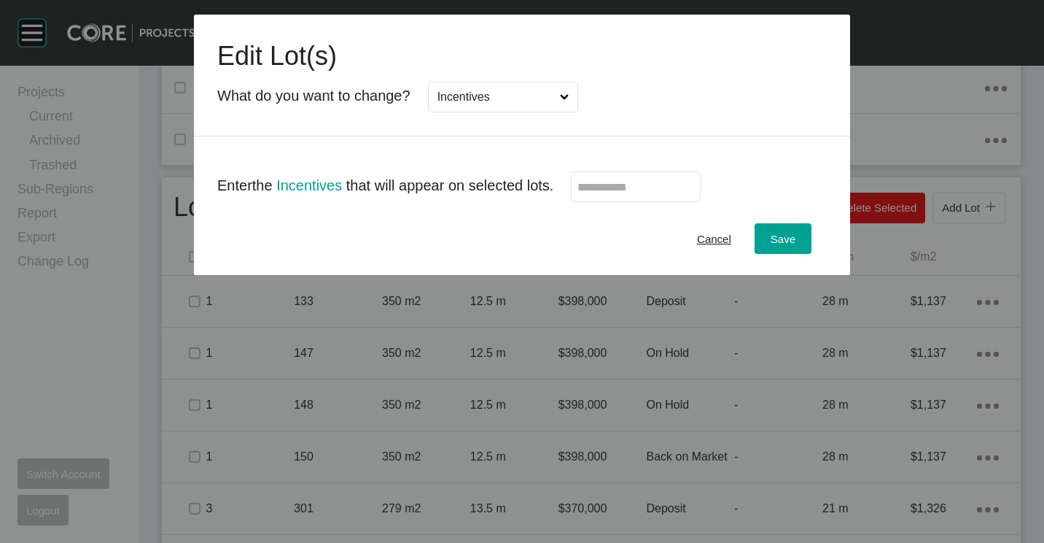
click at [637, 196] on label at bounding box center [636, 186] width 130 height 31
click at [637, 193] on input "text" at bounding box center [636, 187] width 117 height 12
type input "******"
click at [789, 249] on button "Save" at bounding box center [783, 238] width 57 height 31
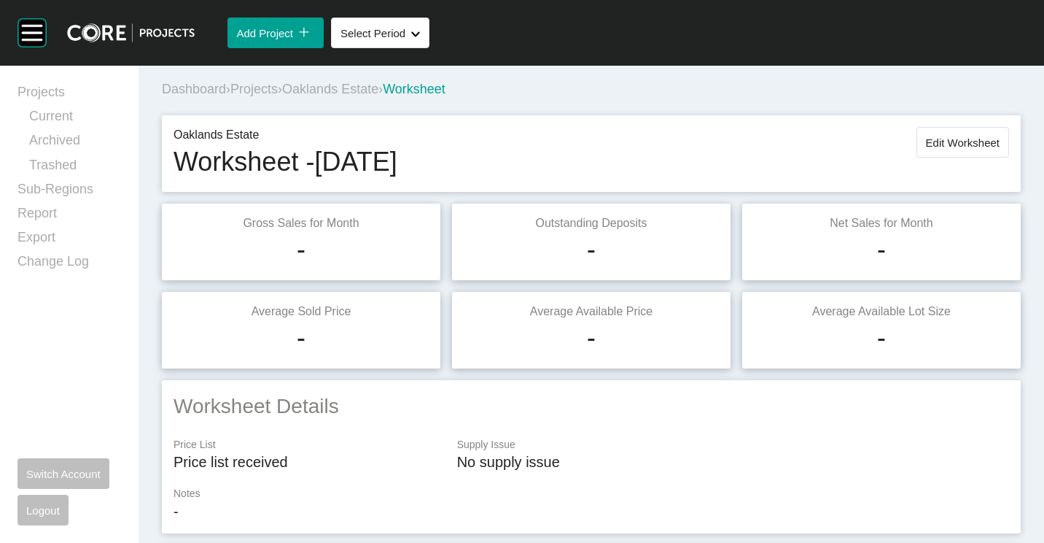
scroll to position [0, 0]
click at [969, 146] on span "Edit Worksheet" at bounding box center [963, 145] width 74 height 12
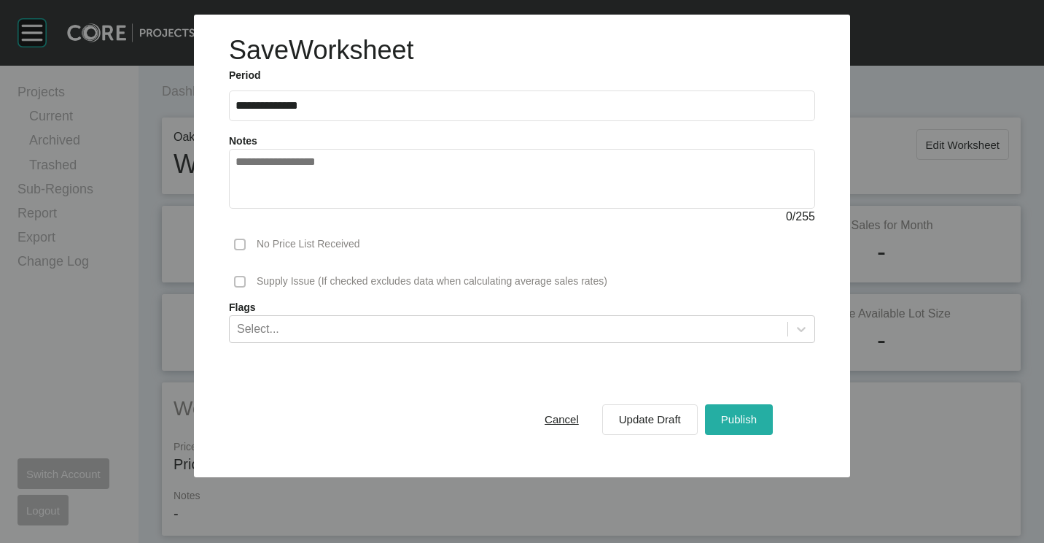
click at [734, 421] on span "Publish" at bounding box center [739, 419] width 36 height 12
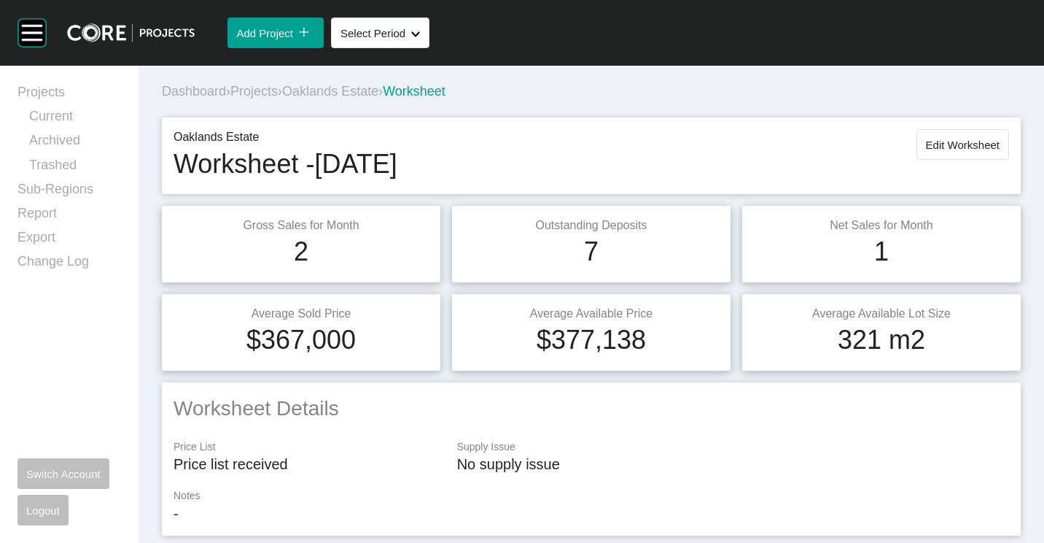
click at [259, 90] on span "Projects" at bounding box center [253, 91] width 47 height 15
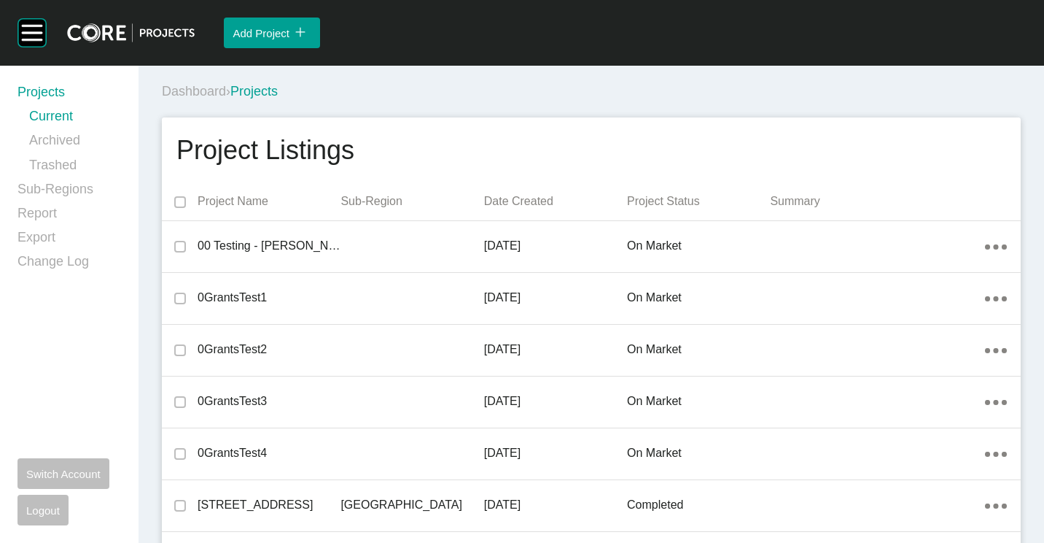
scroll to position [27621, 0]
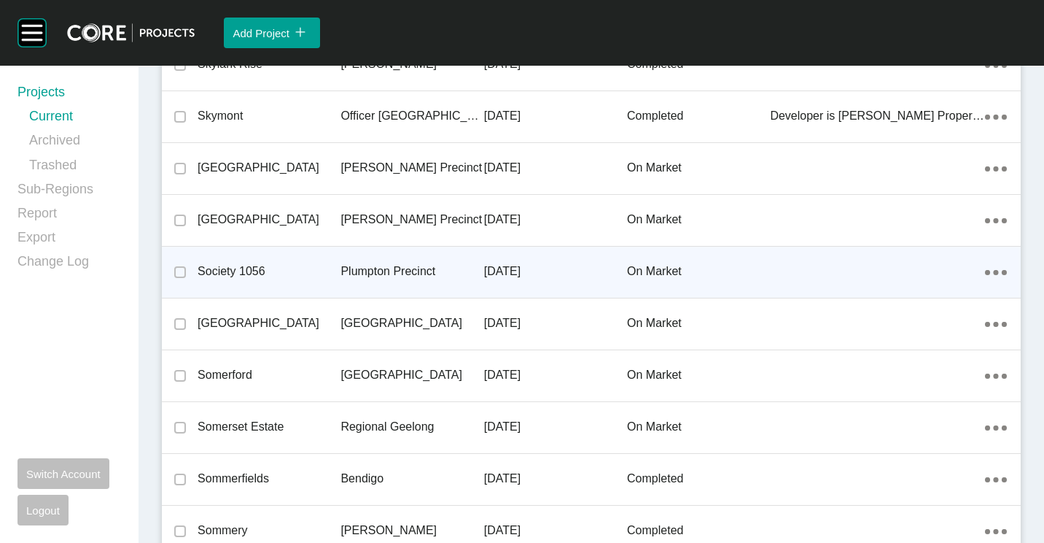
click at [365, 271] on p "Plumpton Precinct" at bounding box center [412, 271] width 143 height 16
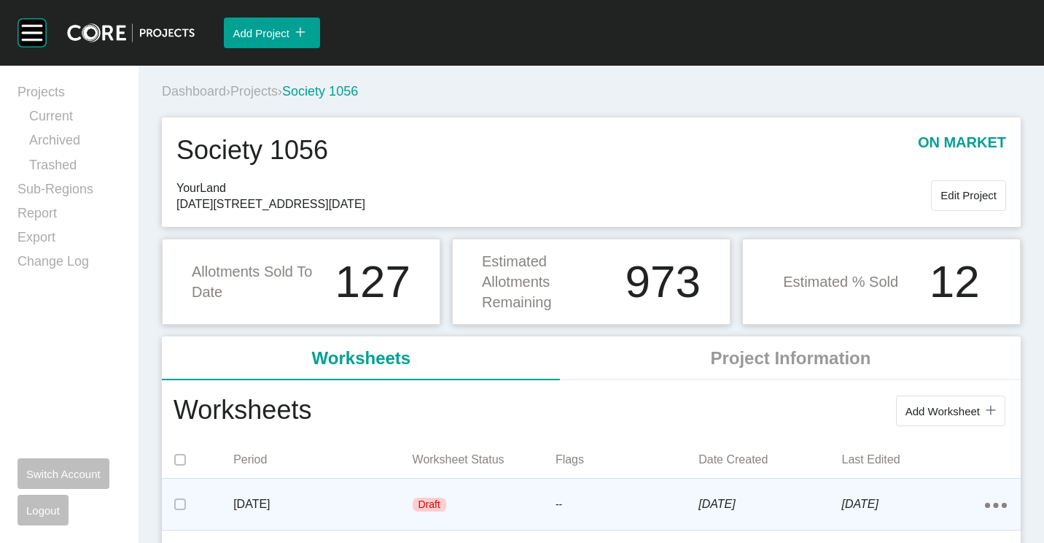
click at [339, 497] on p "[DATE]" at bounding box center [322, 504] width 179 height 16
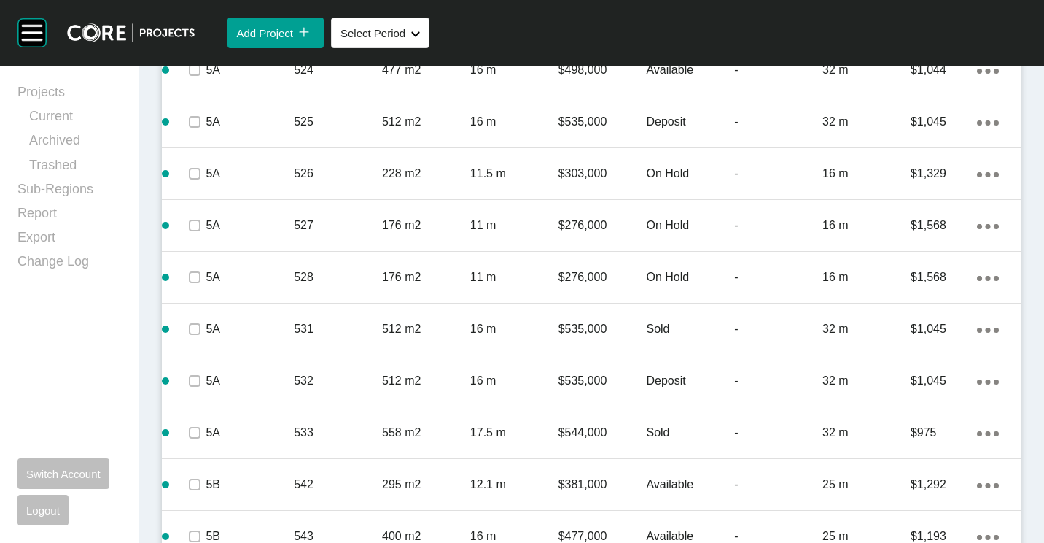
scroll to position [3136, 0]
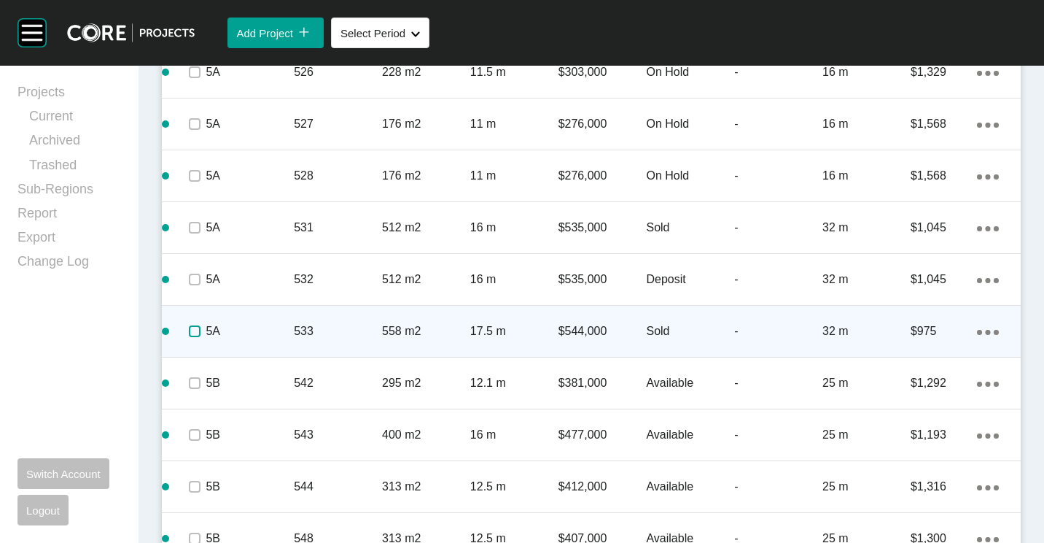
click at [195, 328] on label at bounding box center [195, 331] width 12 height 12
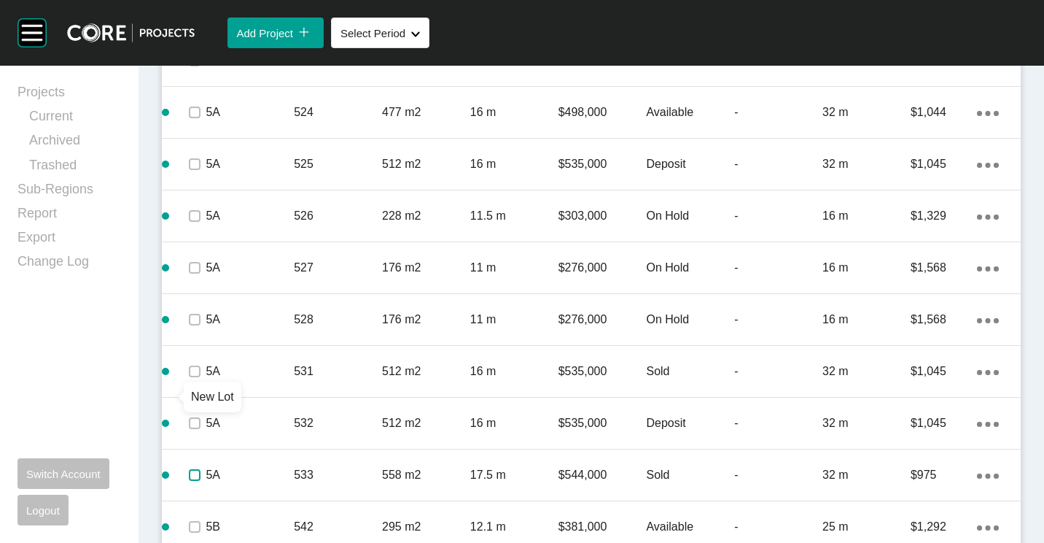
scroll to position [3208, 0]
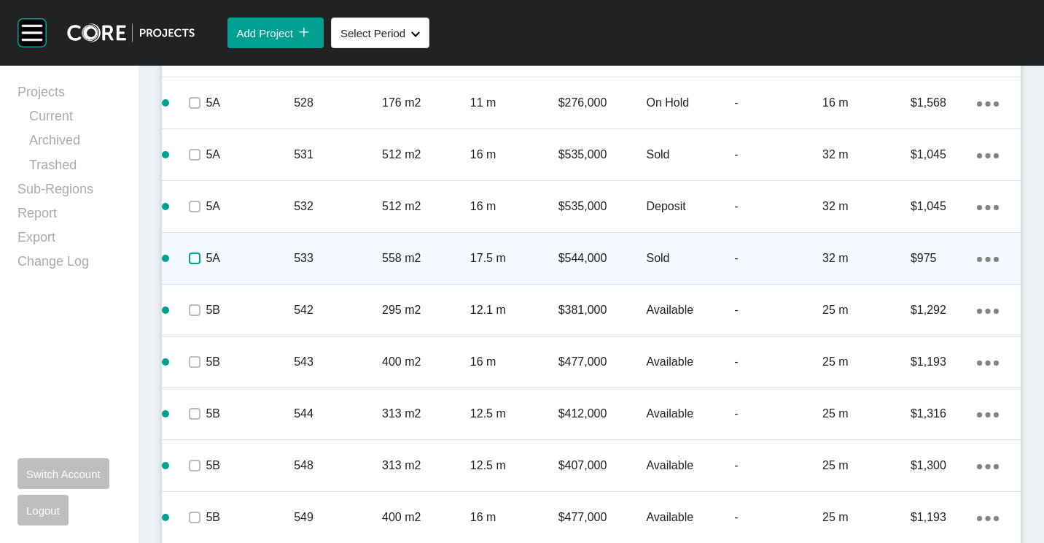
click at [190, 260] on label at bounding box center [195, 258] width 12 height 12
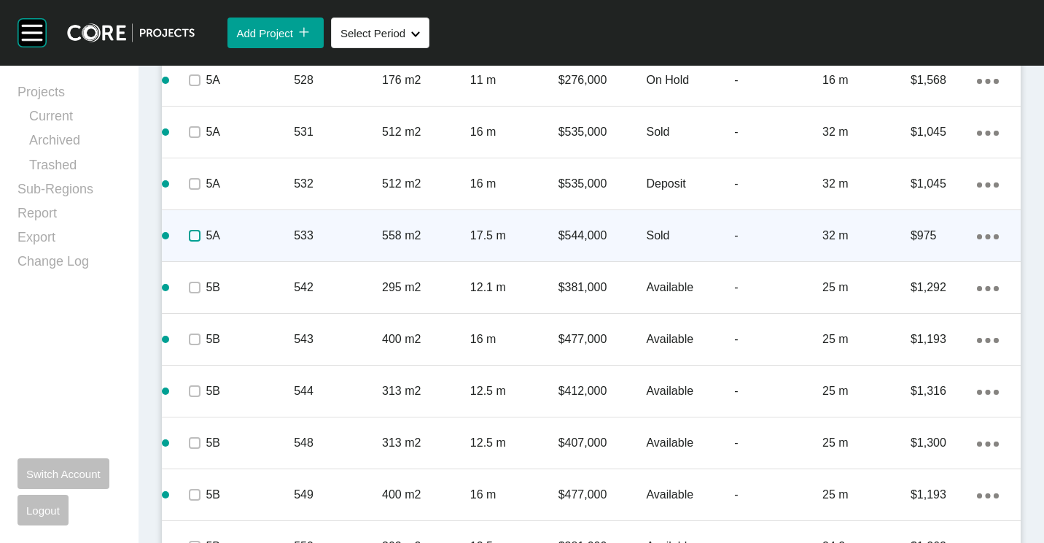
scroll to position [3121, 0]
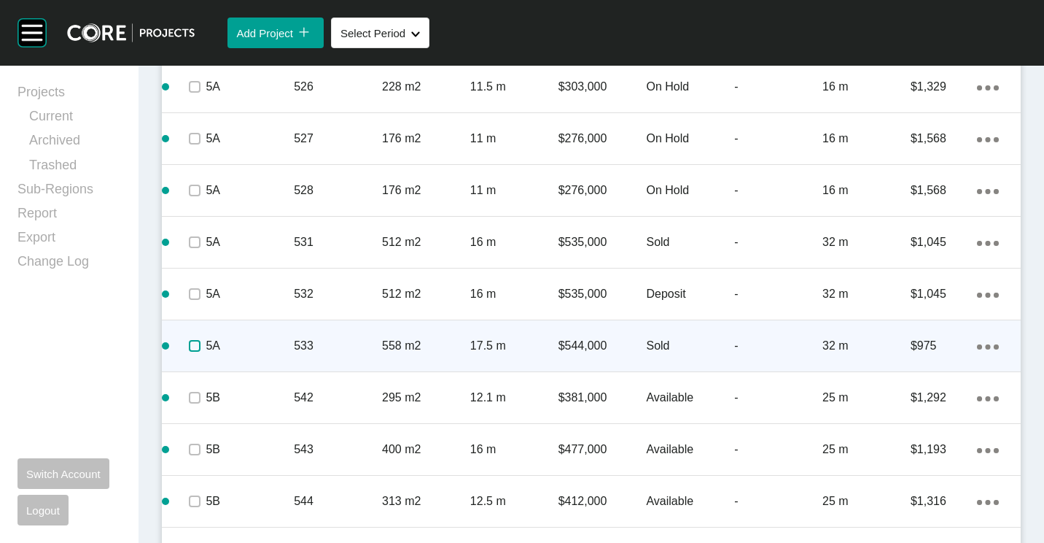
click at [198, 340] on label at bounding box center [195, 346] width 12 height 12
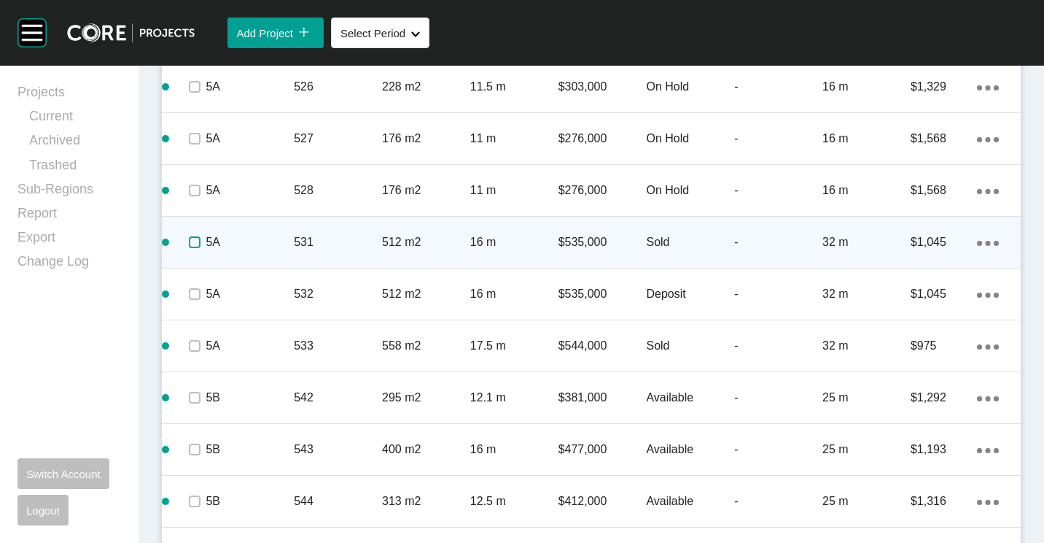
click at [193, 242] on label at bounding box center [195, 242] width 12 height 12
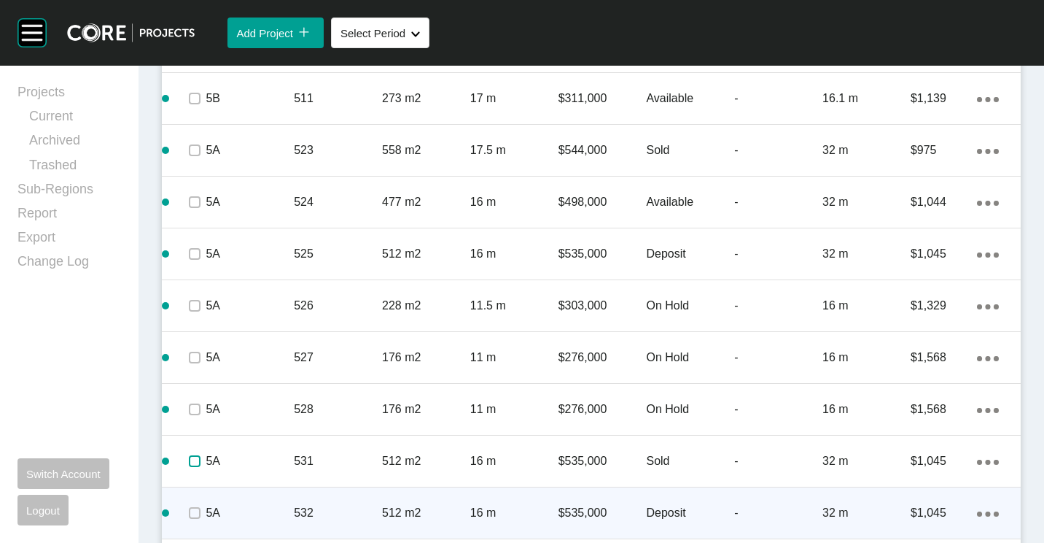
scroll to position [2756, 0]
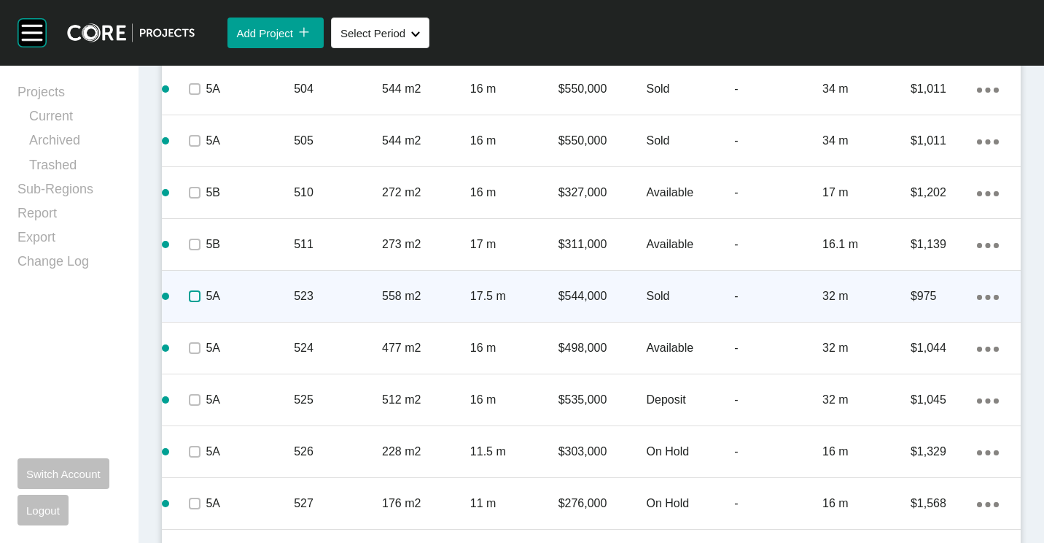
click at [195, 298] on label at bounding box center [195, 296] width 12 height 12
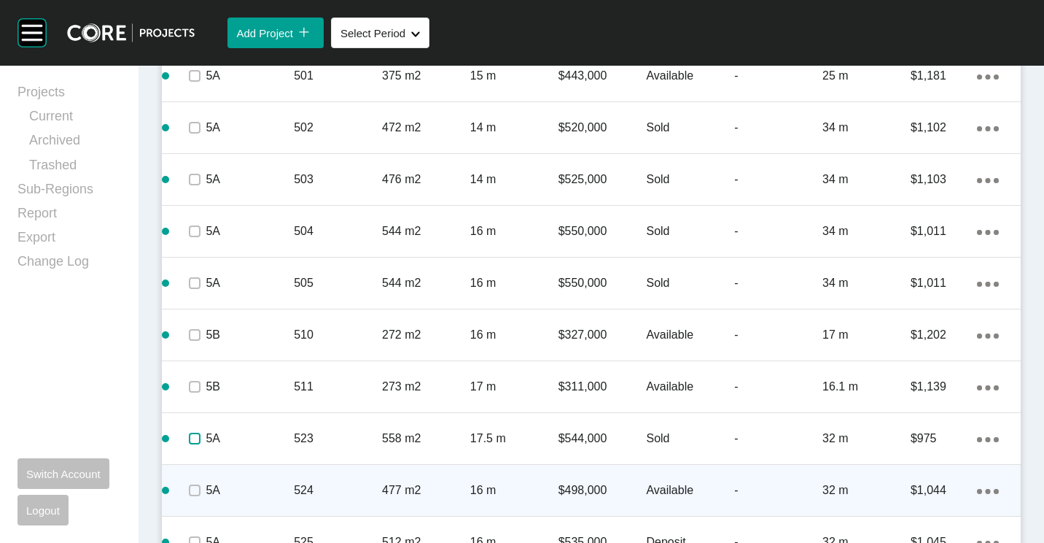
scroll to position [2610, 0]
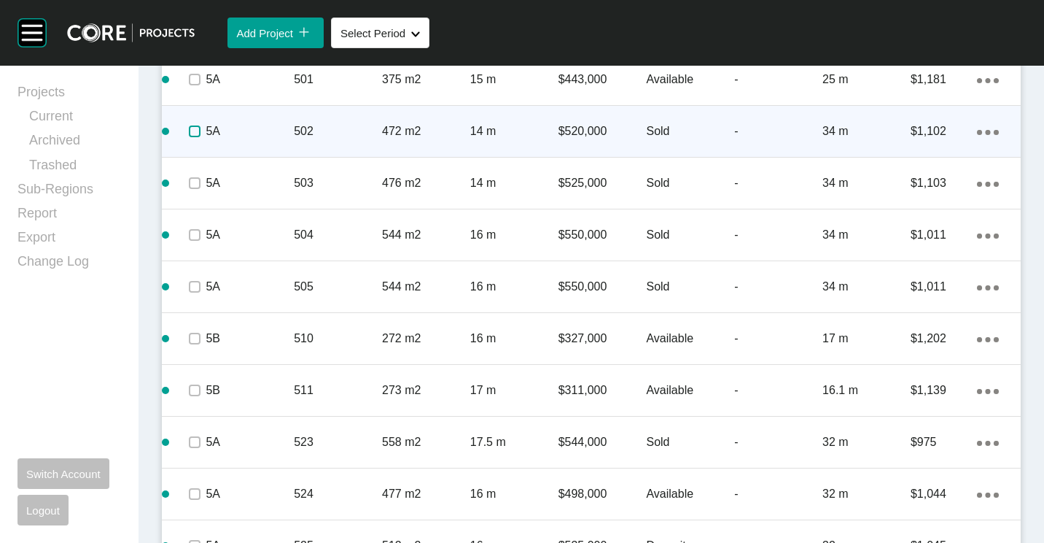
click at [191, 133] on label at bounding box center [195, 131] width 12 height 12
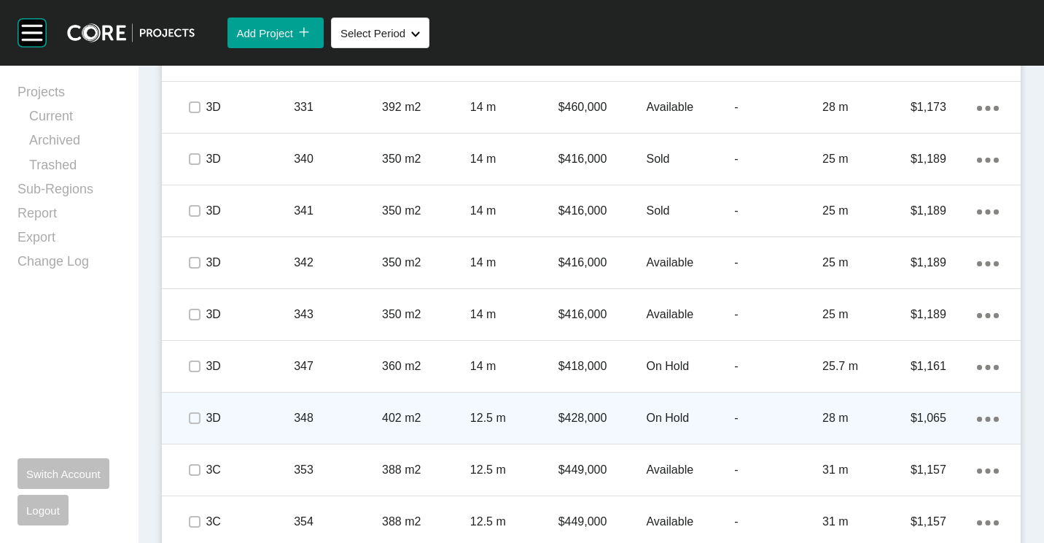
scroll to position [2100, 0]
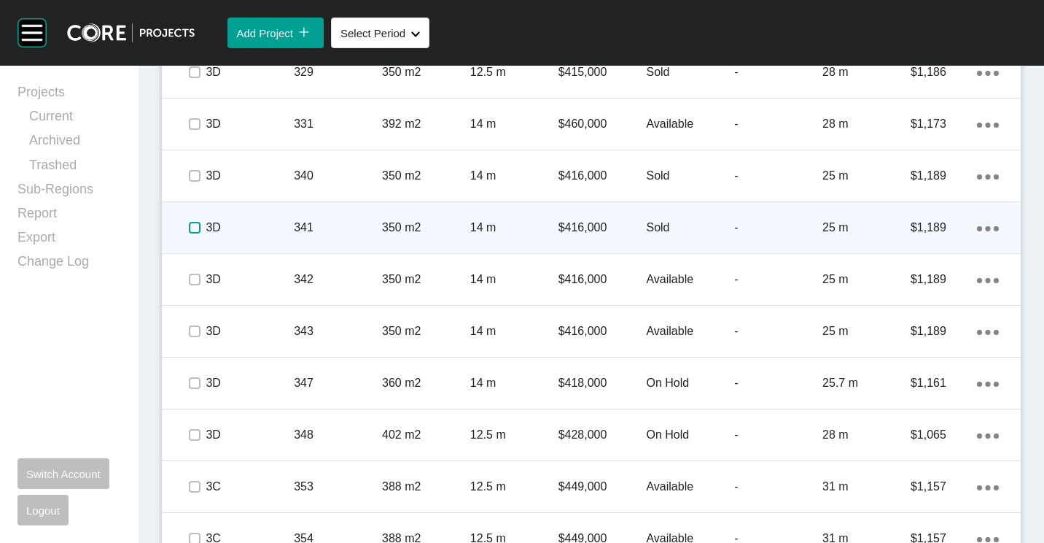
click at [198, 228] on label at bounding box center [195, 228] width 12 height 12
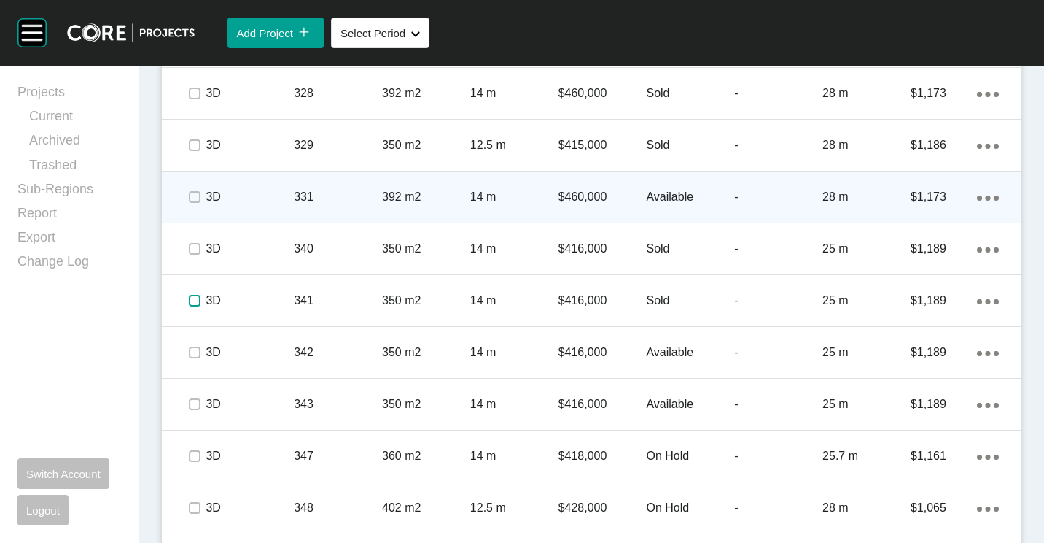
scroll to position [1954, 0]
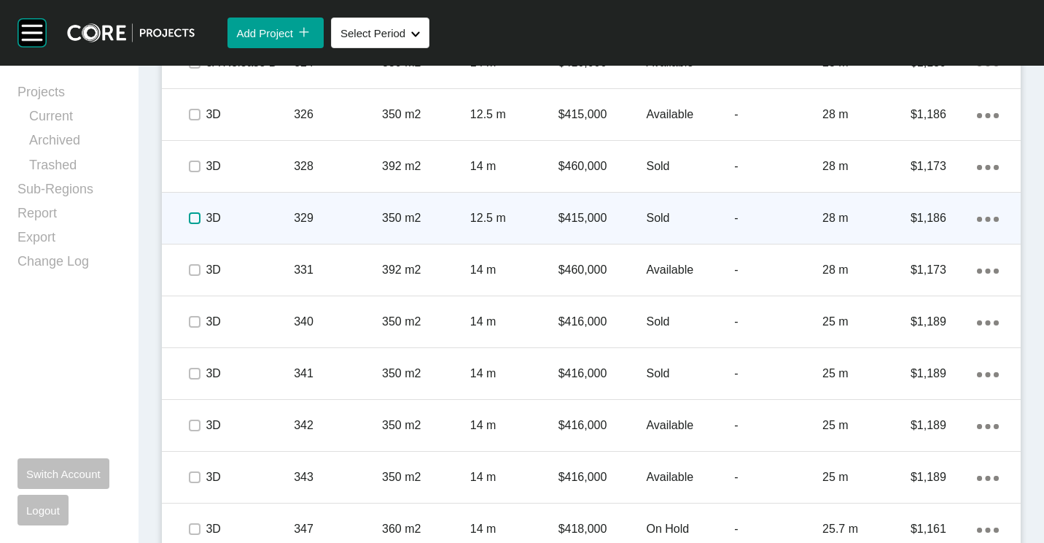
click at [195, 214] on label at bounding box center [195, 218] width 12 height 12
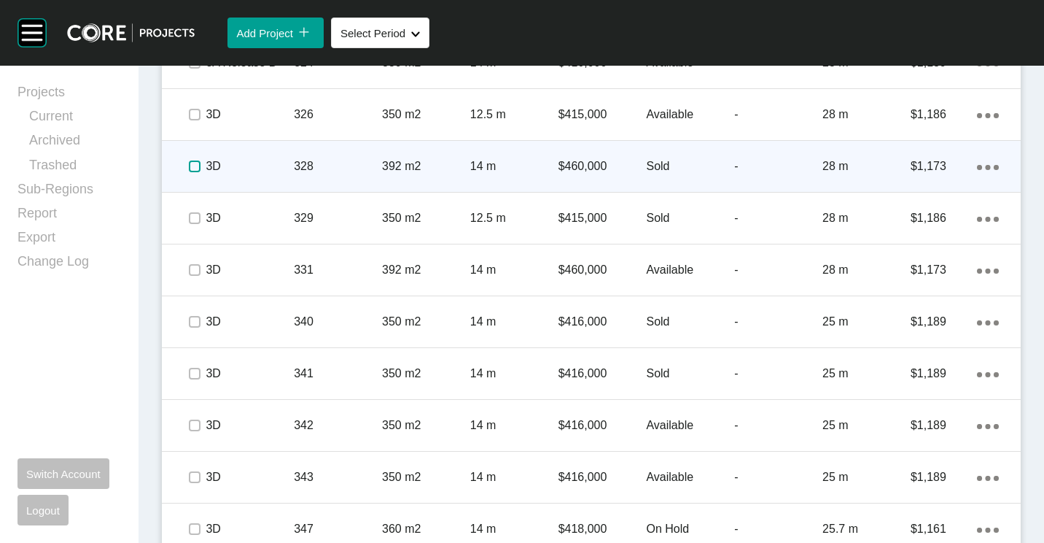
drag, startPoint x: 197, startPoint y: 169, endPoint x: 197, endPoint y: 146, distance: 23.3
click at [197, 168] on label at bounding box center [195, 166] width 12 height 12
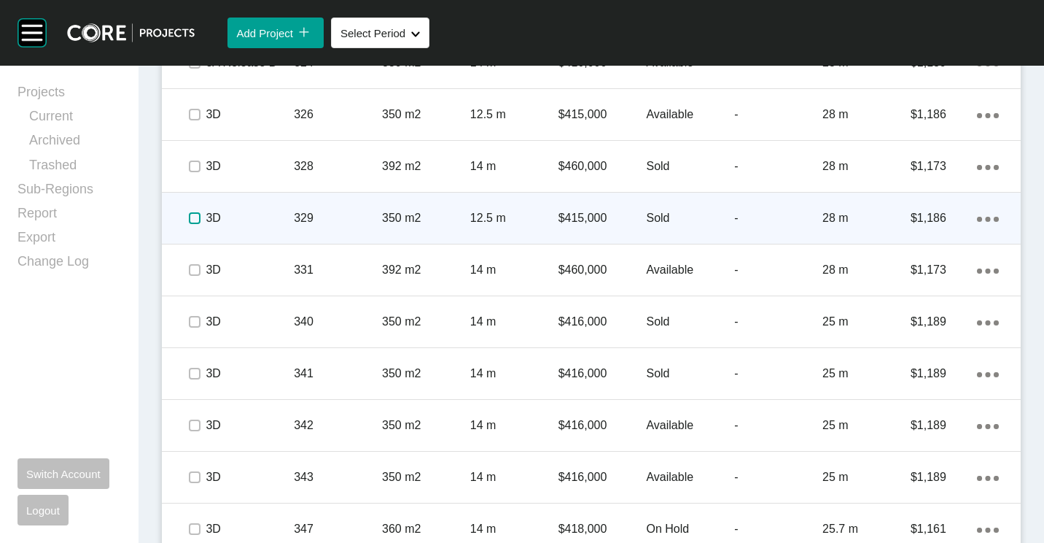
click at [189, 217] on label at bounding box center [195, 218] width 12 height 12
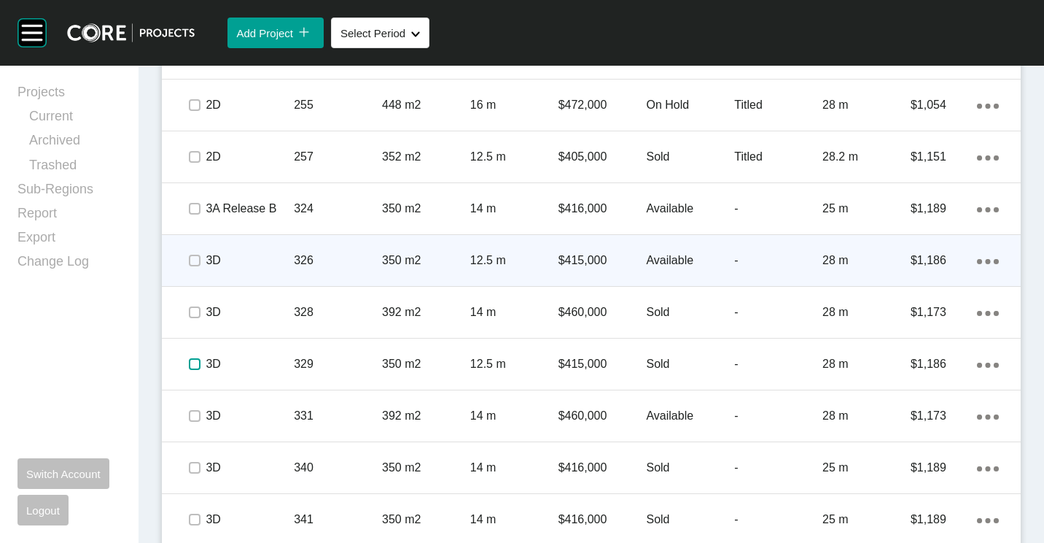
scroll to position [1735, 0]
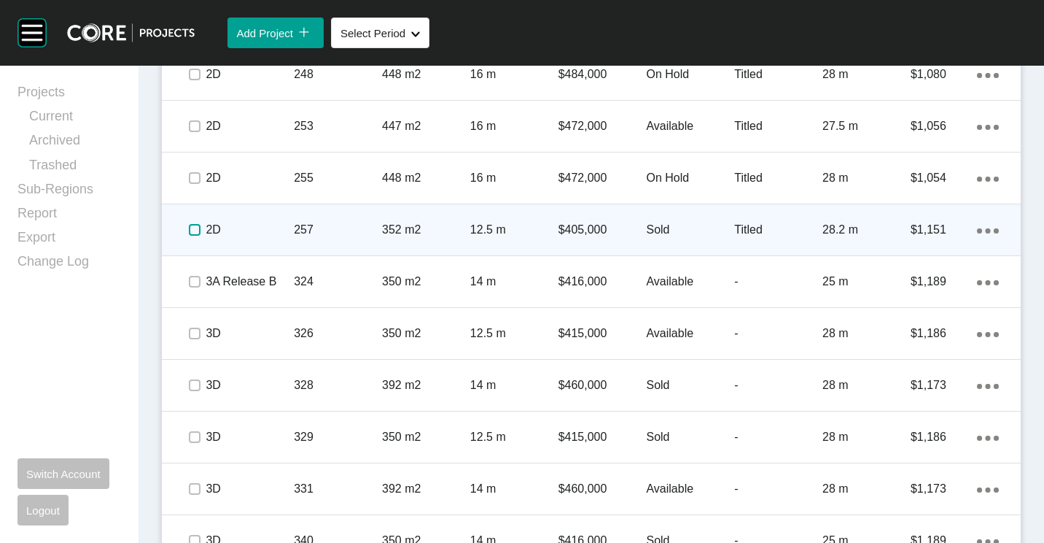
click at [198, 228] on label at bounding box center [195, 230] width 12 height 12
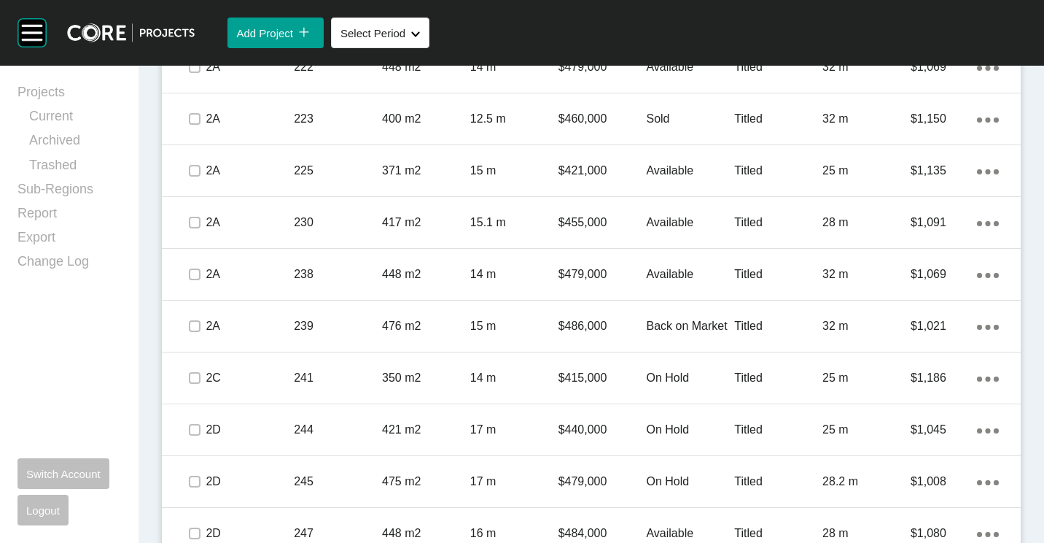
scroll to position [1079, 0]
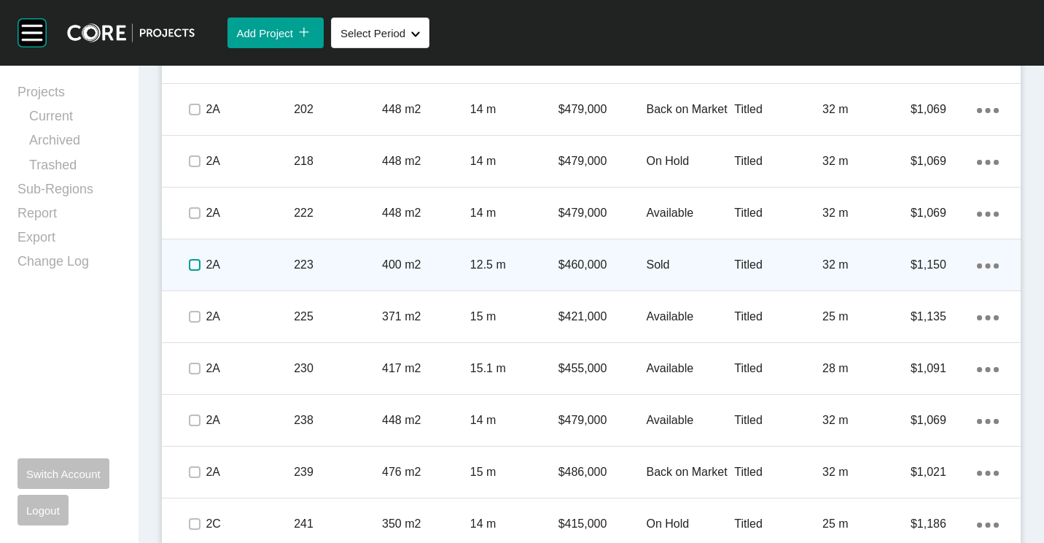
click at [192, 260] on label at bounding box center [195, 265] width 12 height 12
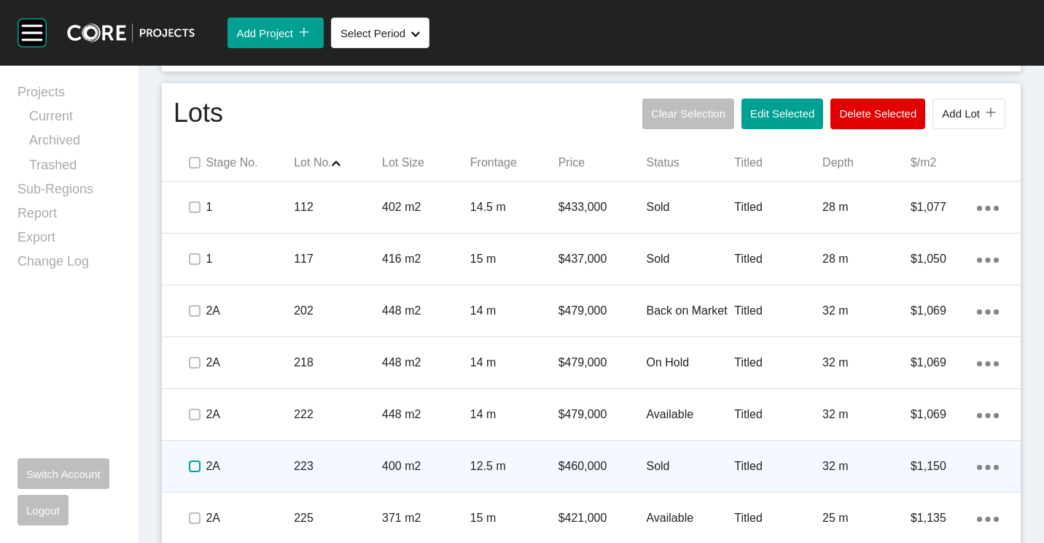
scroll to position [788, 0]
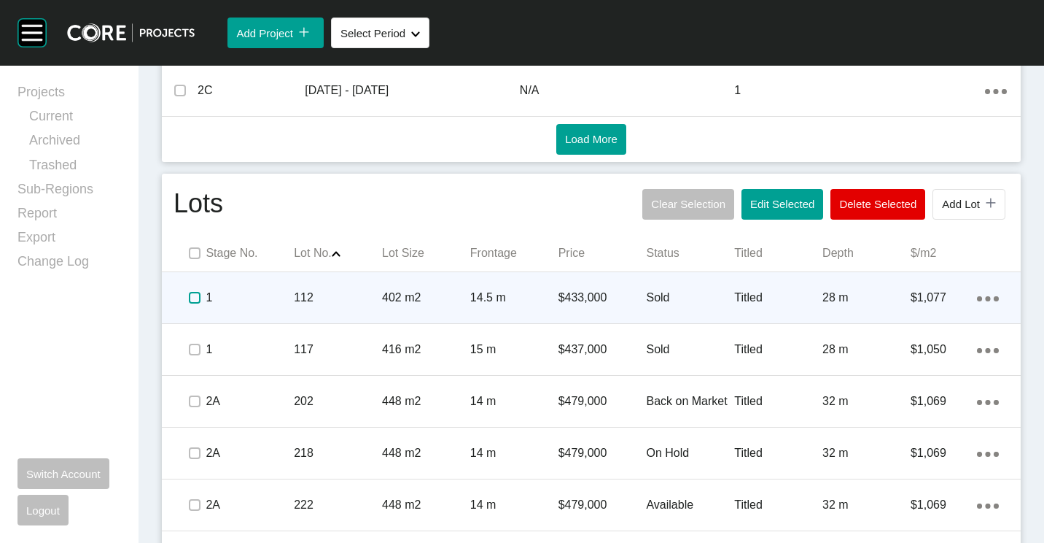
click at [199, 296] on label at bounding box center [195, 298] width 12 height 12
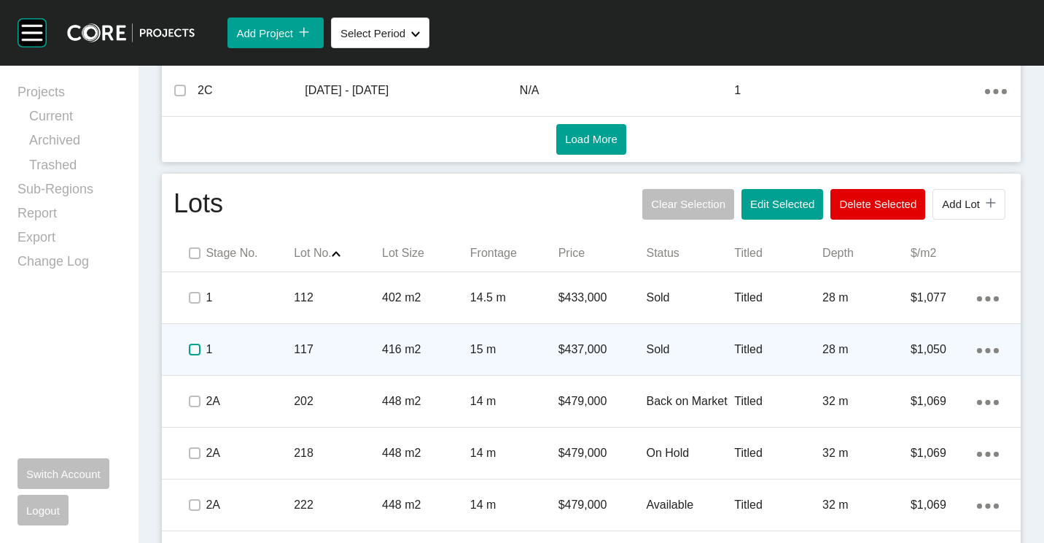
drag, startPoint x: 196, startPoint y: 351, endPoint x: 515, endPoint y: 296, distance: 323.3
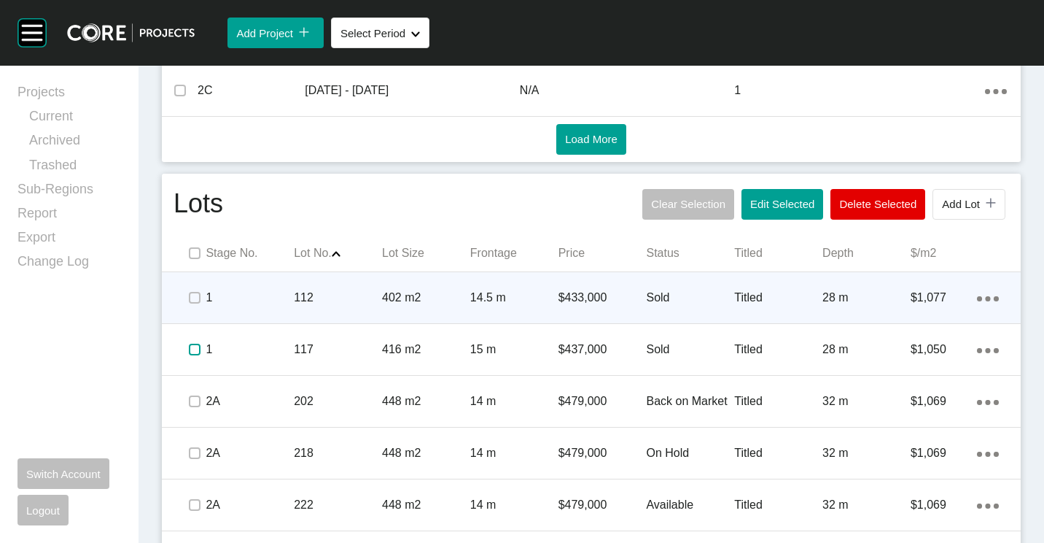
click at [197, 351] on label at bounding box center [195, 349] width 12 height 12
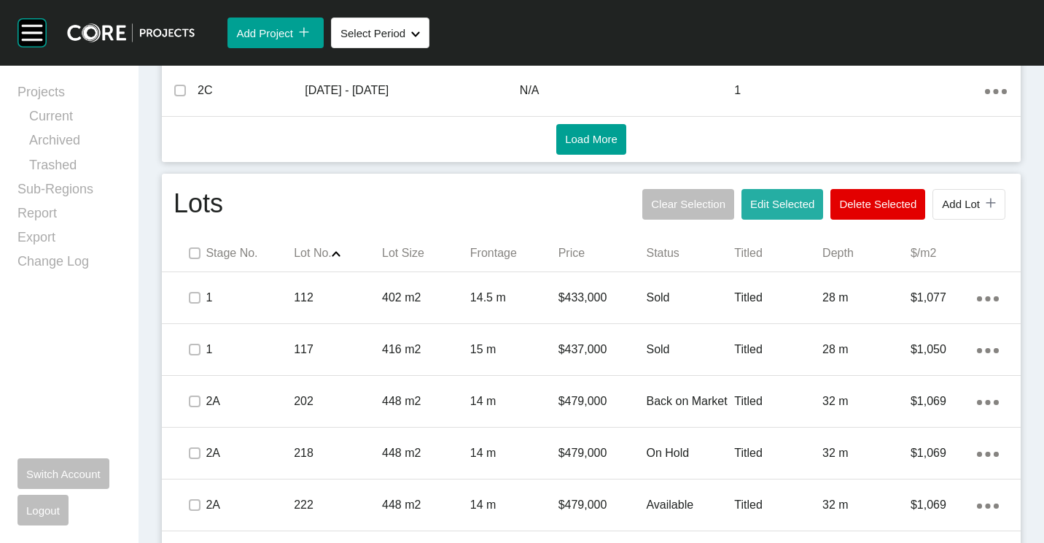
click at [758, 206] on span "Edit Selected" at bounding box center [782, 204] width 64 height 12
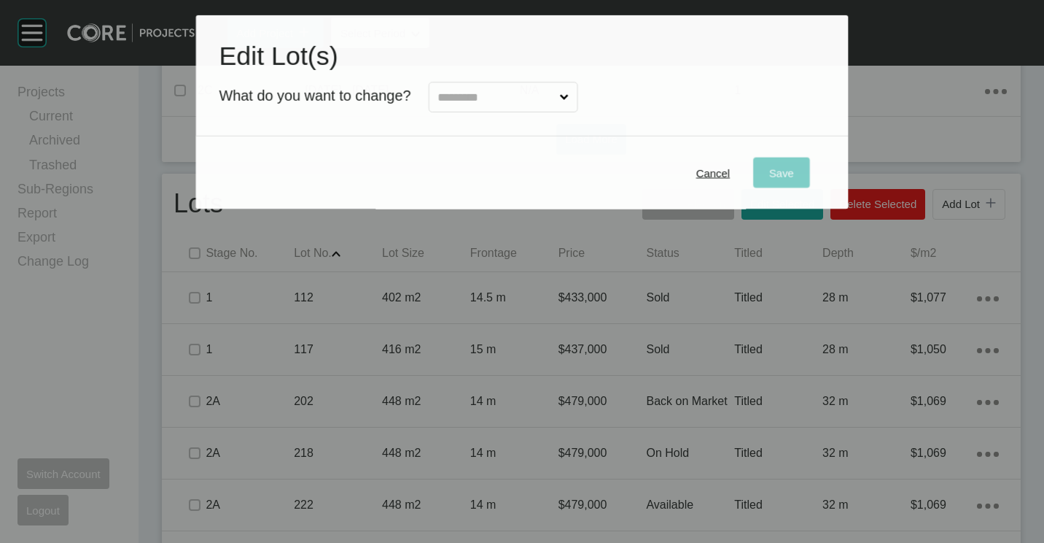
click at [497, 100] on input "text" at bounding box center [496, 97] width 122 height 29
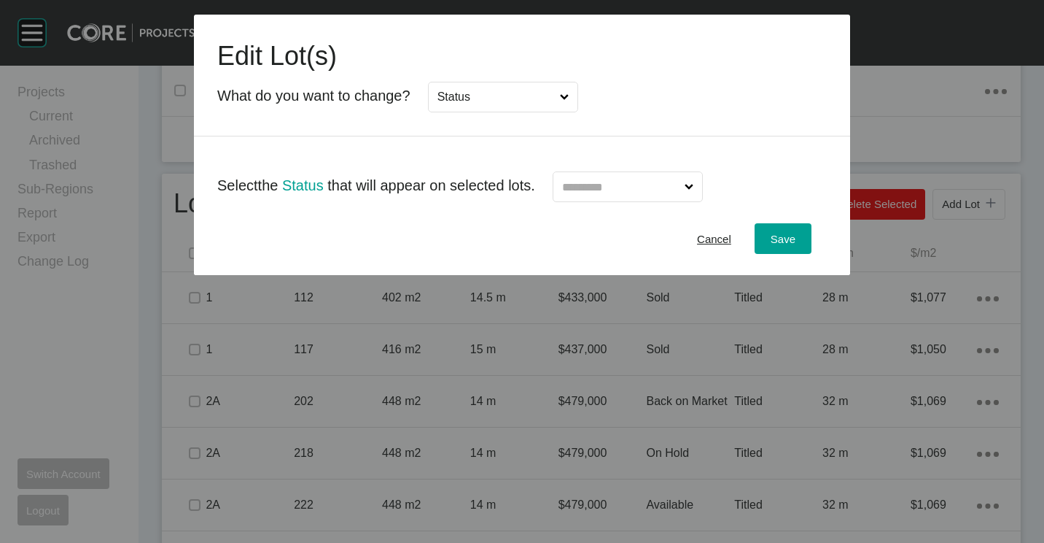
drag, startPoint x: 640, startPoint y: 189, endPoint x: 626, endPoint y: 198, distance: 17.4
click at [637, 190] on input "text" at bounding box center [620, 186] width 123 height 29
click at [774, 246] on div "Save" at bounding box center [783, 239] width 32 height 20
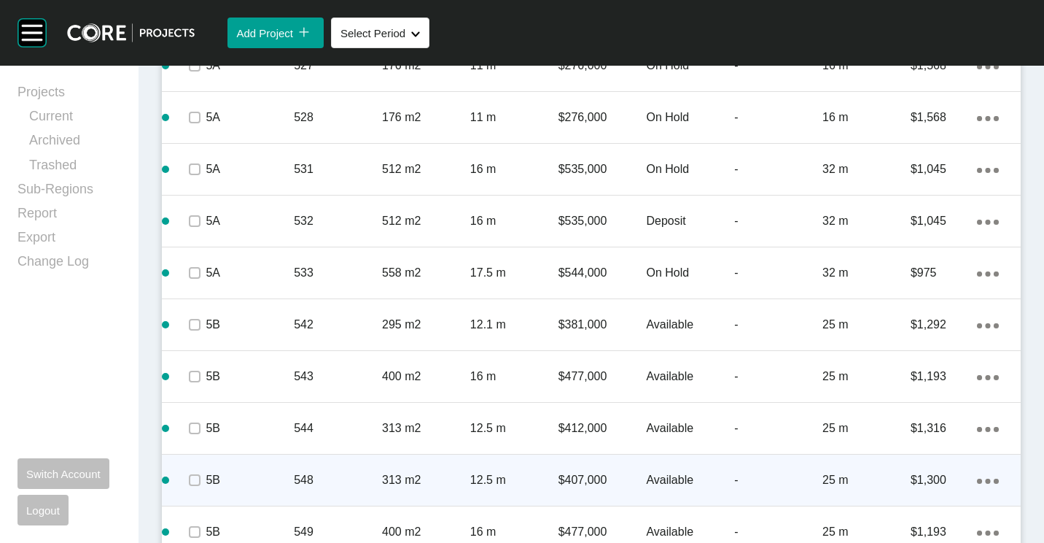
scroll to position [3267, 0]
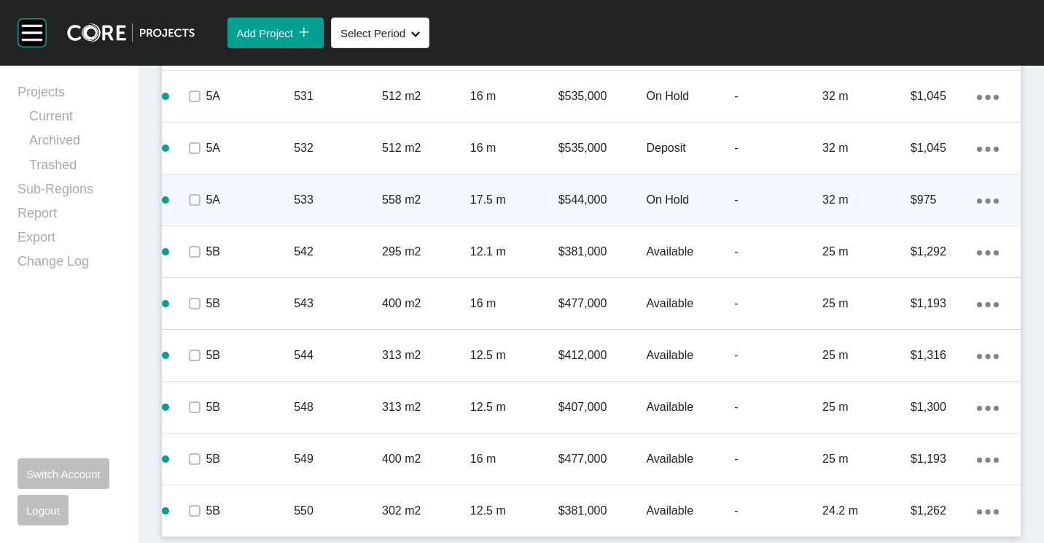
click at [454, 195] on p "558 m2" at bounding box center [426, 200] width 88 height 16
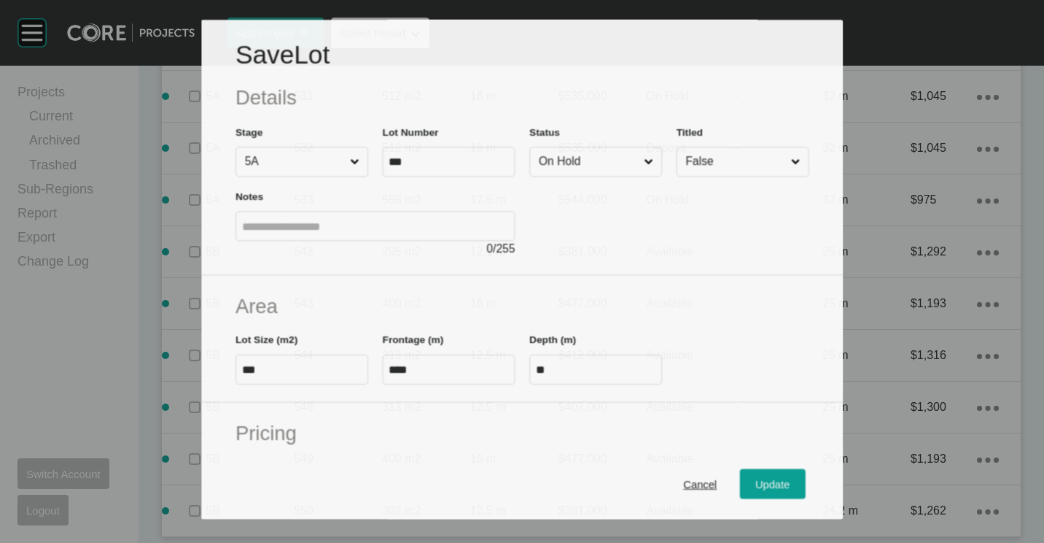
scroll to position [3222, 0]
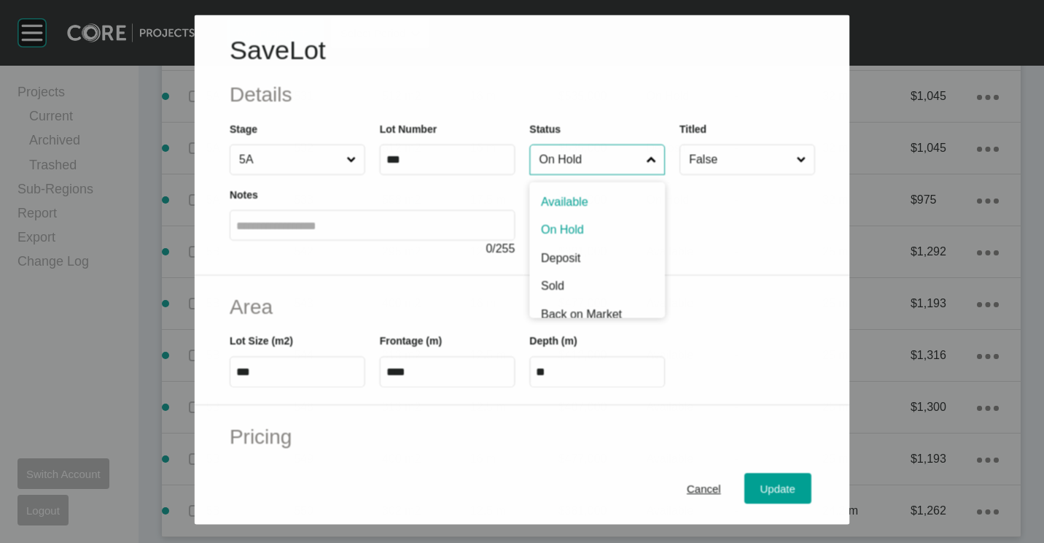
drag, startPoint x: 584, startPoint y: 157, endPoint x: 561, endPoint y: 209, distance: 56.5
click at [584, 158] on input "On Hold" at bounding box center [589, 159] width 107 height 29
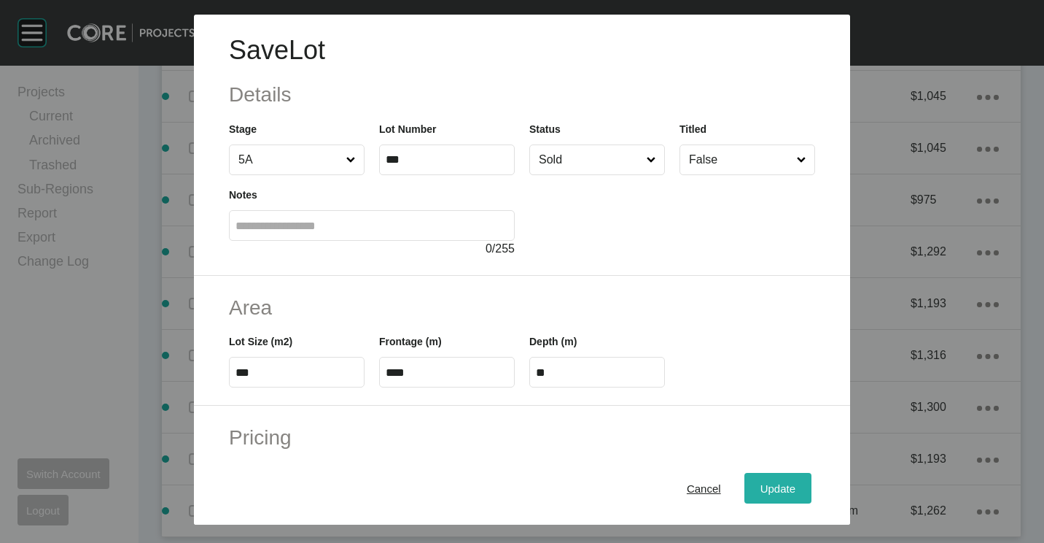
click at [763, 489] on span "Update" at bounding box center [778, 488] width 35 height 12
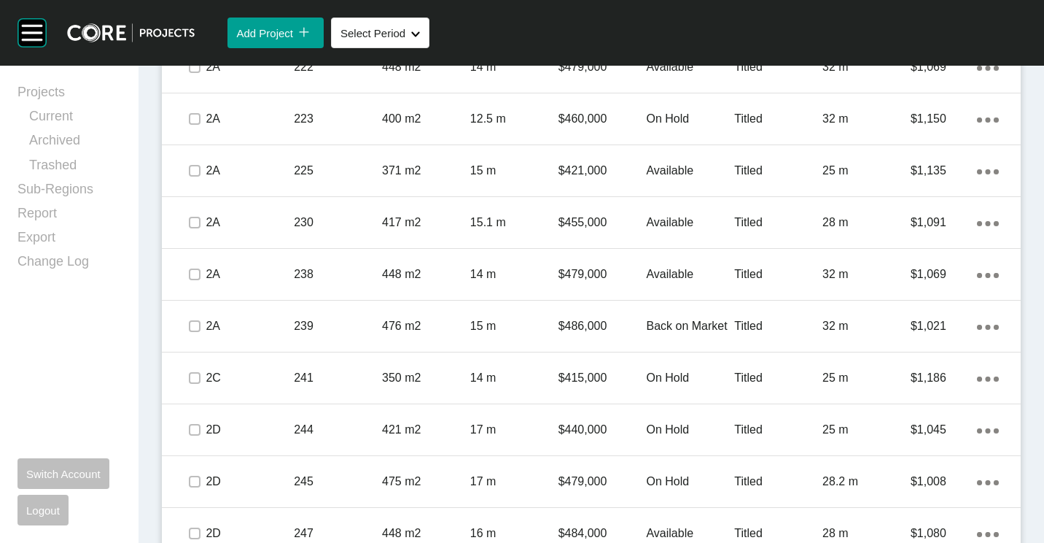
scroll to position [1006, 0]
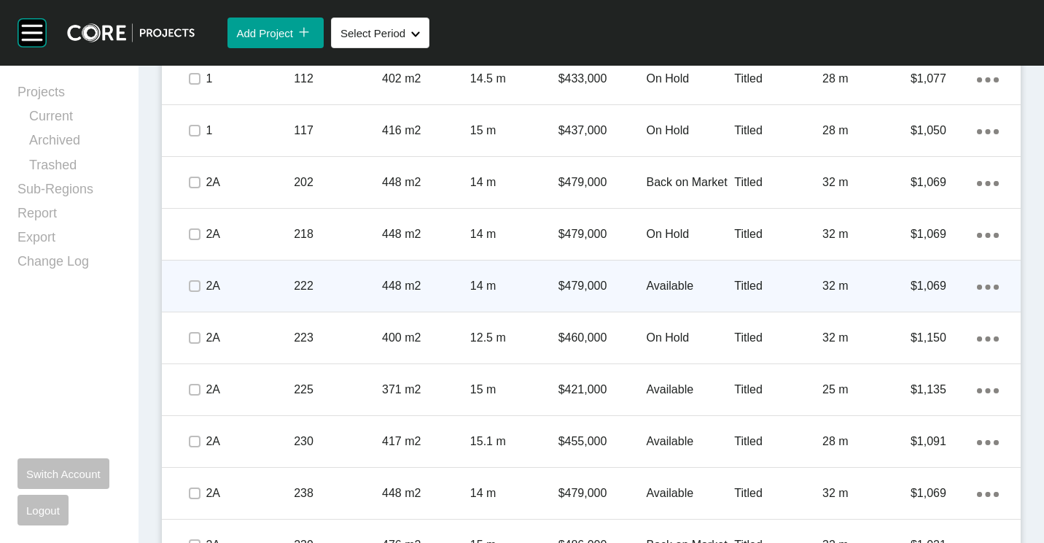
click at [977, 287] on ellipse at bounding box center [979, 286] width 5 height 5
click at [914, 287] on link "Duplicate" at bounding box center [917, 289] width 55 height 22
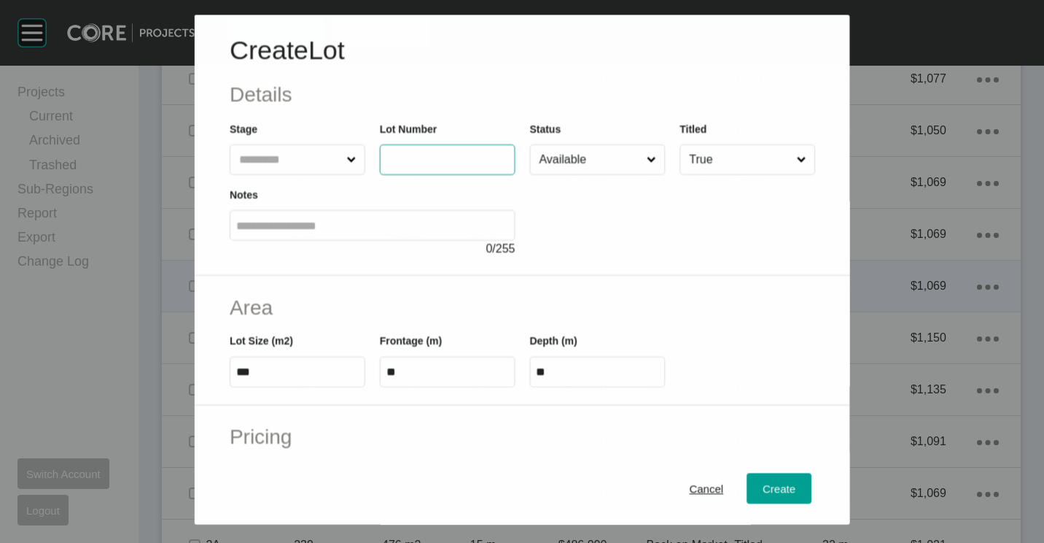
click at [444, 157] on input "text" at bounding box center [434, 160] width 97 height 12
type input "***"
type input "*"
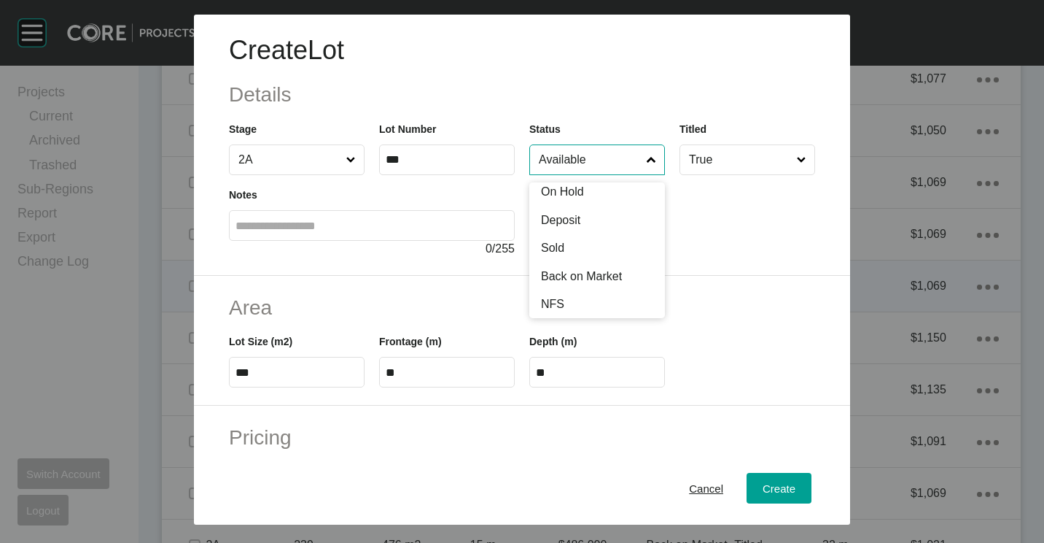
scroll to position [71, 0]
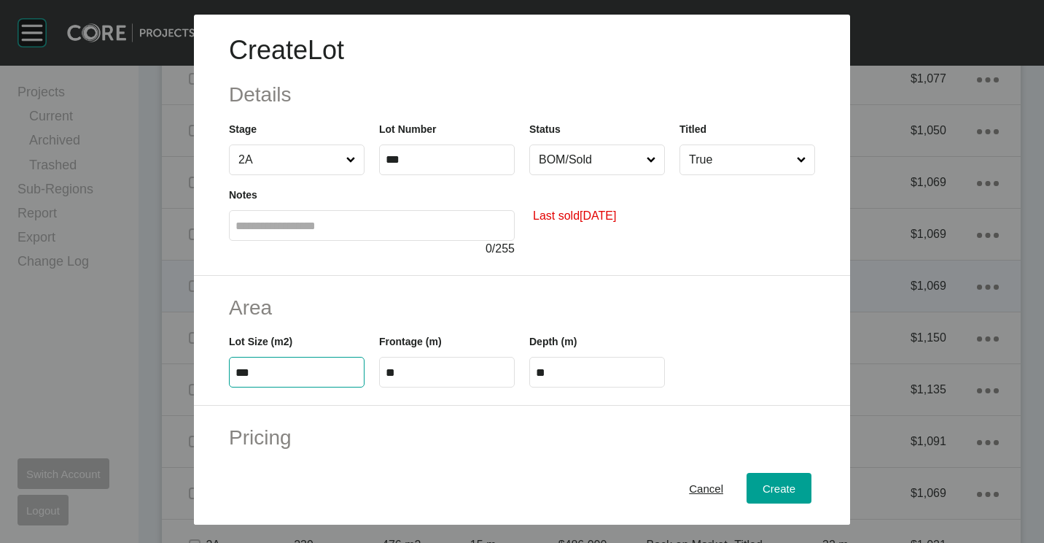
click at [298, 376] on input "***" at bounding box center [297, 372] width 123 height 12
type input "*"
type input "***"
type input "**"
type input "*"
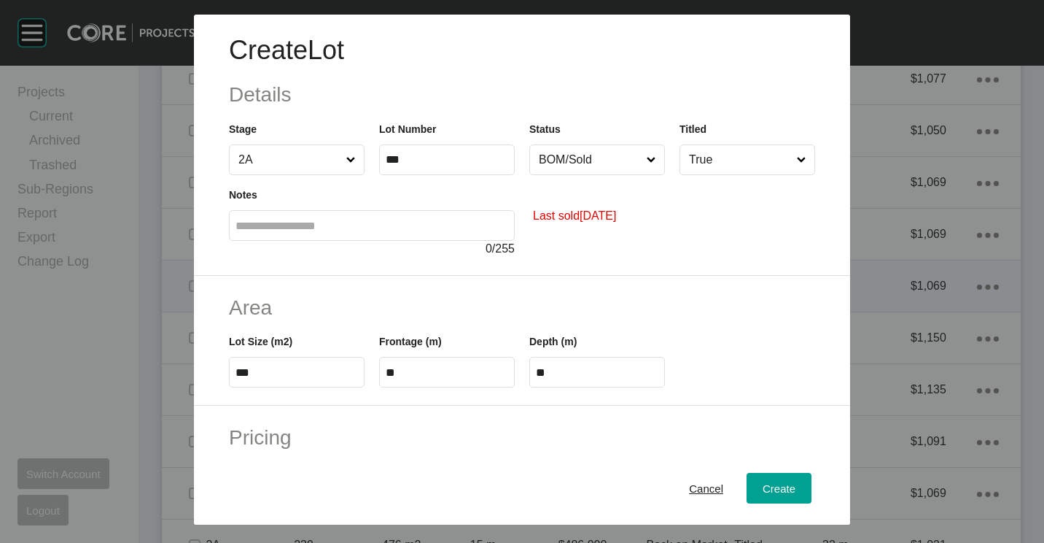
scroll to position [146, 0]
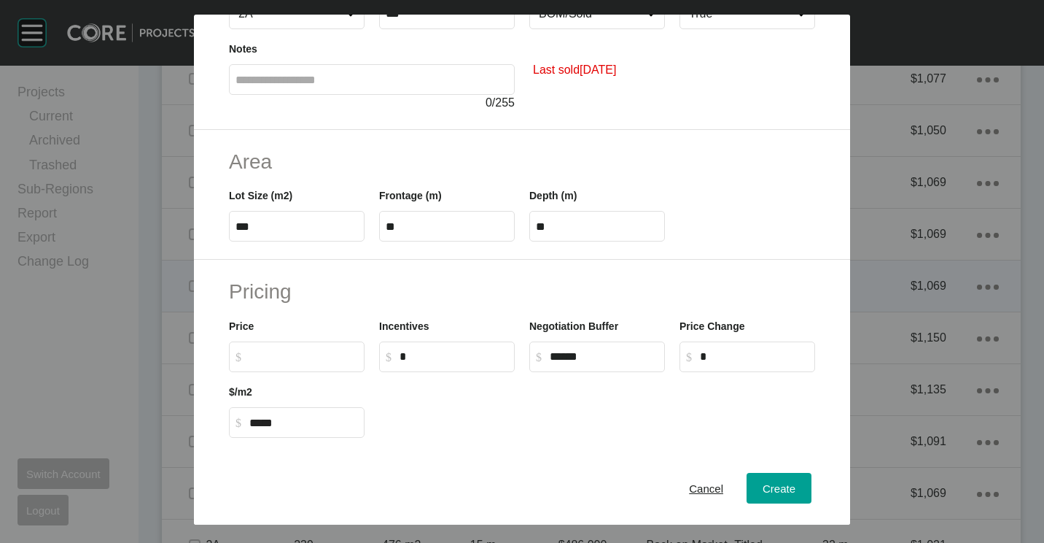
click at [285, 359] on input "$ Created with Sketch. $" at bounding box center [303, 356] width 109 height 12
type input "*******"
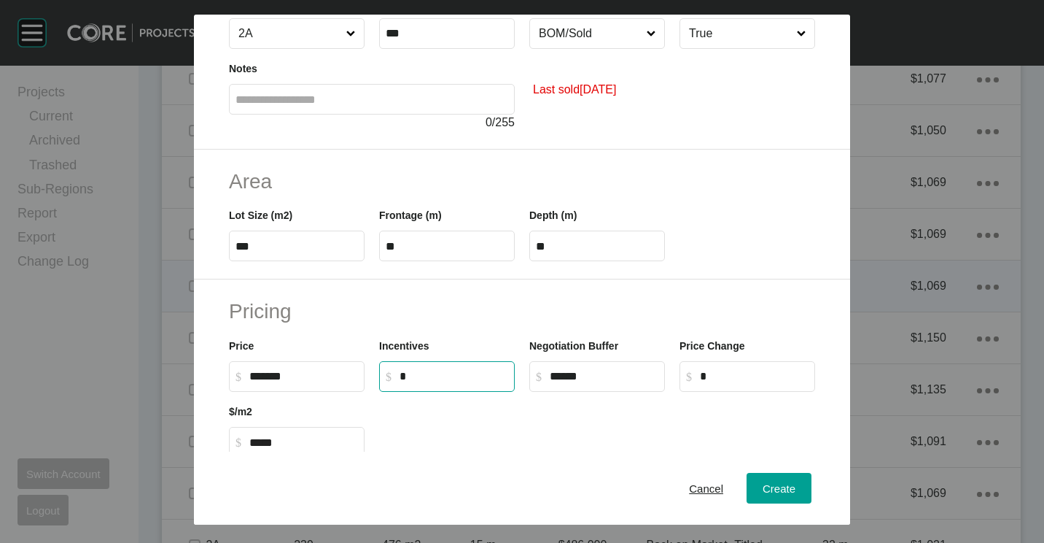
scroll to position [55, 0]
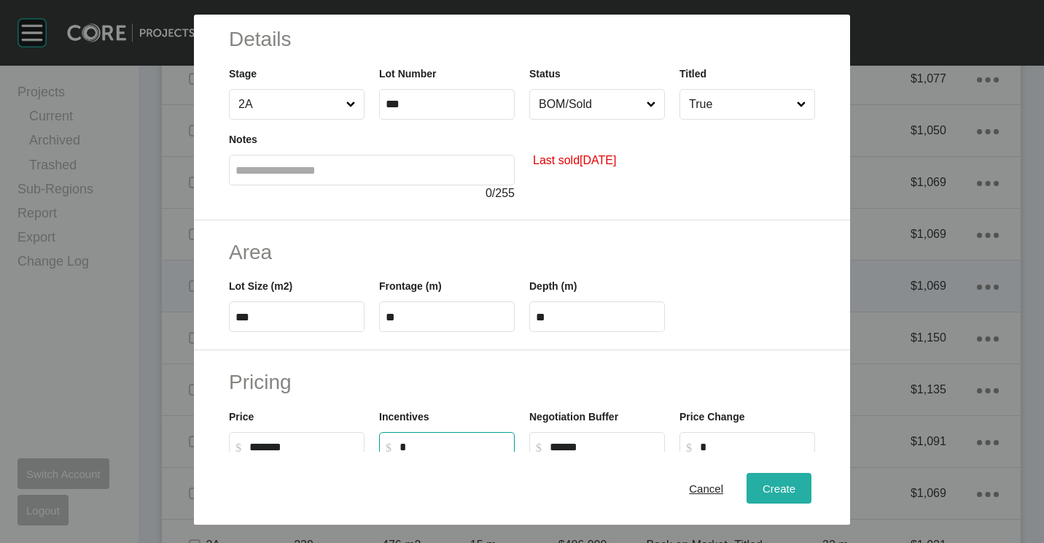
click at [763, 489] on span "Create" at bounding box center [779, 488] width 33 height 12
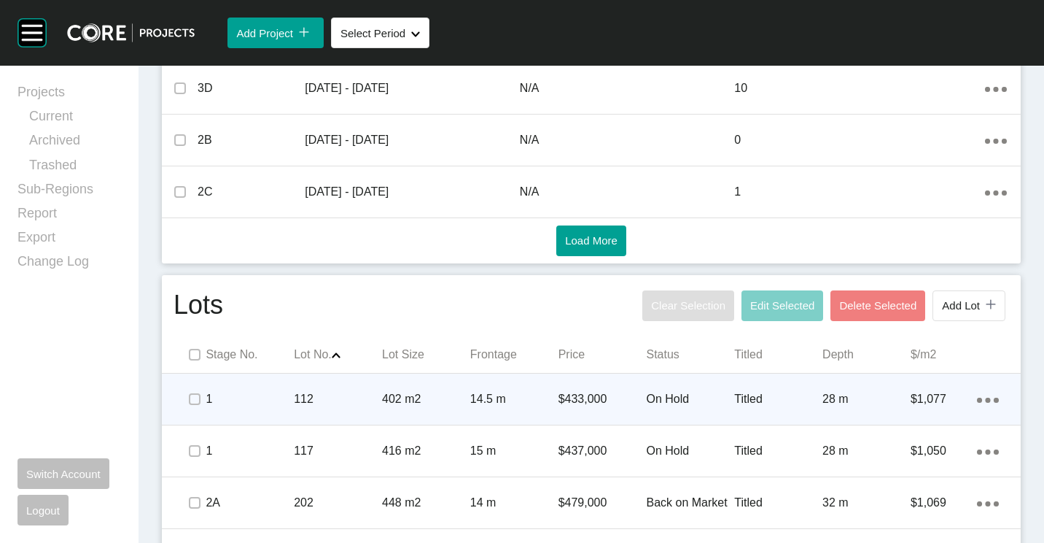
scroll to position [788, 0]
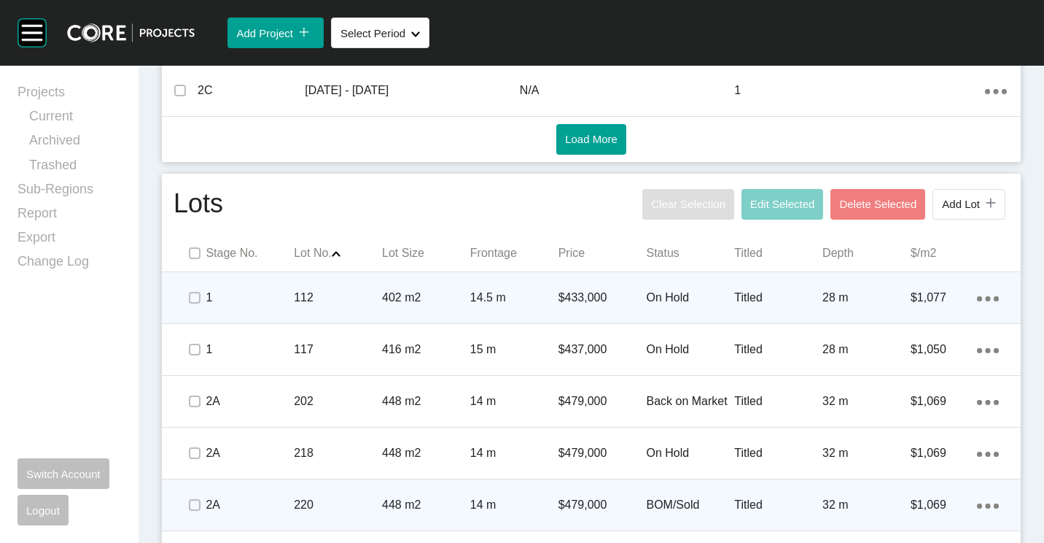
drag, startPoint x: 976, startPoint y: 296, endPoint x: 961, endPoint y: 298, distance: 15.4
click at [977, 296] on icon "Action Menu Dots Copy 6 Created with Sketch." at bounding box center [988, 298] width 22 height 5
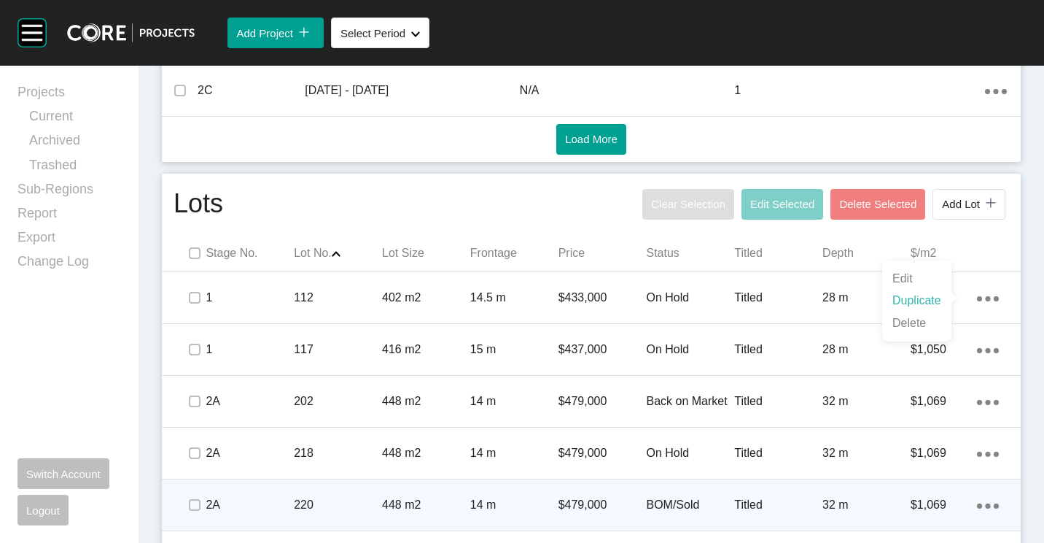
click at [917, 304] on link "Duplicate" at bounding box center [917, 300] width 55 height 22
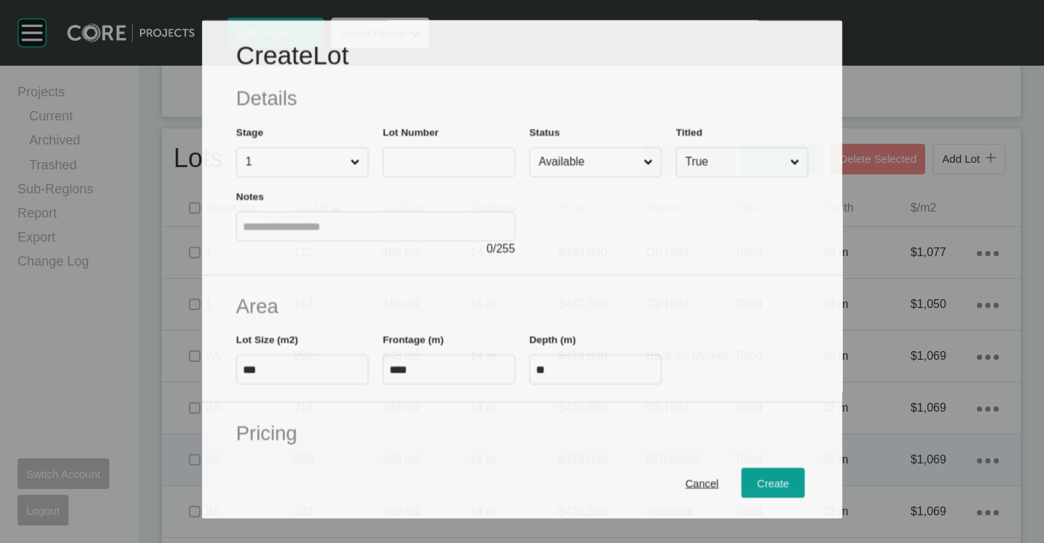
click at [443, 156] on input "text" at bounding box center [449, 162] width 120 height 12
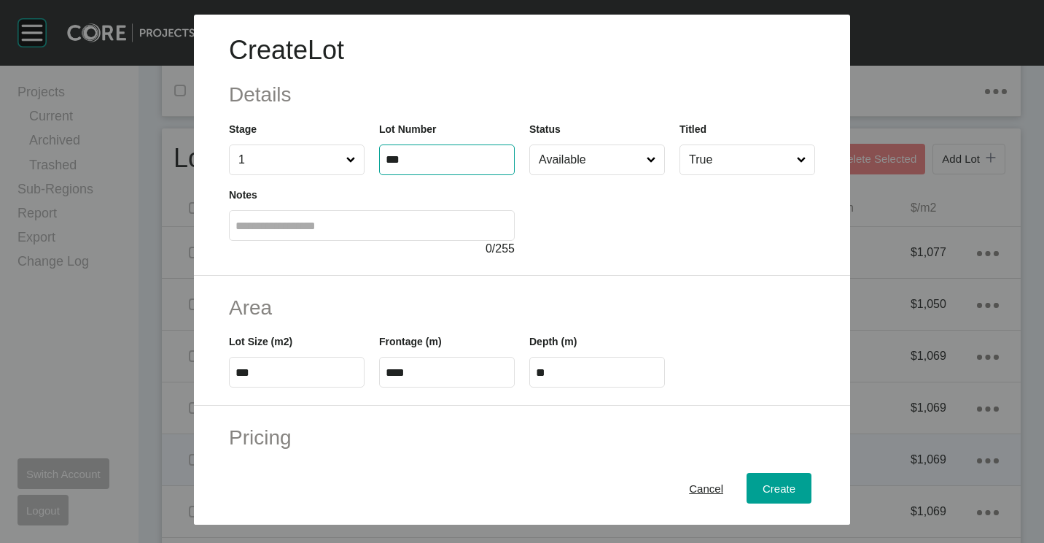
type input "***"
type input "*******"
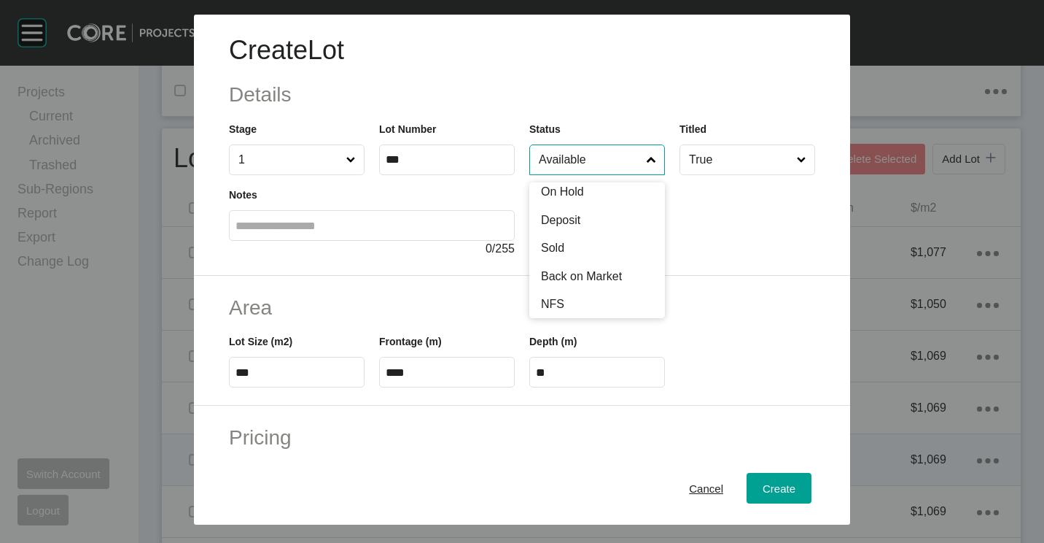
scroll to position [71, 0]
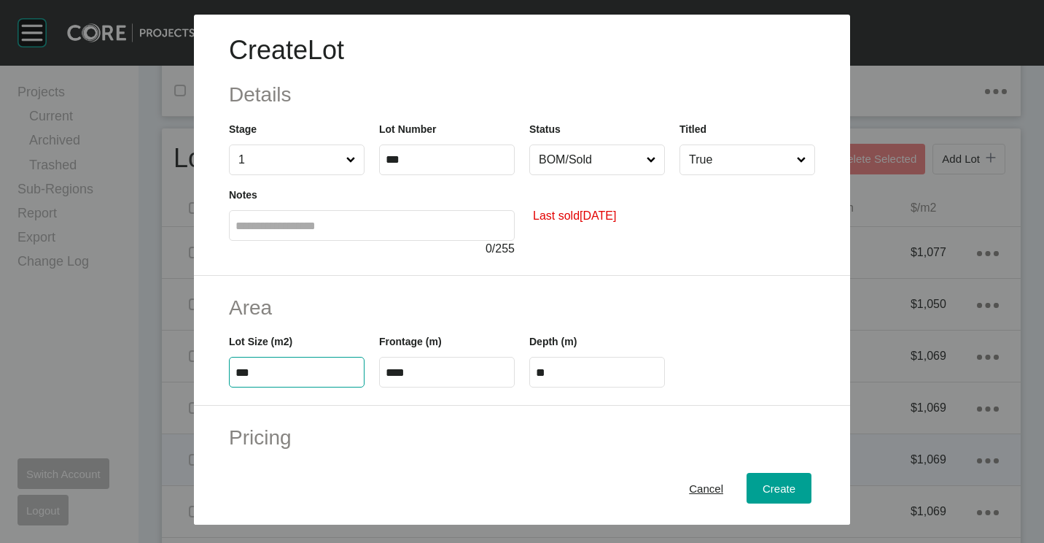
type input "****"
click at [455, 376] on input "****" at bounding box center [447, 372] width 123 height 12
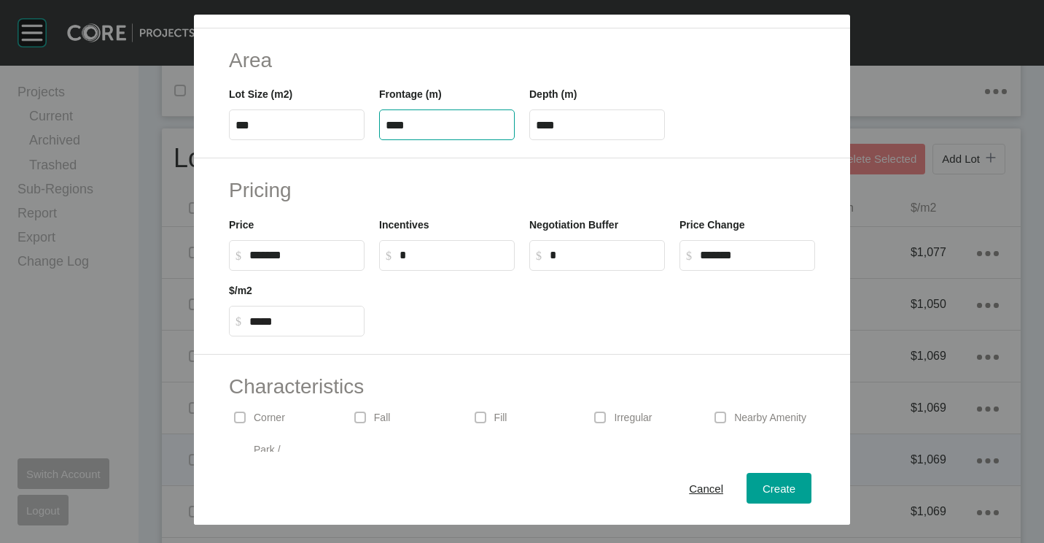
scroll to position [347, 0]
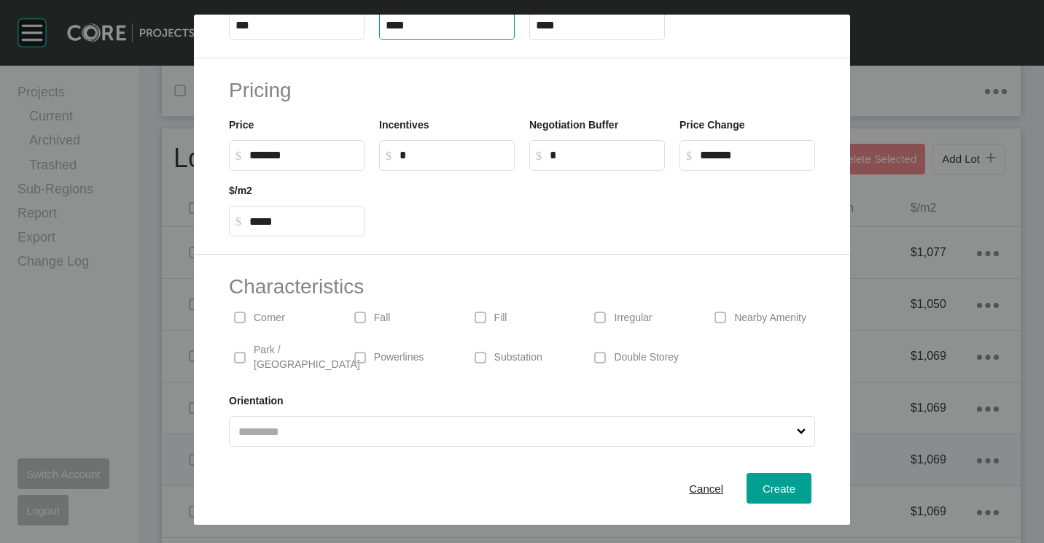
click at [327, 162] on label "$ Created with Sketch. $ *******" at bounding box center [297, 155] width 136 height 31
click at [327, 161] on input "*******" at bounding box center [303, 155] width 109 height 12
drag, startPoint x: 320, startPoint y: 160, endPoint x: 179, endPoint y: 144, distance: 141.6
click at [179, 144] on div "Create Lot Details Stage 1 Lot Number *** Status BOM/Sold Titled True Notes 0 /…" at bounding box center [522, 262] width 1044 height 524
type input "*******"
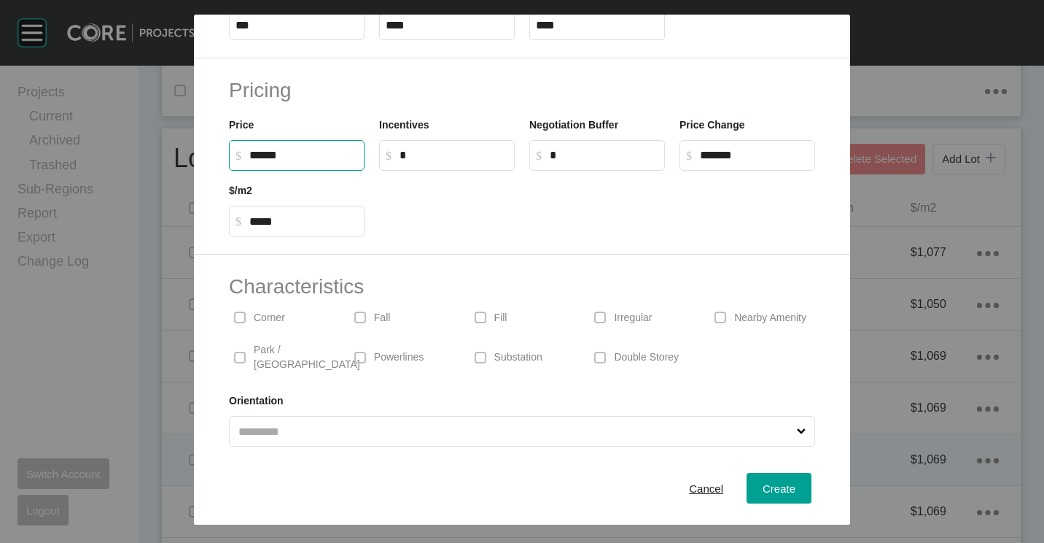
type input "******"
type input "***"
click at [682, 198] on div at bounding box center [597, 204] width 451 height 66
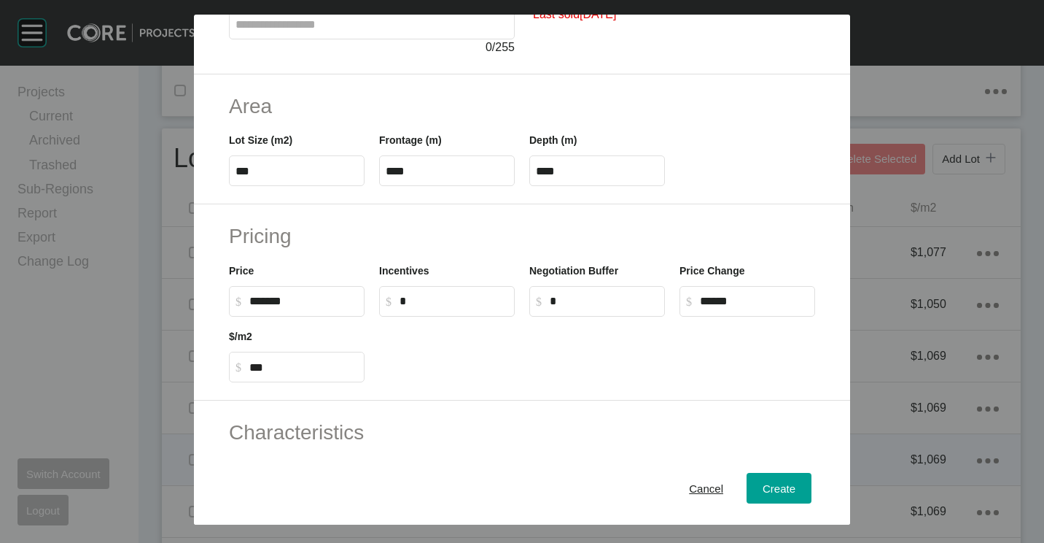
scroll to position [55, 0]
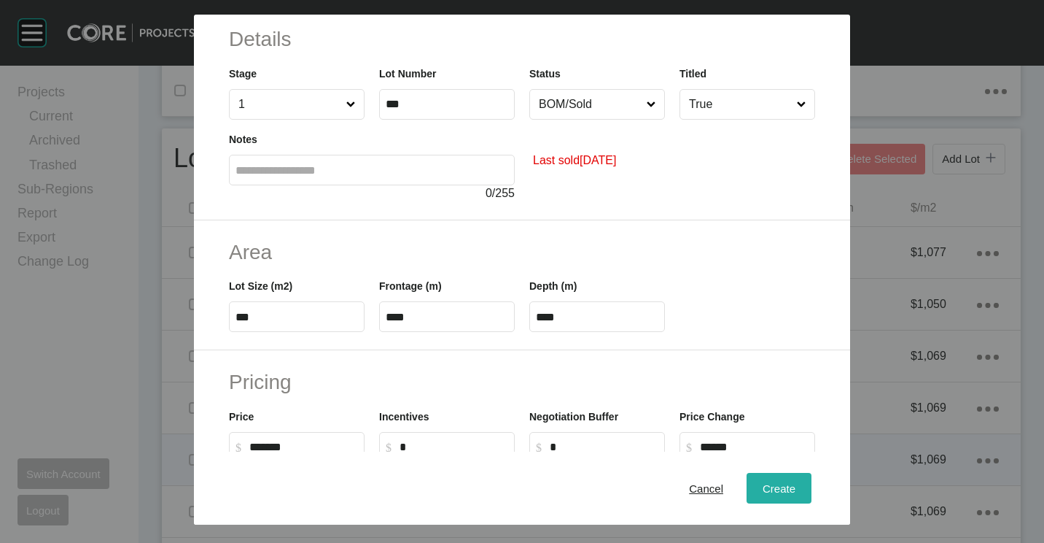
click at [759, 485] on div "Create" at bounding box center [779, 488] width 40 height 20
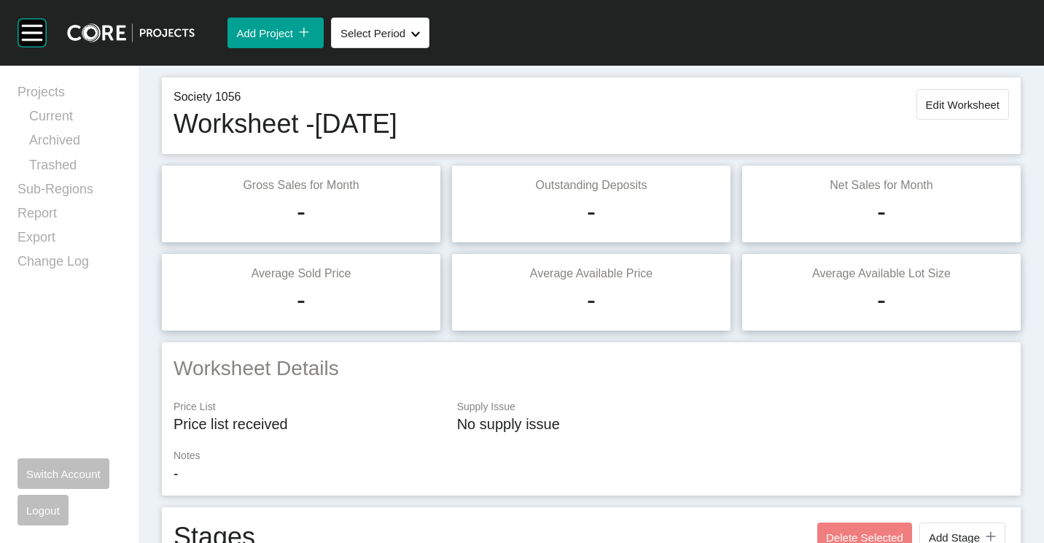
scroll to position [0, 0]
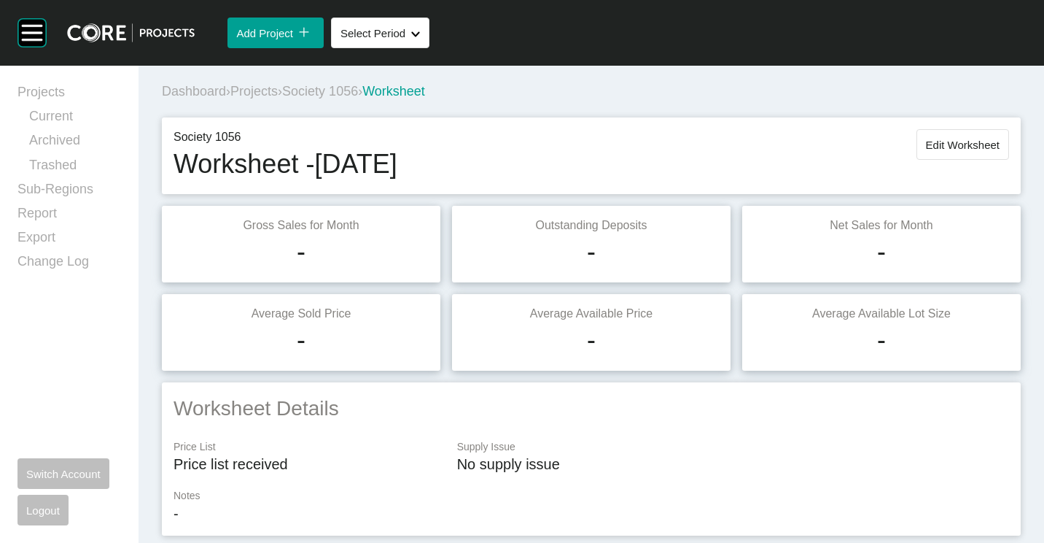
click at [358, 90] on span "Society 1056" at bounding box center [320, 91] width 76 height 15
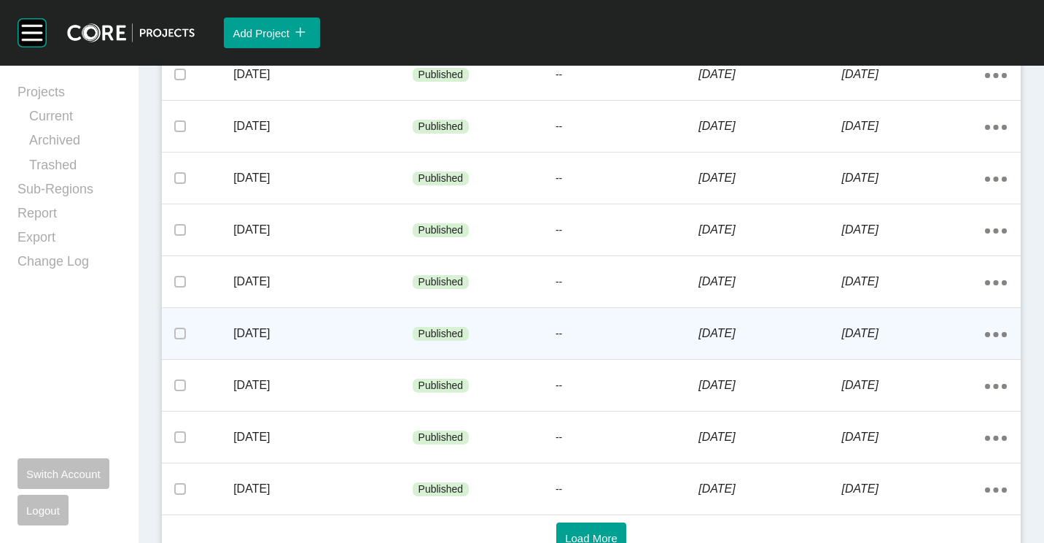
scroll to position [763, 0]
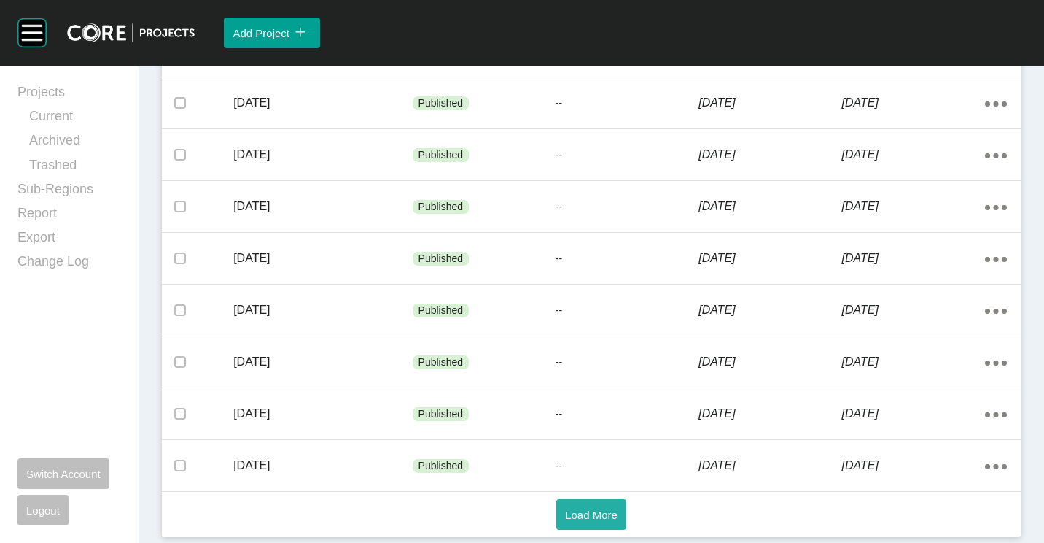
click at [591, 513] on span "Load More" at bounding box center [591, 514] width 53 height 12
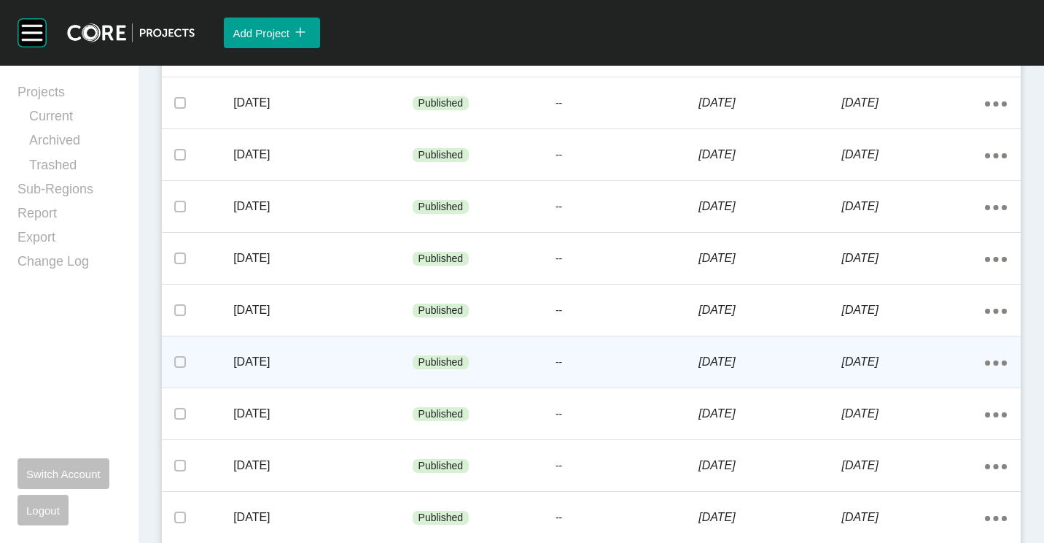
scroll to position [1184, 0]
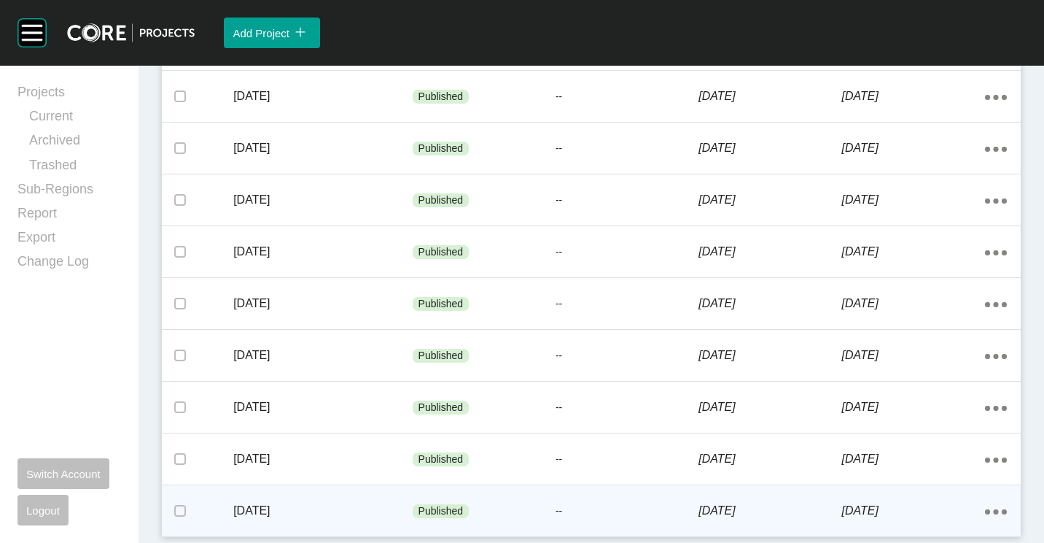
click at [436, 505] on p "Published" at bounding box center [441, 511] width 45 height 15
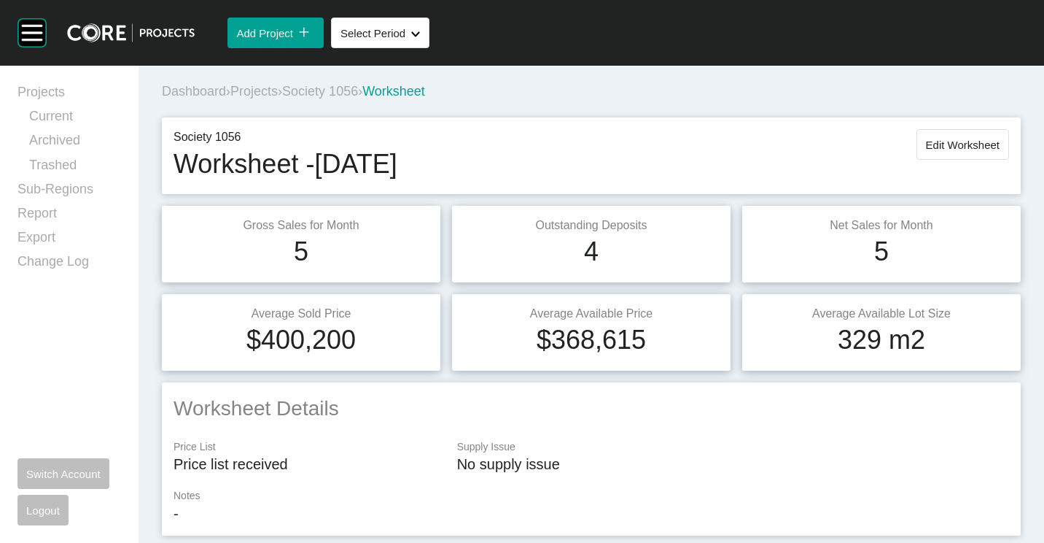
click at [327, 90] on span "Society 1056" at bounding box center [320, 91] width 76 height 15
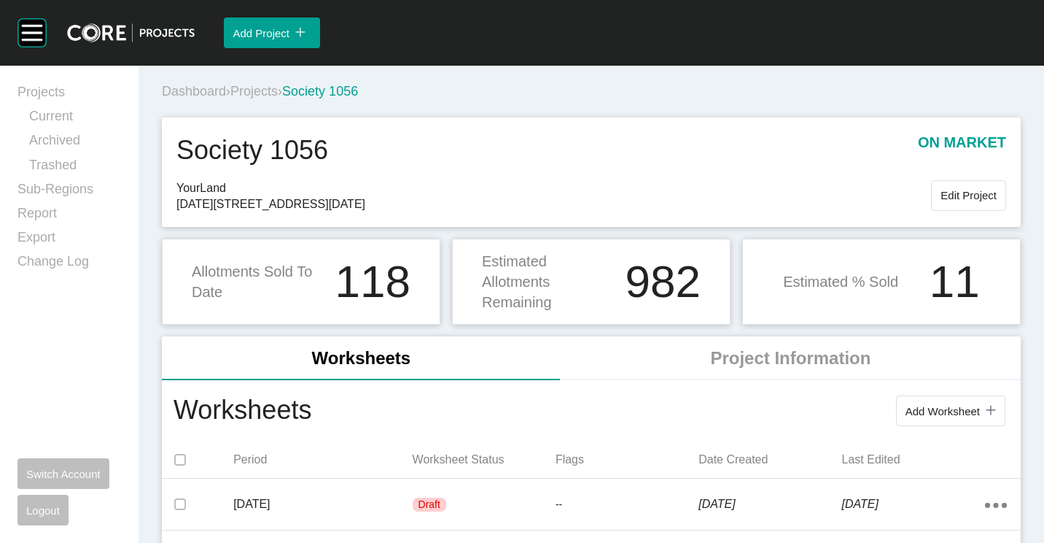
scroll to position [73, 0]
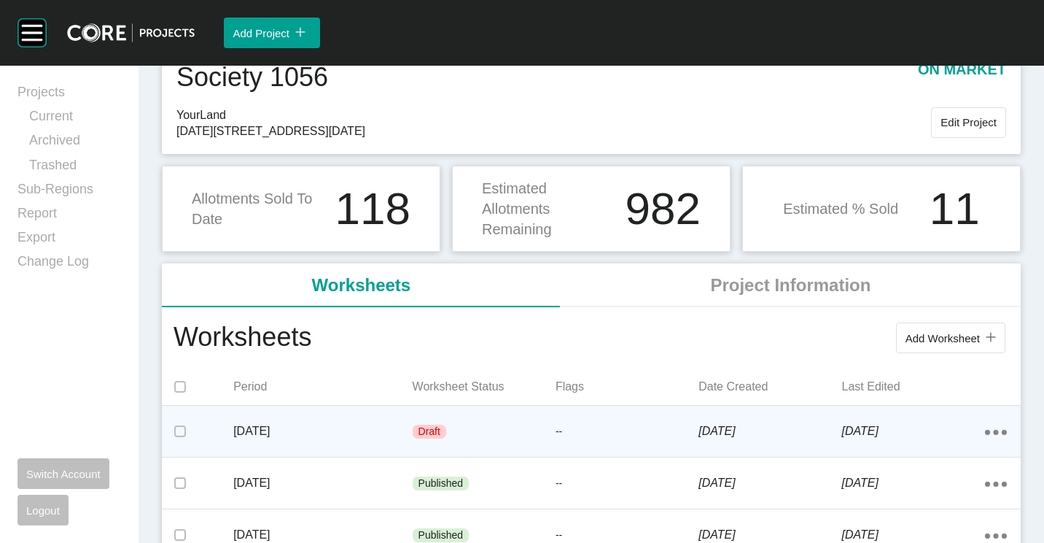
click at [413, 425] on div "Draft" at bounding box center [430, 431] width 34 height 15
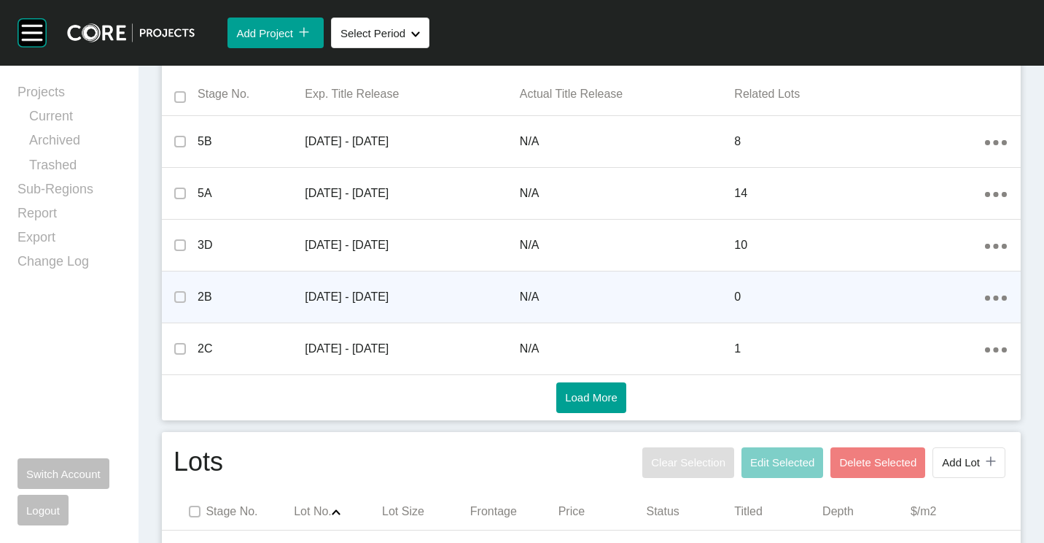
scroll to position [729, 0]
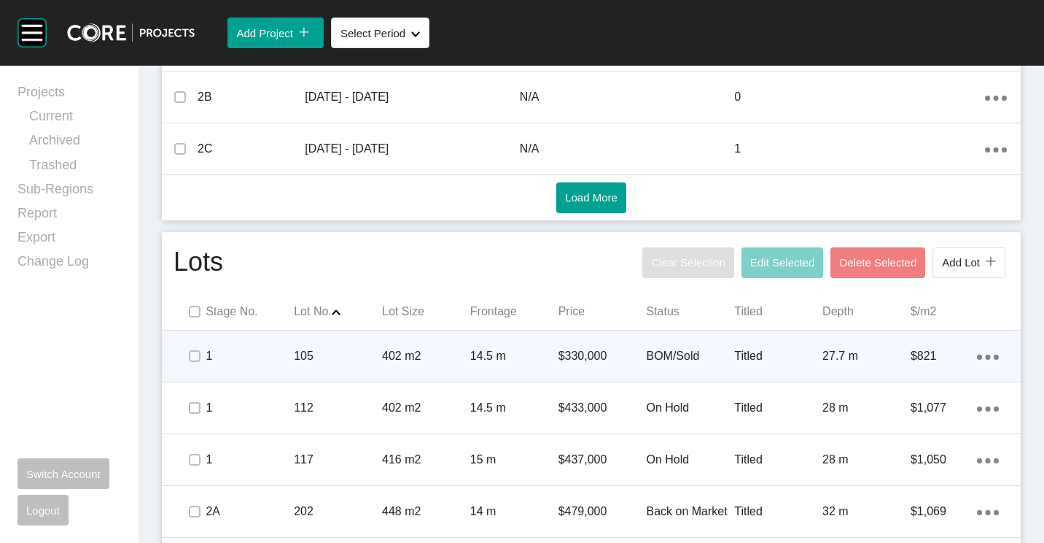
click at [320, 371] on div "105" at bounding box center [338, 355] width 88 height 45
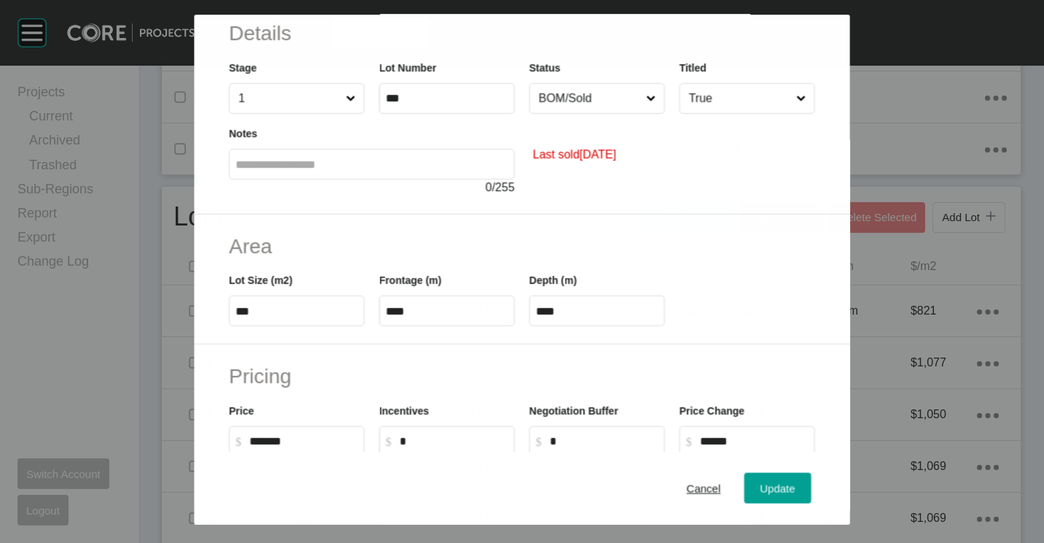
scroll to position [219, 0]
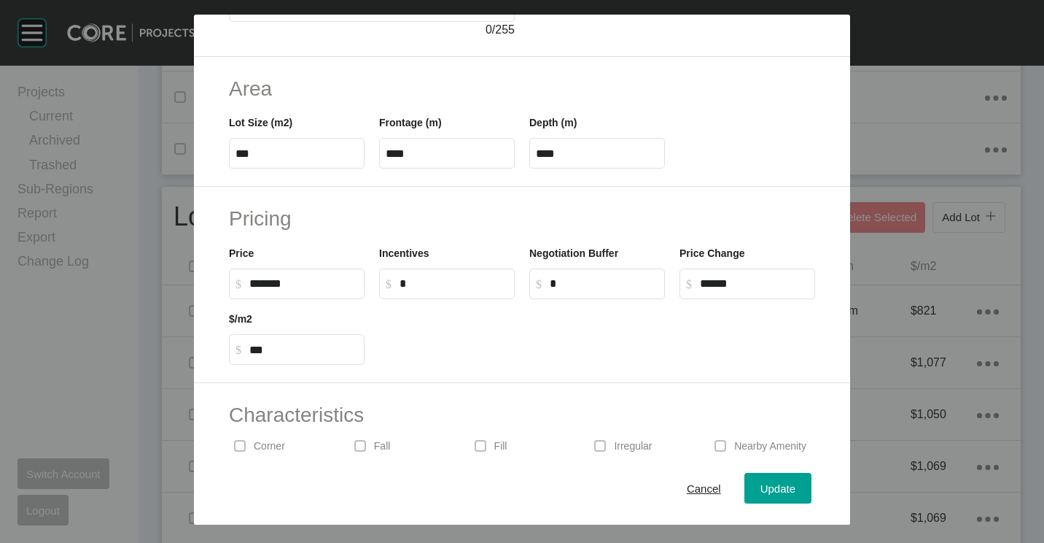
click at [293, 155] on input "***" at bounding box center [297, 153] width 123 height 12
type input "*"
type input "***"
type input "****"
type input "*****"
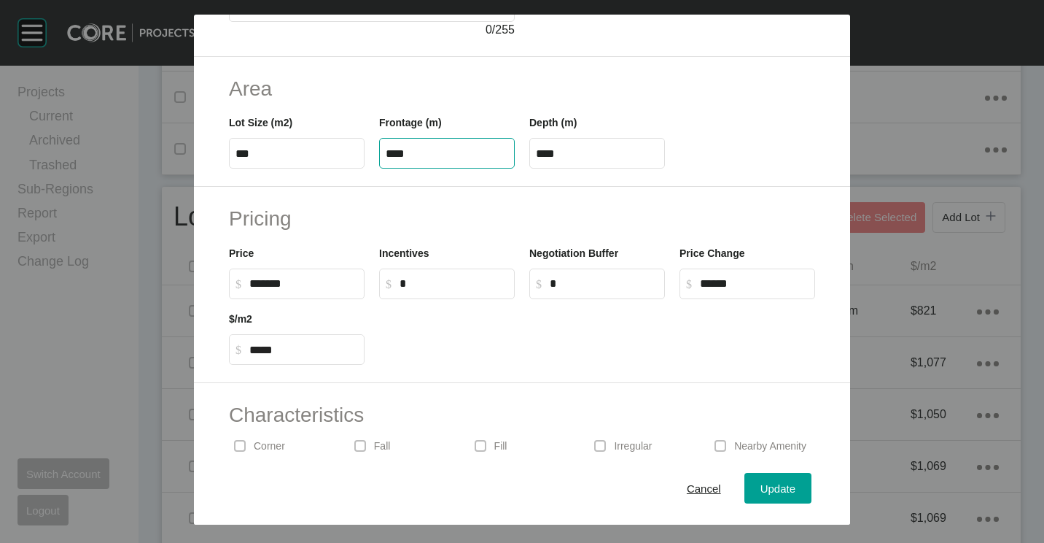
type input "****"
type input "**"
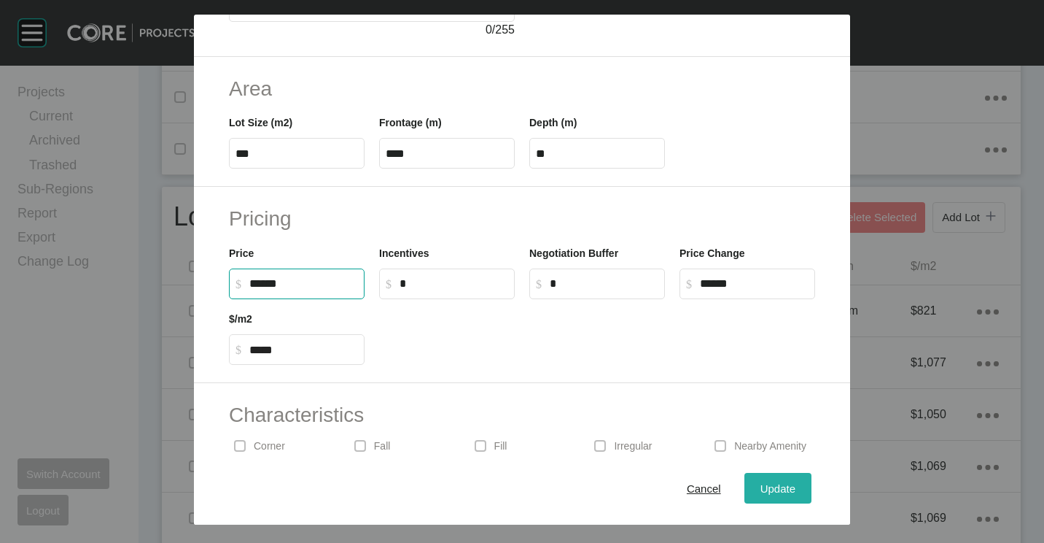
type input "*******"
click at [764, 478] on div "Update" at bounding box center [778, 488] width 42 height 20
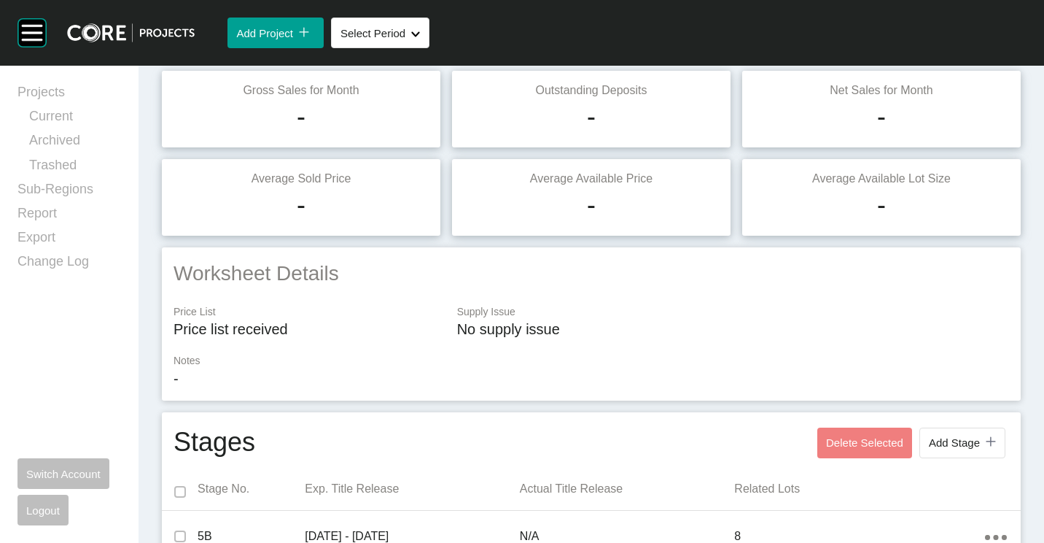
scroll to position [0, 0]
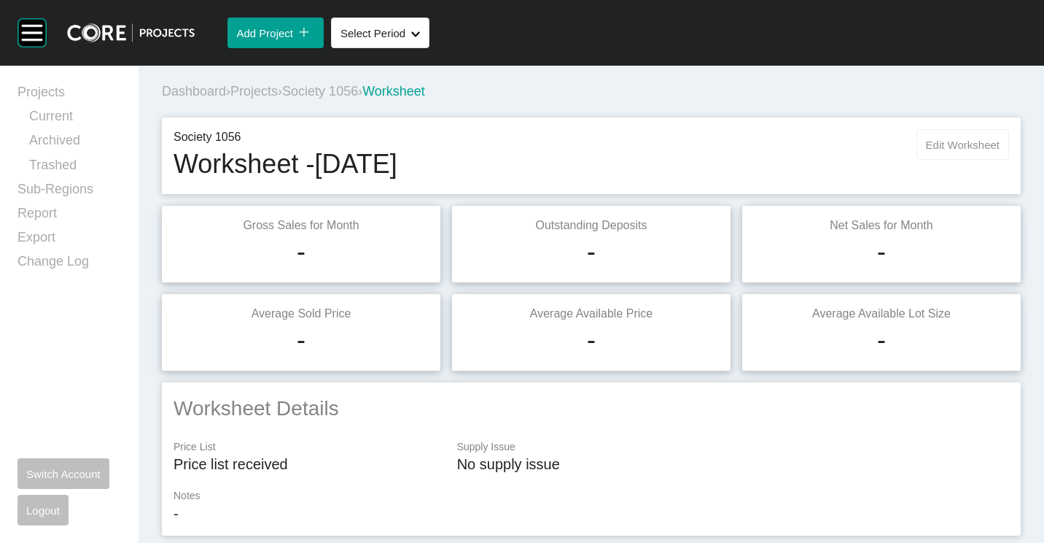
click at [954, 146] on span "Edit Worksheet" at bounding box center [963, 145] width 74 height 12
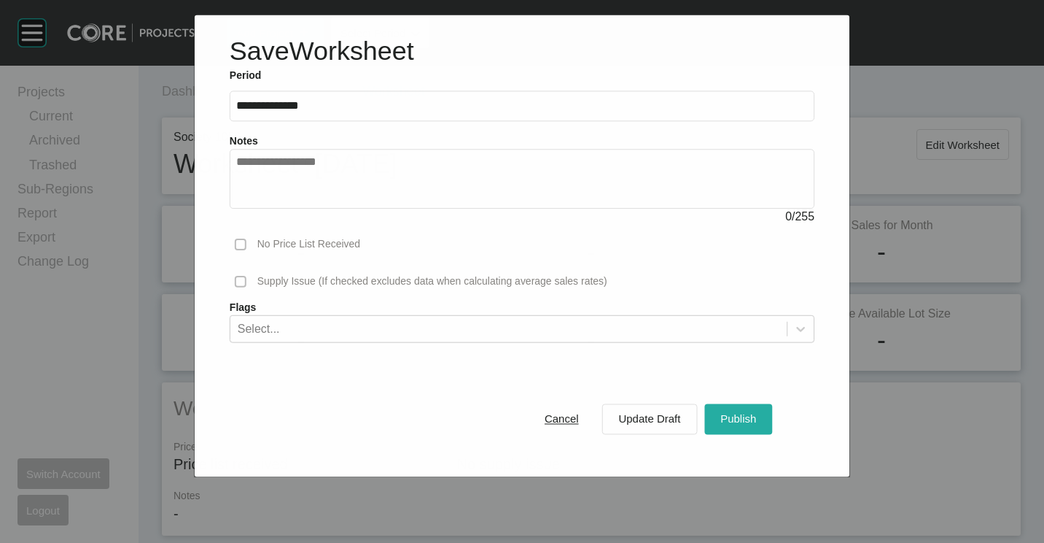
click at [745, 403] on button "Publish" at bounding box center [738, 418] width 68 height 31
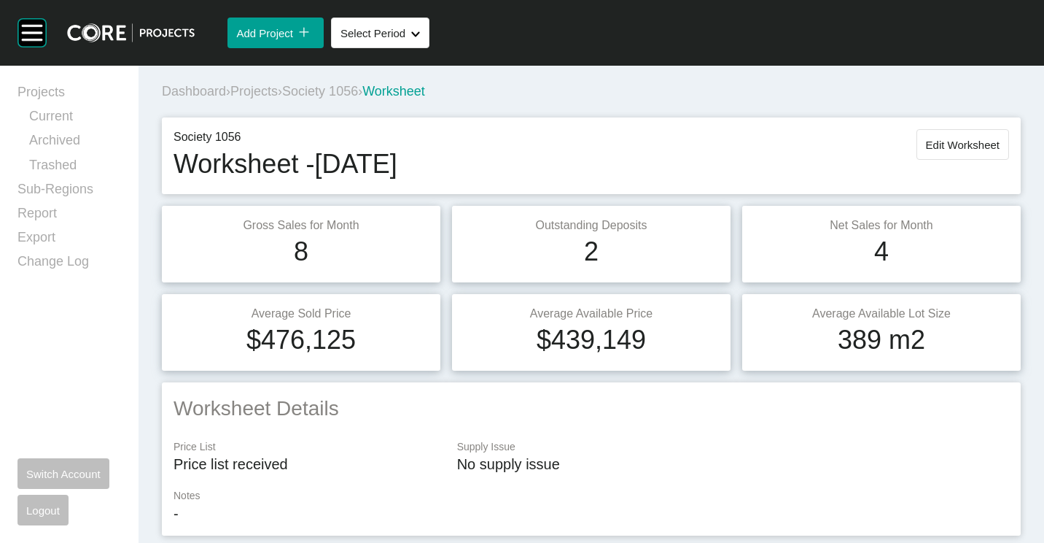
click at [253, 87] on span "Projects" at bounding box center [253, 91] width 47 height 15
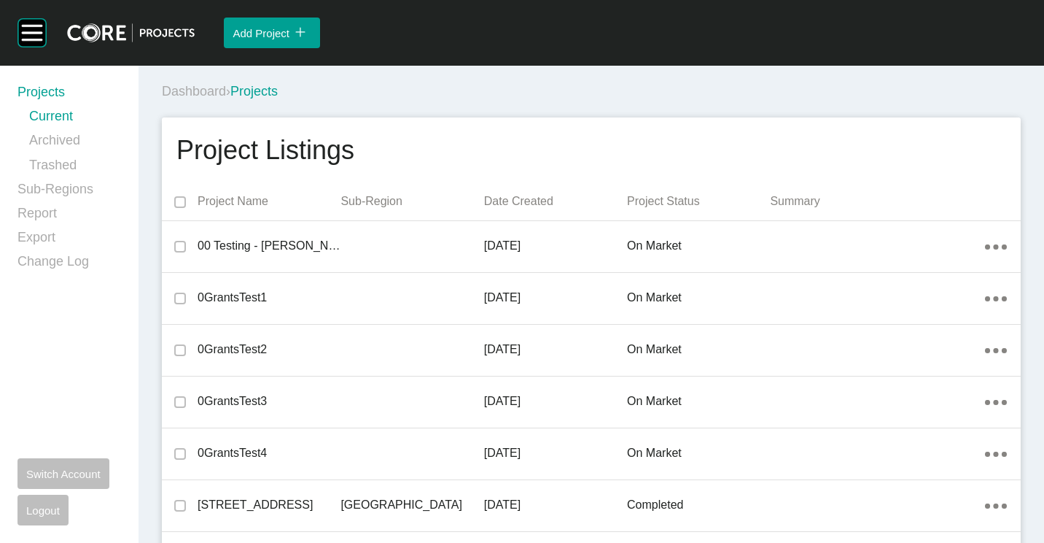
click at [540, 95] on div "Dashboard › Projects" at bounding box center [594, 91] width 865 height 18
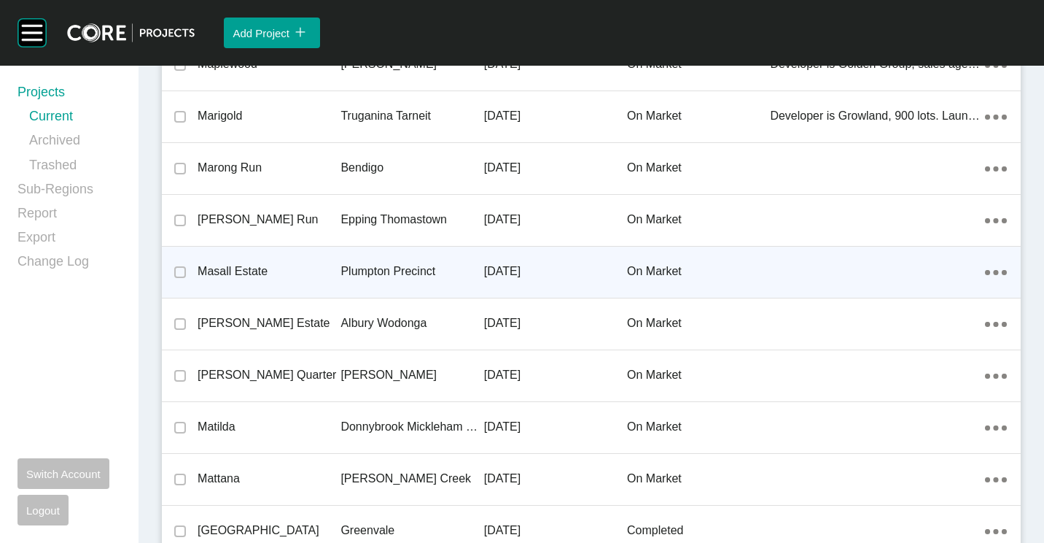
click at [277, 255] on div "Masall Estate" at bounding box center [269, 271] width 143 height 45
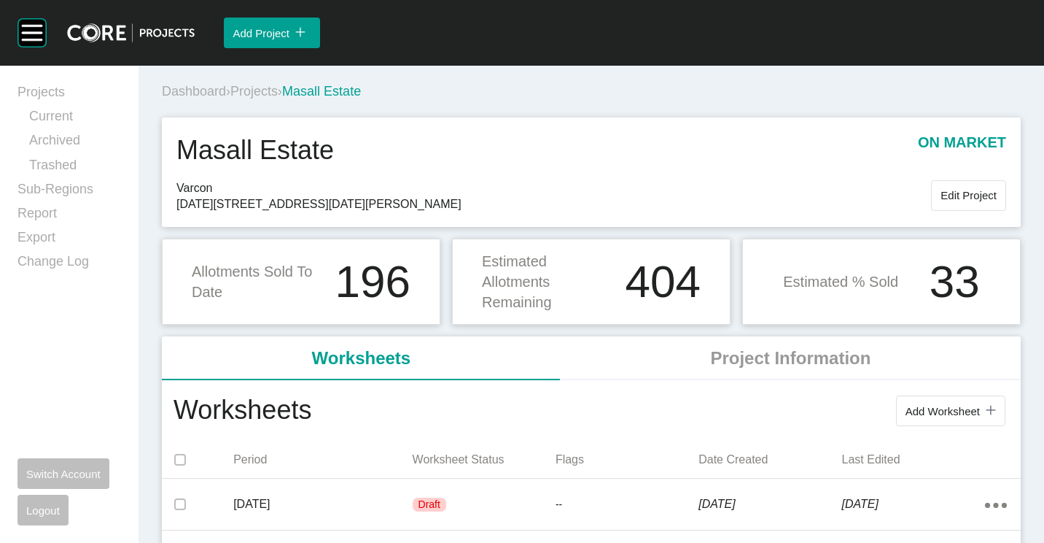
scroll to position [292, 0]
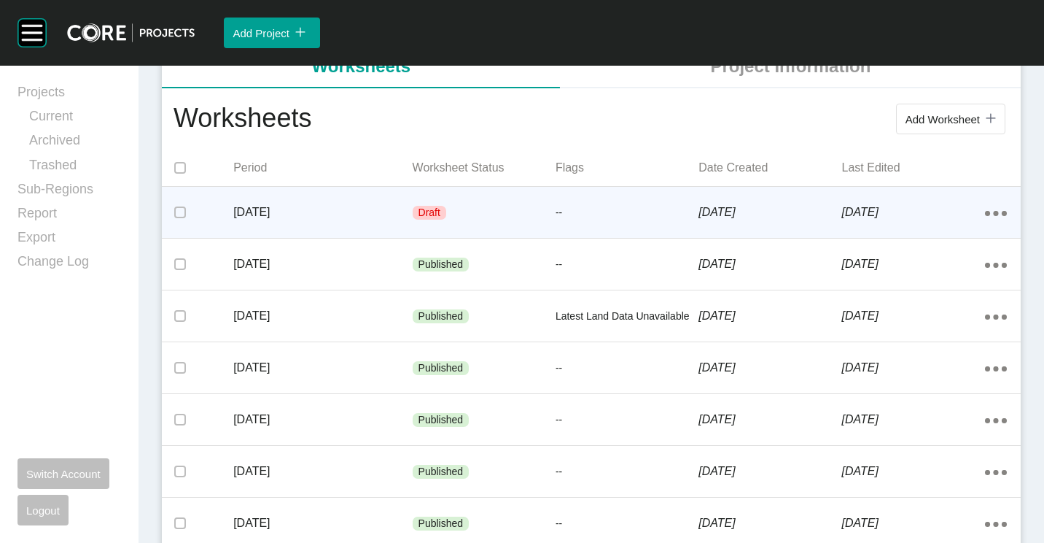
click at [338, 221] on div "[DATE]" at bounding box center [322, 212] width 179 height 45
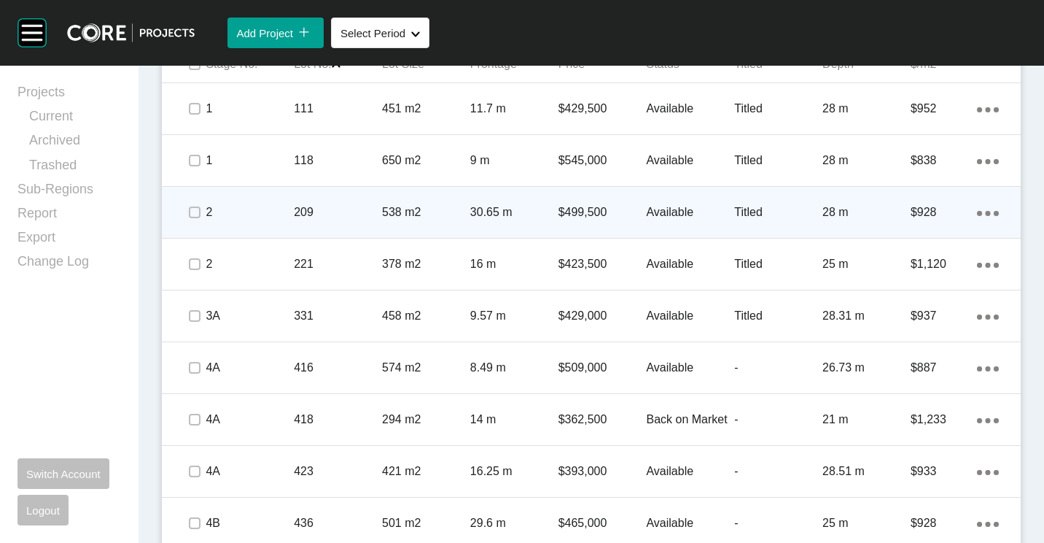
scroll to position [989, 0]
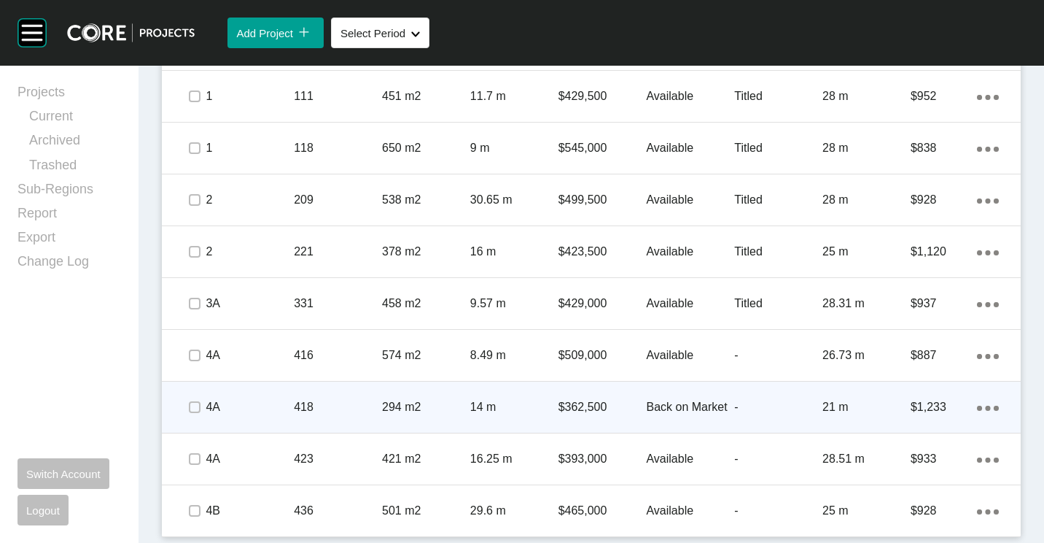
click at [327, 399] on p "418" at bounding box center [338, 407] width 88 height 16
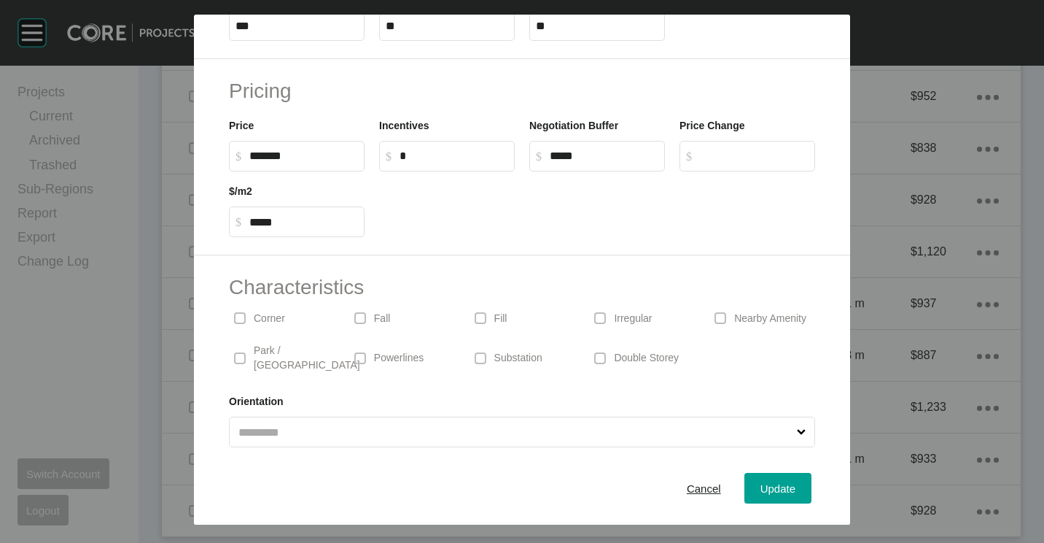
scroll to position [347, 0]
click at [700, 491] on span "Cancel" at bounding box center [704, 488] width 34 height 12
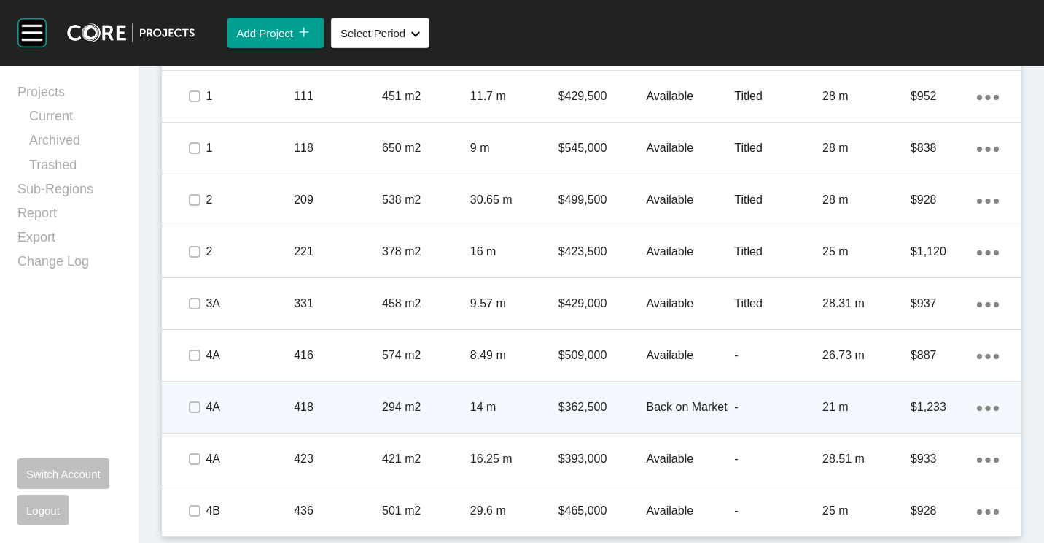
click at [985, 409] on ellipse at bounding box center [987, 407] width 5 height 5
click at [907, 432] on link "Delete" at bounding box center [917, 432] width 55 height 22
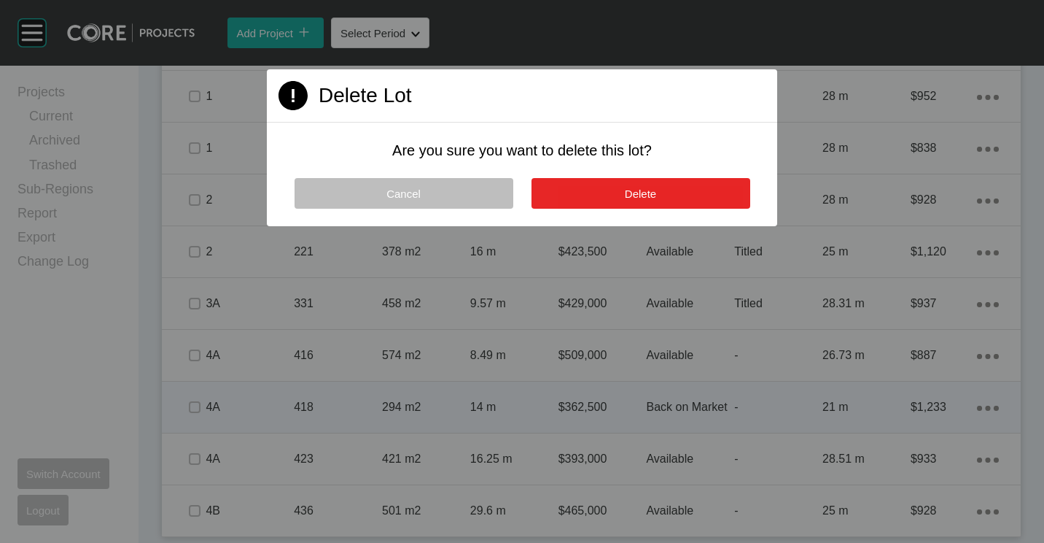
click at [670, 198] on button "Delete" at bounding box center [641, 193] width 219 height 31
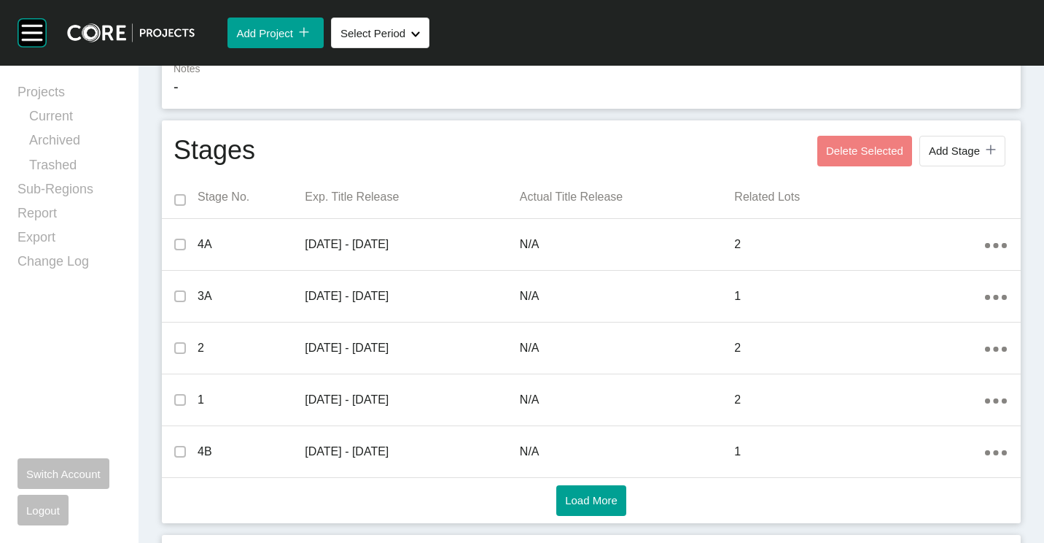
scroll to position [0, 0]
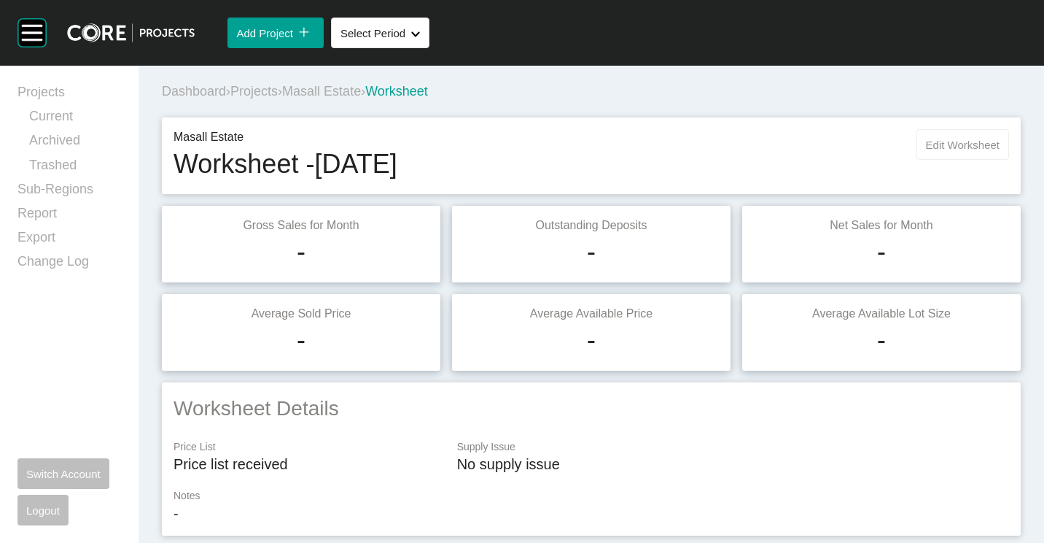
click at [944, 139] on span "Edit Worksheet" at bounding box center [963, 145] width 74 height 12
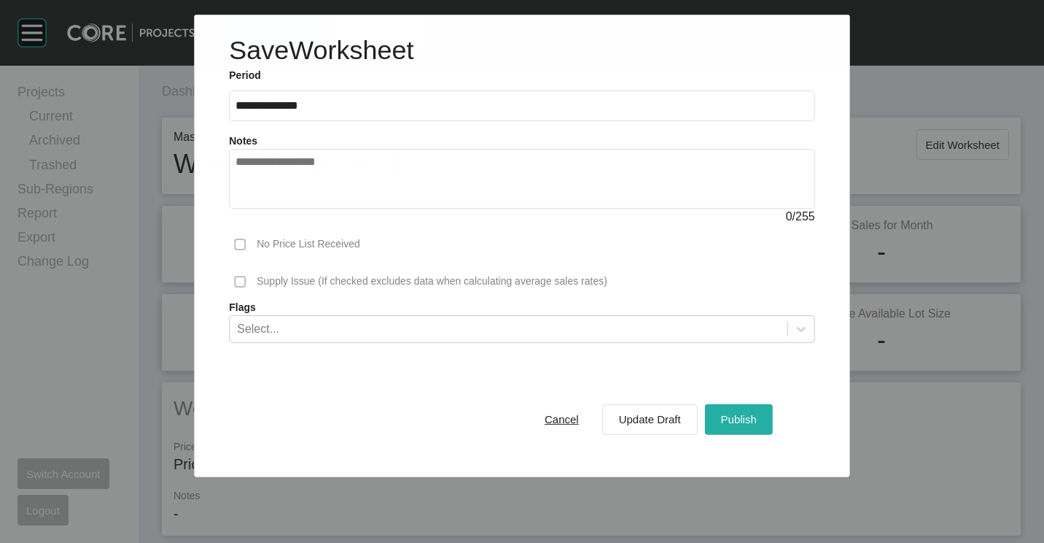
drag, startPoint x: 748, startPoint y: 419, endPoint x: 736, endPoint y: 419, distance: 12.4
click at [745, 419] on span "Publish" at bounding box center [739, 419] width 36 height 12
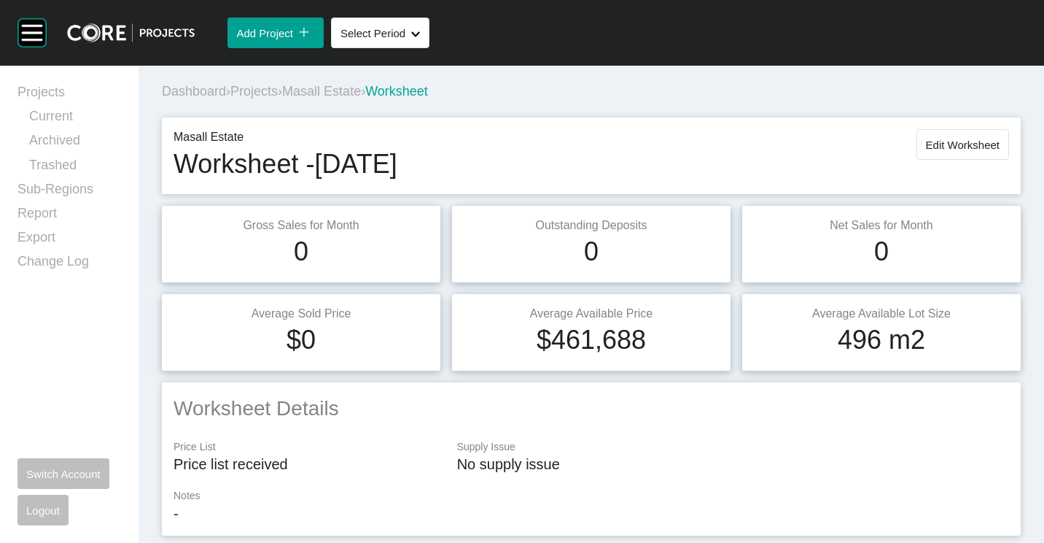
click at [271, 82] on div "Dashboard › Projects › Masall Estate › Worksheet" at bounding box center [594, 91] width 865 height 18
click at [259, 85] on span "Projects" at bounding box center [253, 91] width 47 height 15
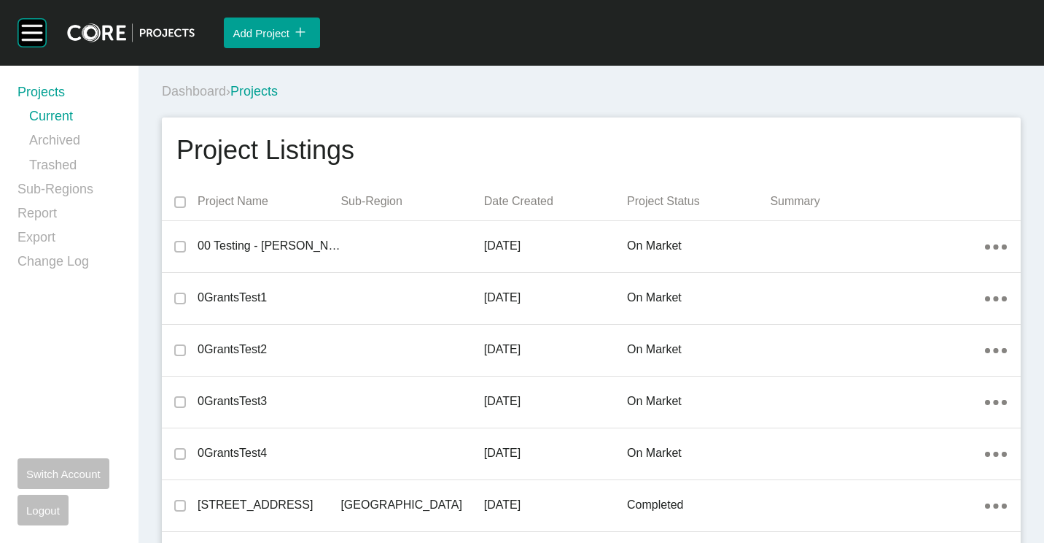
scroll to position [21667, 0]
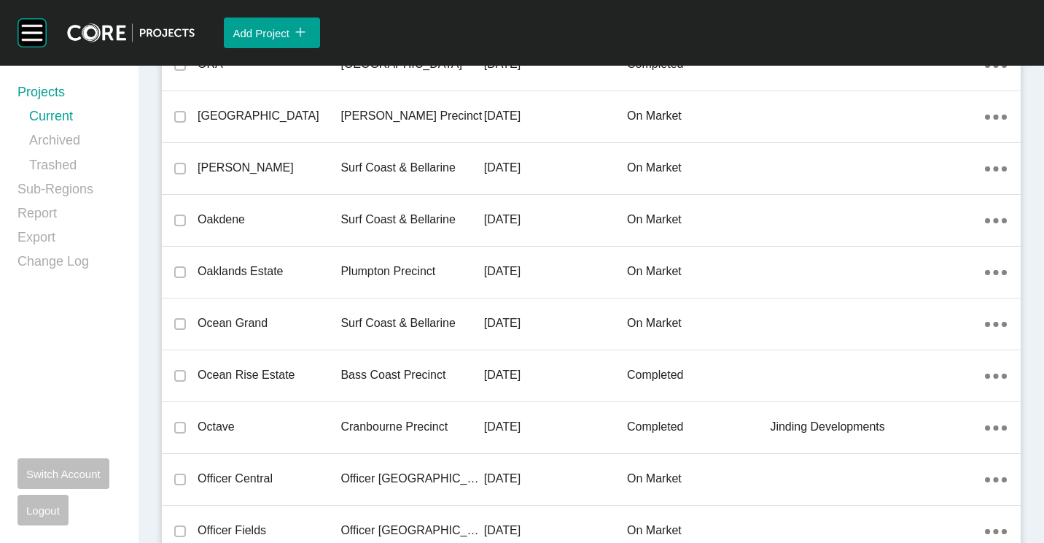
drag, startPoint x: 289, startPoint y: 271, endPoint x: 1030, endPoint y: 84, distance: 764.7
click at [289, 271] on p "Oaklands Estate" at bounding box center [269, 271] width 143 height 16
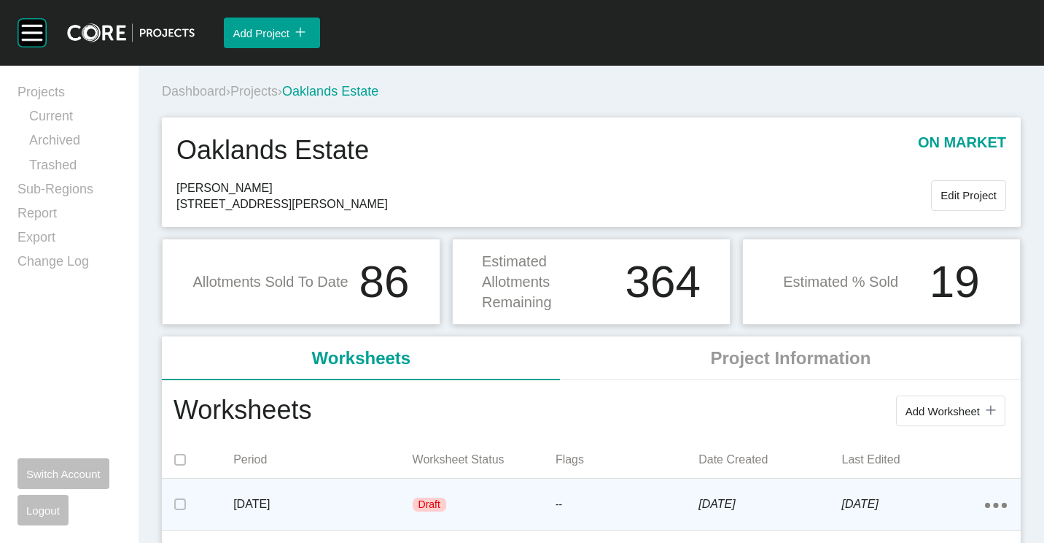
click at [449, 499] on div "Draft" at bounding box center [484, 505] width 143 height 44
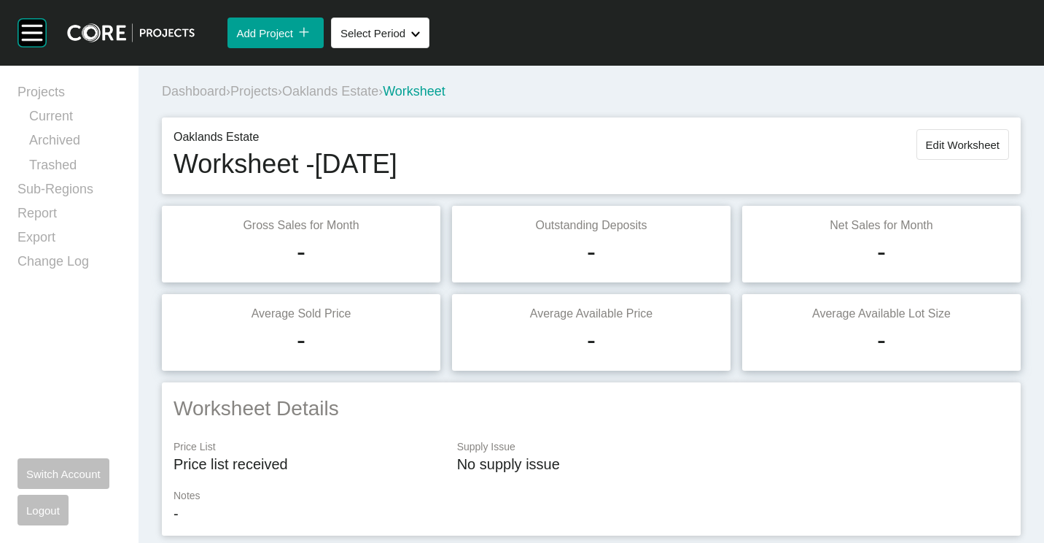
drag, startPoint x: 954, startPoint y: 146, endPoint x: 932, endPoint y: 164, distance: 28.5
click at [954, 146] on span "Edit Worksheet" at bounding box center [963, 145] width 74 height 12
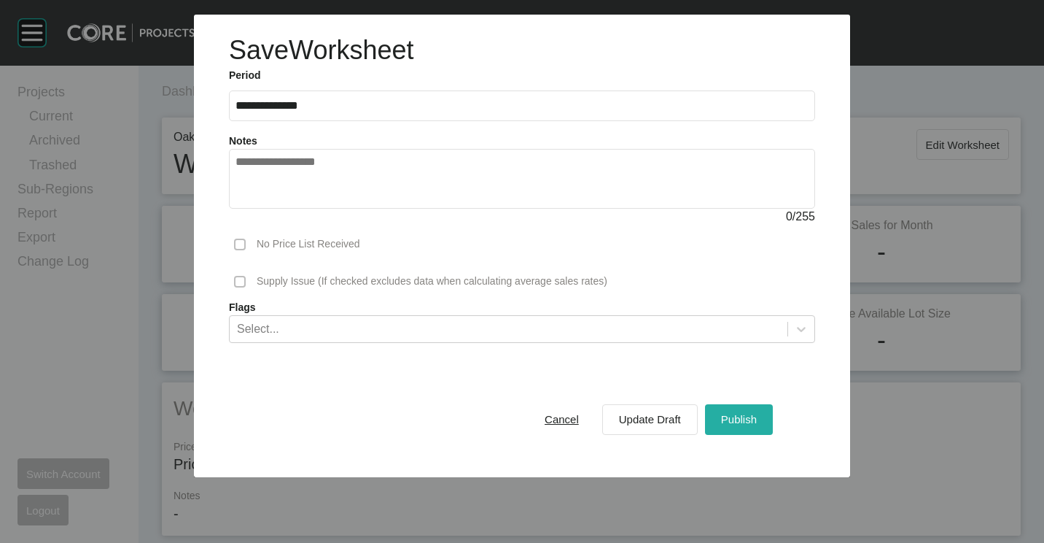
click at [734, 422] on span "Publish" at bounding box center [739, 419] width 36 height 12
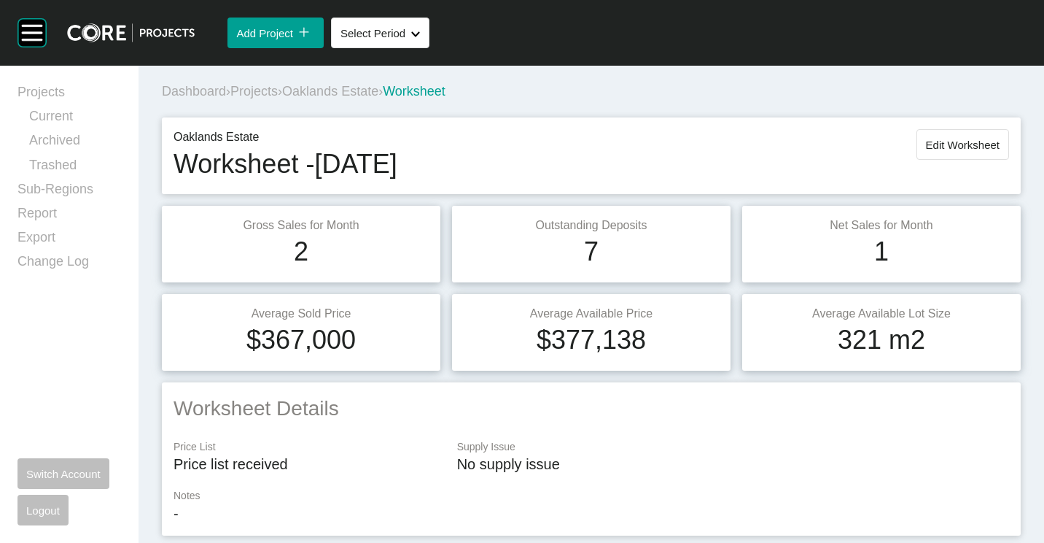
click at [254, 91] on span "Projects" at bounding box center [253, 91] width 47 height 15
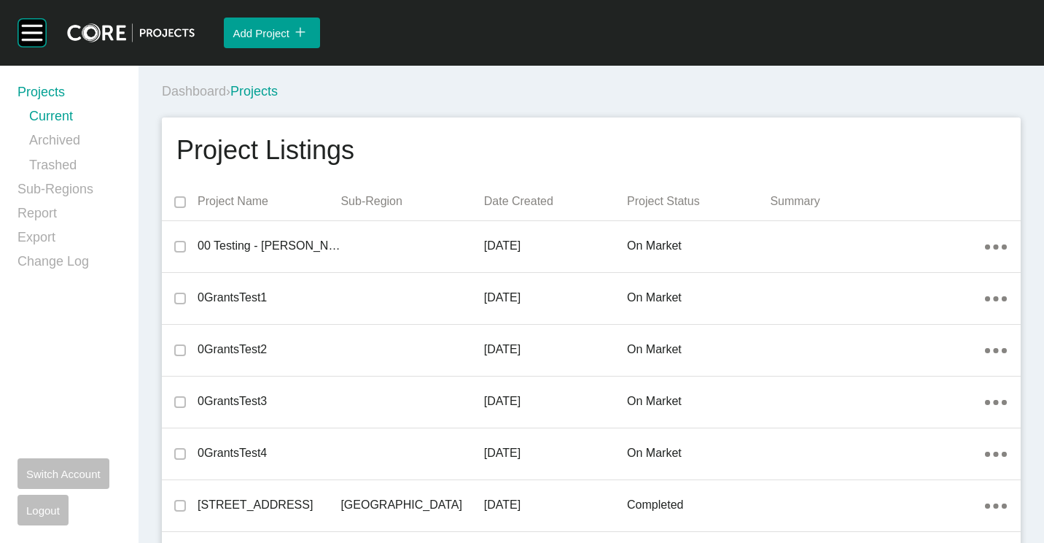
scroll to position [26275, 0]
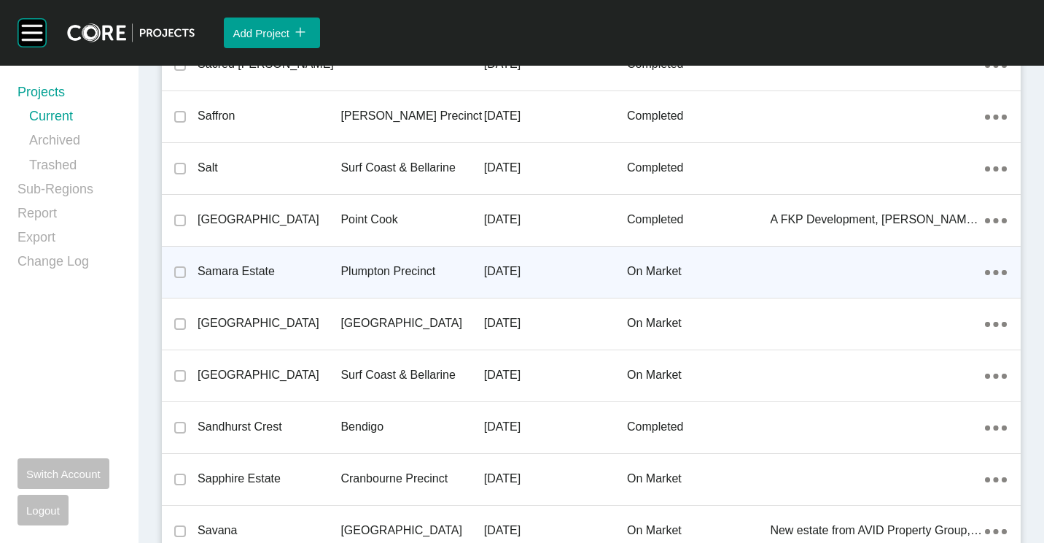
click at [254, 263] on p "Samara Estate" at bounding box center [269, 271] width 143 height 16
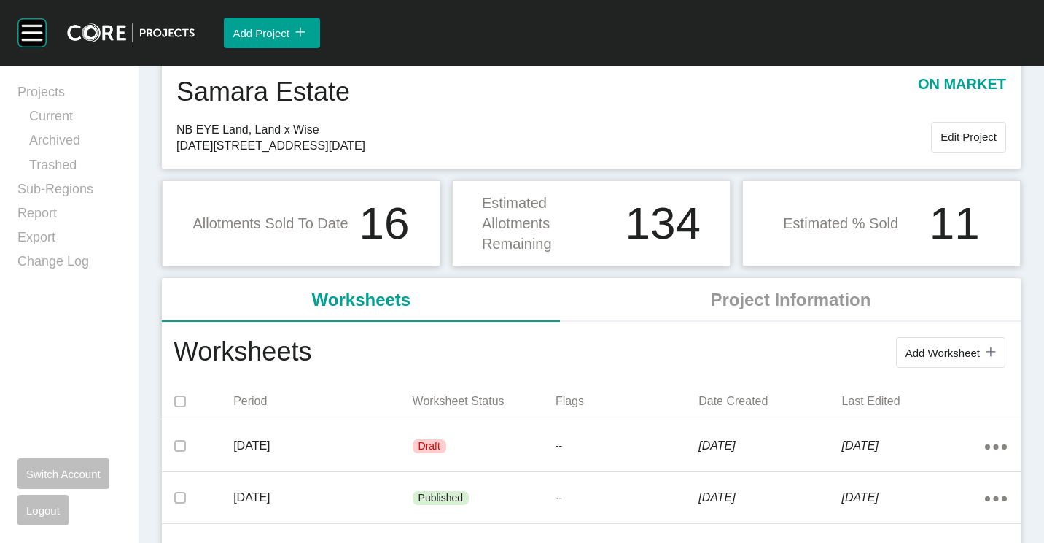
scroll to position [73, 0]
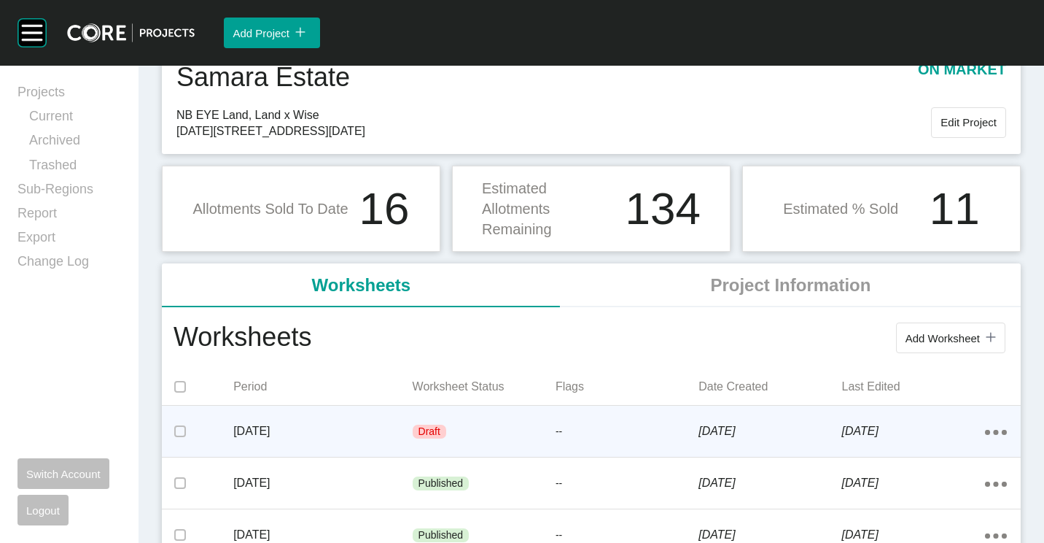
click at [336, 416] on div "[DATE]" at bounding box center [322, 430] width 179 height 45
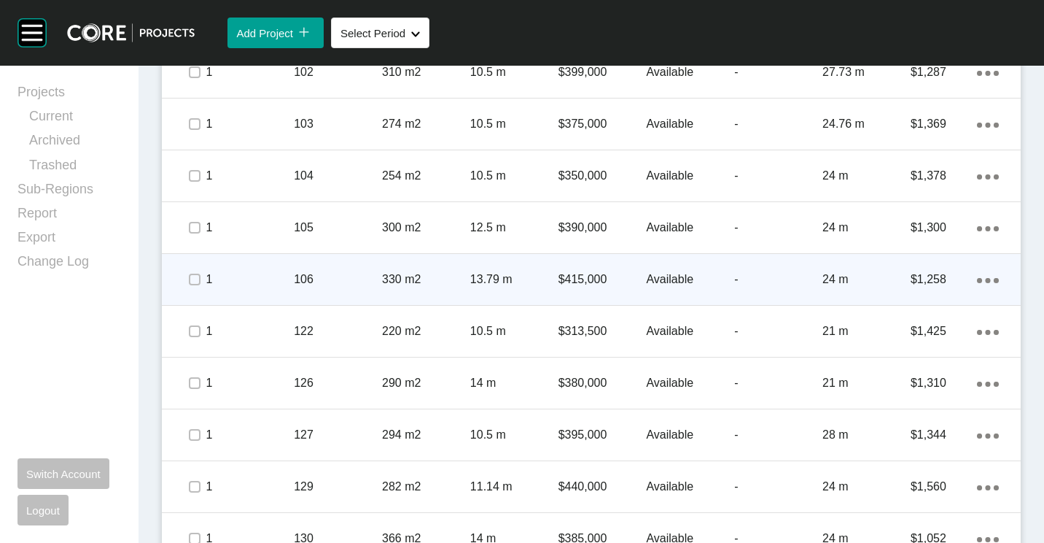
scroll to position [875, 0]
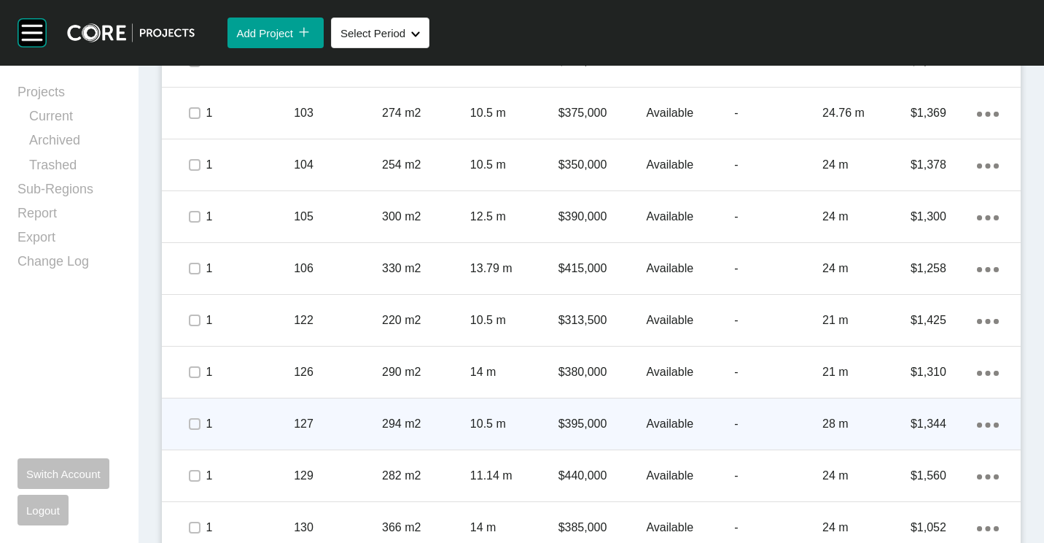
click at [369, 419] on p "127" at bounding box center [338, 424] width 88 height 16
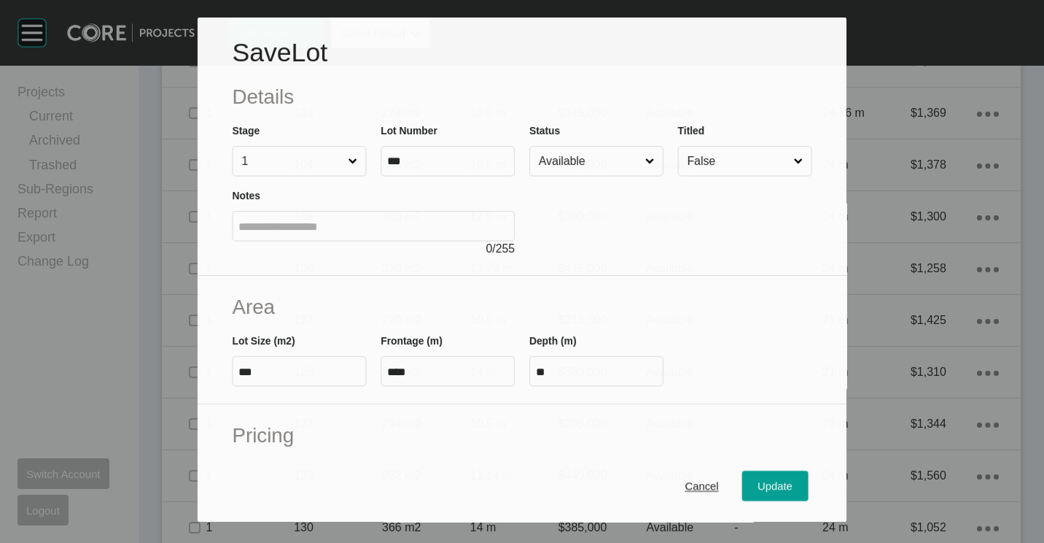
click at [616, 154] on input "Available" at bounding box center [589, 161] width 106 height 29
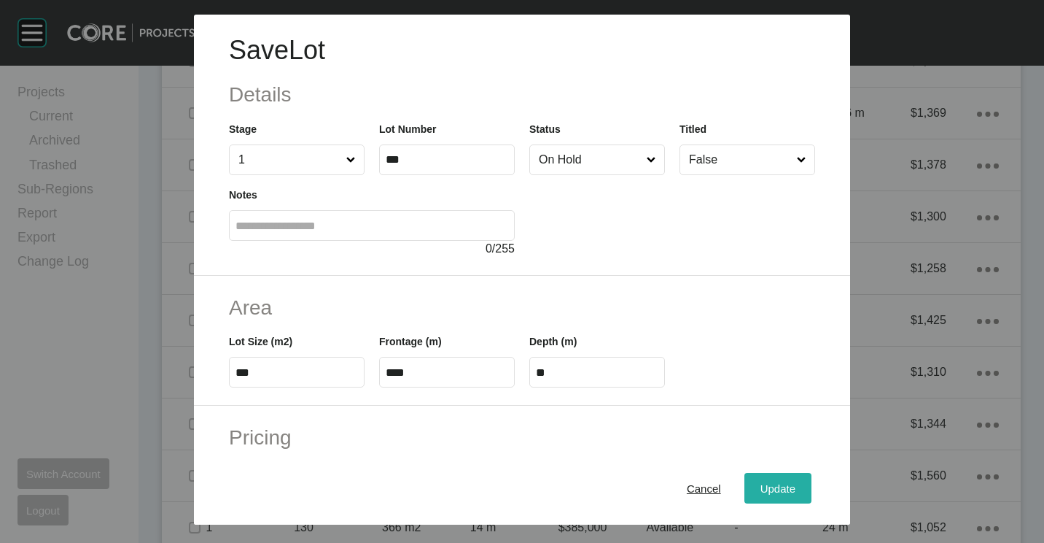
click at [766, 490] on span "Update" at bounding box center [778, 488] width 35 height 12
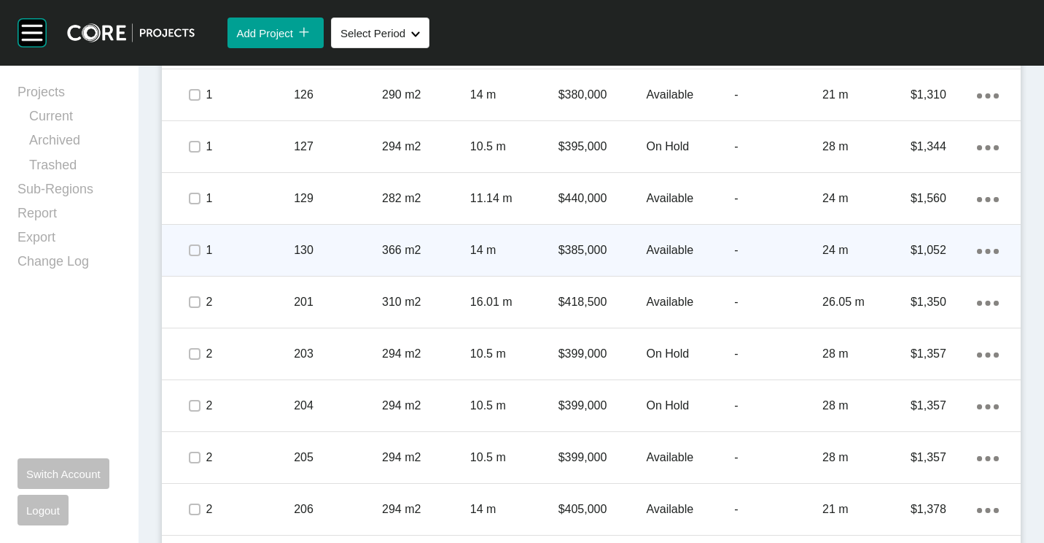
scroll to position [1167, 0]
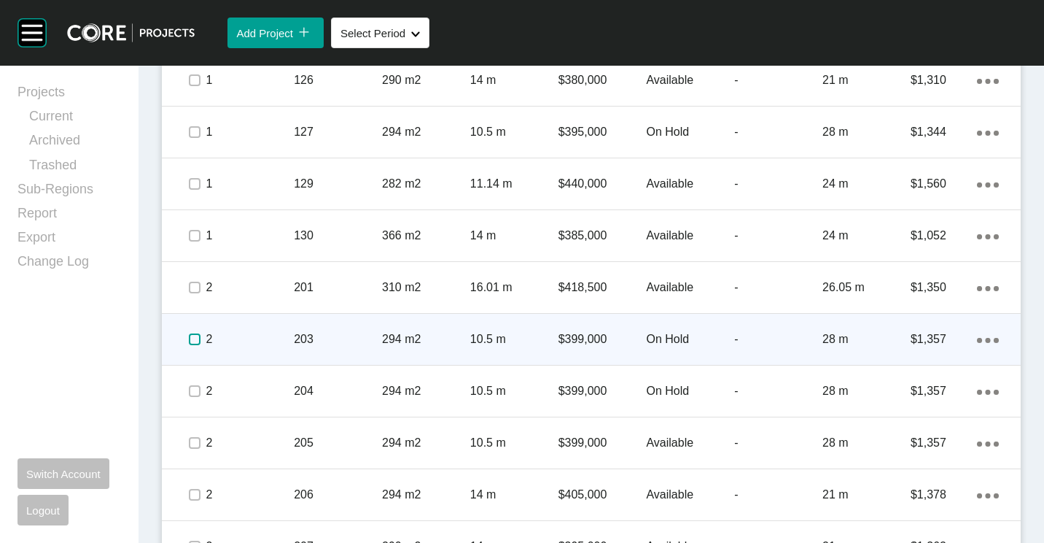
click at [191, 334] on label at bounding box center [195, 339] width 12 height 12
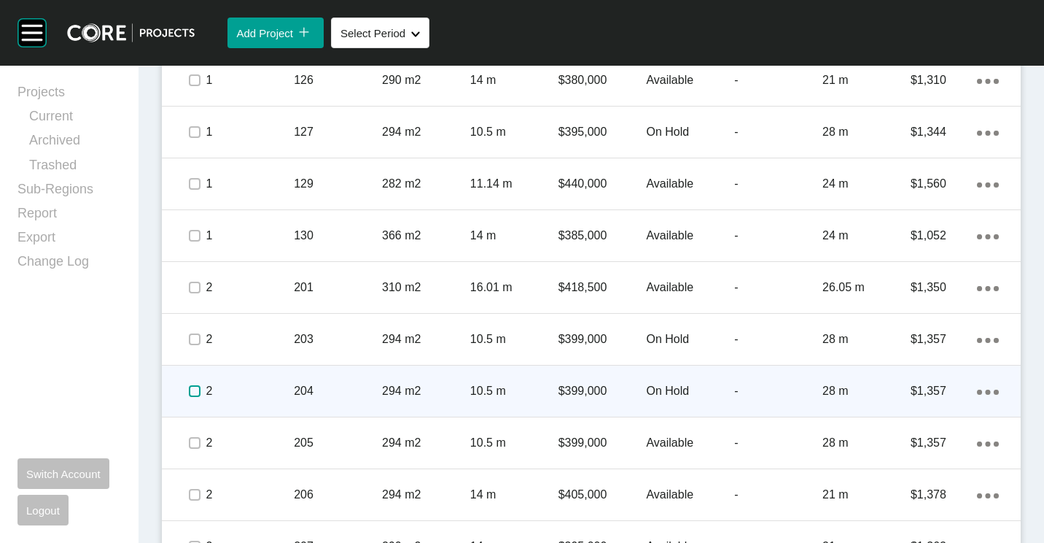
drag, startPoint x: 195, startPoint y: 389, endPoint x: 378, endPoint y: 354, distance: 185.5
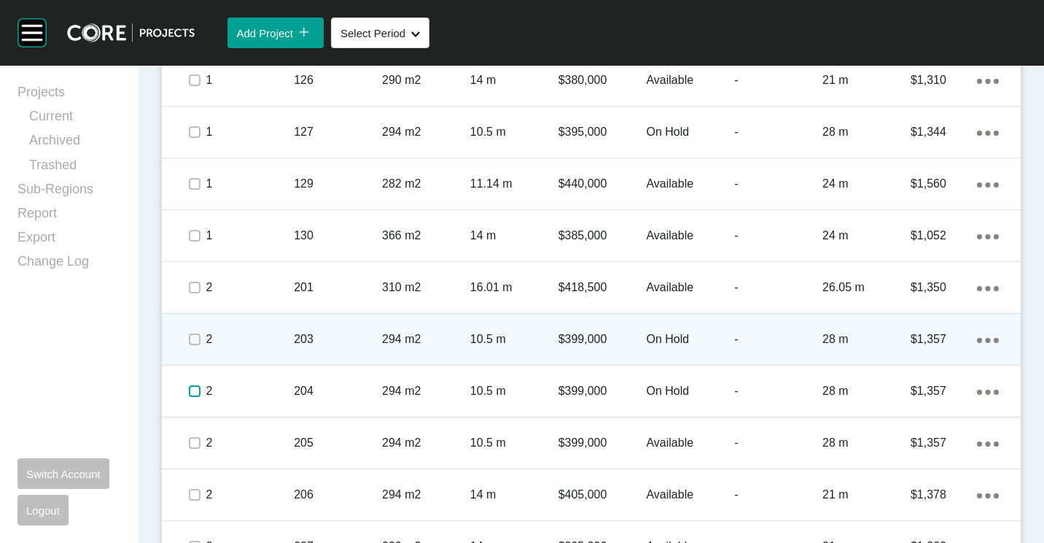
click at [196, 389] on label at bounding box center [195, 391] width 12 height 12
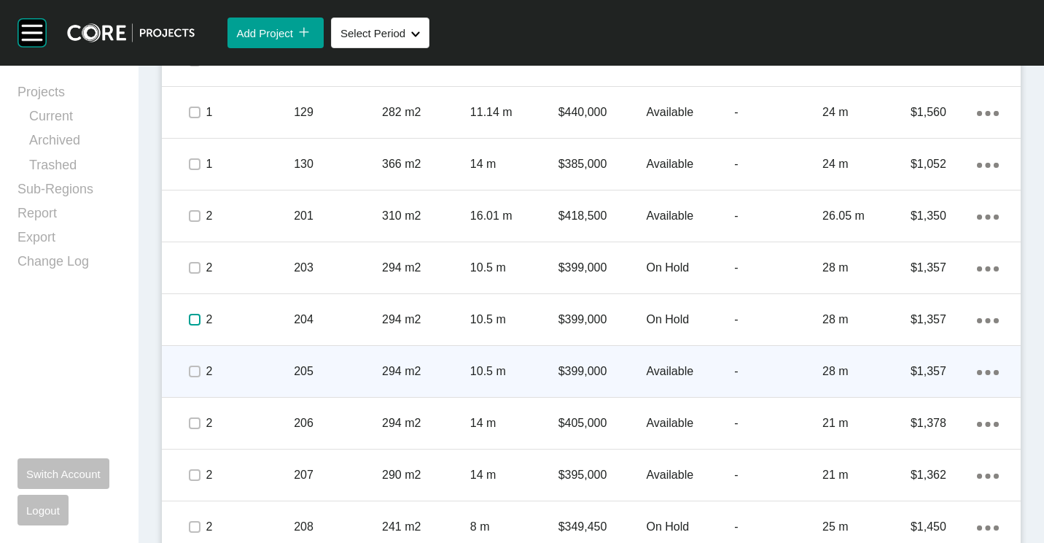
scroll to position [1313, 0]
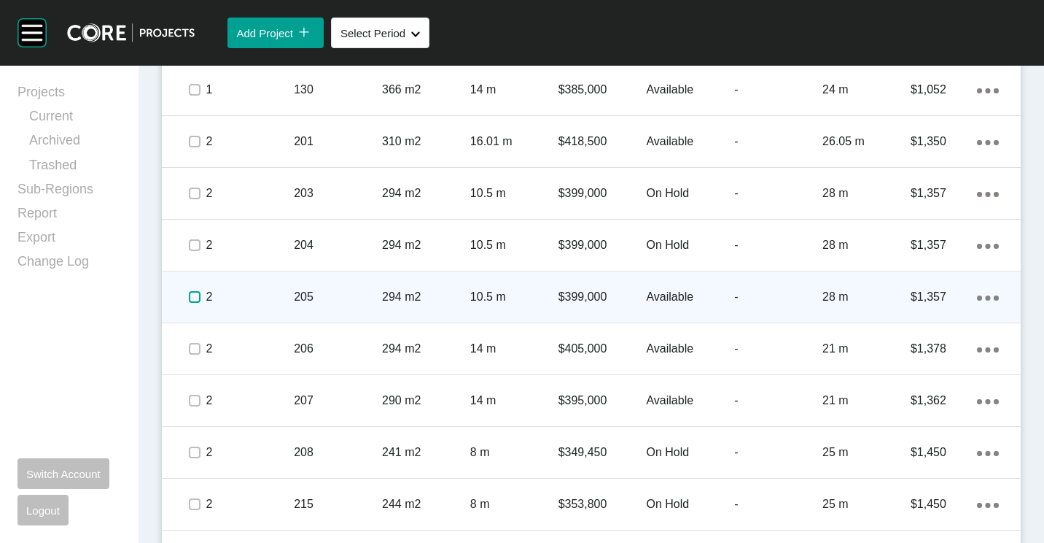
click at [195, 293] on label at bounding box center [195, 297] width 12 height 12
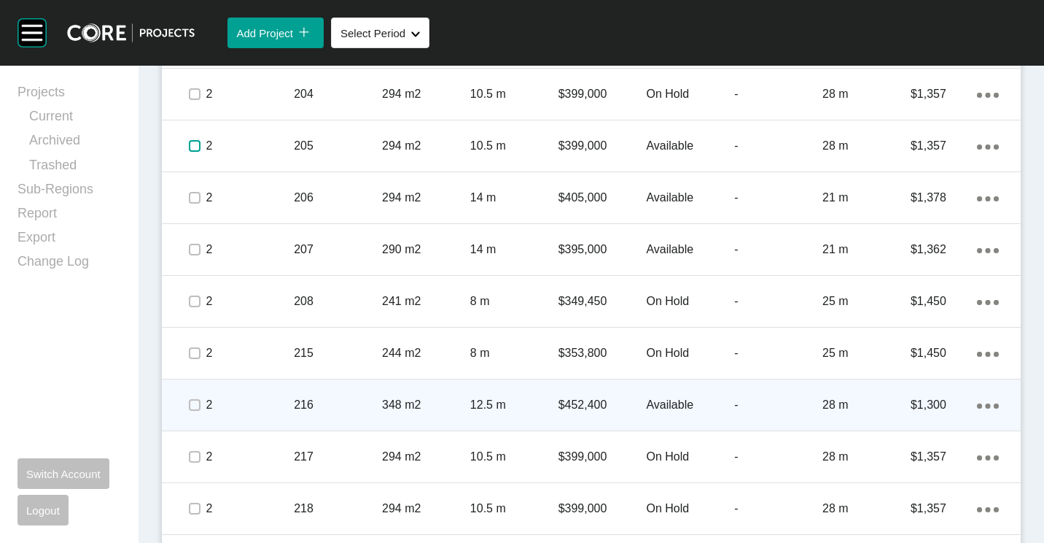
scroll to position [1531, 0]
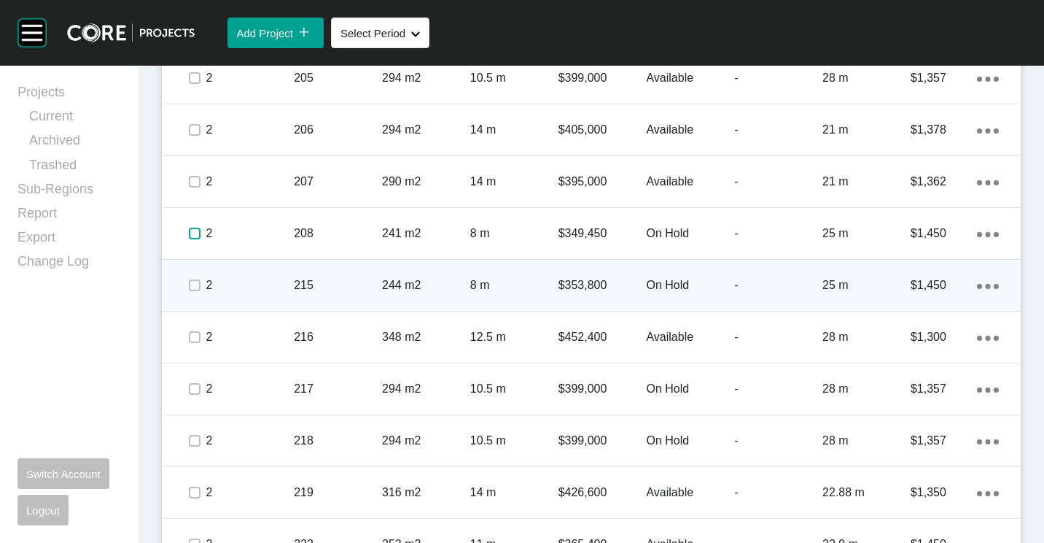
drag, startPoint x: 192, startPoint y: 233, endPoint x: 193, endPoint y: 287, distance: 54.0
click at [192, 235] on label at bounding box center [195, 234] width 12 height 12
drag, startPoint x: 193, startPoint y: 292, endPoint x: 191, endPoint y: 308, distance: 16.1
click at [193, 292] on span at bounding box center [195, 285] width 22 height 22
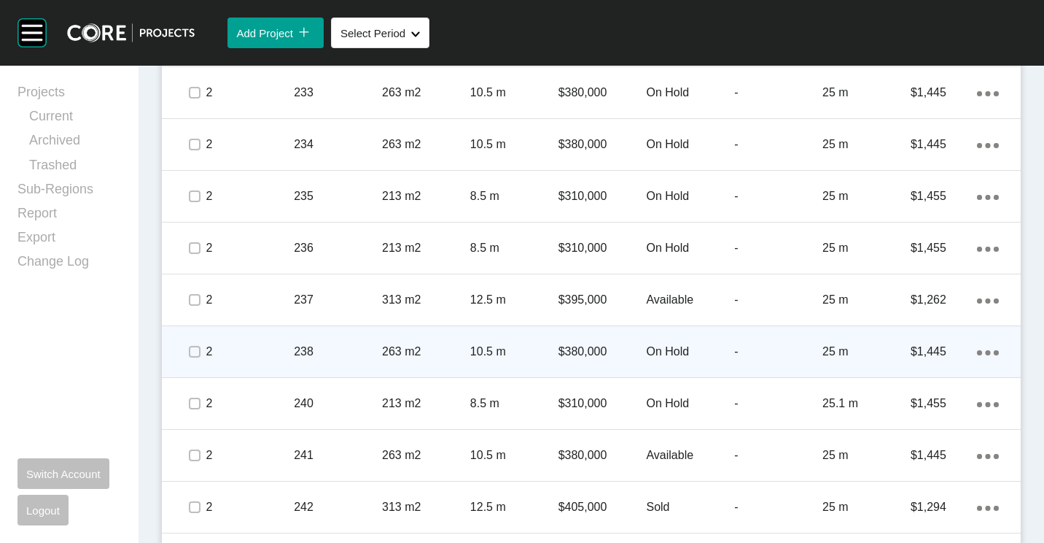
scroll to position [2625, 0]
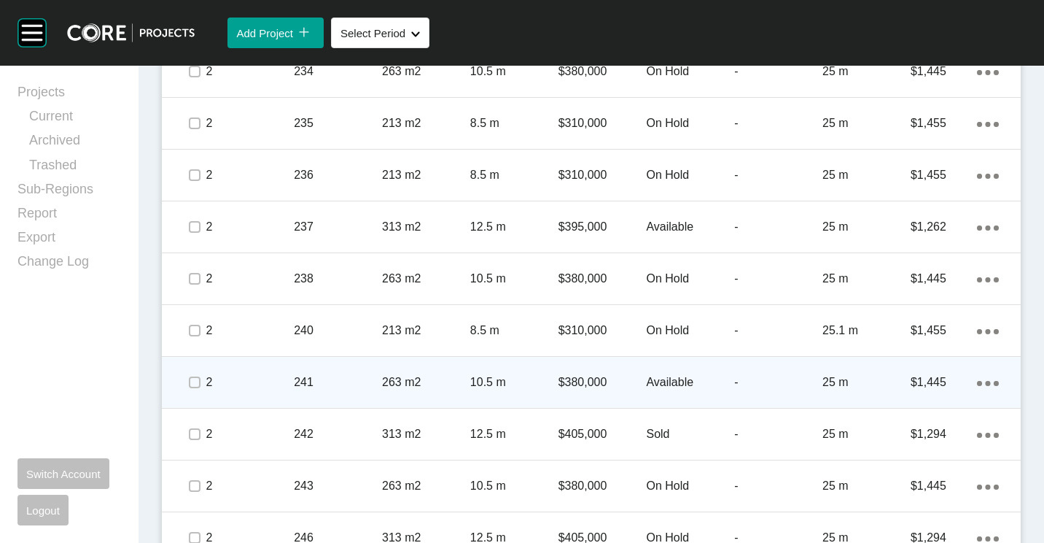
click at [326, 375] on p "241" at bounding box center [338, 382] width 88 height 16
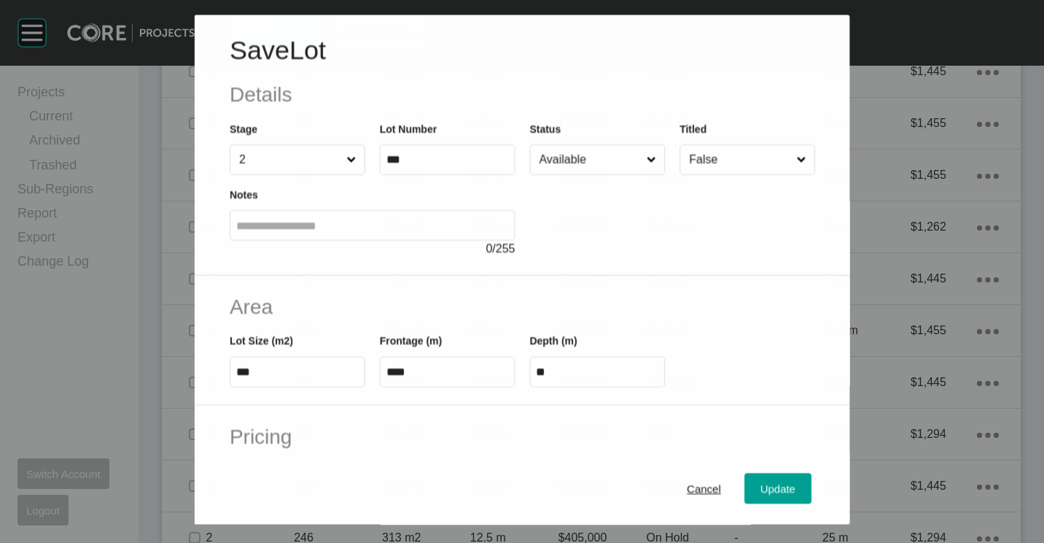
click at [575, 162] on input "Available" at bounding box center [589, 159] width 107 height 29
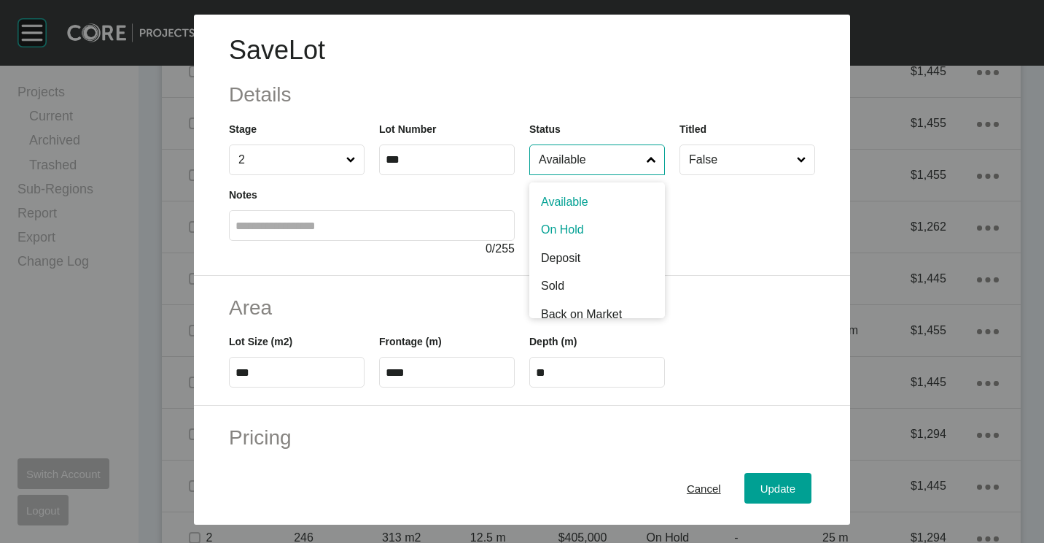
drag, startPoint x: 571, startPoint y: 236, endPoint x: 633, endPoint y: 299, distance: 88.7
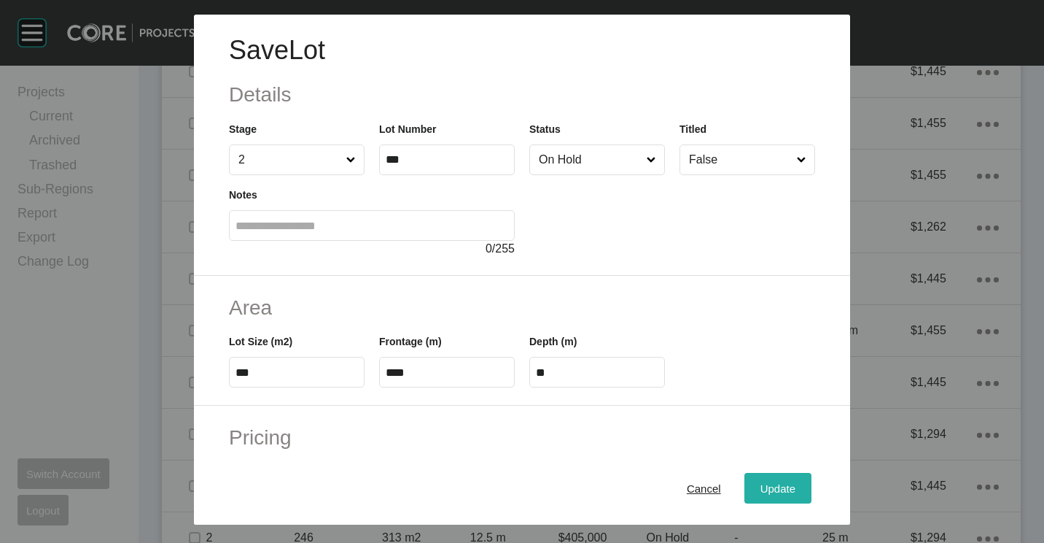
click at [757, 481] on div "Update" at bounding box center [778, 488] width 42 height 20
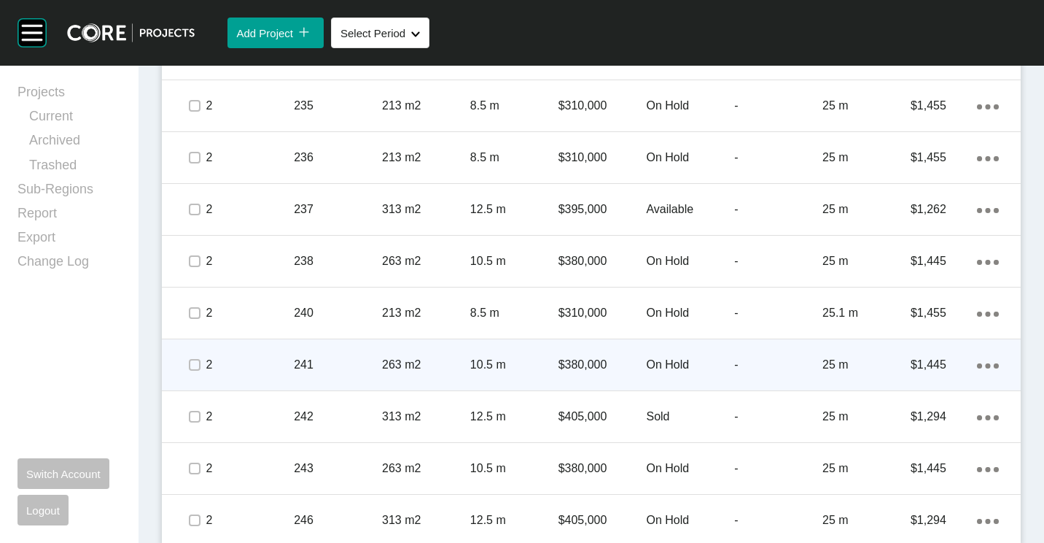
scroll to position [2652, 0]
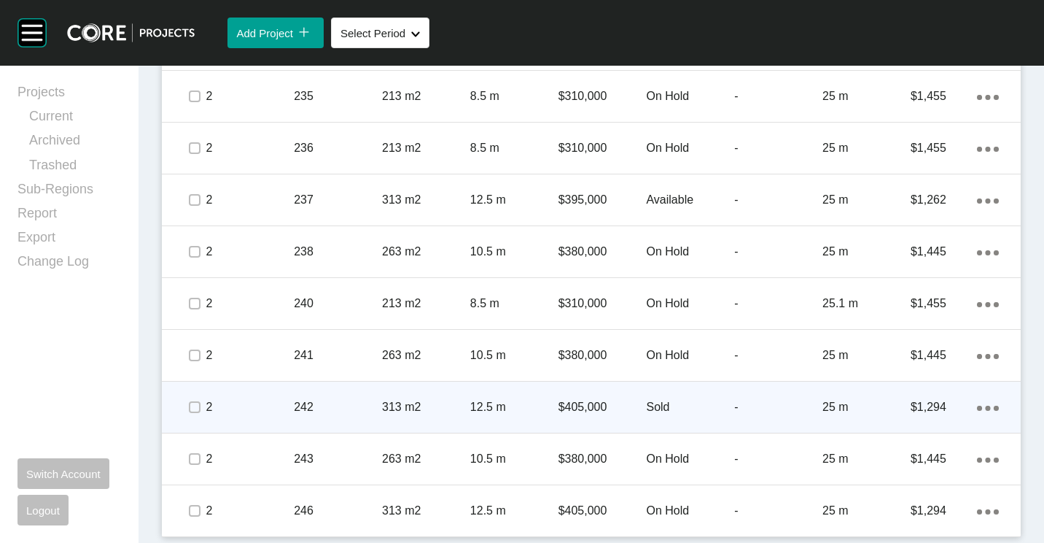
click at [428, 409] on p "313 m2" at bounding box center [426, 407] width 88 height 16
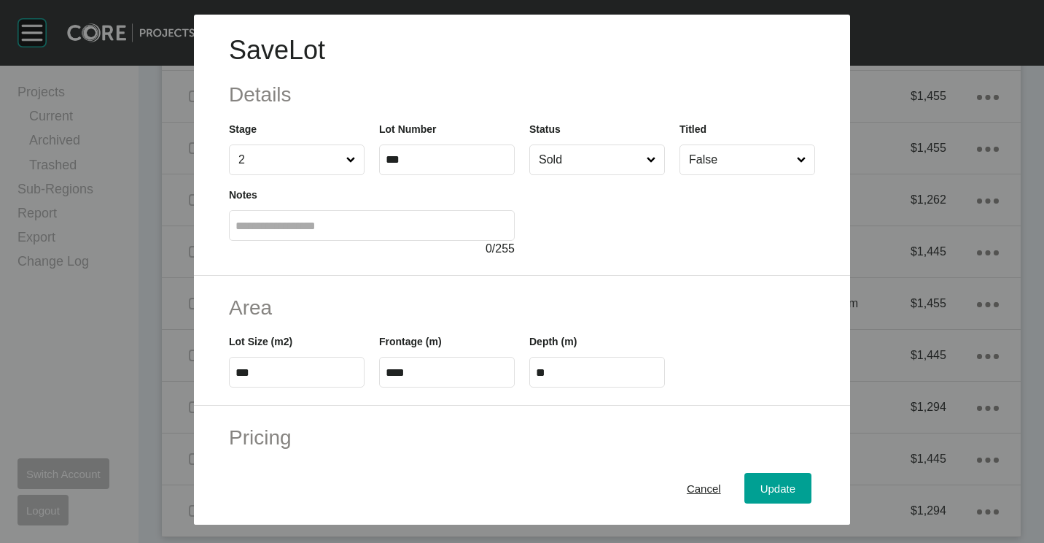
click at [578, 159] on input "Sold" at bounding box center [590, 159] width 108 height 29
click at [770, 493] on span "Update" at bounding box center [778, 488] width 35 height 12
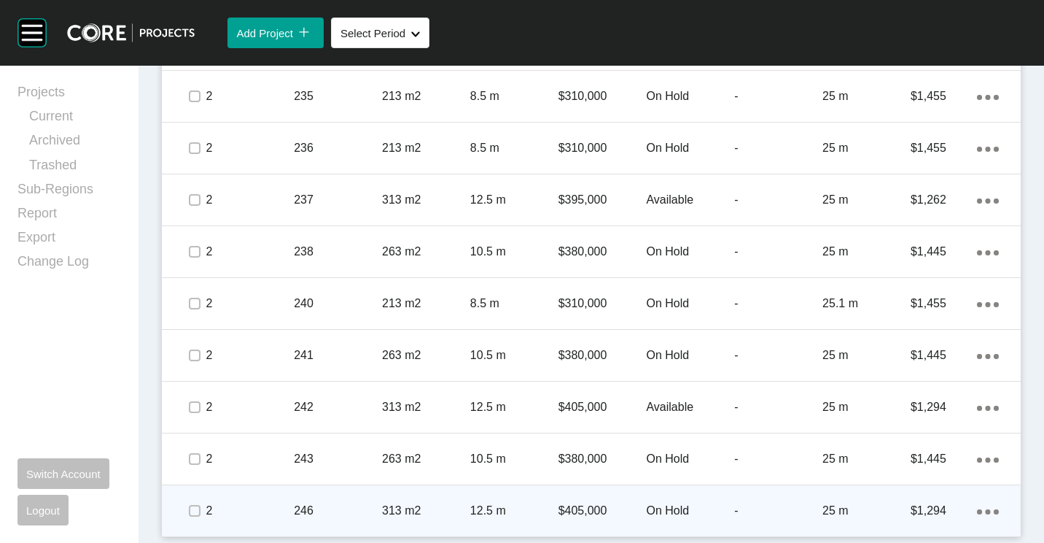
click at [661, 506] on p "On Hold" at bounding box center [690, 510] width 88 height 16
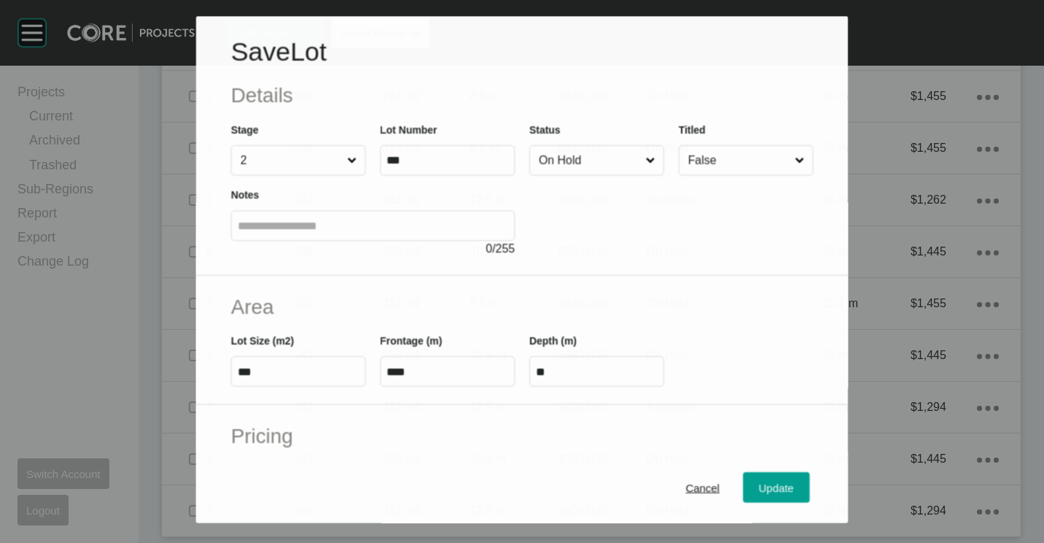
click at [593, 172] on input "On Hold" at bounding box center [589, 160] width 107 height 29
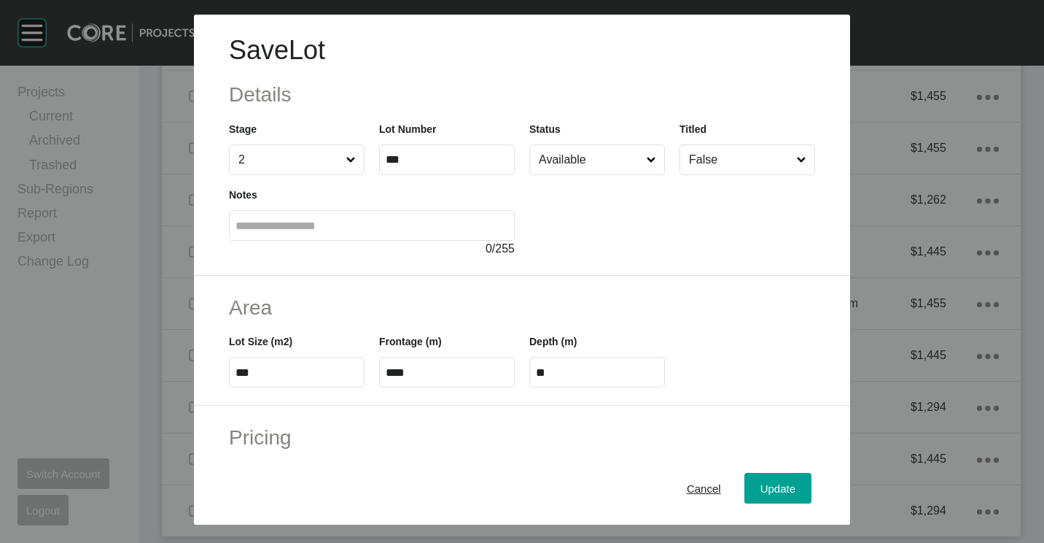
drag, startPoint x: 571, startPoint y: 194, endPoint x: 588, endPoint y: 219, distance: 29.9
click at [778, 483] on span "Update" at bounding box center [778, 488] width 35 height 12
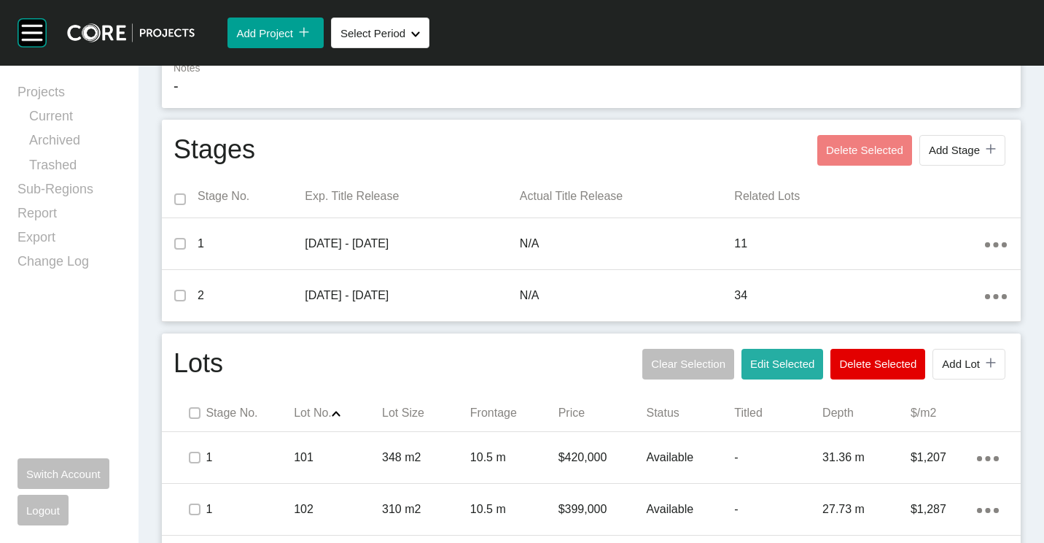
scroll to position [464, 0]
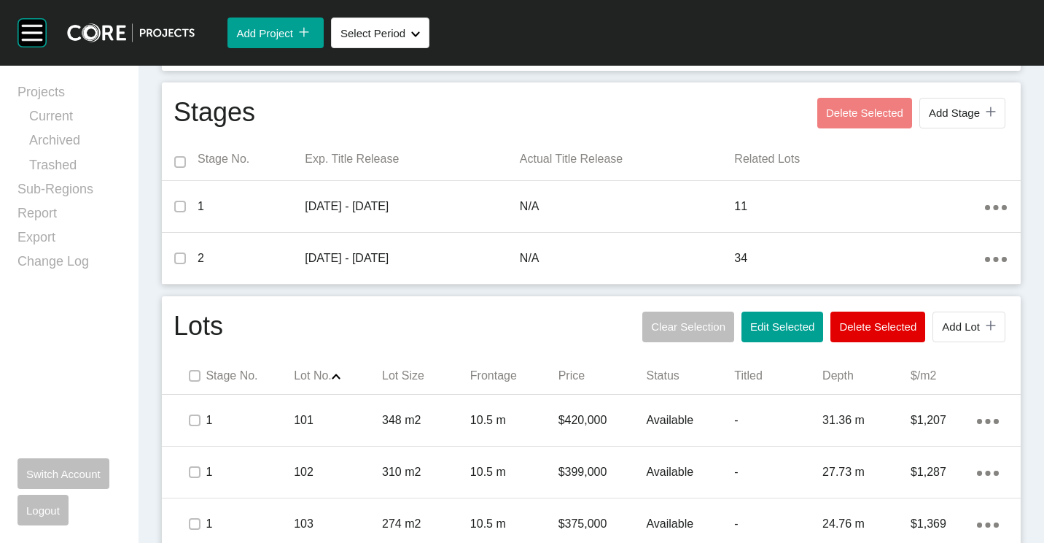
drag, startPoint x: 762, startPoint y: 324, endPoint x: 653, endPoint y: 219, distance: 151.6
click at [761, 322] on span "Edit Selected" at bounding box center [782, 326] width 64 height 12
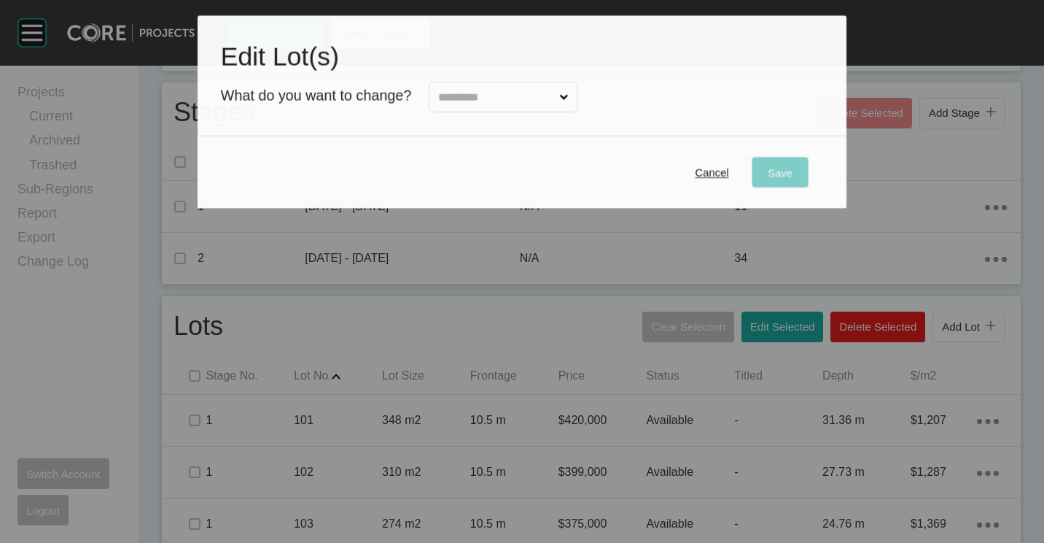
click at [454, 101] on input "text" at bounding box center [495, 97] width 121 height 29
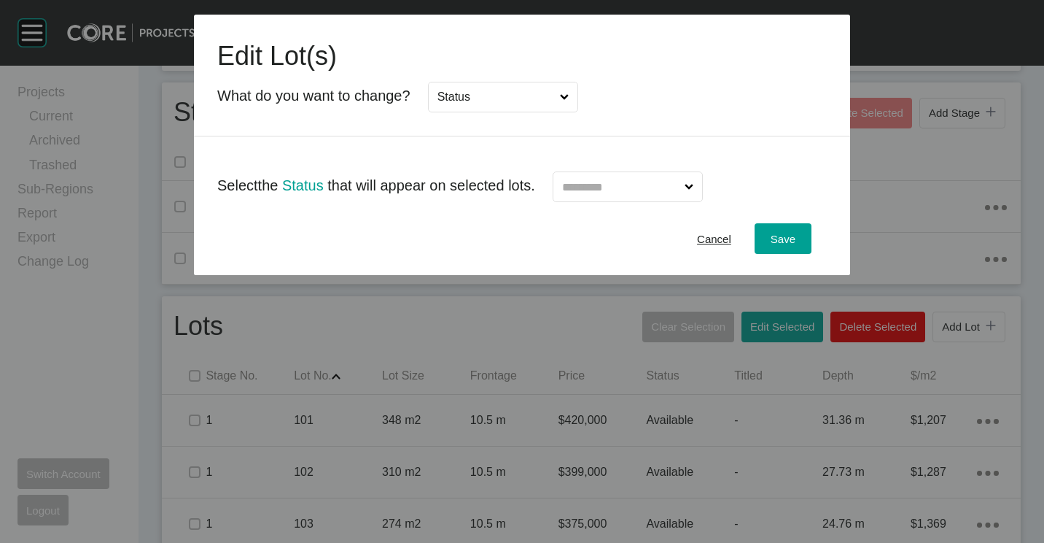
click at [639, 194] on input "text" at bounding box center [620, 186] width 123 height 29
click at [790, 246] on div "Save" at bounding box center [783, 239] width 32 height 20
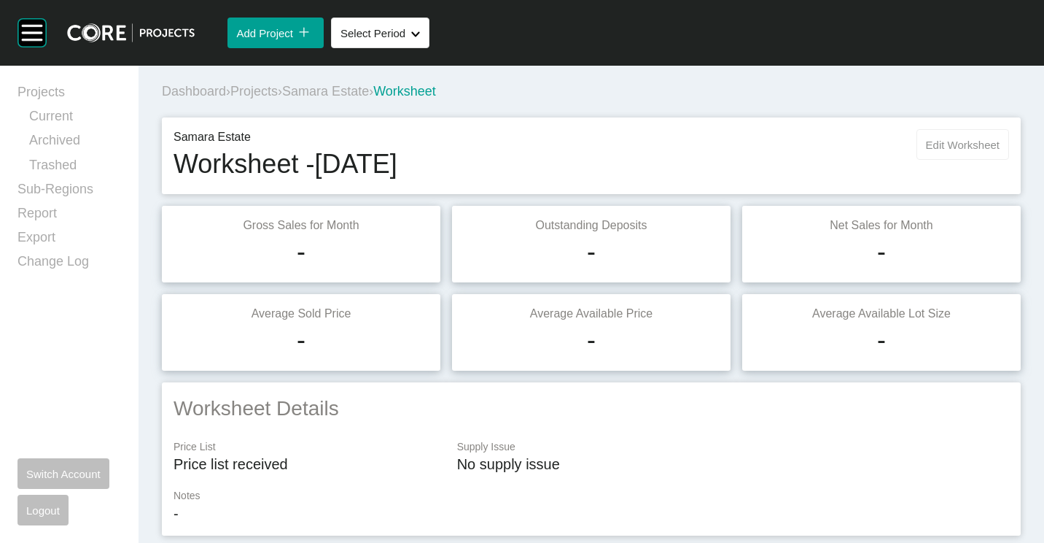
click at [963, 137] on button "Edit Worksheet" at bounding box center [963, 144] width 93 height 31
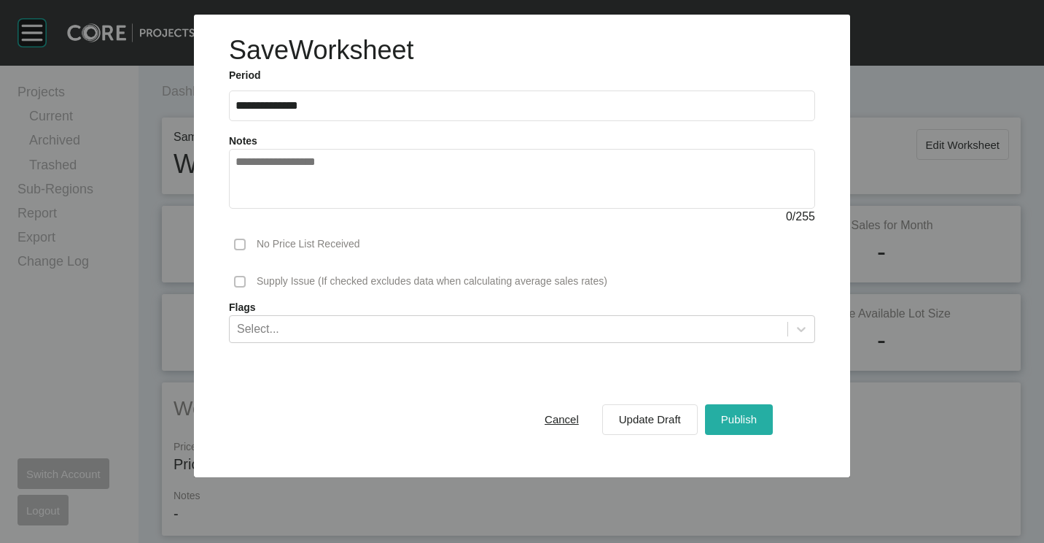
click at [737, 414] on span "Publish" at bounding box center [739, 419] width 36 height 12
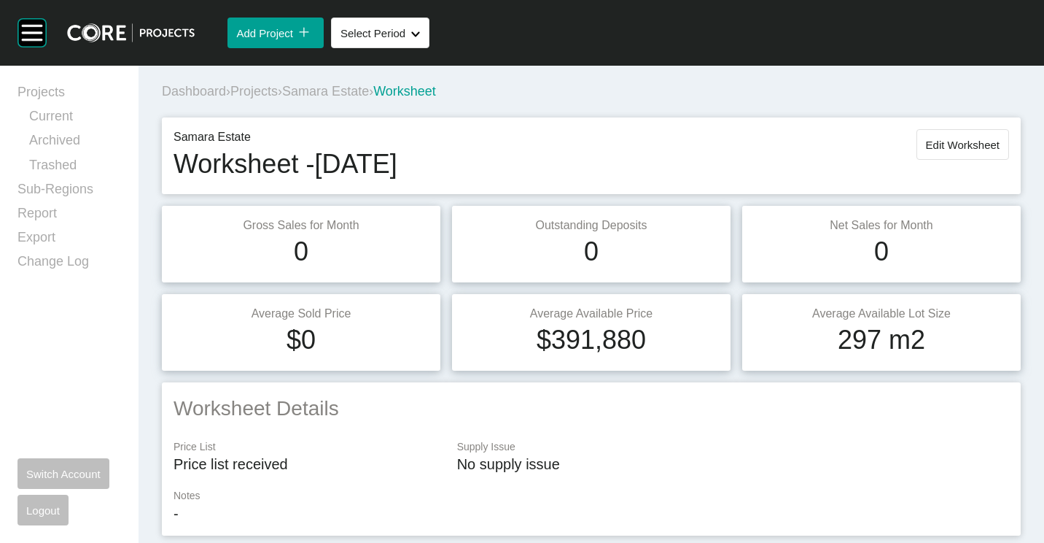
click at [330, 88] on span "Samara Estate" at bounding box center [325, 91] width 87 height 15
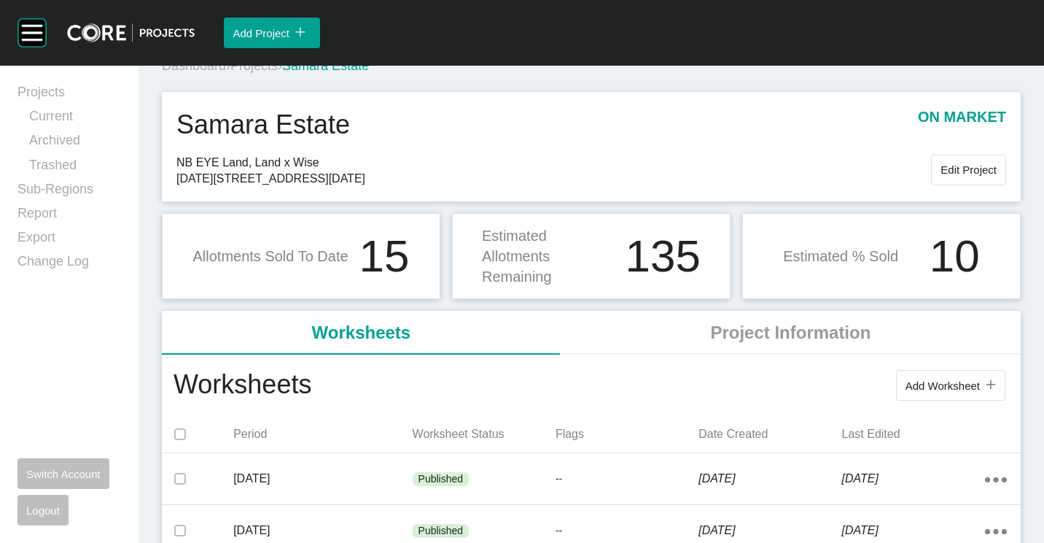
scroll to position [146, 0]
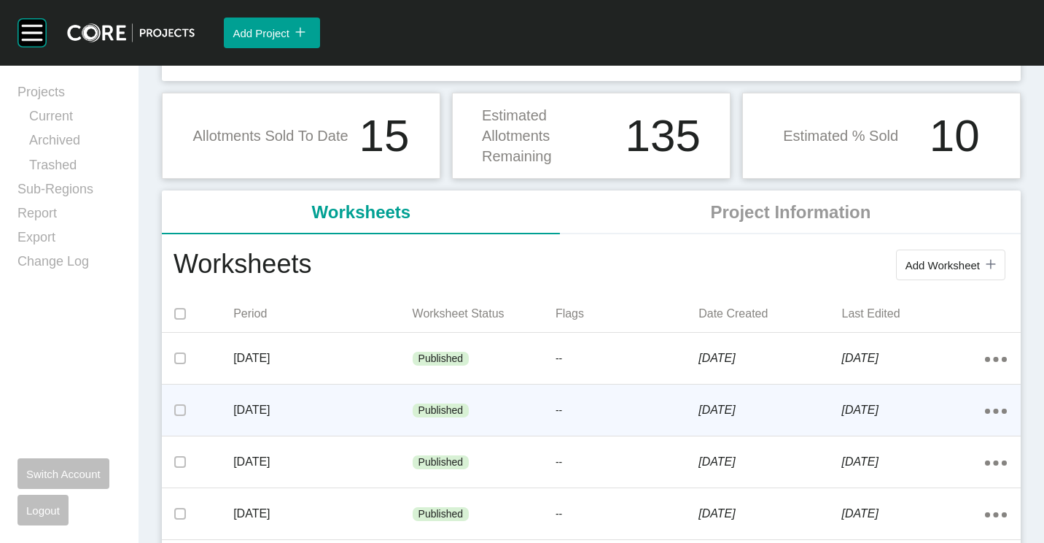
click at [390, 401] on div "[DATE]" at bounding box center [322, 409] width 179 height 45
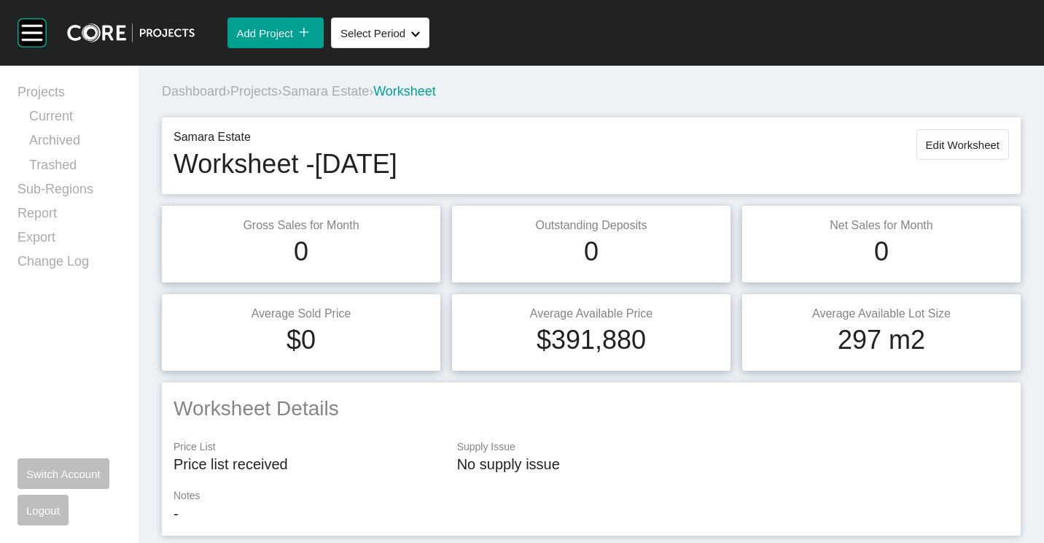
click at [330, 82] on div "Dashboard › Projects › Samara Estate › Worksheet" at bounding box center [594, 91] width 865 height 40
click at [329, 89] on span "Samara Estate" at bounding box center [325, 91] width 87 height 15
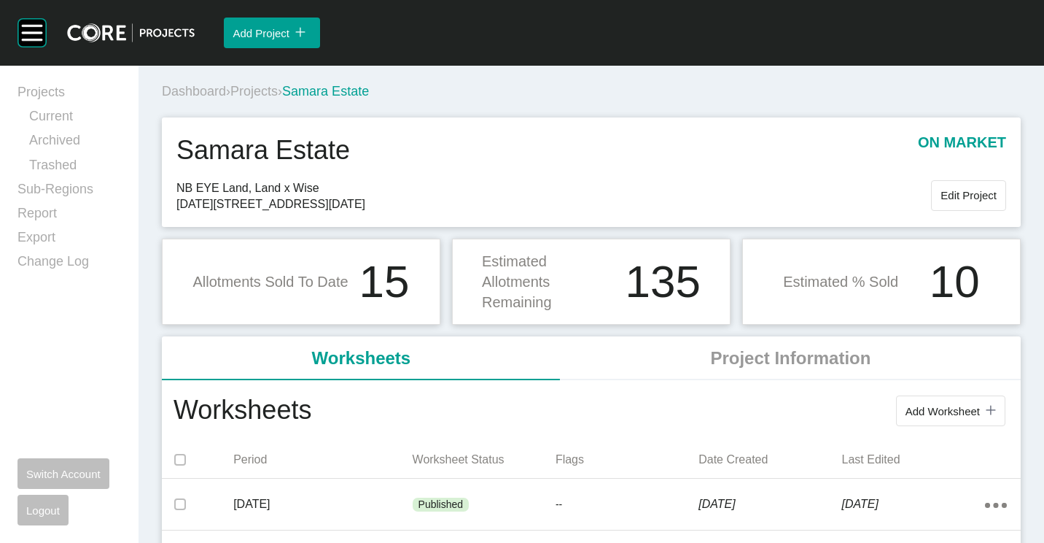
click at [269, 93] on span "Projects" at bounding box center [253, 91] width 47 height 15
